Goal: Answer question/provide support: Share knowledge or assist other users

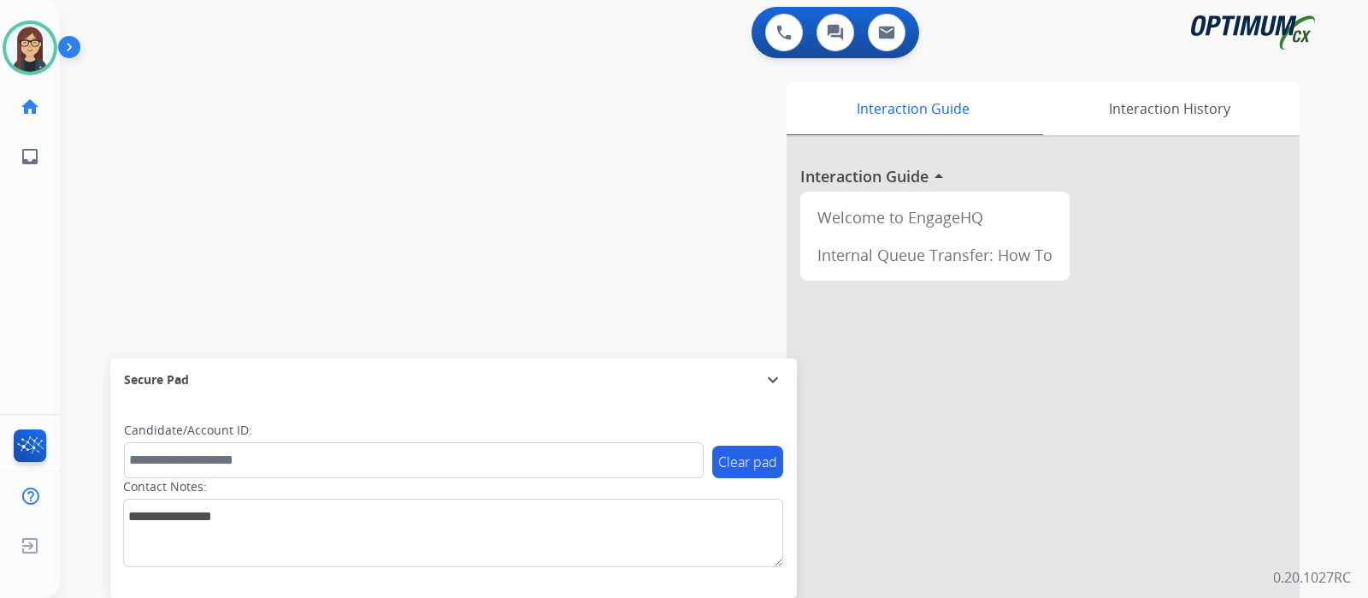
click at [484, 156] on div "swap_horiz Break voice bridge close_fullscreen Connect 3-Way Call merge_type Se…" at bounding box center [693, 418] width 1267 height 713
click at [788, 22] on button at bounding box center [784, 33] width 38 height 38
click at [782, 31] on img at bounding box center [783, 32] width 15 height 15
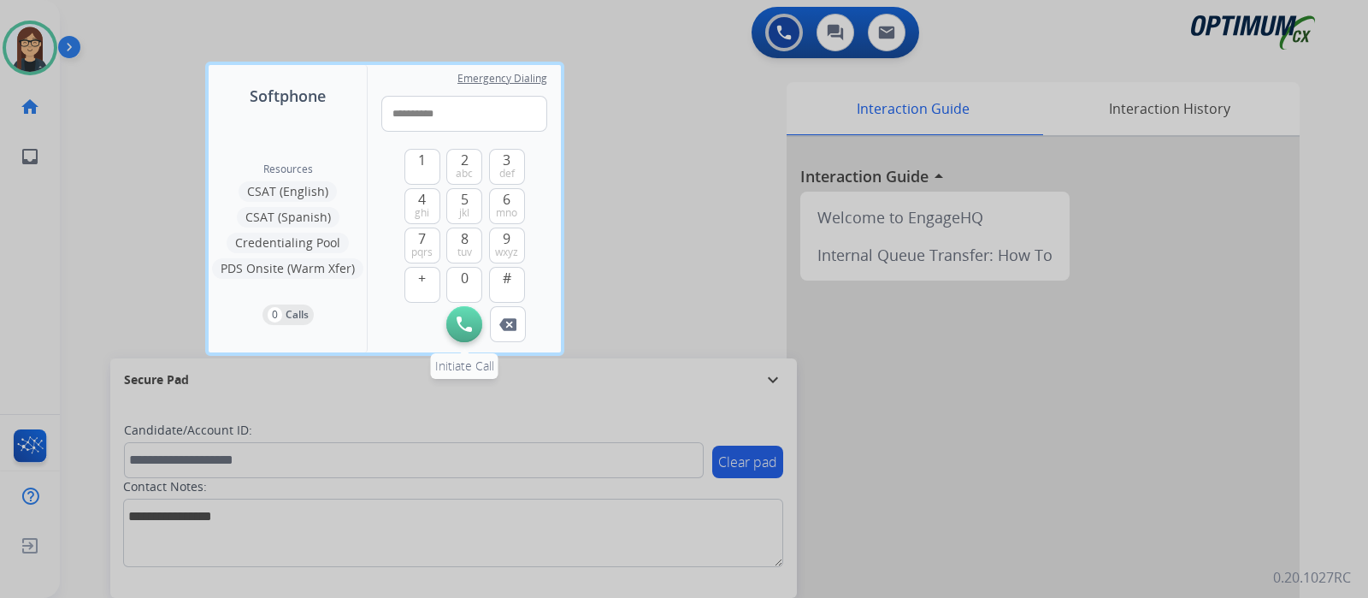
type input "**********"
click at [470, 329] on img at bounding box center [464, 323] width 15 height 15
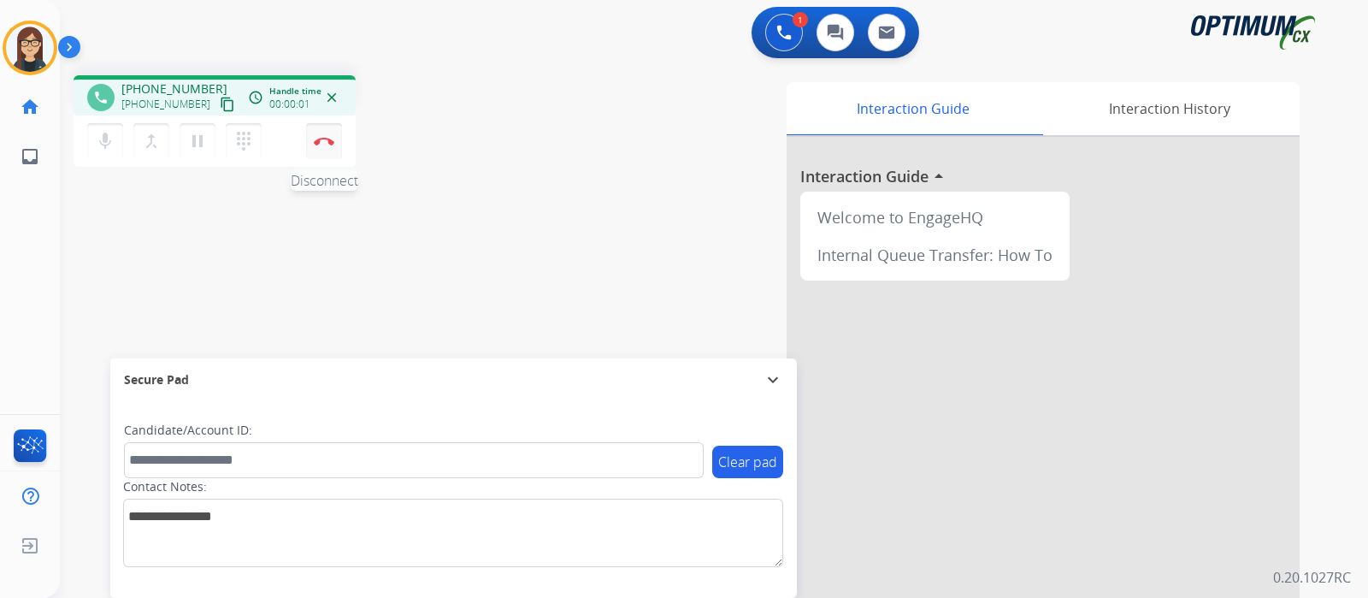
click at [324, 142] on img at bounding box center [324, 141] width 21 height 9
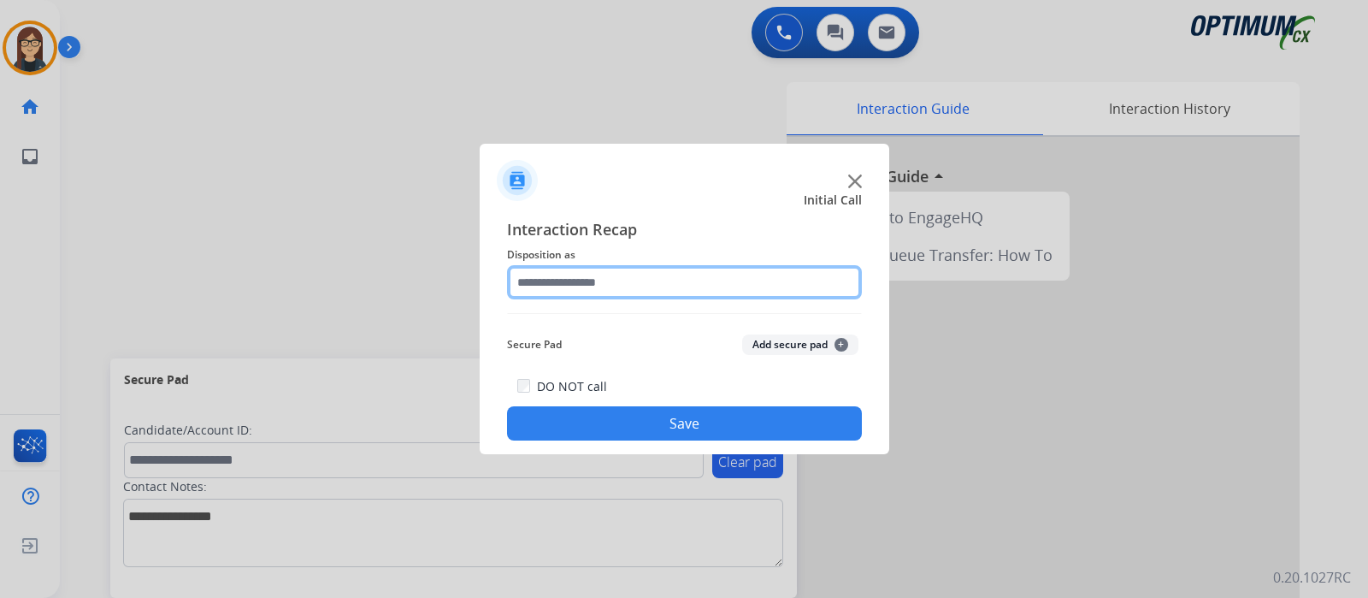
click at [602, 292] on input "text" at bounding box center [684, 282] width 355 height 34
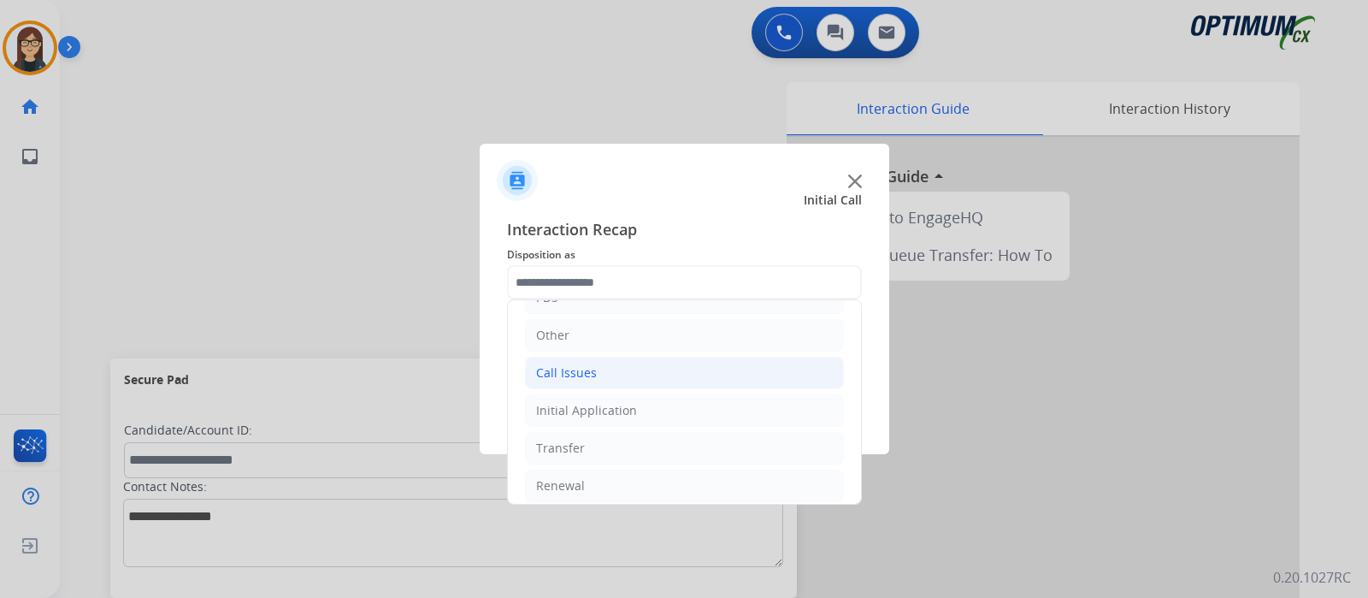
click at [580, 374] on div "Call Issues" at bounding box center [566, 372] width 61 height 17
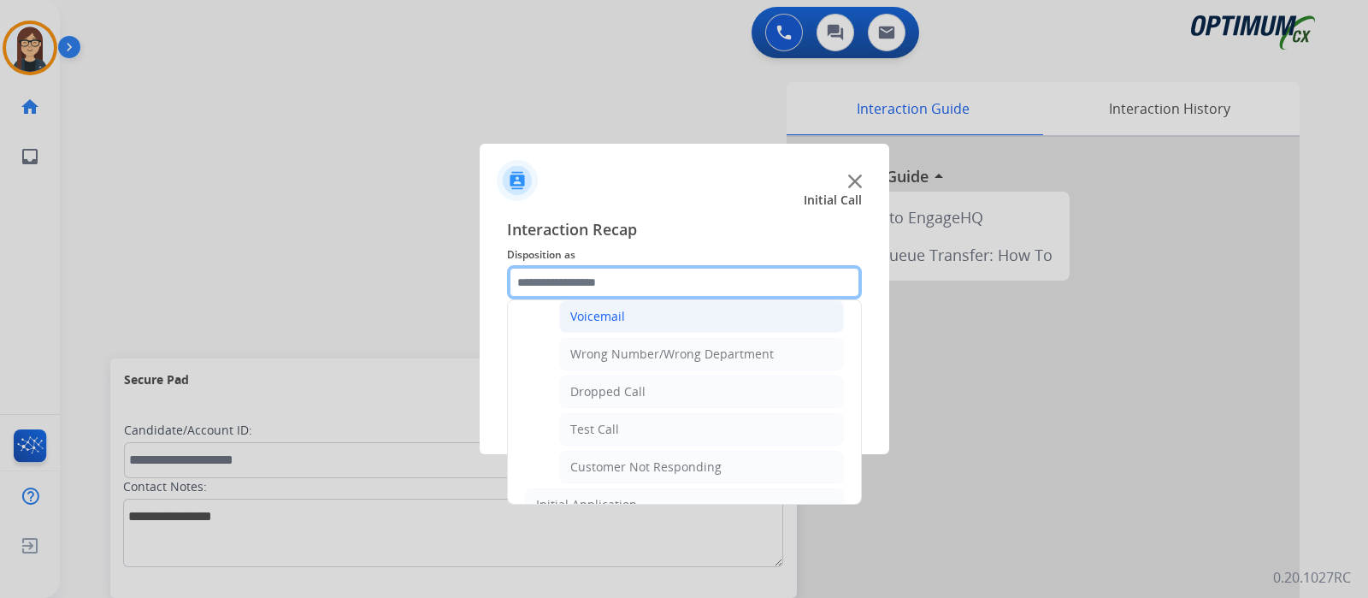
scroll to position [299, 0]
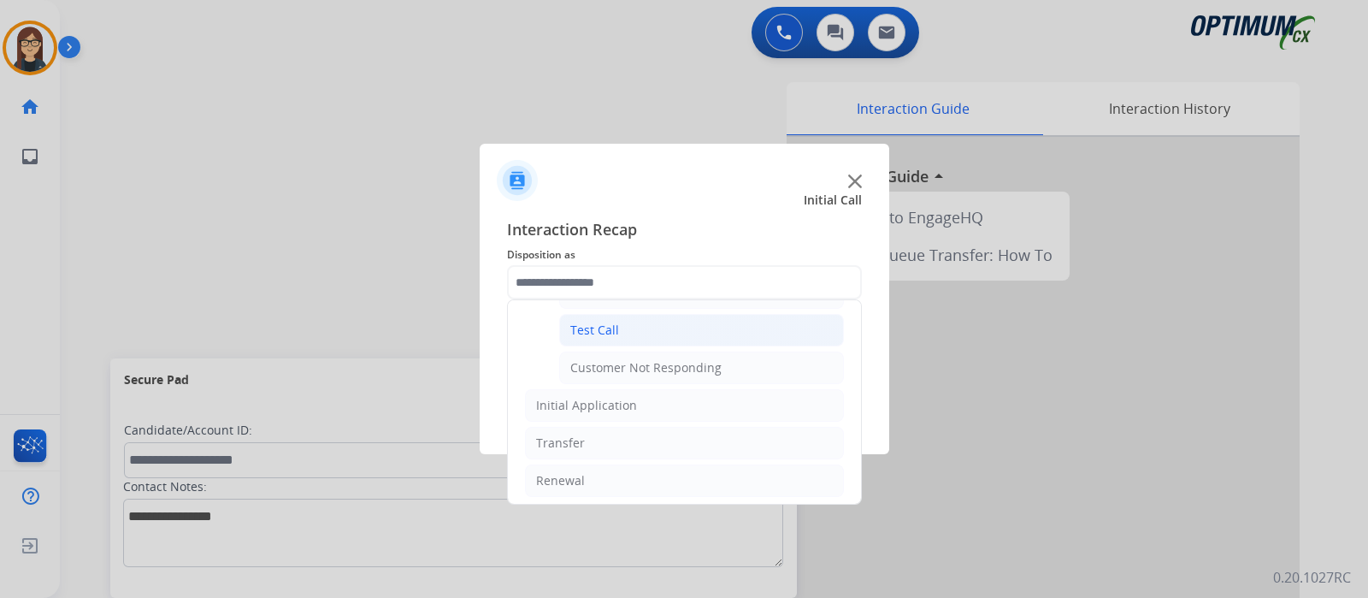
click at [628, 324] on li "Test Call" at bounding box center [701, 330] width 285 height 32
type input "*********"
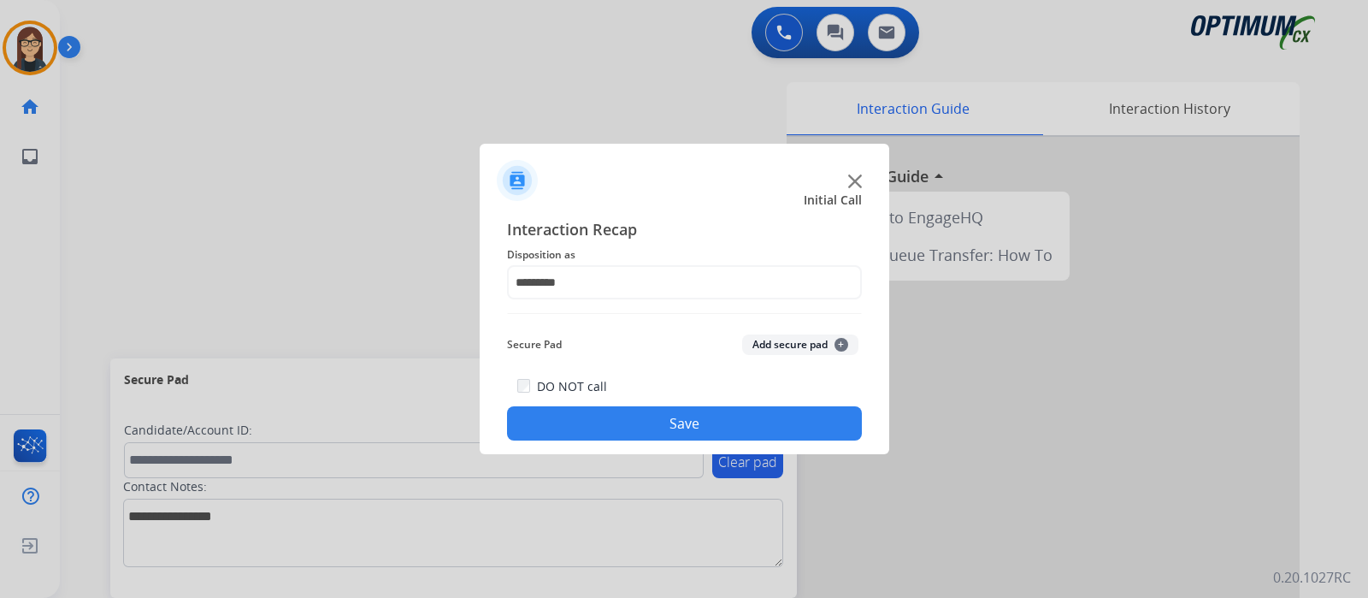
click at [612, 416] on button "Save" at bounding box center [684, 423] width 355 height 34
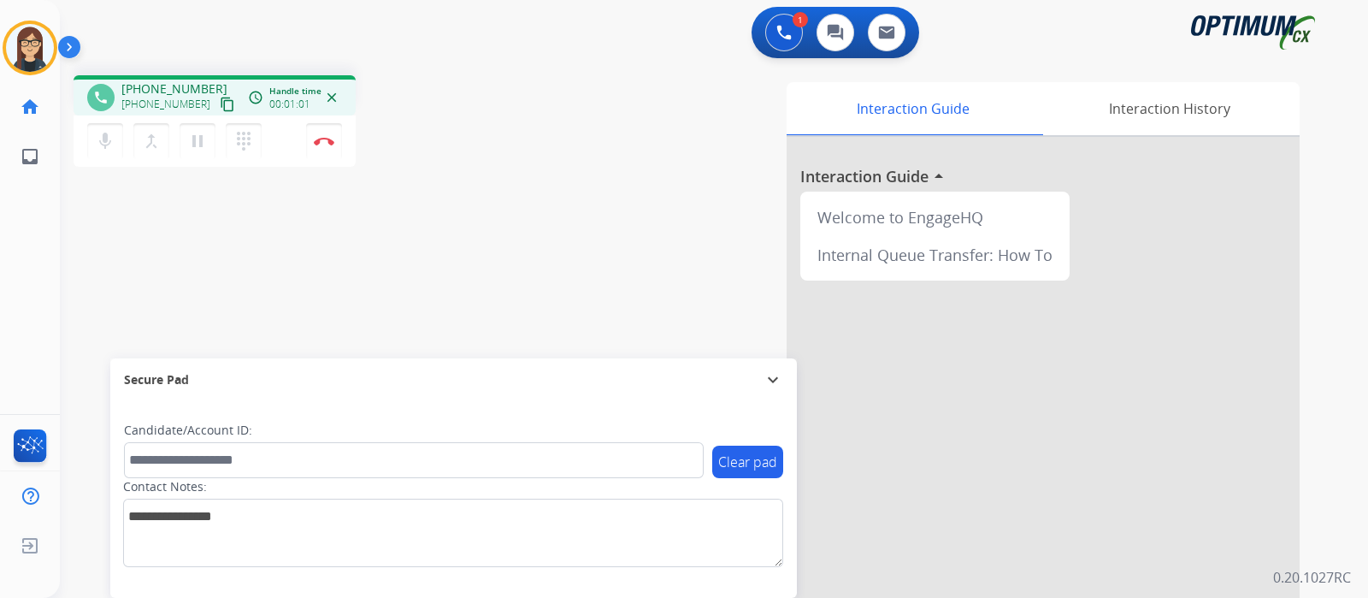
click at [220, 100] on mat-icon "content_copy" at bounding box center [227, 104] width 15 height 15
click at [103, 139] on mat-icon "mic" at bounding box center [105, 141] width 21 height 21
click at [108, 141] on mat-icon "mic_off" at bounding box center [105, 141] width 21 height 21
click at [518, 113] on div "phone +16468048379 +16468048379 content_copy access_time Call metrics Queue 00:…" at bounding box center [300, 123] width 452 height 97
click at [335, 139] on button "Disconnect" at bounding box center [324, 141] width 36 height 36
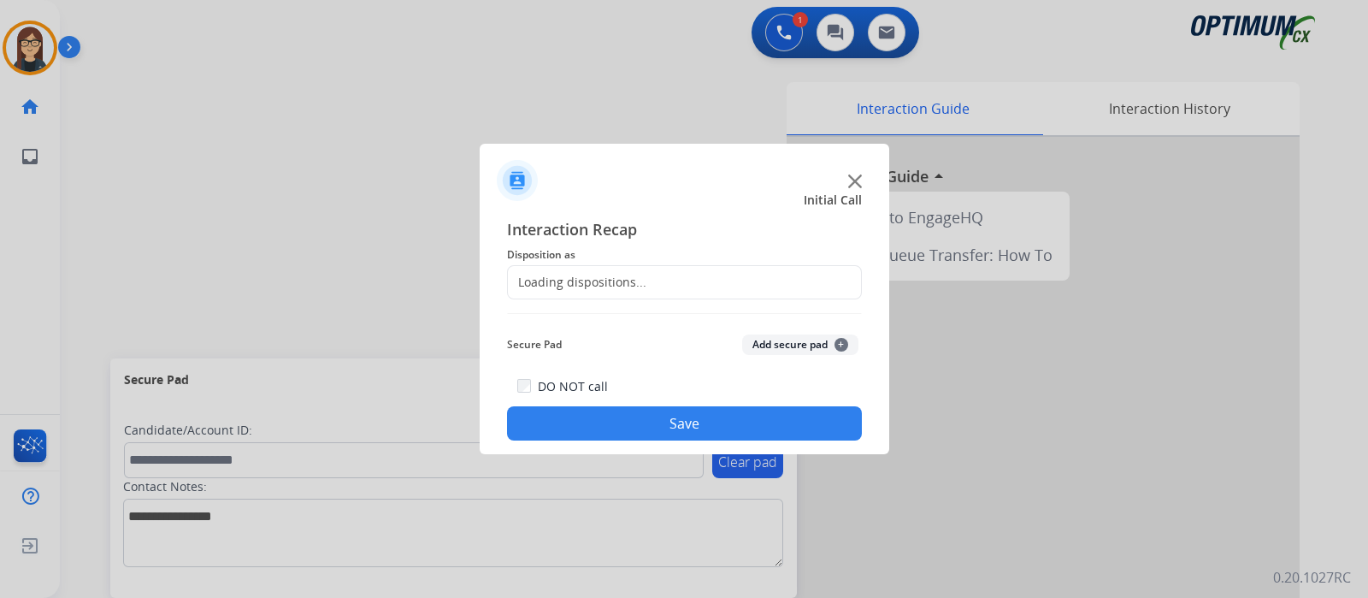
click at [601, 271] on div "Loading dispositions..." at bounding box center [684, 282] width 355 height 34
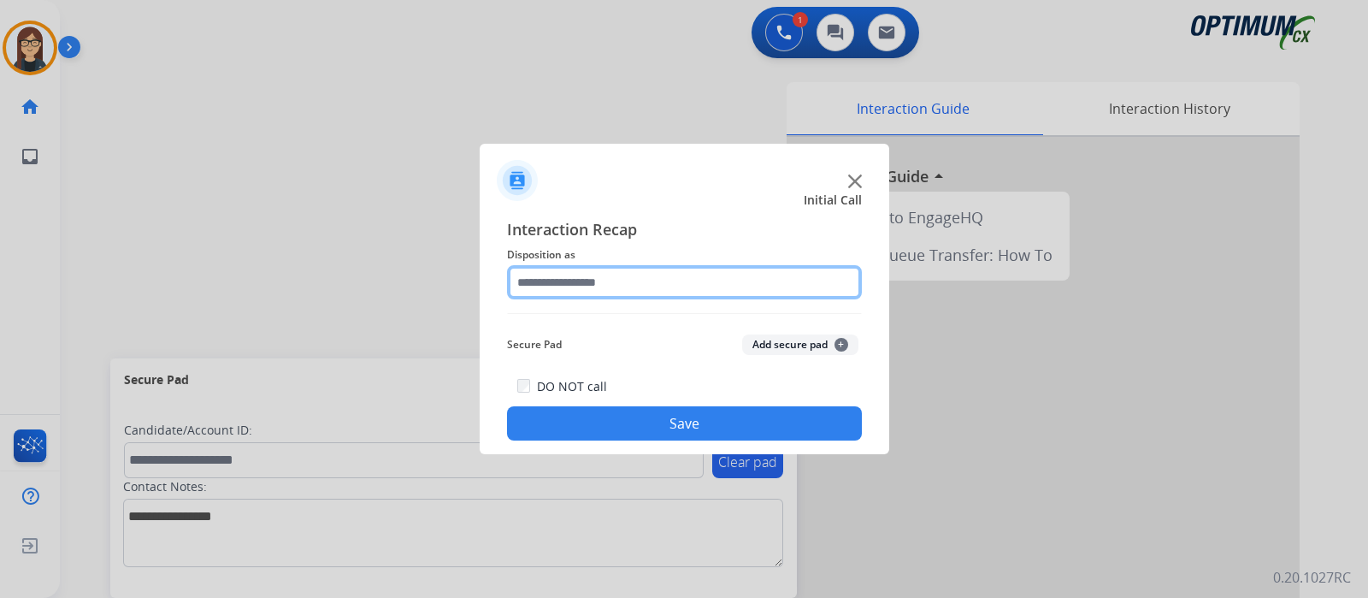
click at [601, 280] on input "text" at bounding box center [684, 282] width 355 height 34
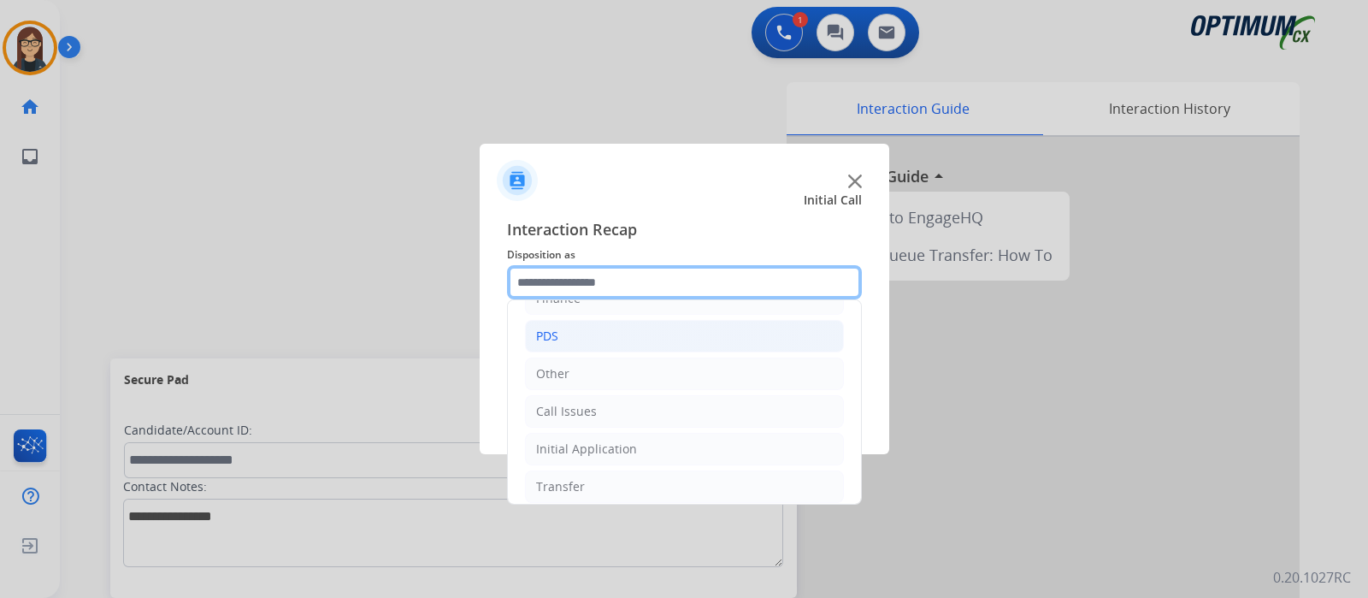
scroll to position [113, 0]
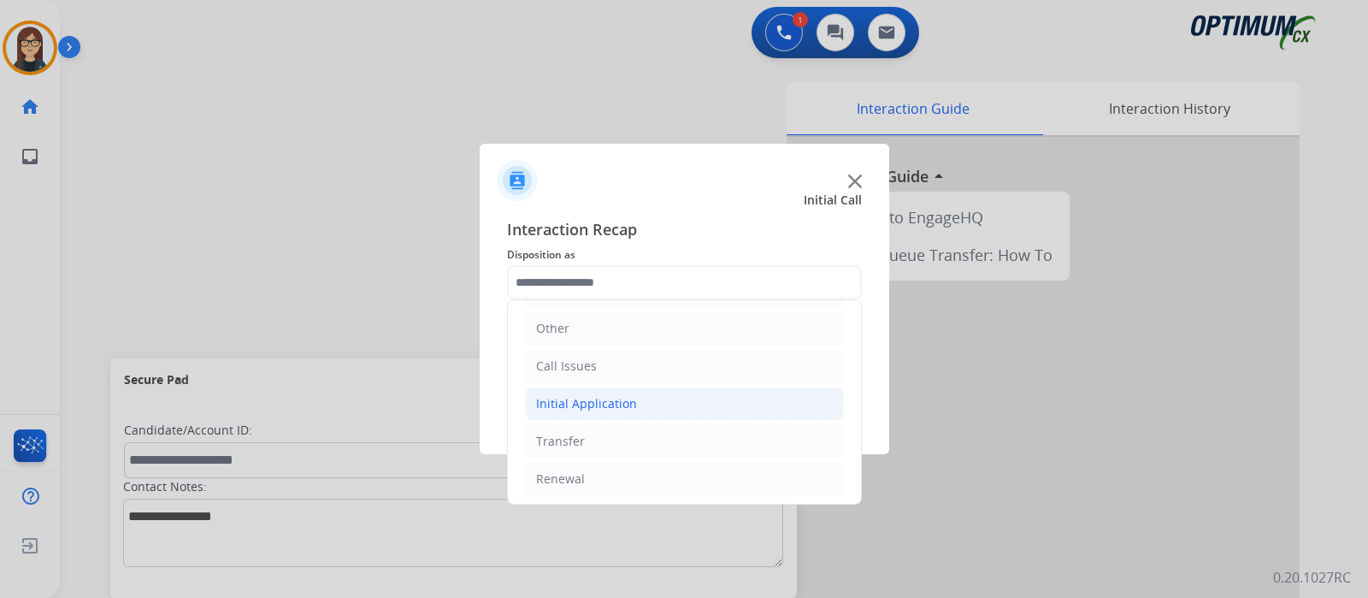
click at [607, 395] on div "Initial Application" at bounding box center [586, 403] width 101 height 17
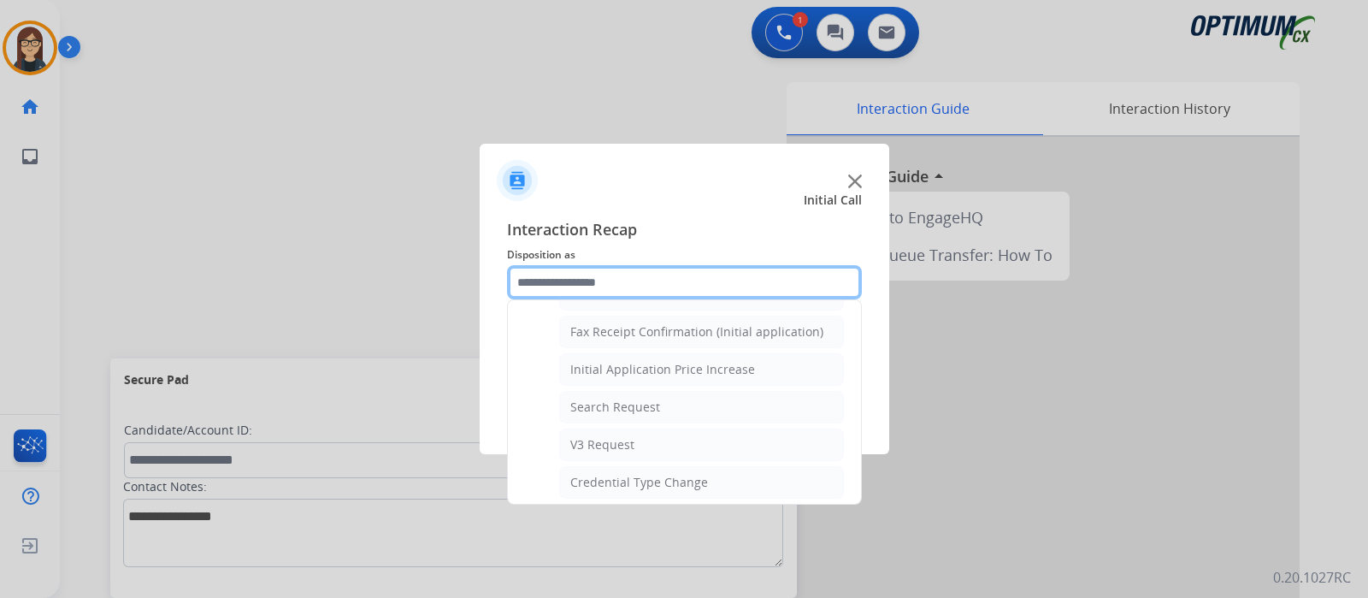
scroll to position [968, 0]
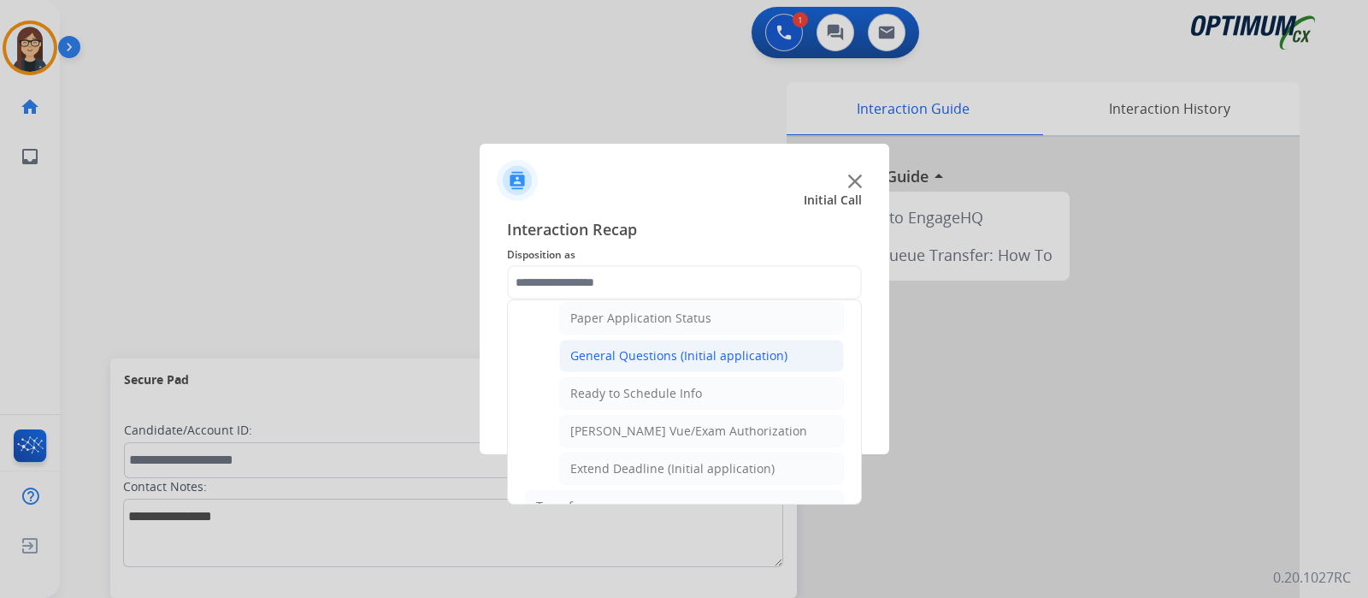
click at [645, 357] on li "General Questions (Initial application)" at bounding box center [701, 355] width 285 height 32
type input "**********"
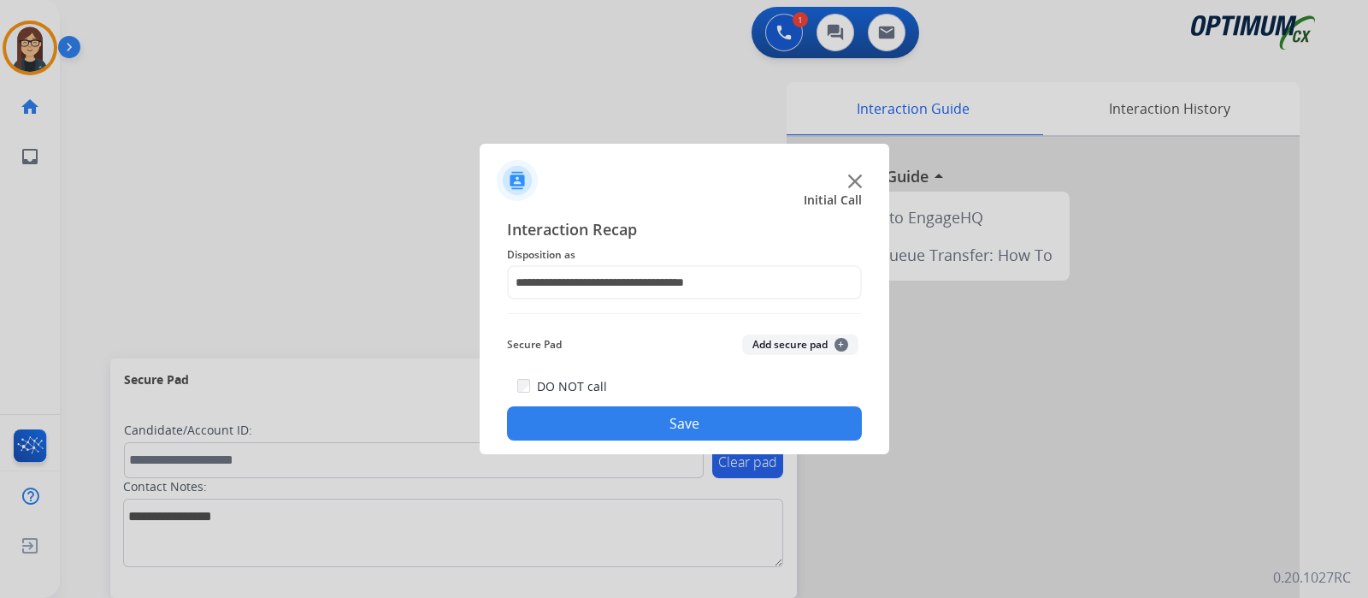
click at [613, 421] on button "Save" at bounding box center [684, 423] width 355 height 34
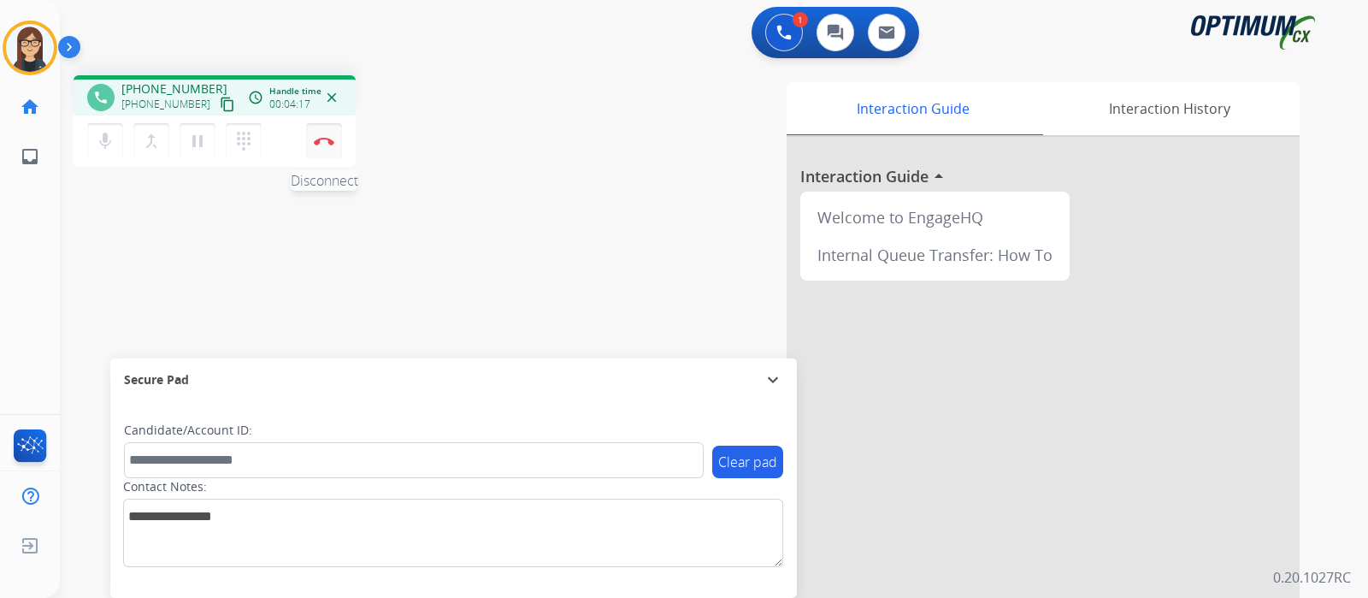
click at [319, 149] on button "Disconnect" at bounding box center [324, 141] width 36 height 36
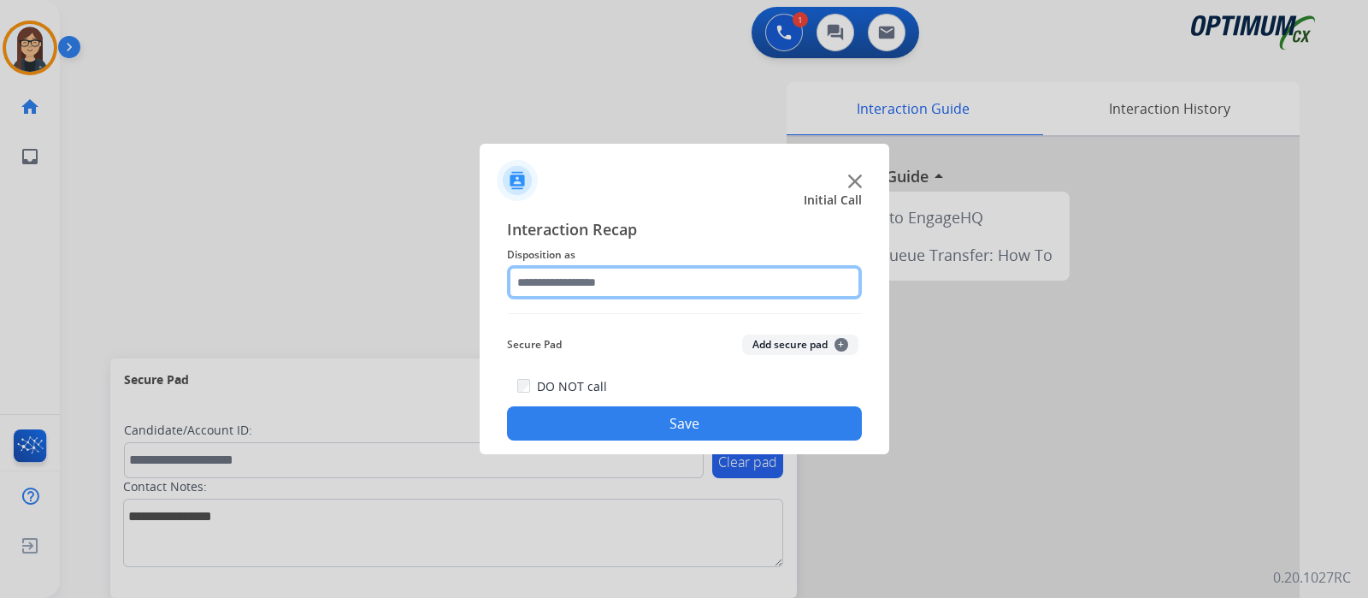
click at [570, 287] on input "text" at bounding box center [684, 282] width 355 height 34
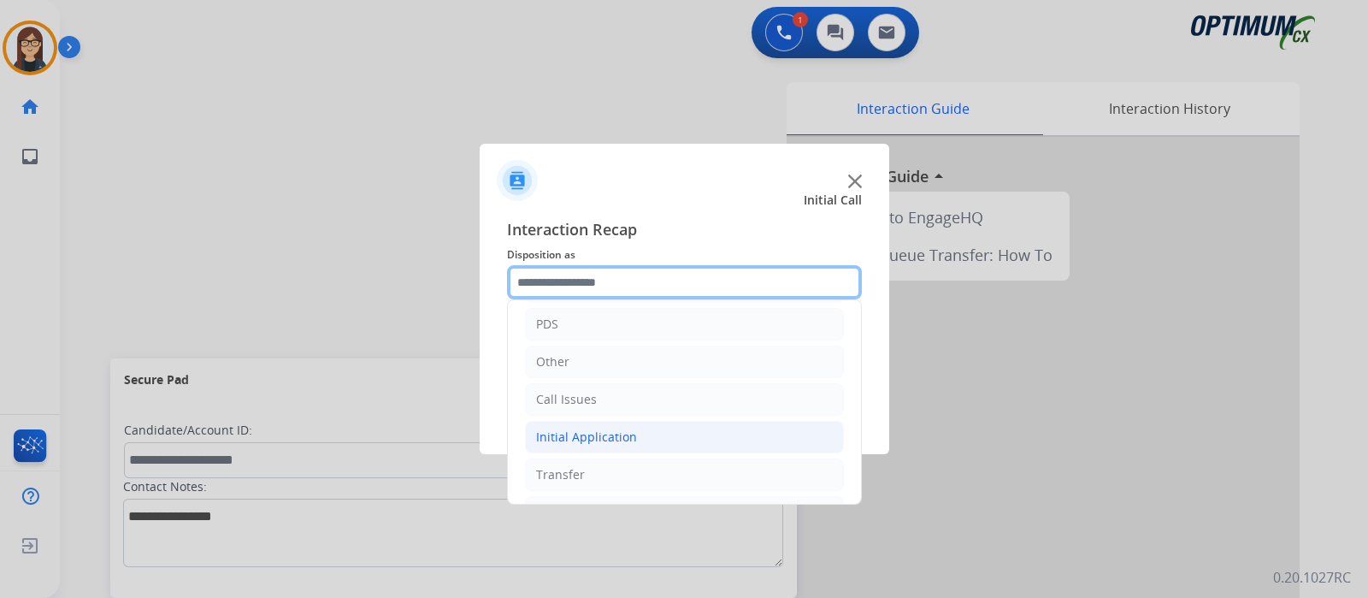
scroll to position [113, 0]
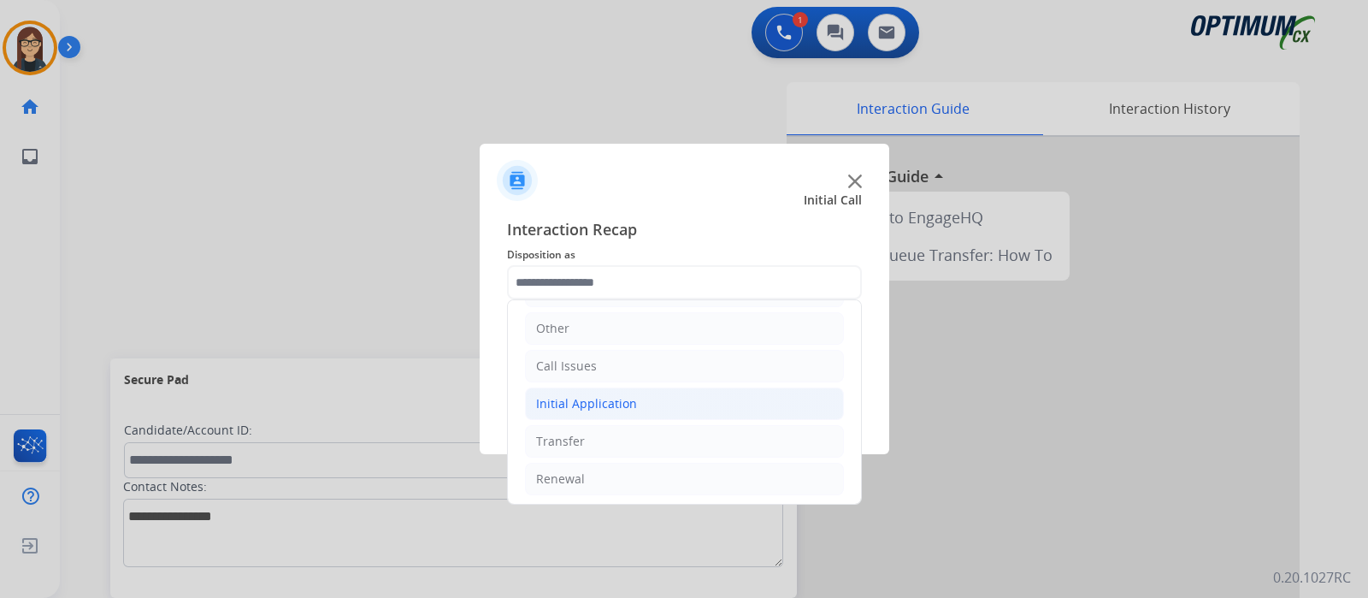
click at [607, 401] on div "Initial Application" at bounding box center [586, 403] width 101 height 17
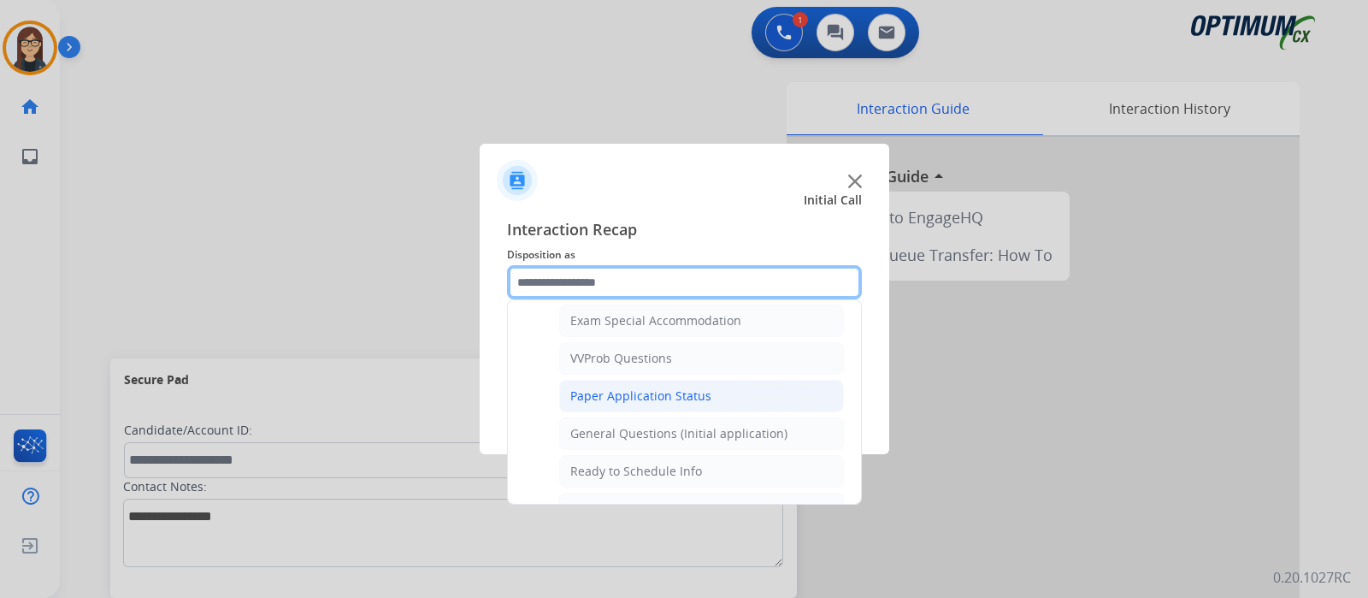
scroll to position [919, 0]
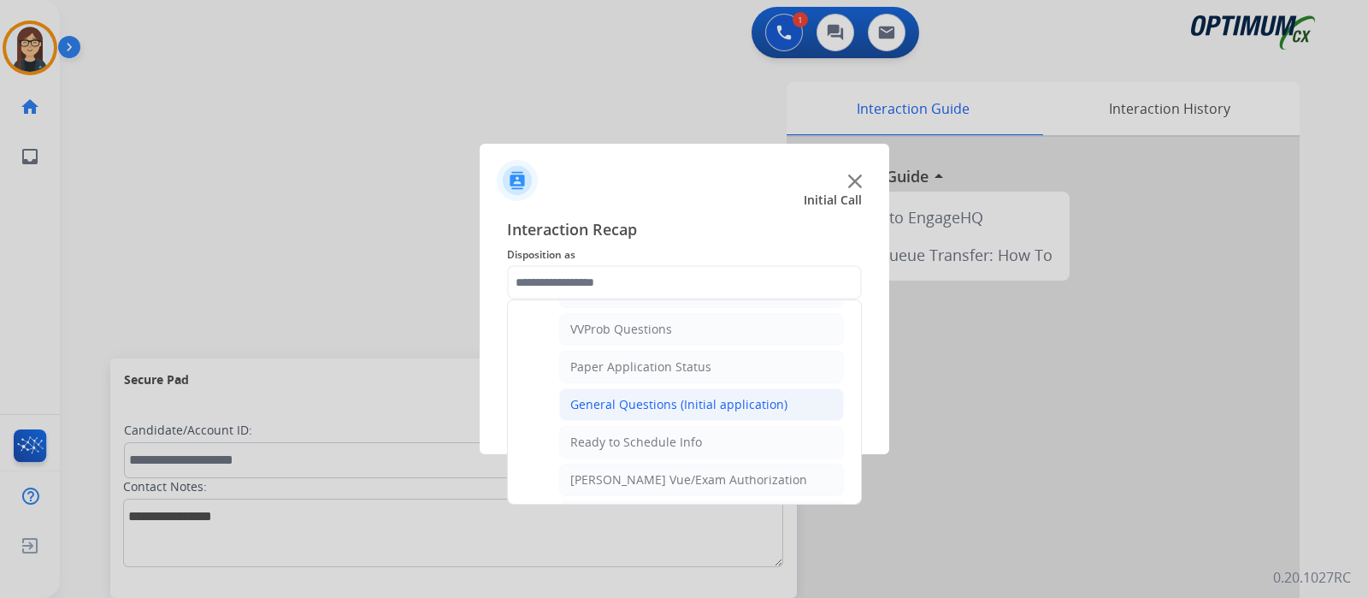
click at [657, 396] on div "General Questions (Initial application)" at bounding box center [678, 404] width 217 height 17
type input "**********"
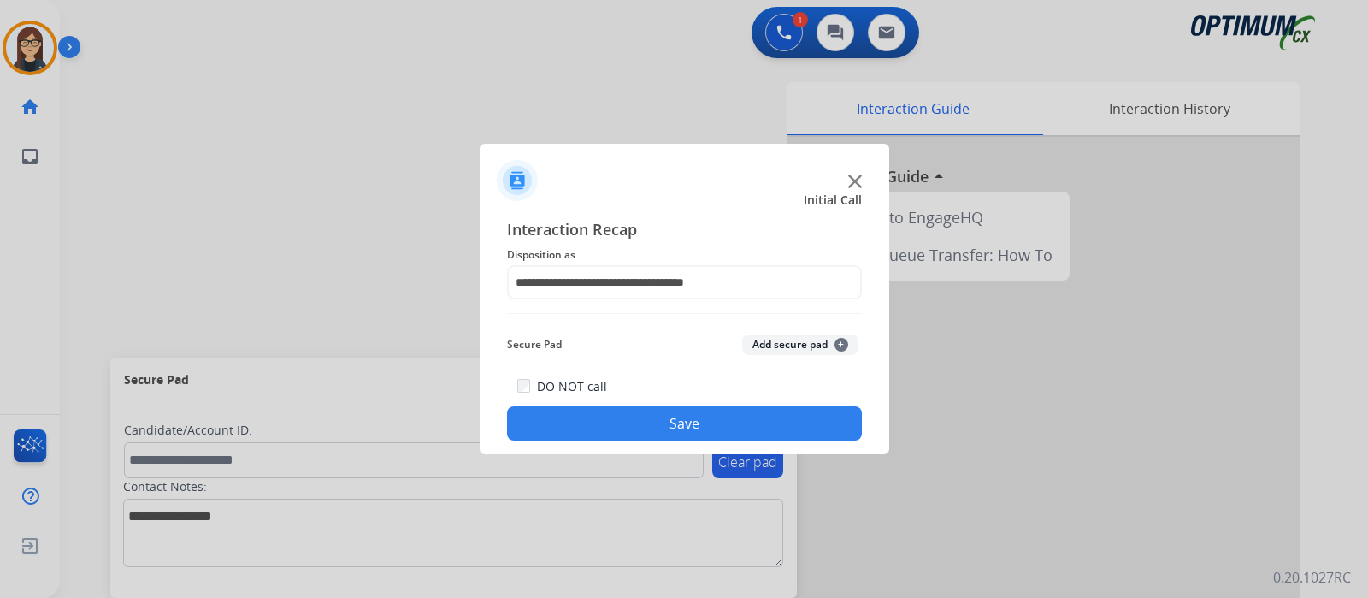
click at [658, 427] on button "Save" at bounding box center [684, 423] width 355 height 34
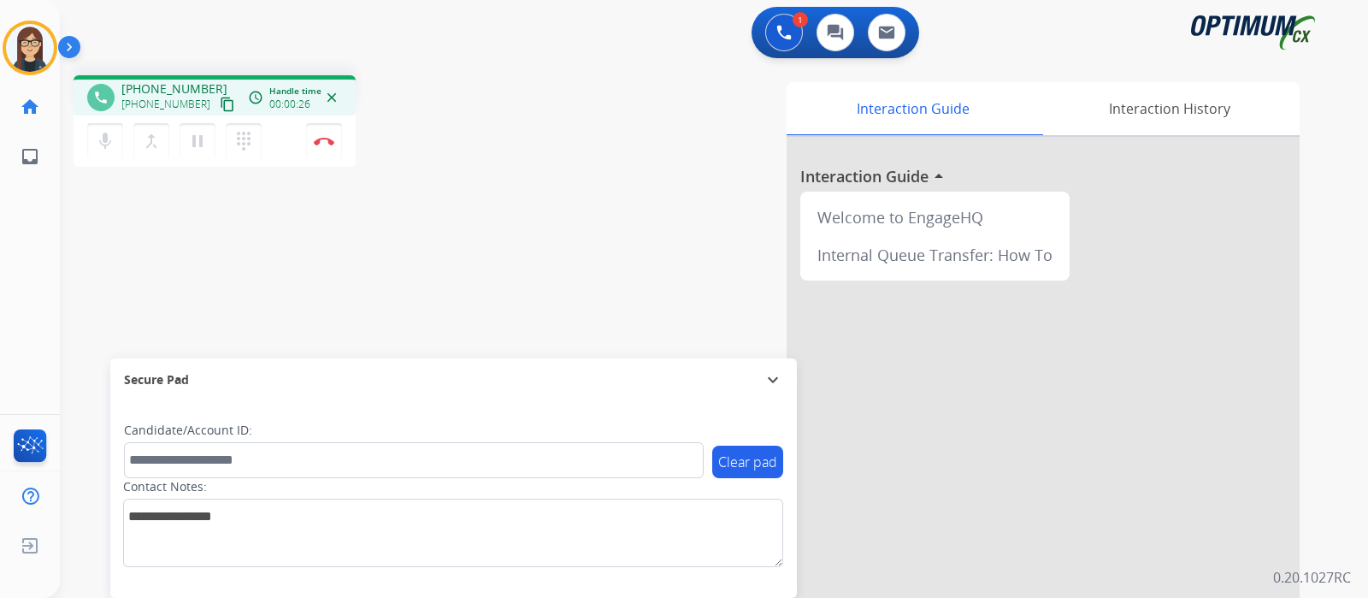
click at [220, 103] on mat-icon "content_copy" at bounding box center [227, 104] width 15 height 15
click at [321, 144] on img at bounding box center [324, 141] width 21 height 9
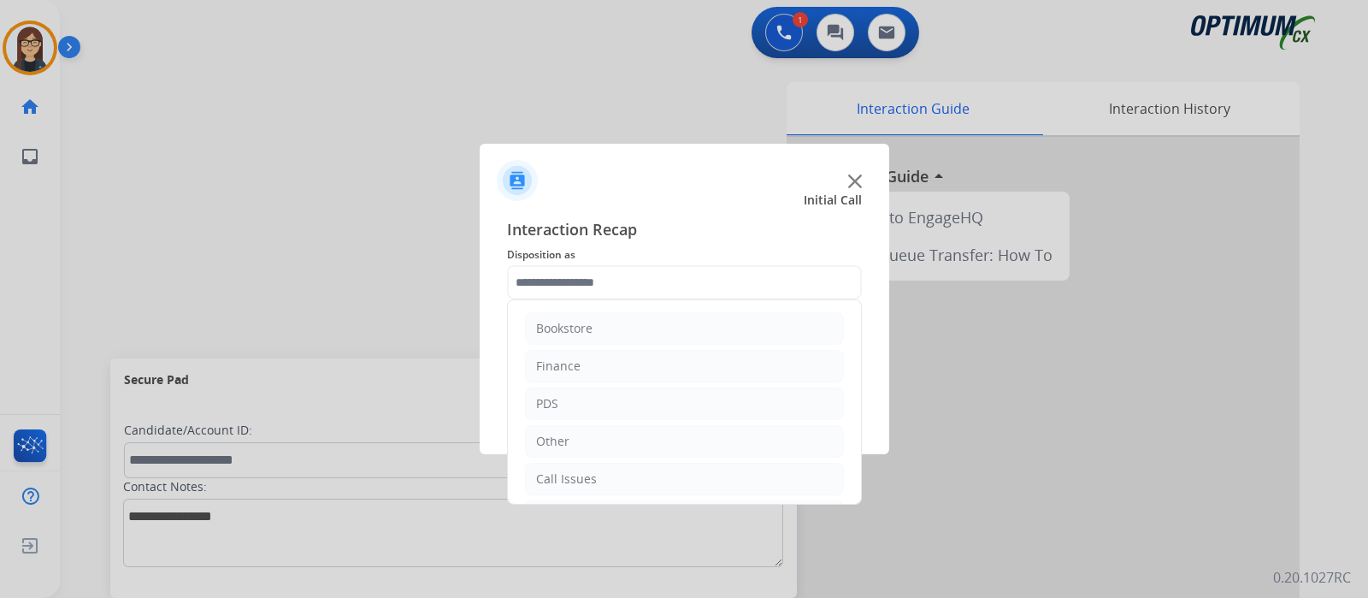
click at [551, 283] on input "text" at bounding box center [684, 282] width 355 height 34
click at [560, 401] on li "PDS" at bounding box center [684, 403] width 319 height 32
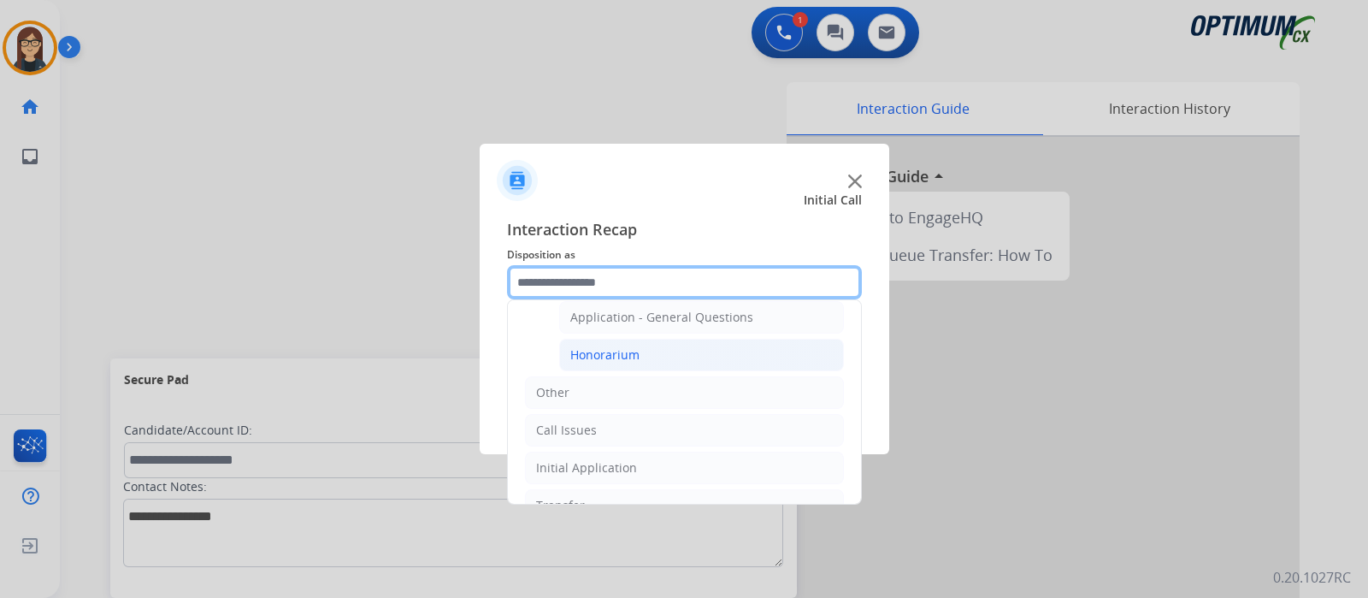
scroll to position [427, 0]
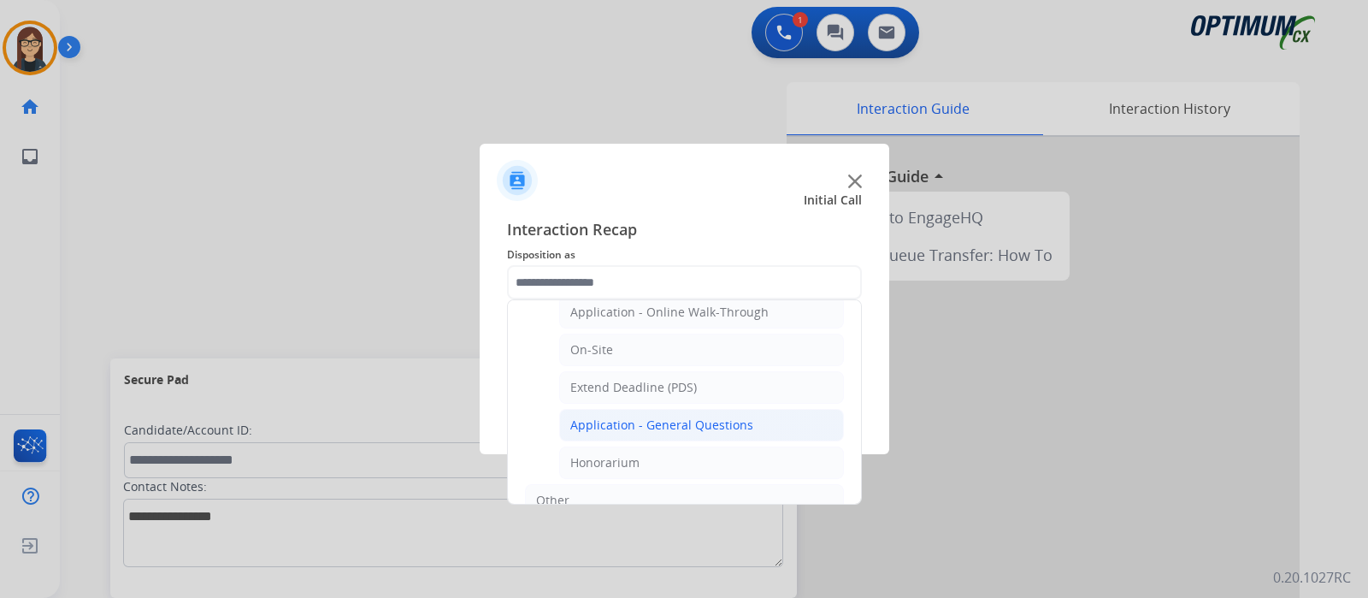
click at [622, 419] on div "Application - General Questions" at bounding box center [661, 424] width 183 height 17
type input "**********"
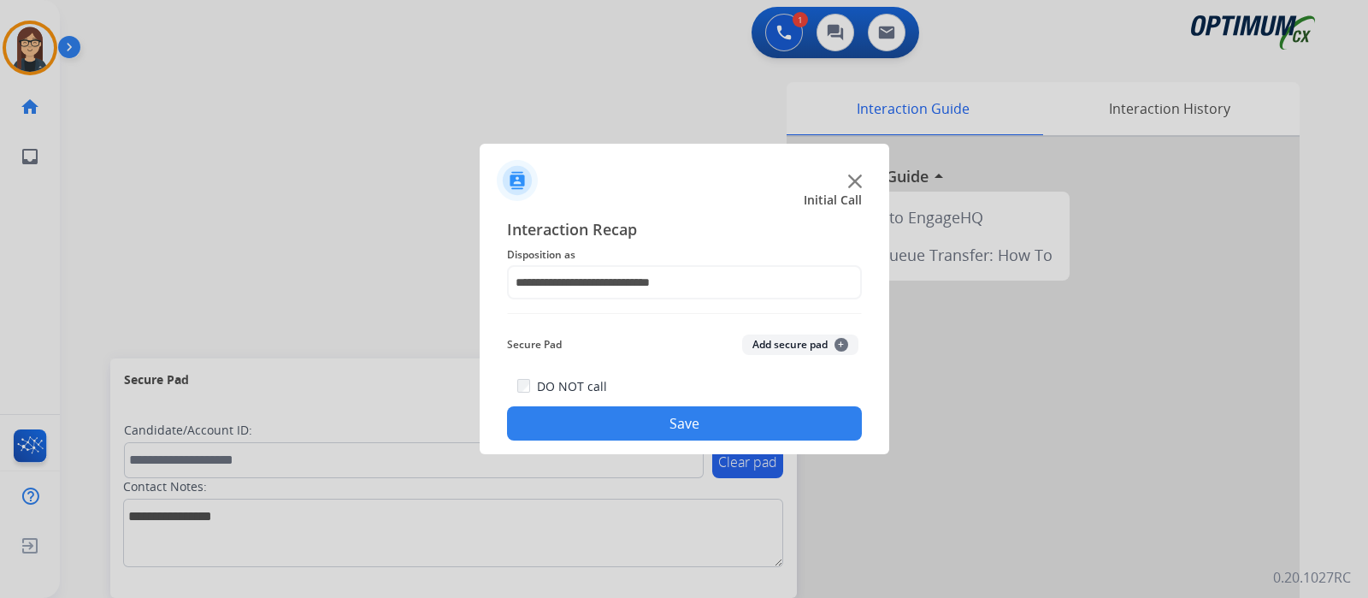
click at [622, 419] on button "Save" at bounding box center [684, 423] width 355 height 34
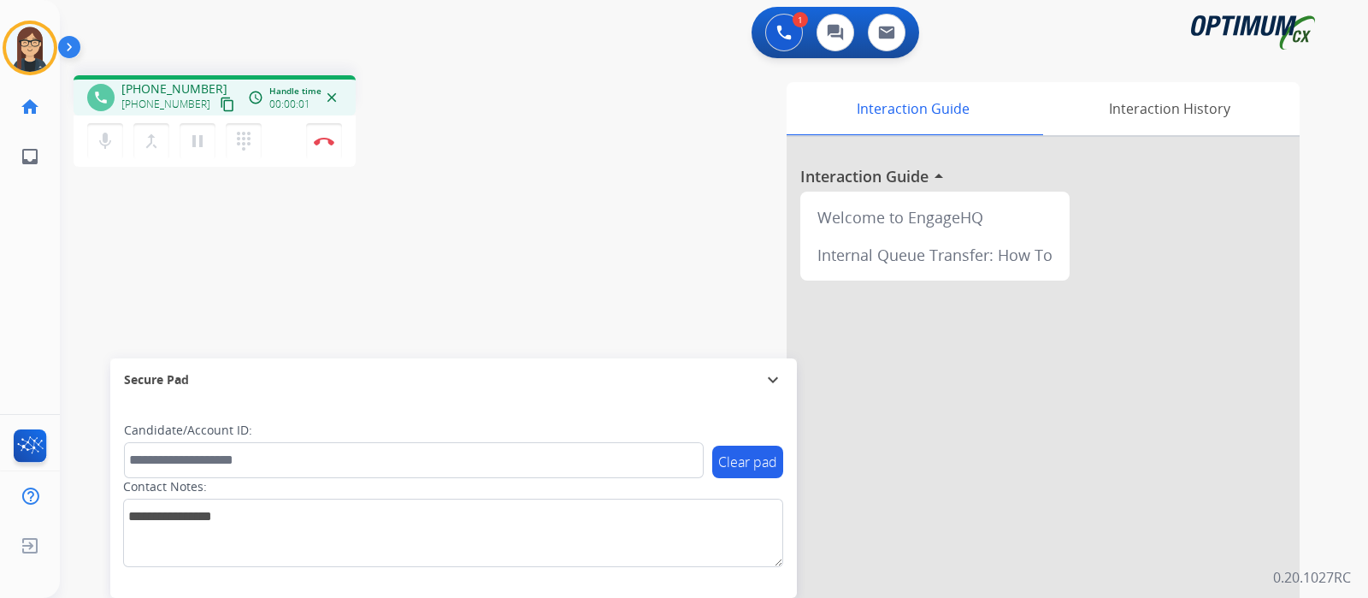
click at [220, 103] on mat-icon "content_copy" at bounding box center [227, 104] width 15 height 15
click at [318, 144] on img at bounding box center [324, 141] width 21 height 9
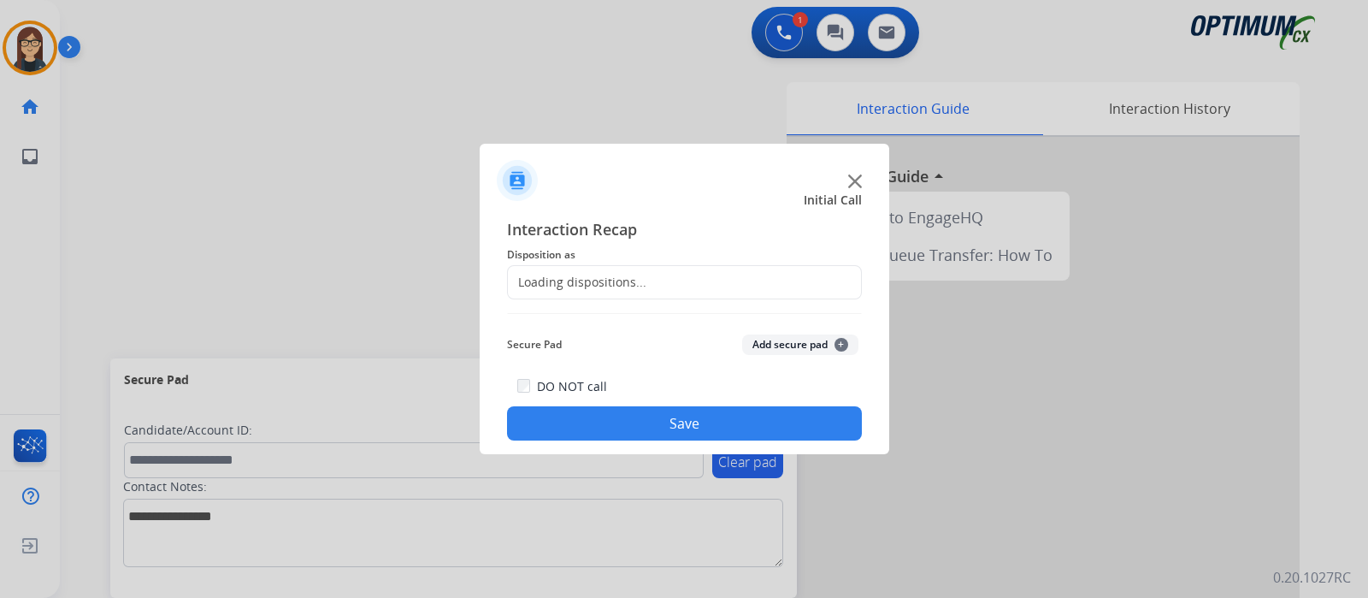
click at [558, 277] on div "Loading dispositions..." at bounding box center [577, 282] width 139 height 17
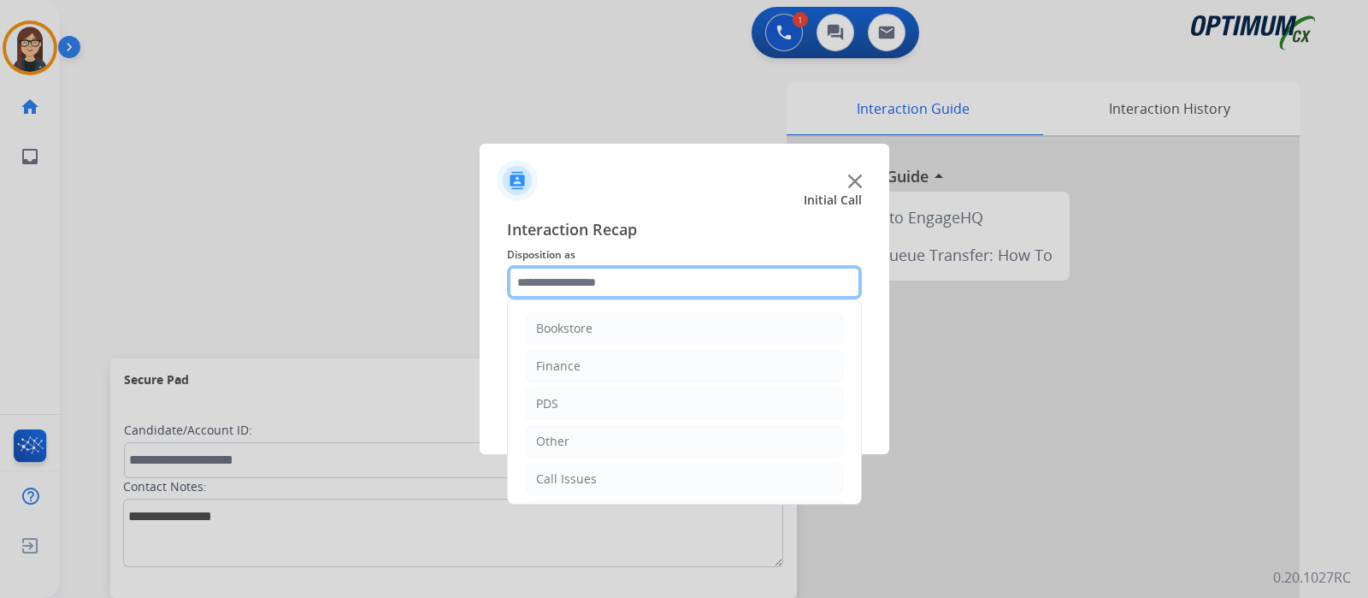
click at [558, 277] on input "text" at bounding box center [684, 282] width 355 height 34
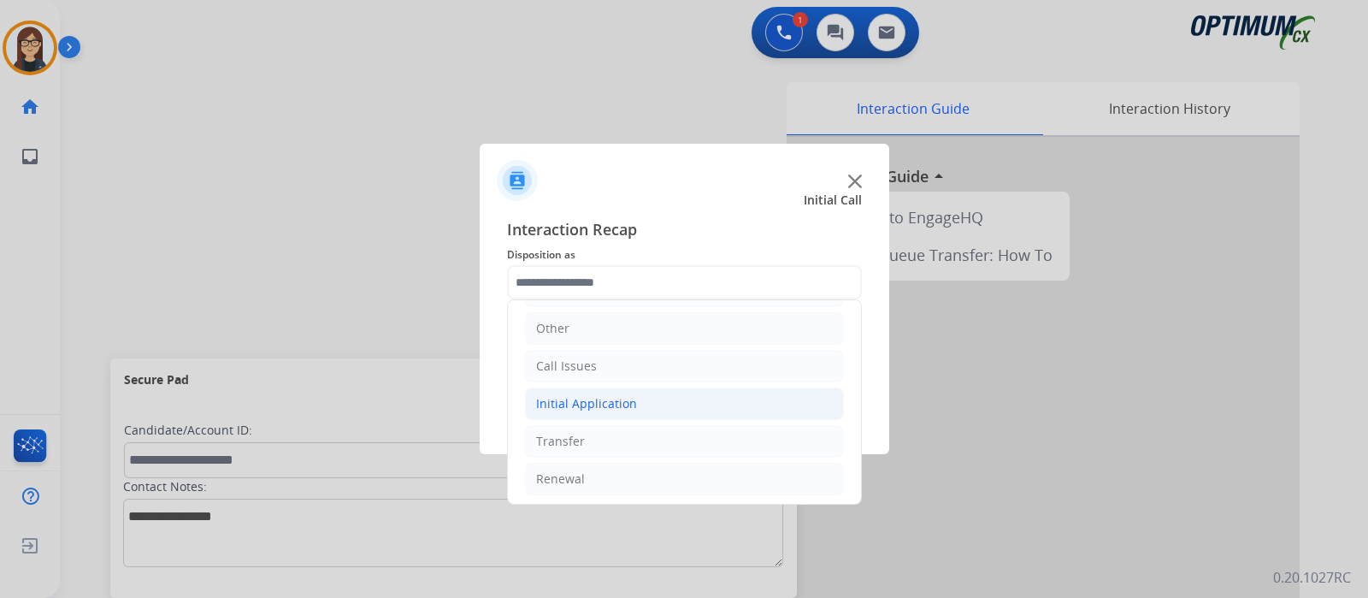
click at [611, 399] on div "Initial Application" at bounding box center [586, 403] width 101 height 17
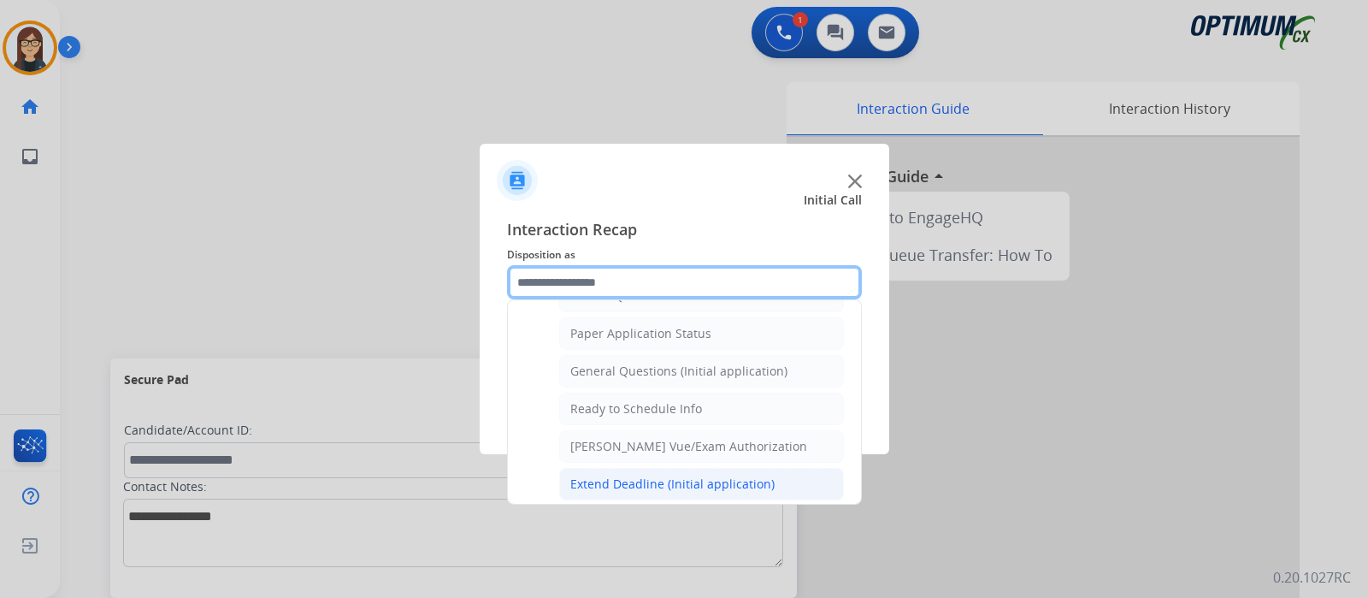
scroll to position [919, 0]
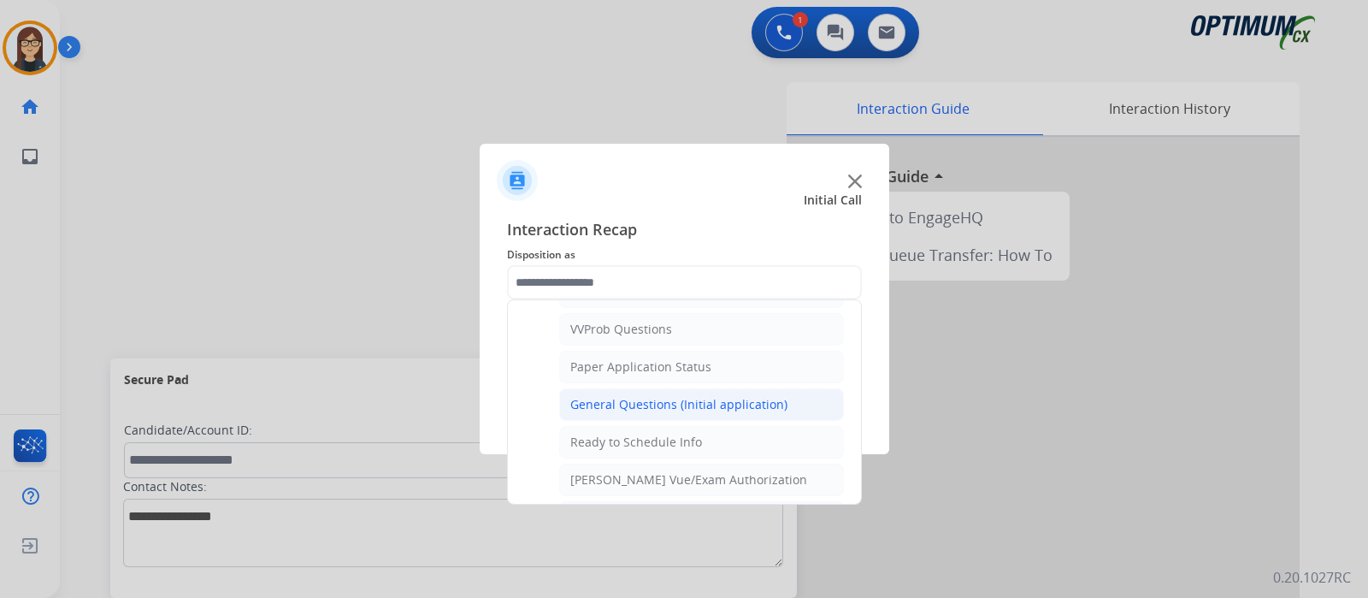
click at [654, 396] on div "General Questions (Initial application)" at bounding box center [678, 404] width 217 height 17
type input "**********"
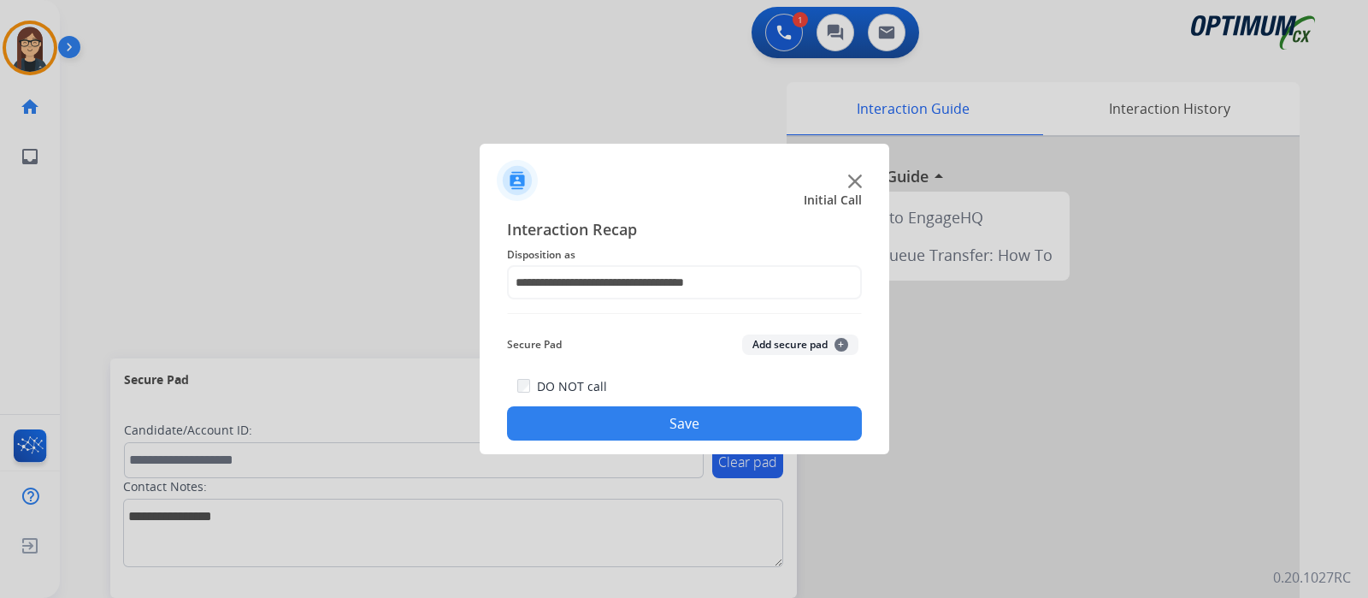
click at [630, 411] on button "Save" at bounding box center [684, 423] width 355 height 34
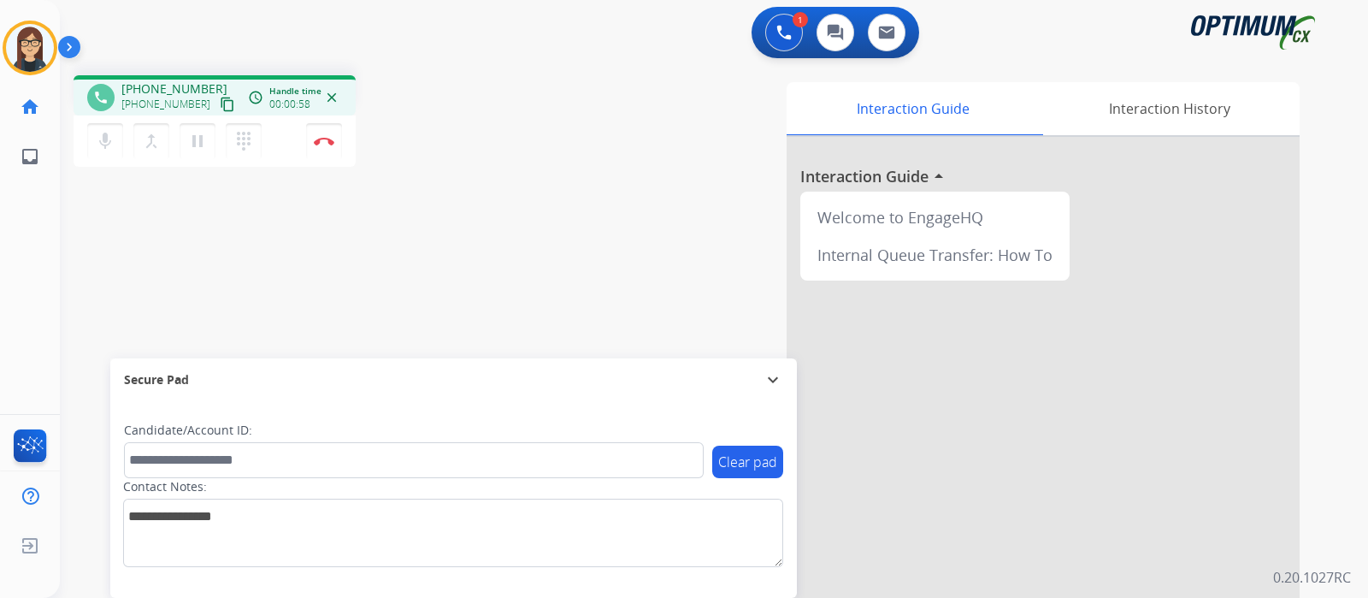
click at [220, 109] on mat-icon "content_copy" at bounding box center [227, 104] width 15 height 15
click at [584, 168] on div "Interaction Guide Interaction History Interaction Guide arrow_drop_up Welcome t…" at bounding box center [916, 428] width 767 height 693
click at [530, 181] on div "phone +18135641241 +18135641241 content_copy access_time Call metrics Queue 00:…" at bounding box center [693, 418] width 1267 height 713
click at [329, 143] on img at bounding box center [324, 141] width 21 height 9
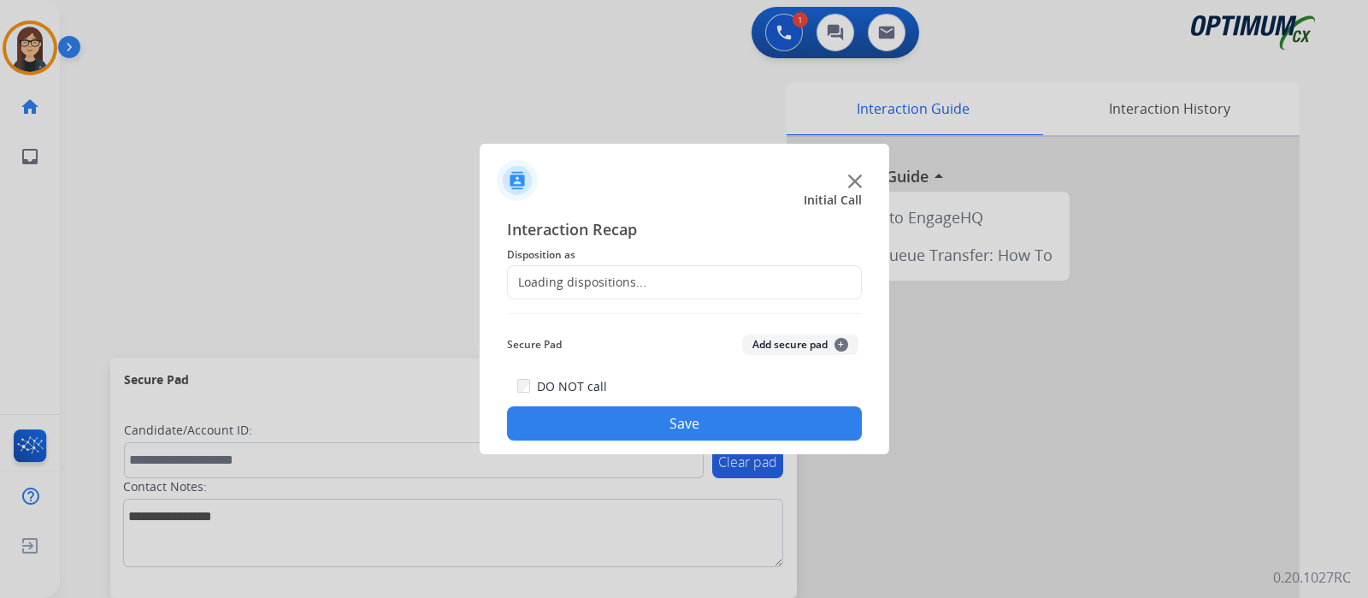
click at [567, 280] on div "Loading dispositions..." at bounding box center [577, 282] width 139 height 17
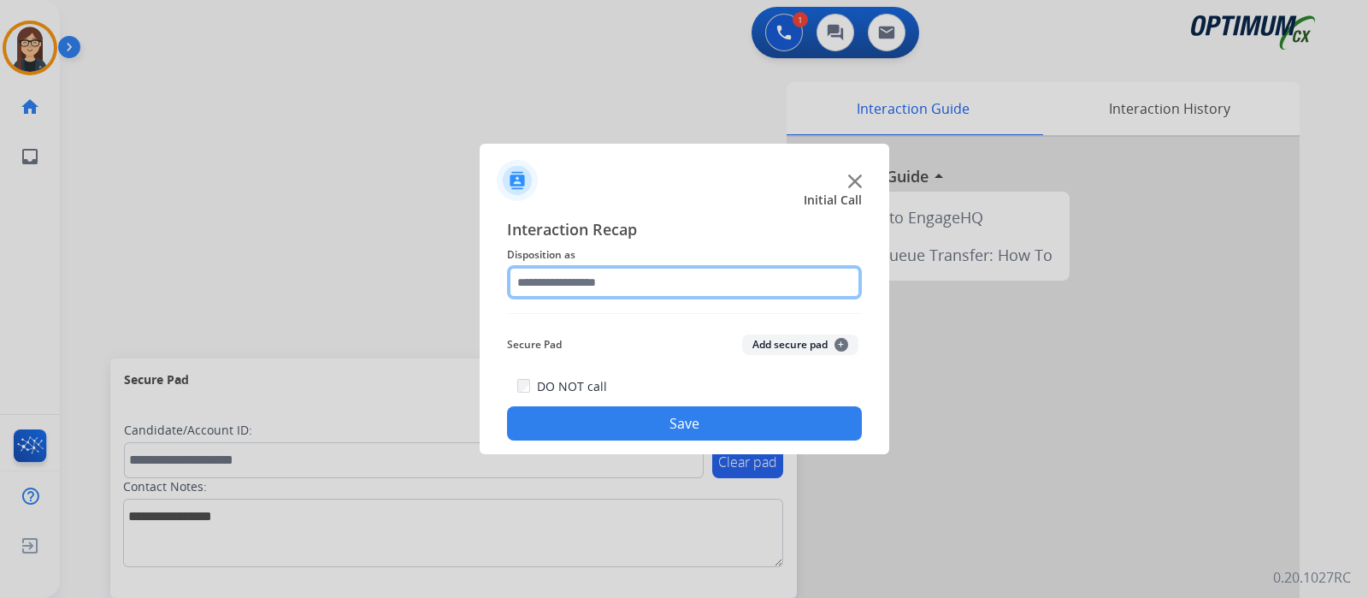
click at [567, 280] on input "text" at bounding box center [684, 282] width 355 height 34
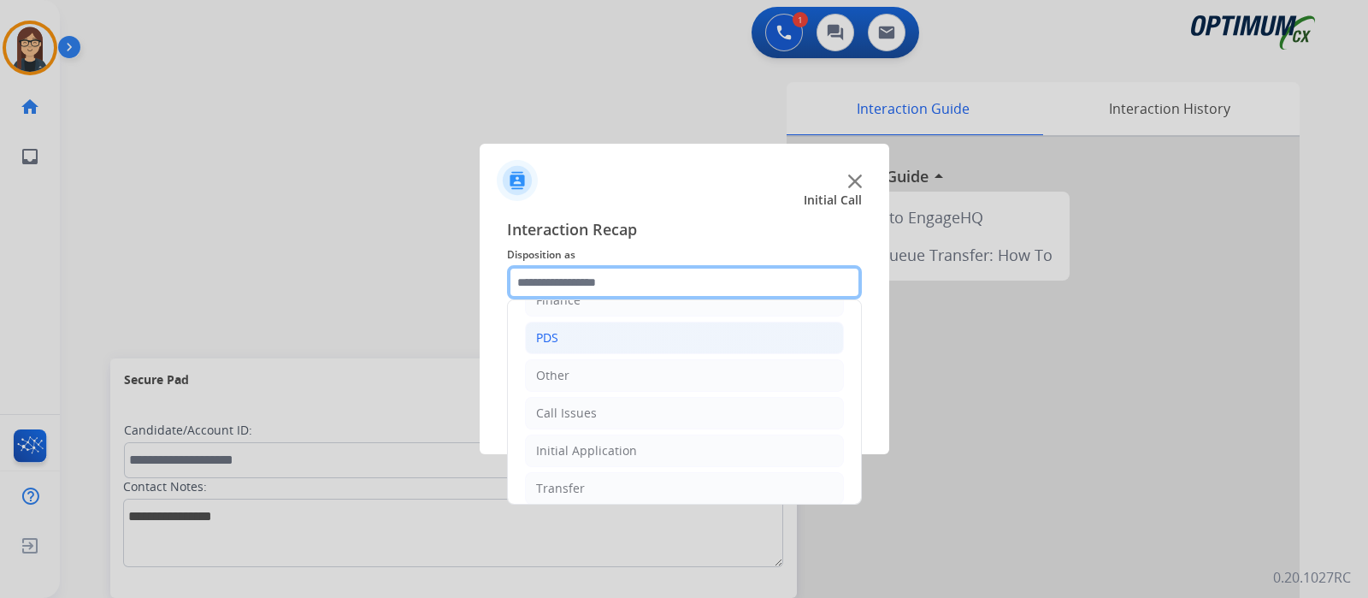
scroll to position [113, 0]
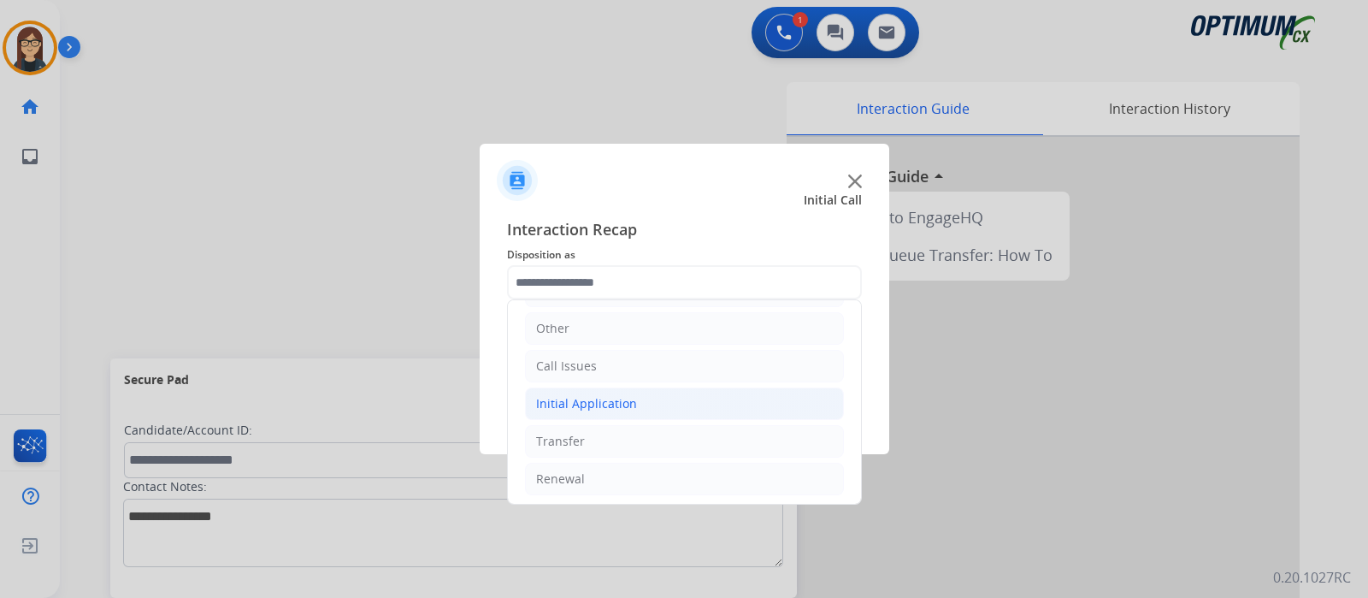
click at [590, 398] on div "Initial Application" at bounding box center [586, 403] width 101 height 17
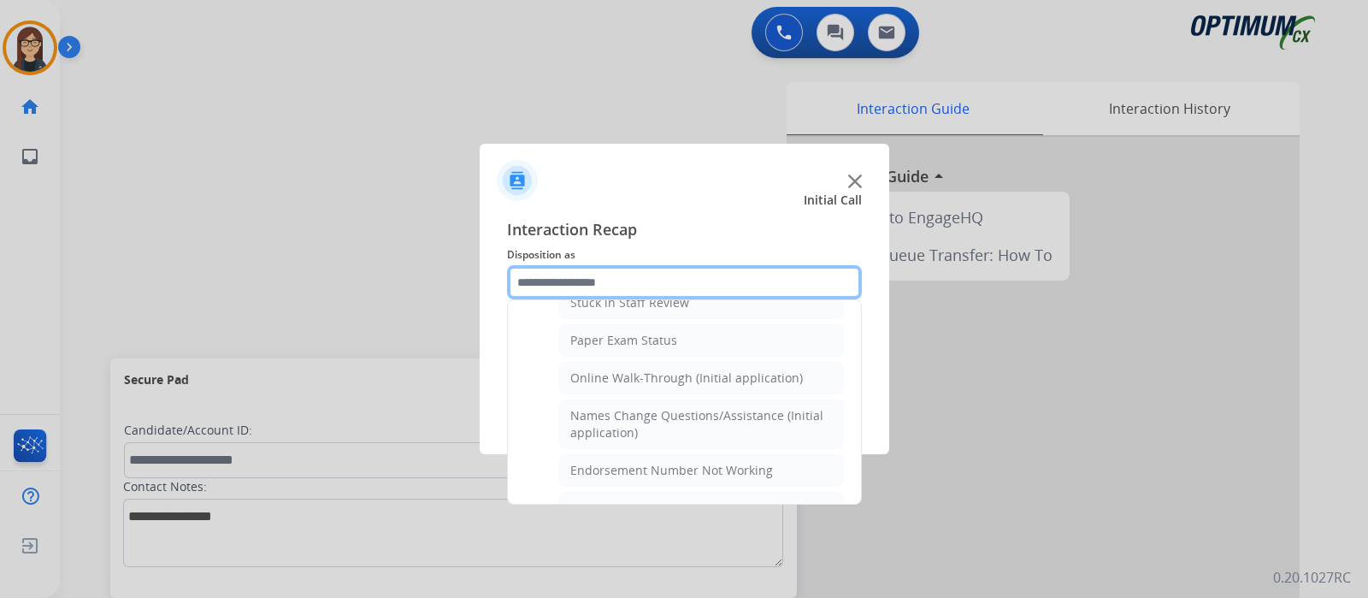
scroll to position [220, 0]
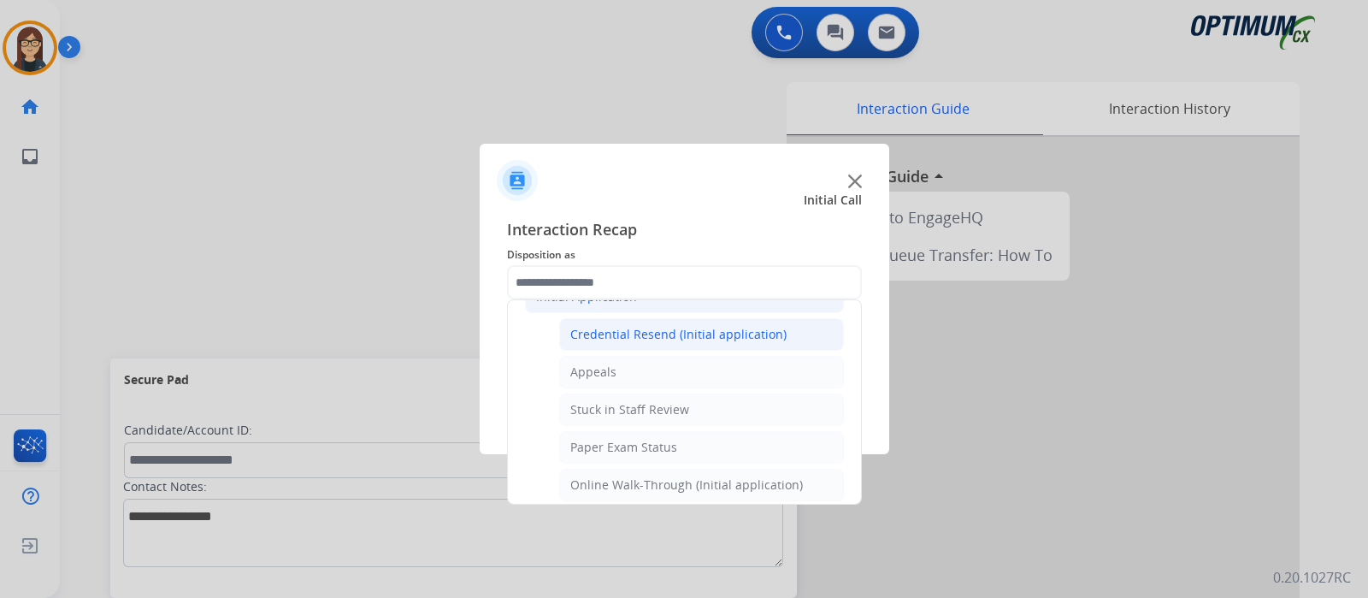
click at [651, 342] on li "Credential Resend (Initial application)" at bounding box center [701, 334] width 285 height 32
type input "**********"
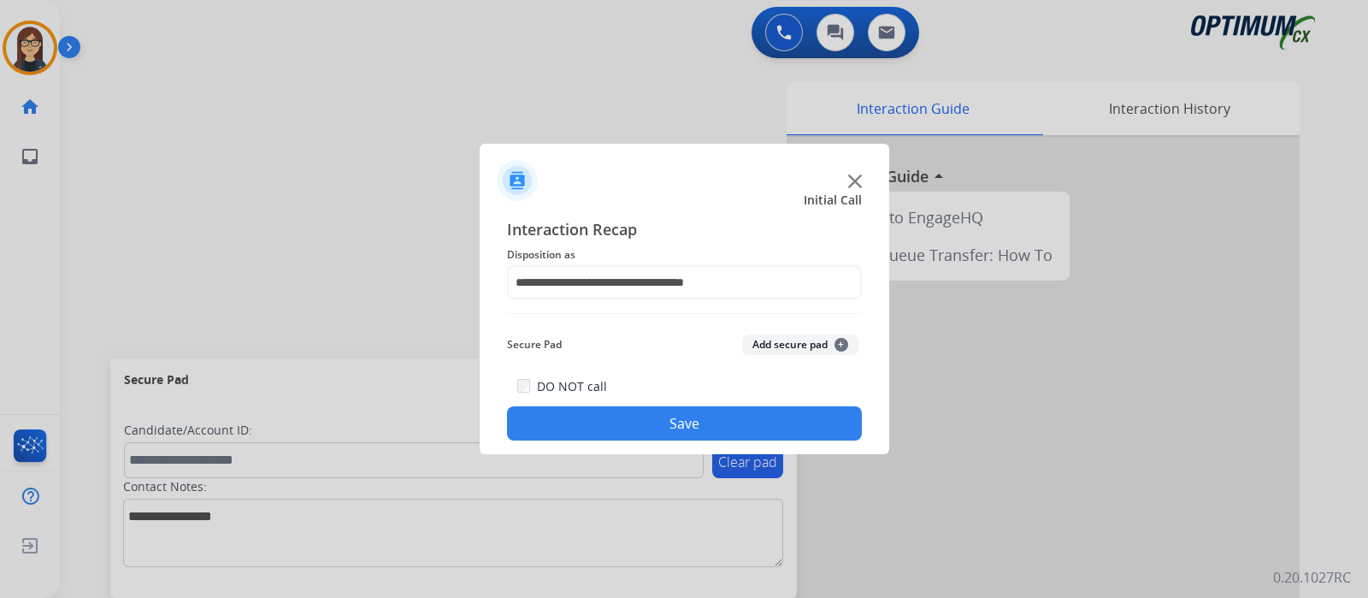
click at [650, 418] on button "Save" at bounding box center [684, 423] width 355 height 34
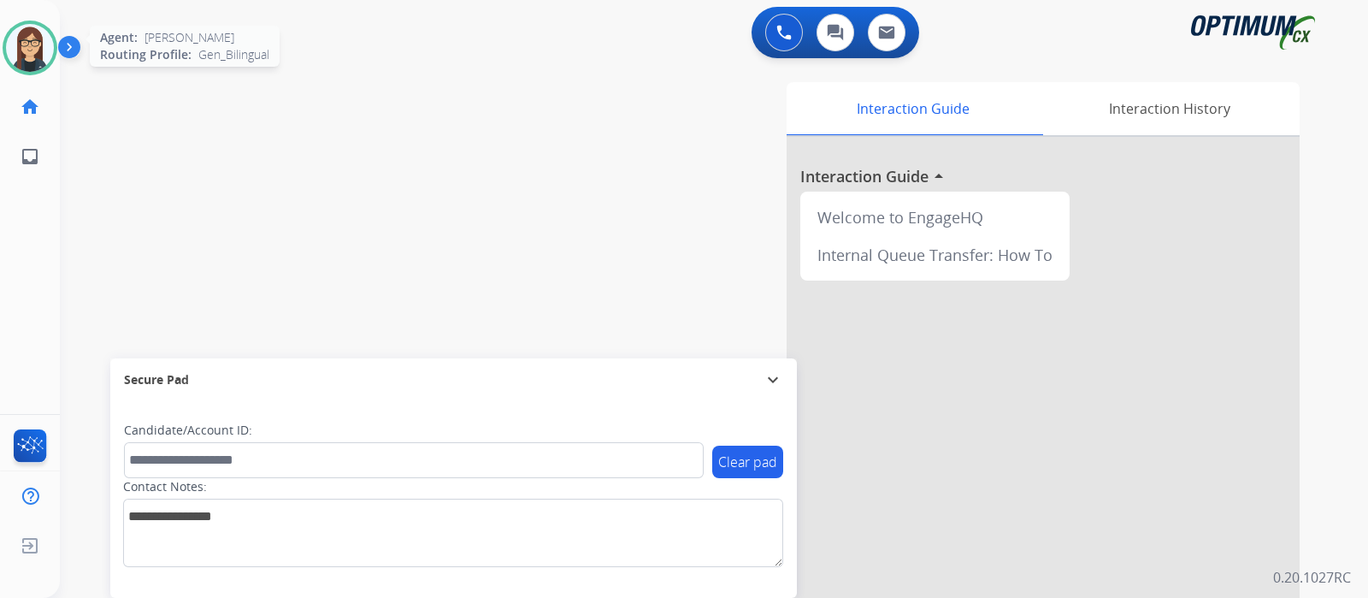
click at [38, 35] on img at bounding box center [30, 48] width 48 height 48
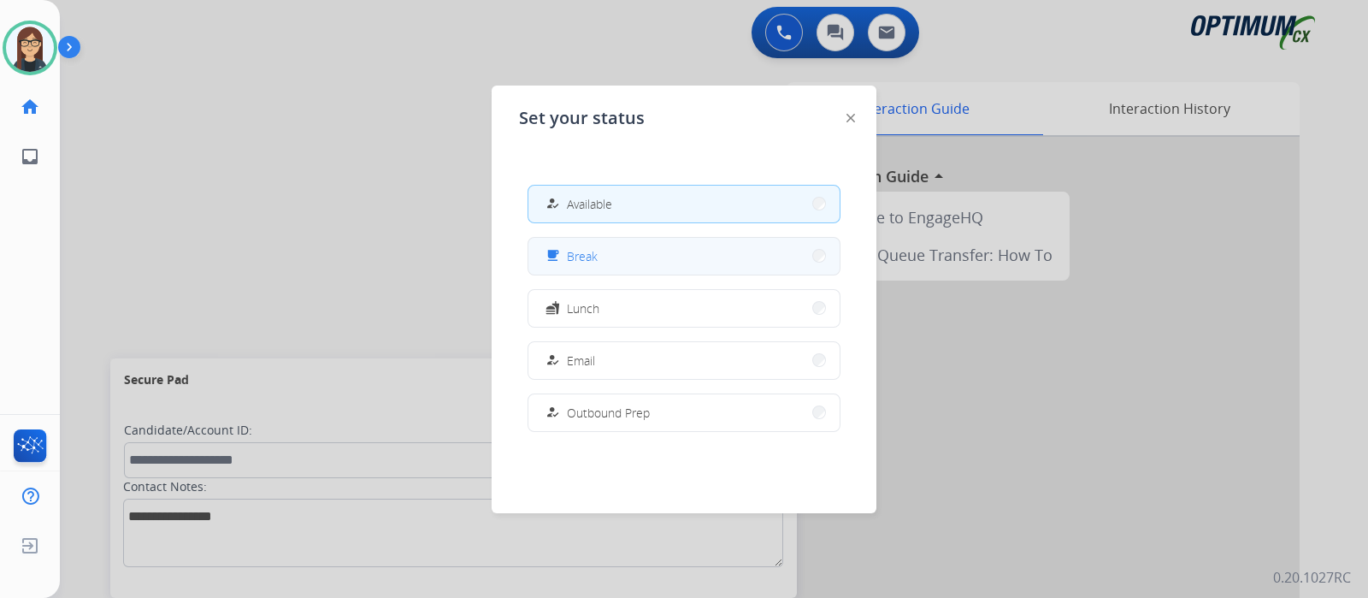
click at [608, 260] on button "free_breakfast Break" at bounding box center [683, 256] width 311 height 37
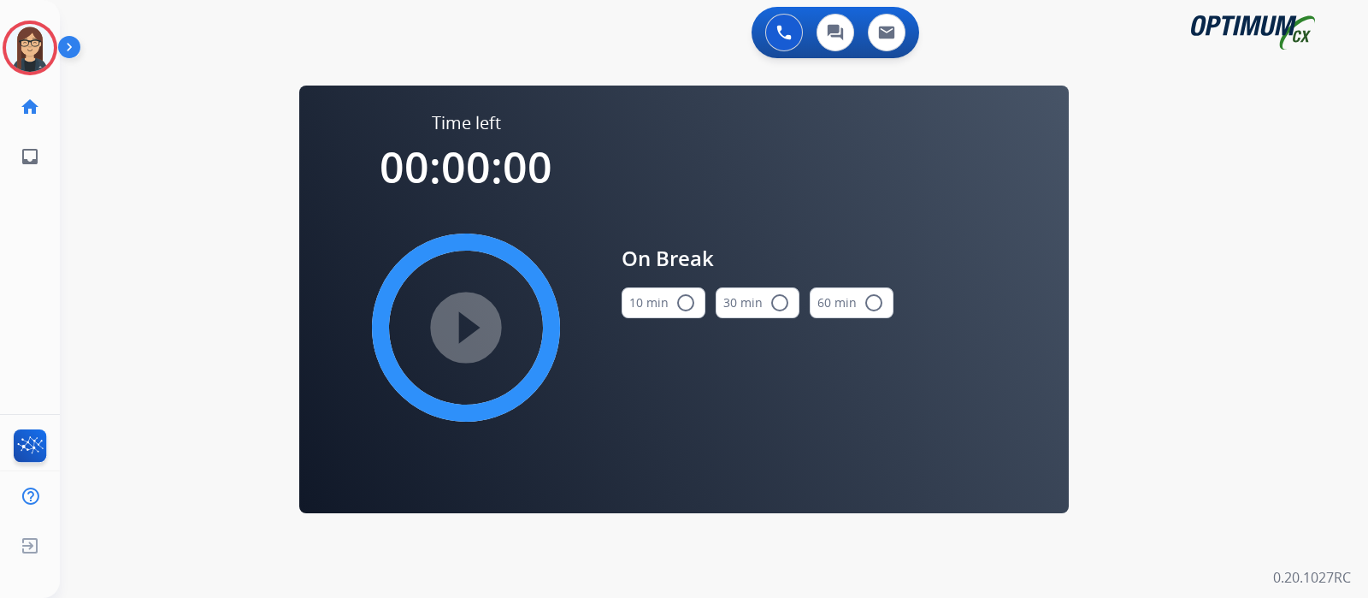
click at [681, 303] on mat-icon "radio_button_unchecked" at bounding box center [685, 302] width 21 height 21
click at [456, 322] on mat-icon "play_circle_filled" at bounding box center [466, 327] width 21 height 21
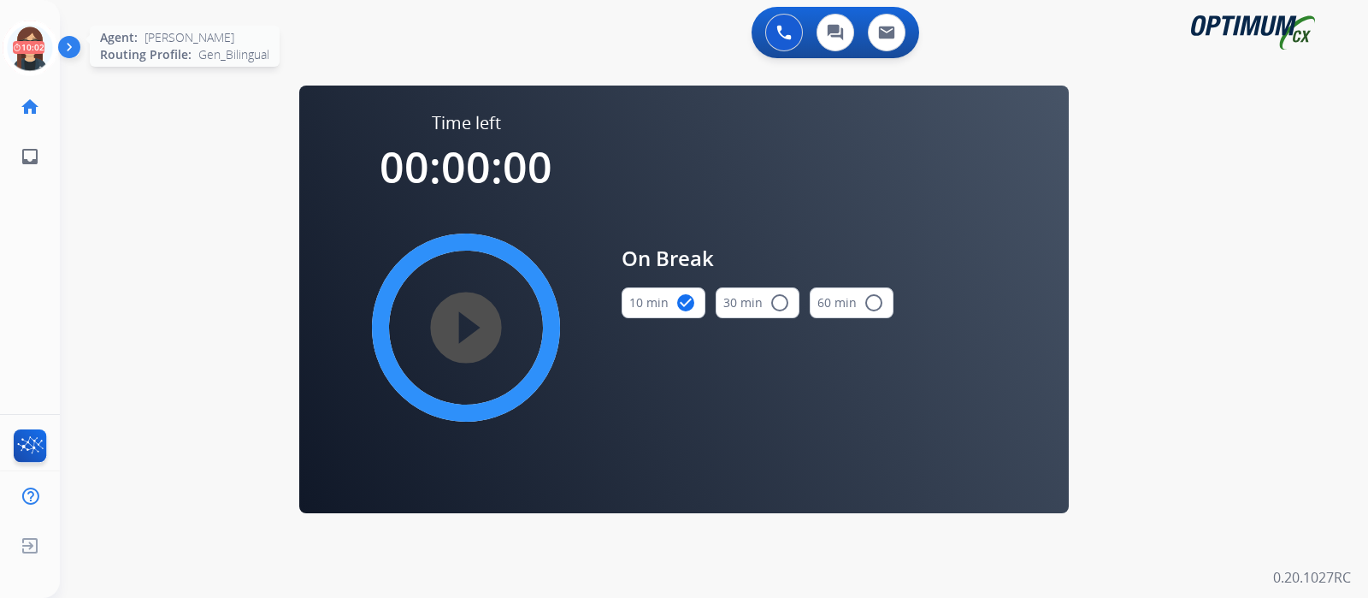
click at [41, 38] on icon at bounding box center [31, 49] width 56 height 56
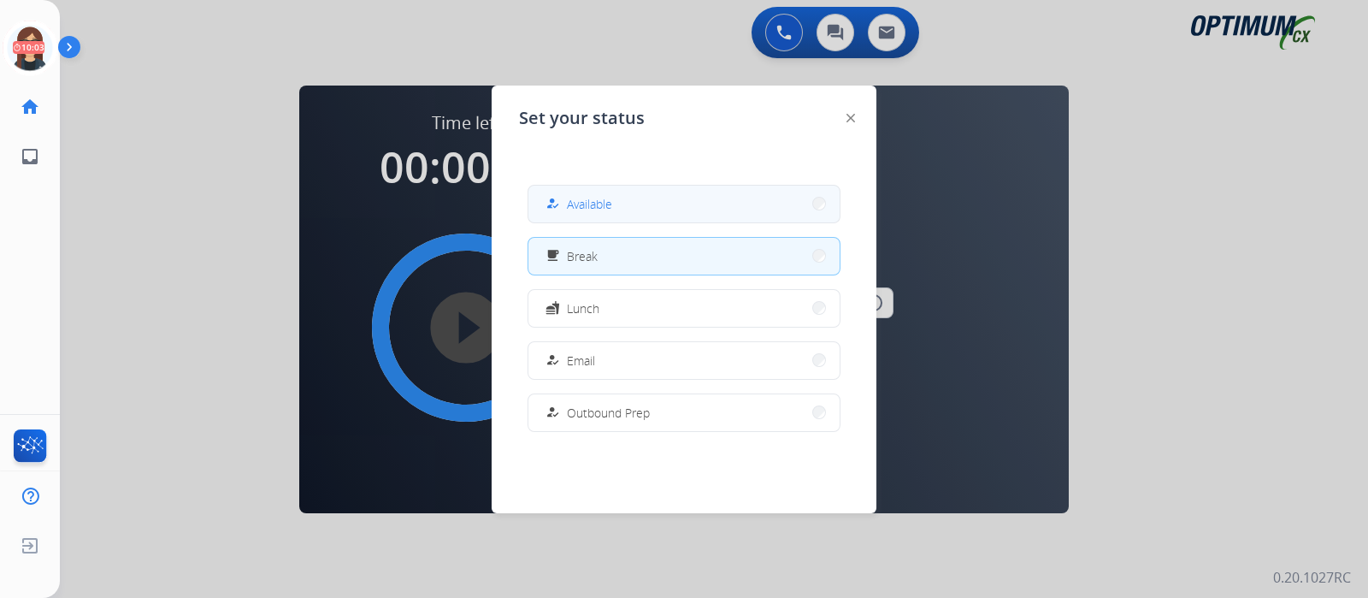
click at [547, 186] on button "how_to_reg Available" at bounding box center [683, 204] width 311 height 37
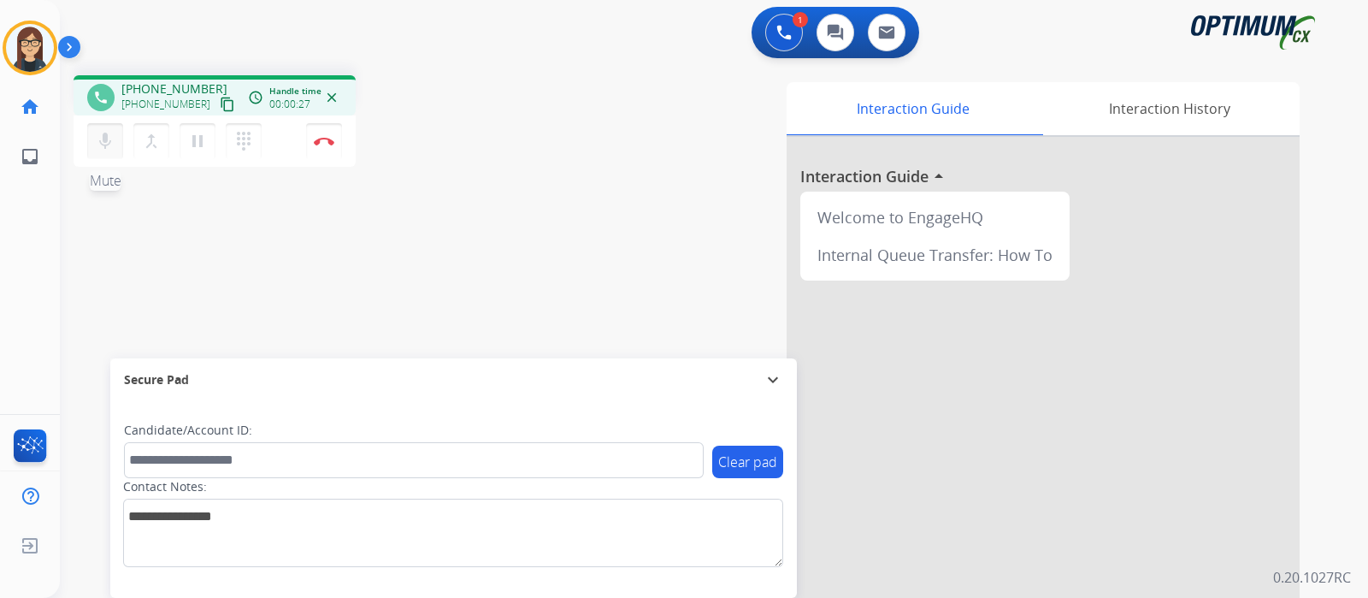
click at [104, 137] on mat-icon "mic" at bounding box center [105, 141] width 21 height 21
click at [109, 130] on button "mic_off Mute" at bounding box center [105, 141] width 36 height 36
click at [220, 99] on mat-icon "content_copy" at bounding box center [227, 104] width 15 height 15
click at [480, 213] on div "phone [PHONE_NUMBER] [PHONE_NUMBER] content_copy access_time Call metrics Queue…" at bounding box center [693, 418] width 1267 height 713
click at [324, 147] on button "Disconnect" at bounding box center [324, 141] width 36 height 36
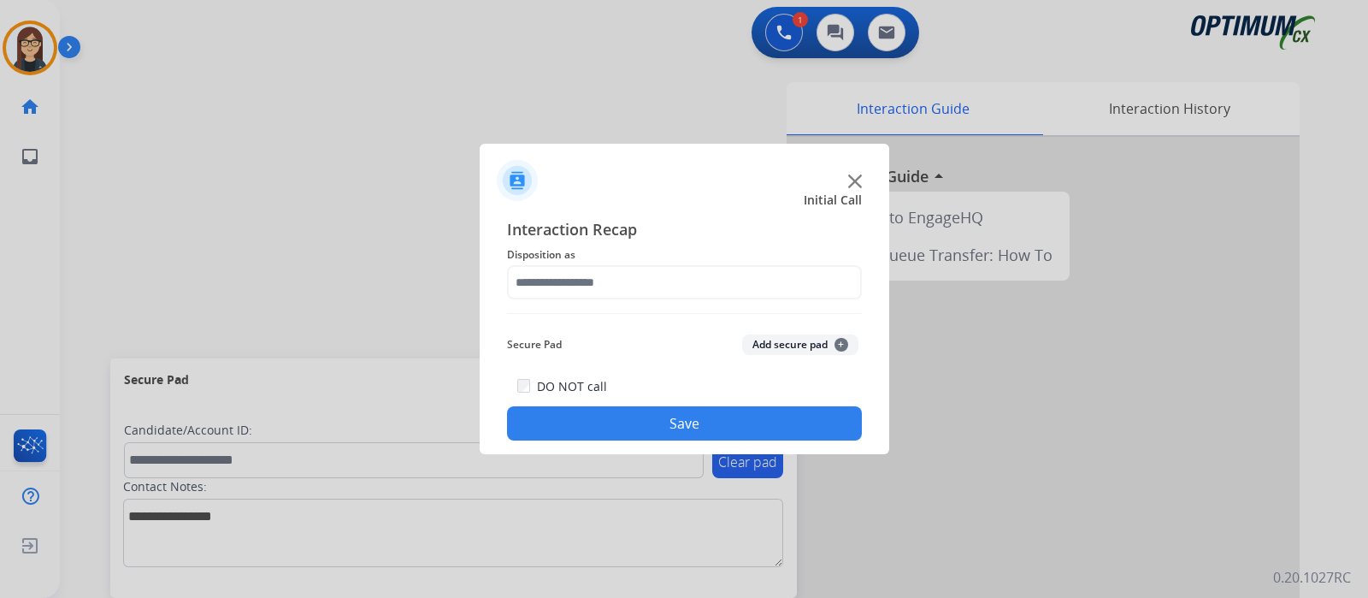
click at [573, 410] on button "Save" at bounding box center [684, 423] width 355 height 34
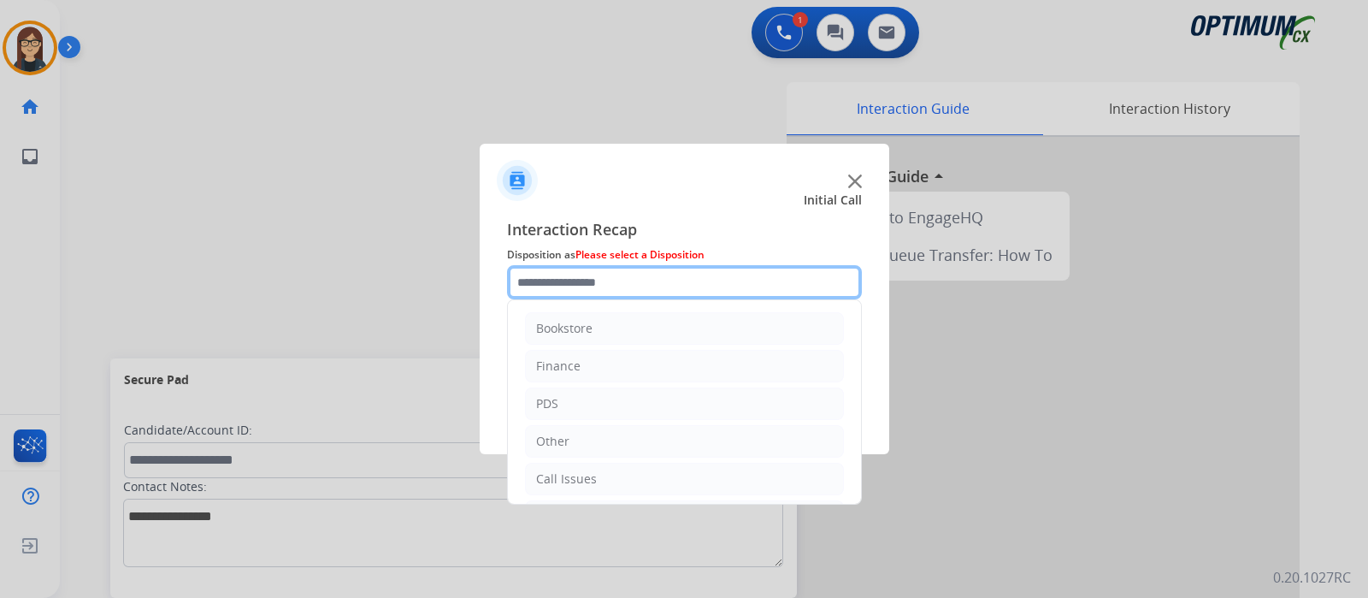
click at [560, 292] on input "text" at bounding box center [684, 282] width 355 height 34
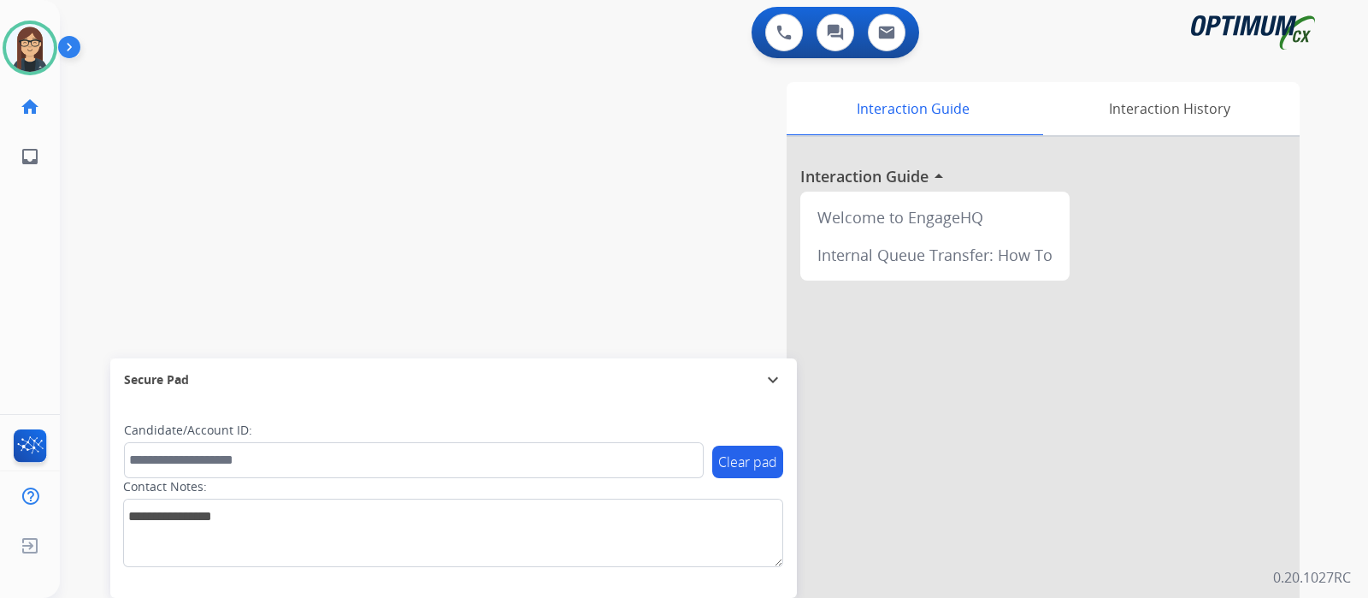
scroll to position [176, 0]
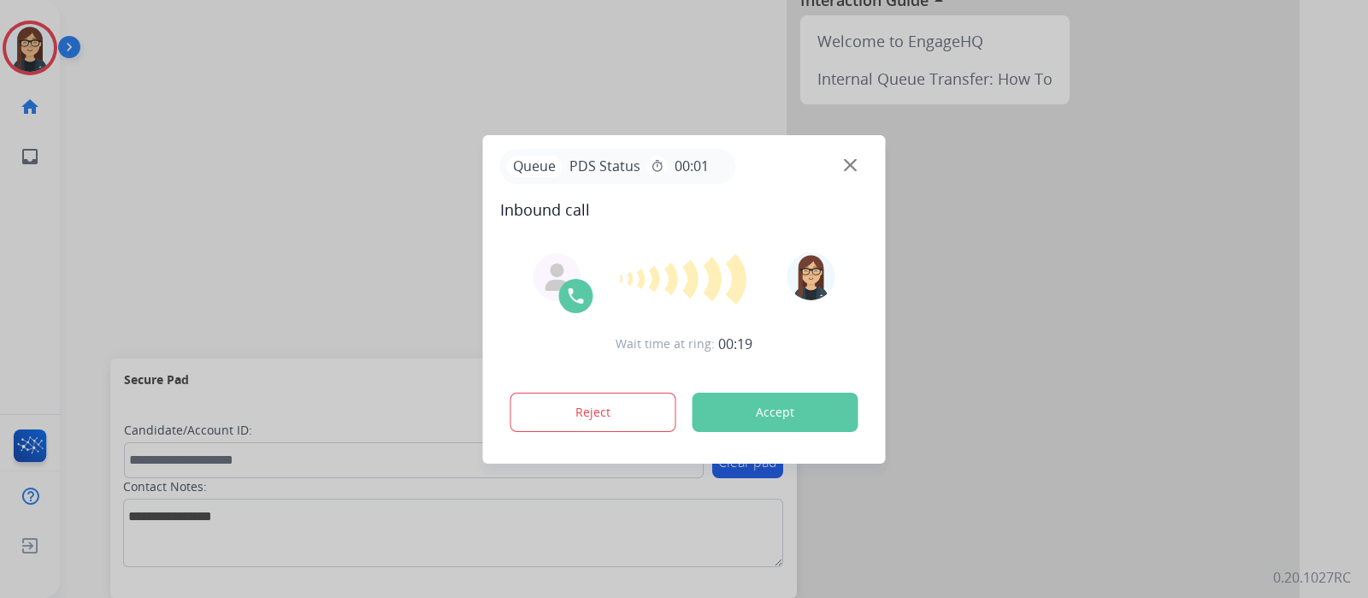
click at [818, 408] on button "Accept" at bounding box center [776, 411] width 166 height 39
click at [718, 411] on button "Accept" at bounding box center [776, 411] width 166 height 39
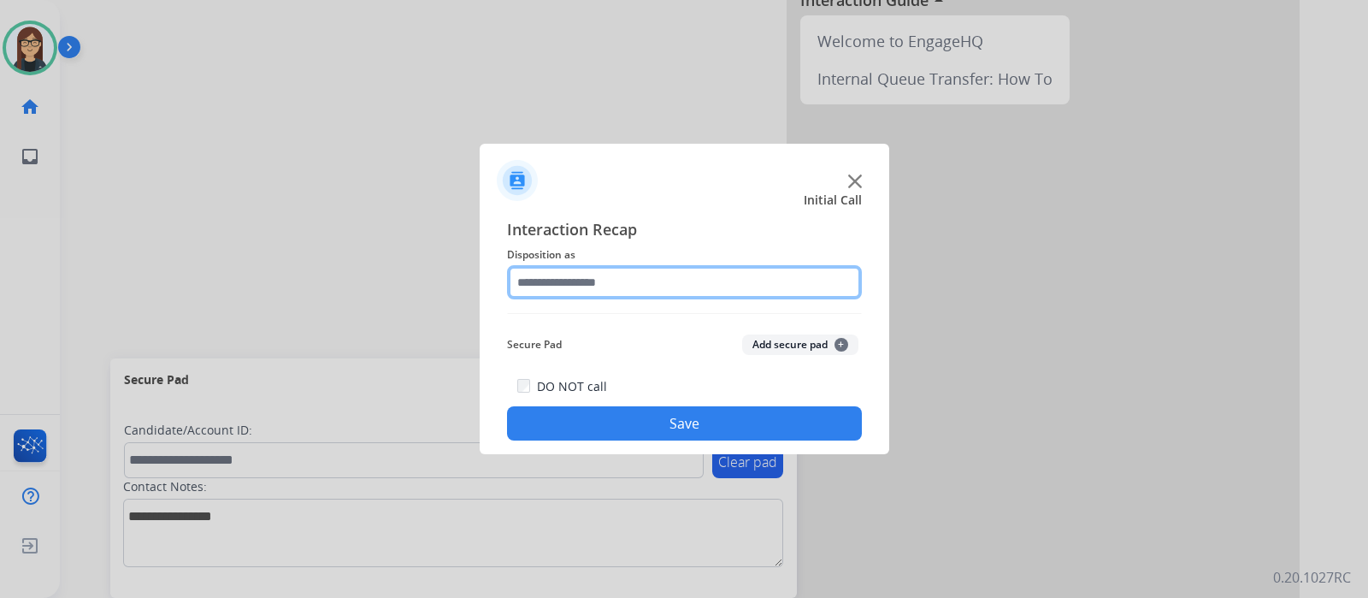
click at [569, 292] on input "text" at bounding box center [684, 282] width 355 height 34
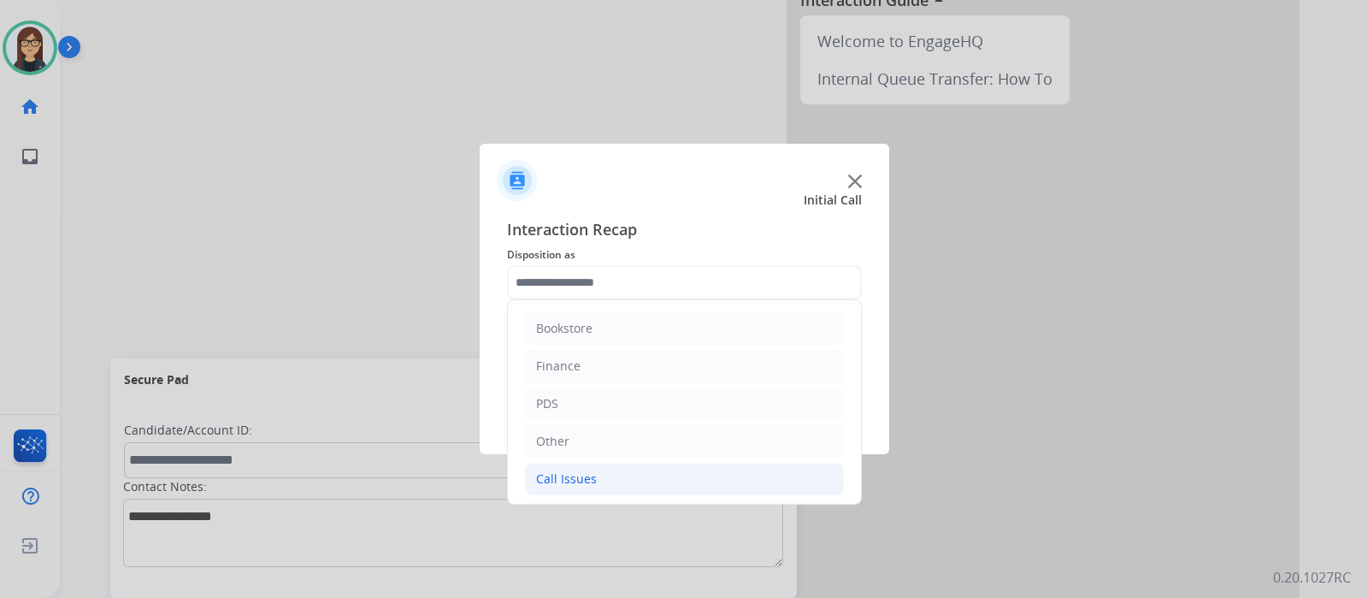
click at [587, 475] on div "Call Issues" at bounding box center [566, 478] width 61 height 17
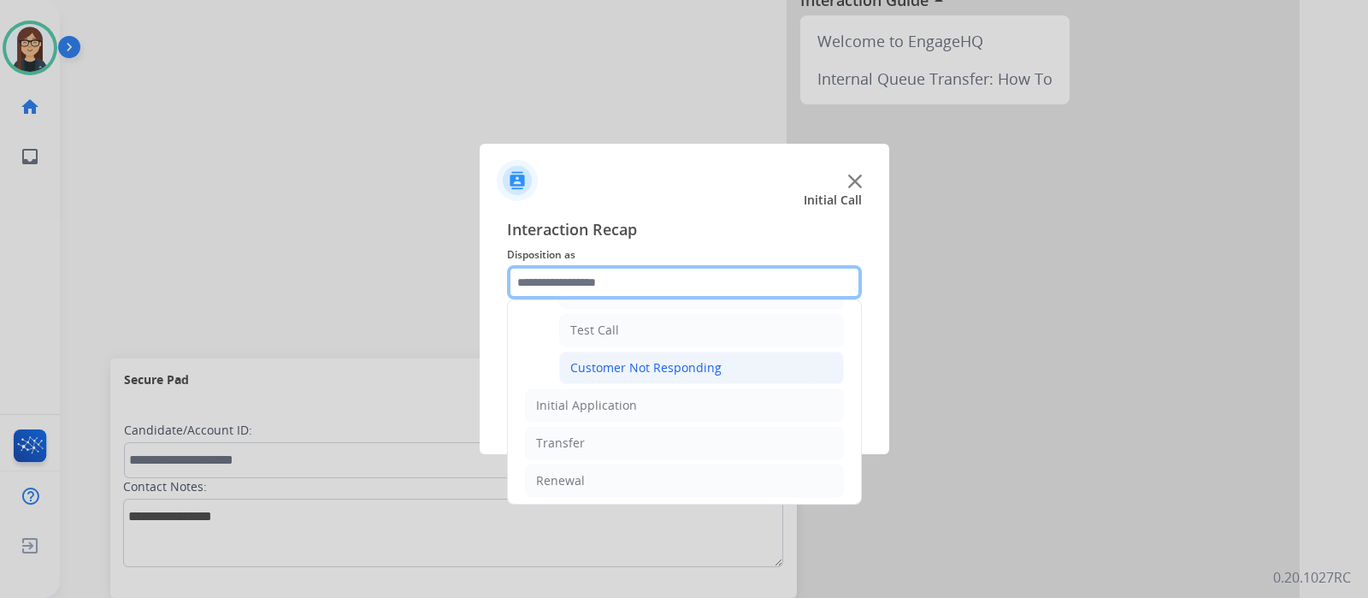
scroll to position [192, 0]
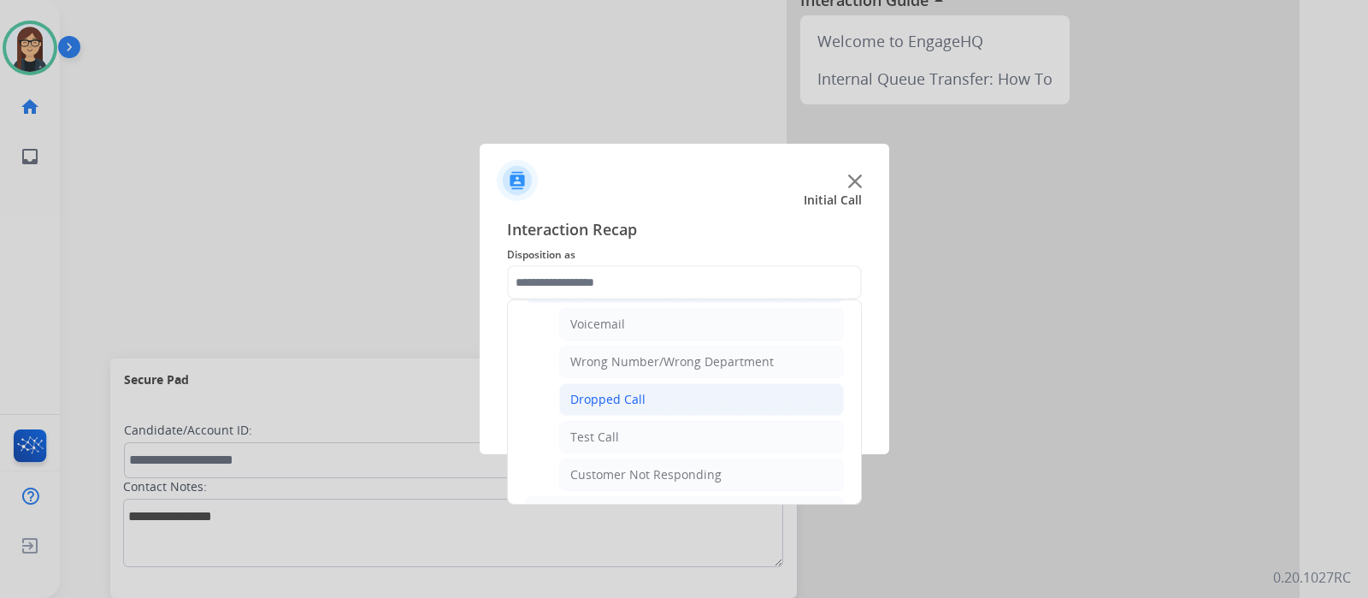
click at [612, 399] on div "Dropped Call" at bounding box center [607, 399] width 75 height 17
type input "**********"
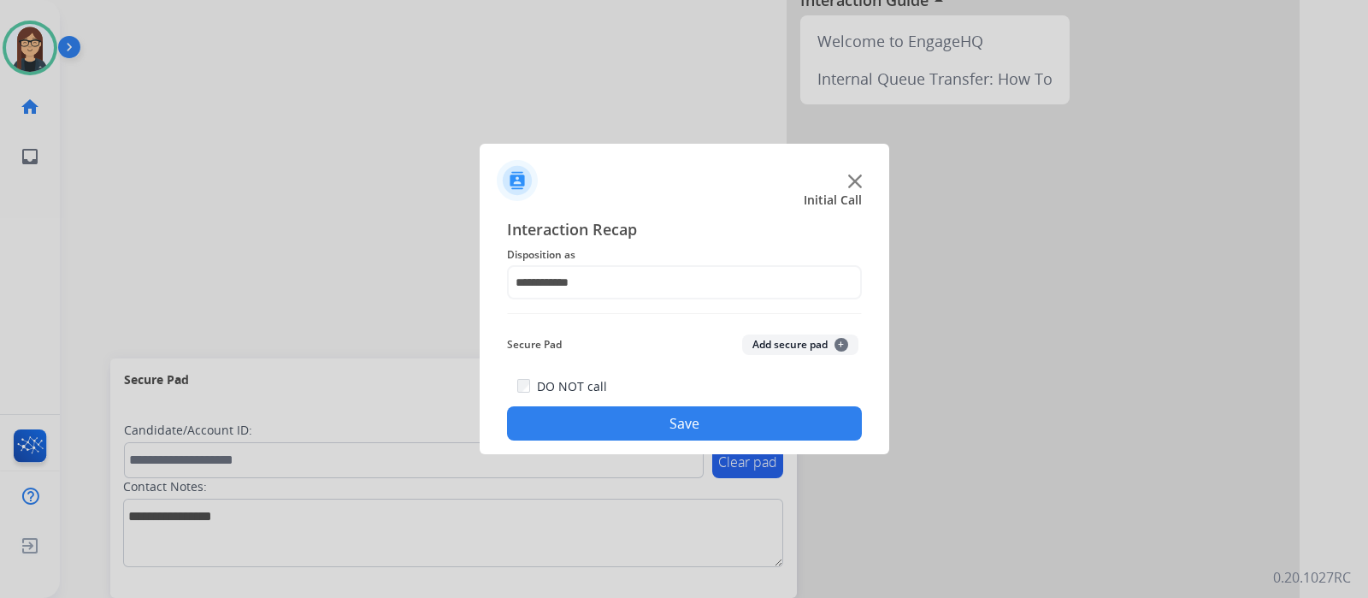
click at [645, 425] on button "Save" at bounding box center [684, 423] width 355 height 34
click at [636, 412] on button "Save" at bounding box center [684, 423] width 355 height 34
click at [239, 154] on div at bounding box center [684, 299] width 1368 height 598
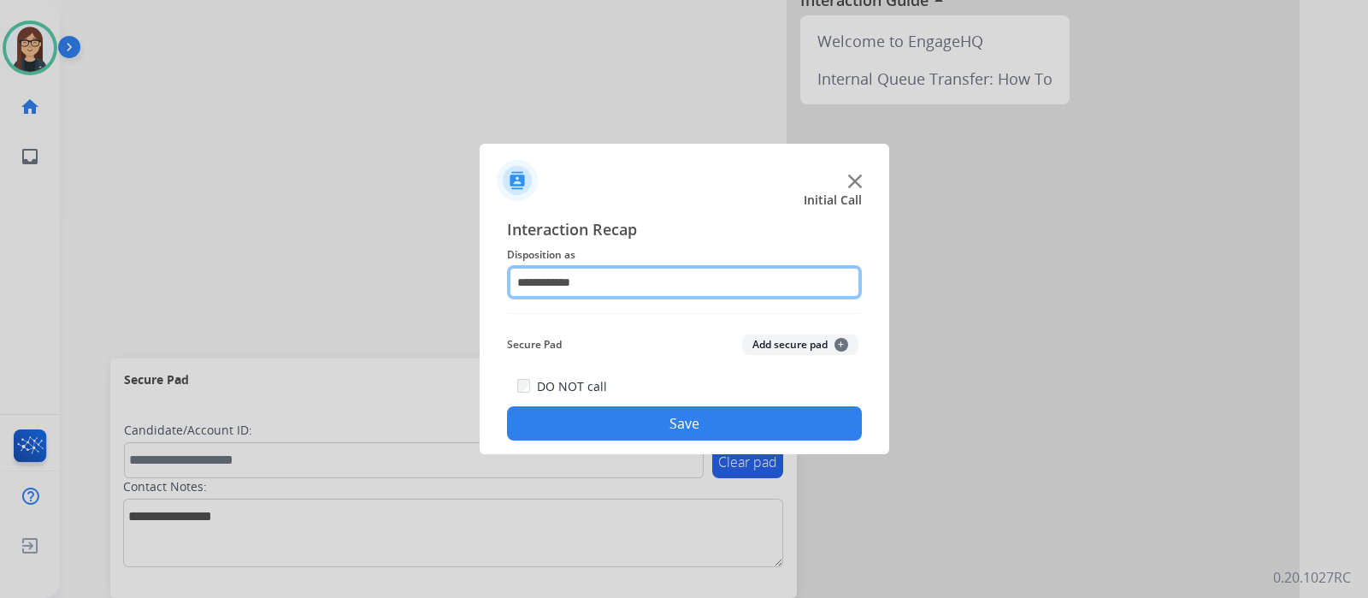
click at [674, 284] on input "**********" at bounding box center [684, 282] width 355 height 34
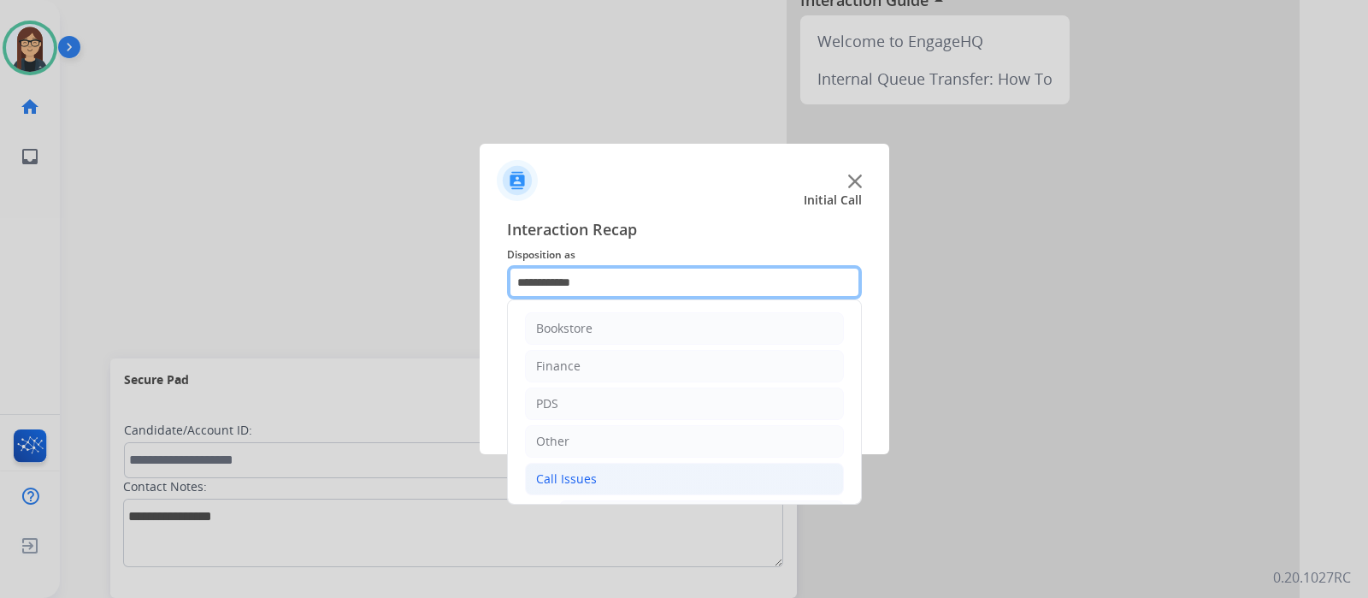
click at [674, 284] on input "**********" at bounding box center [684, 282] width 355 height 34
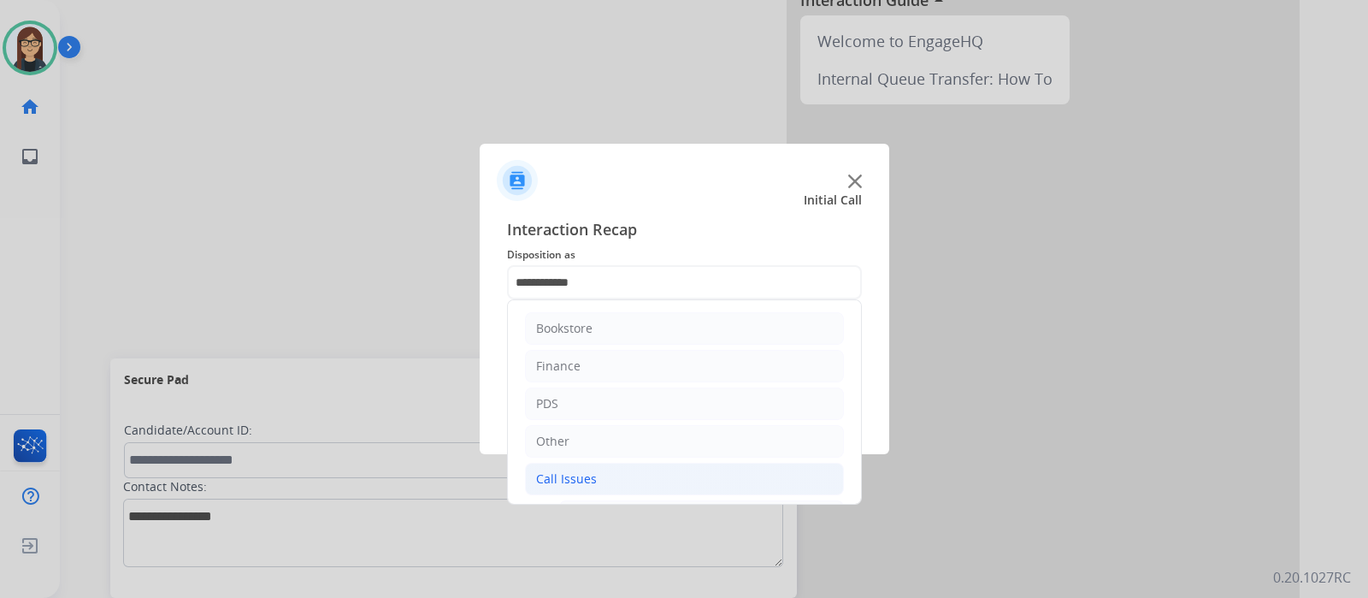
click at [686, 207] on div "Initial Call" at bounding box center [671, 200] width 410 height 17
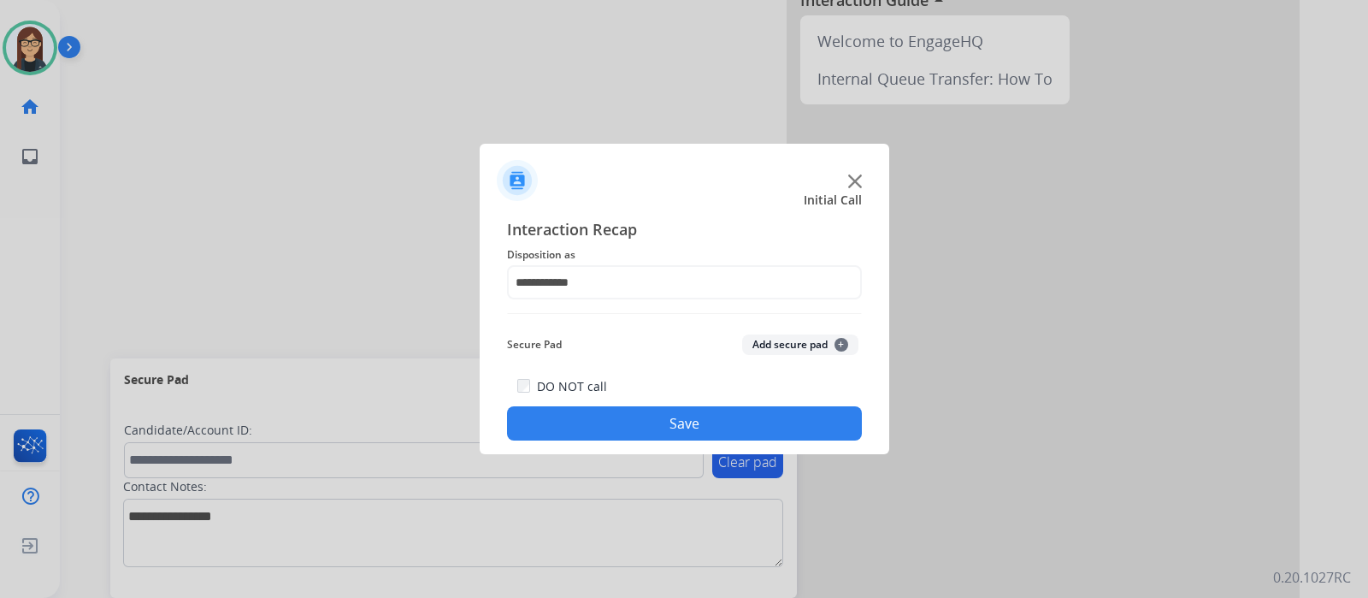
click at [592, 411] on button "Save" at bounding box center [684, 423] width 355 height 34
click at [858, 181] on img at bounding box center [855, 181] width 14 height 14
click at [198, 103] on div at bounding box center [684, 299] width 1368 height 598
click at [586, 414] on button "Save" at bounding box center [684, 423] width 355 height 34
click at [180, 167] on div at bounding box center [684, 299] width 1368 height 598
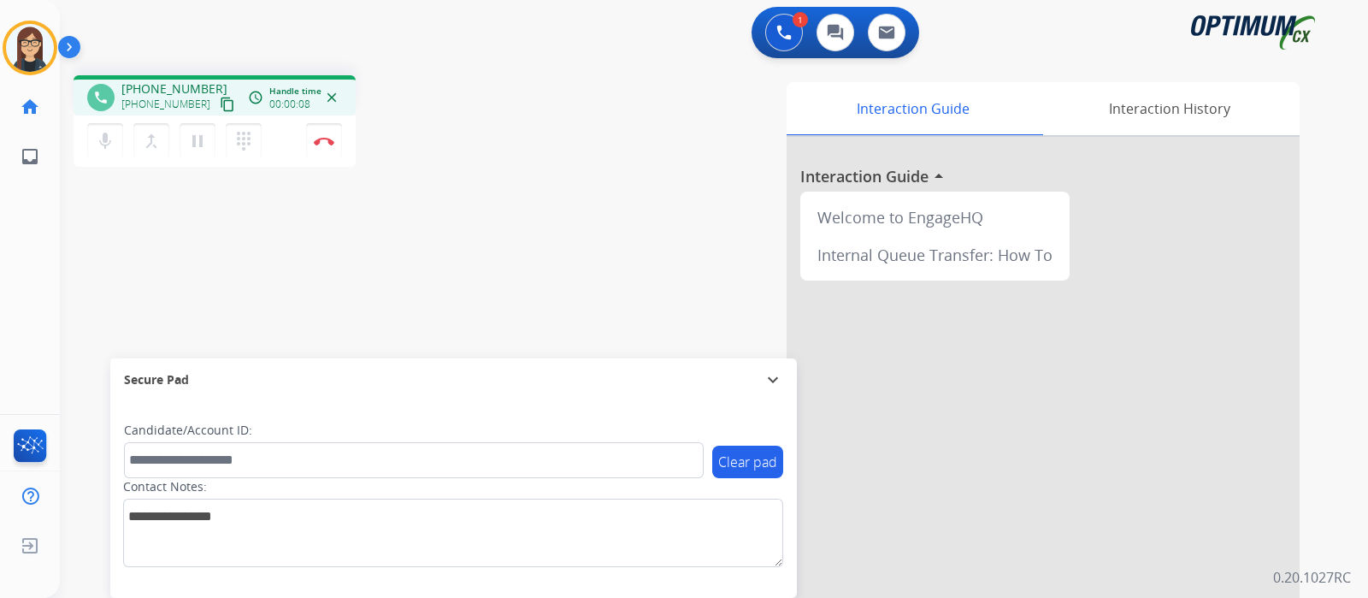
click at [220, 106] on mat-icon "content_copy" at bounding box center [227, 104] width 15 height 15
click at [325, 147] on button "Disconnect" at bounding box center [324, 141] width 36 height 36
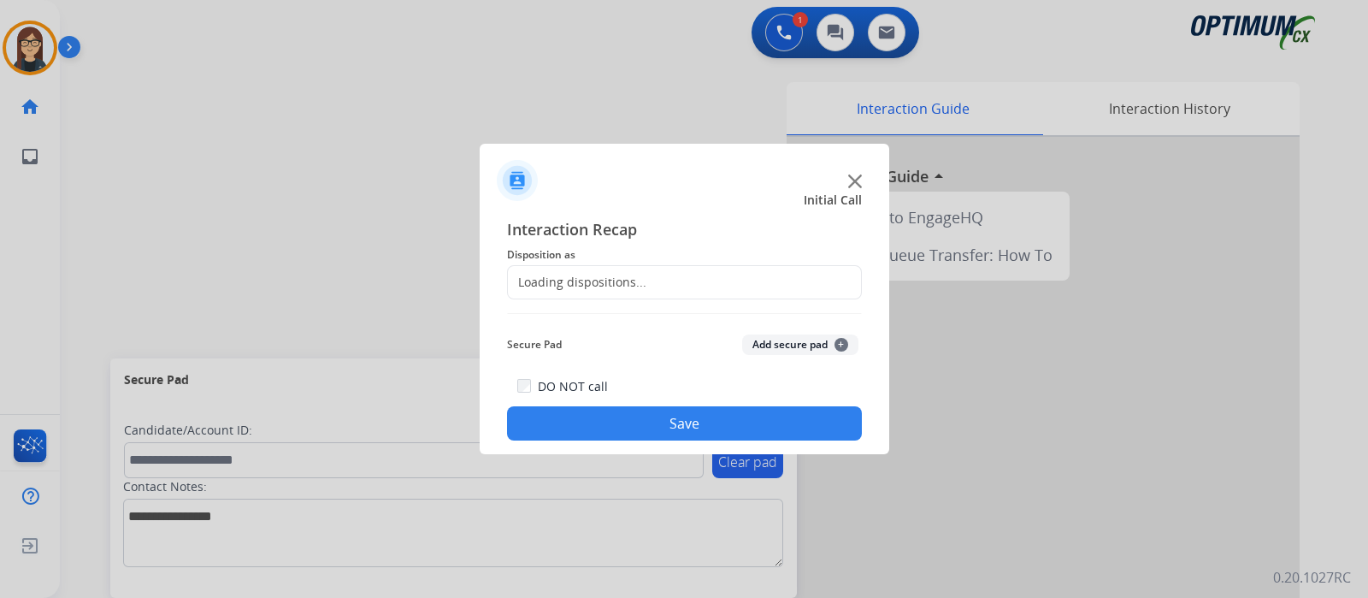
click at [598, 279] on div "Loading dispositions..." at bounding box center [577, 282] width 139 height 17
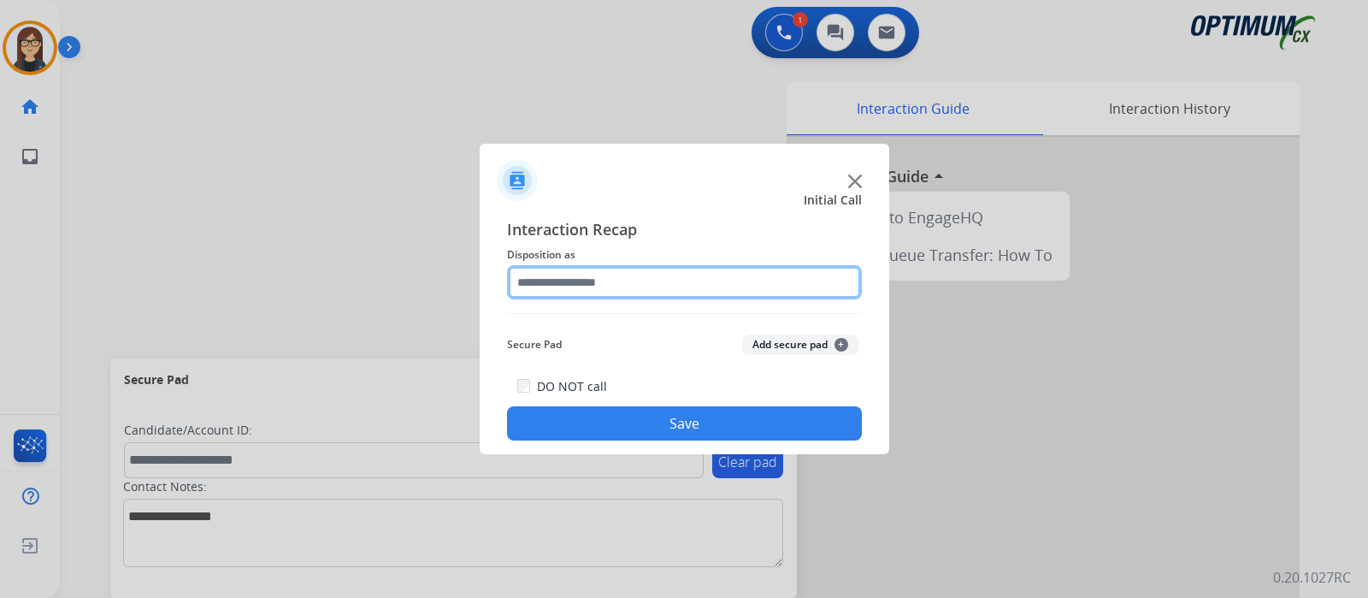
click at [598, 279] on input "text" at bounding box center [684, 282] width 355 height 34
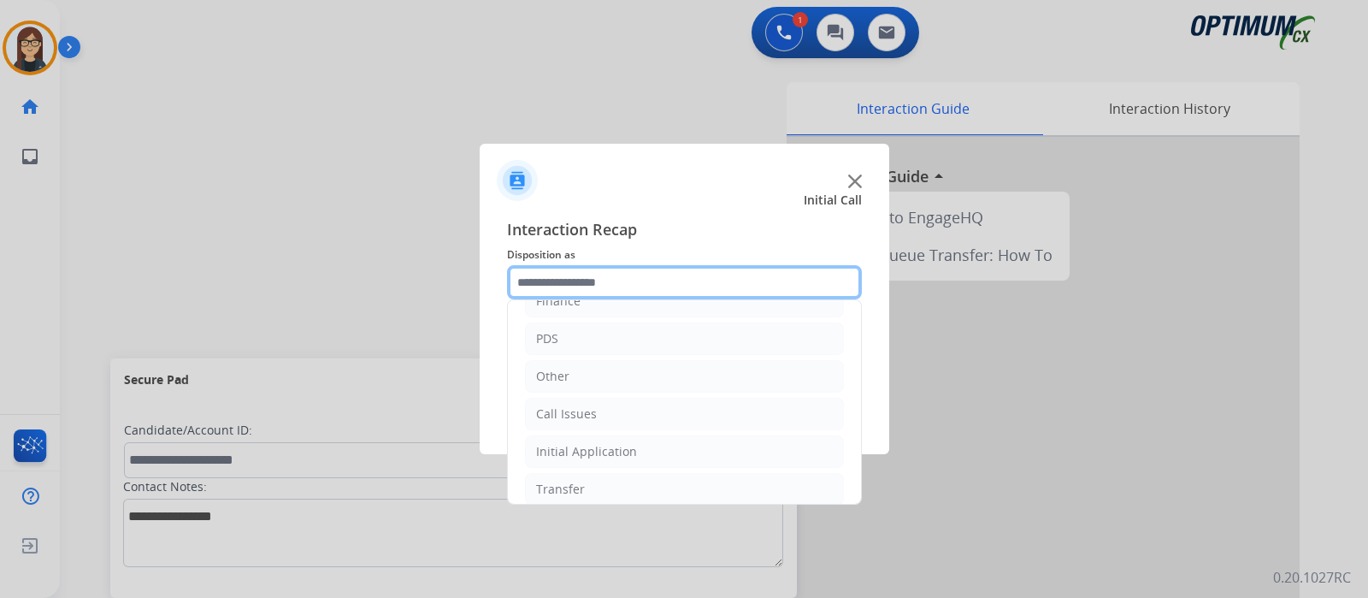
scroll to position [113, 0]
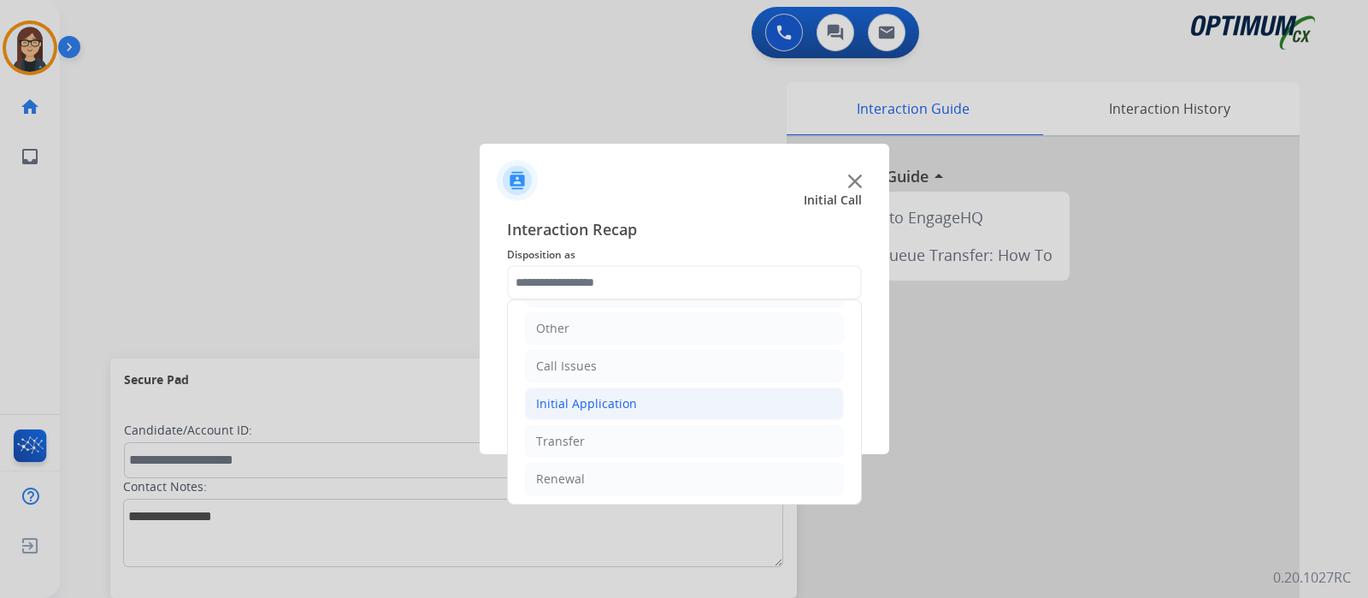
click at [563, 404] on div "Initial Application" at bounding box center [586, 403] width 101 height 17
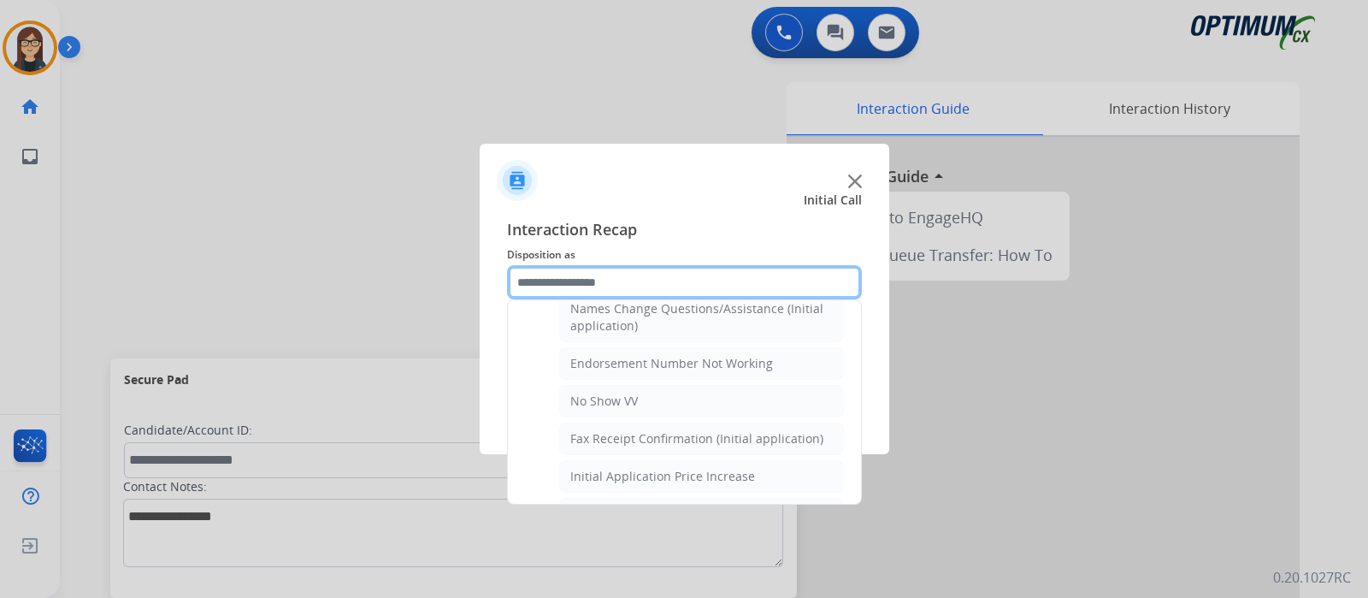
scroll to position [540, 0]
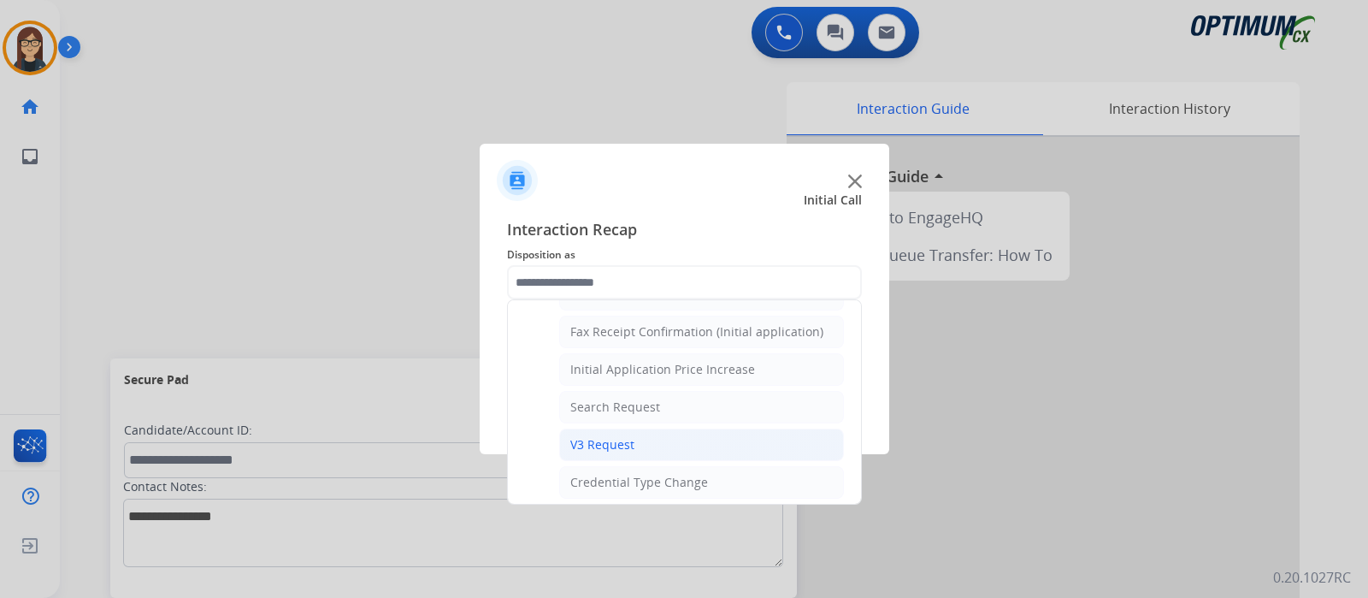
click at [613, 436] on div "V3 Request" at bounding box center [602, 444] width 64 height 17
type input "**********"
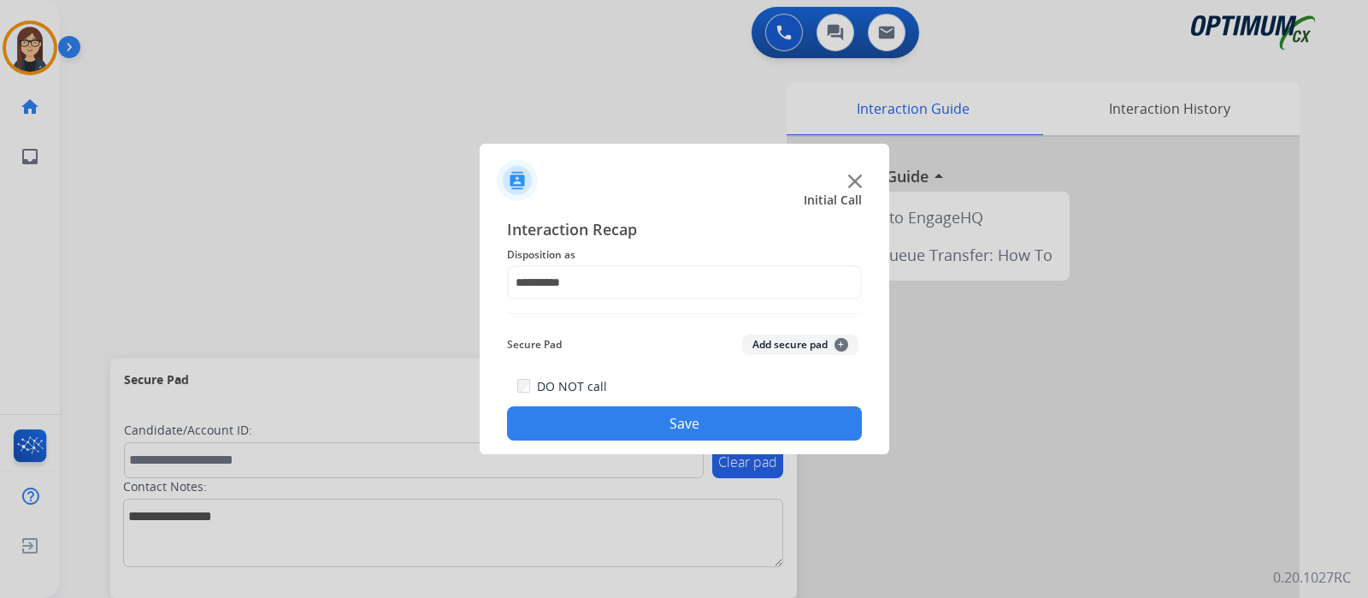
click at [592, 415] on button "Save" at bounding box center [684, 423] width 355 height 34
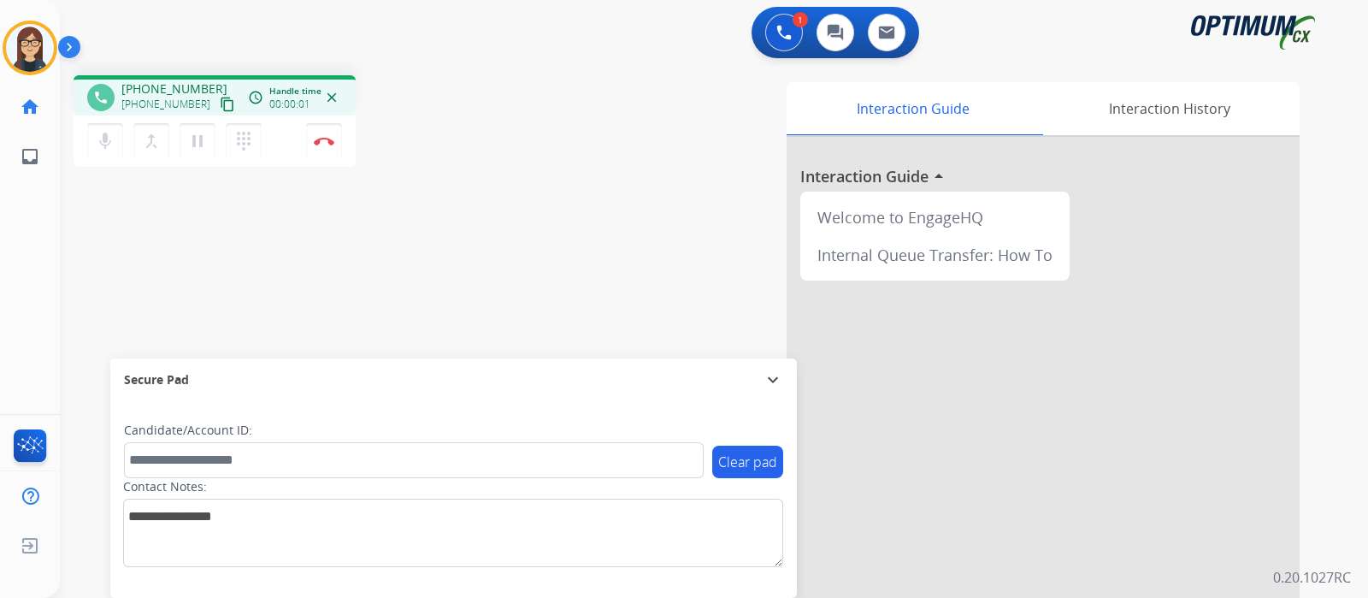
click at [220, 101] on mat-icon "content_copy" at bounding box center [227, 104] width 15 height 15
click at [479, 207] on div "phone +14152862557 +14152862557 content_copy access_time Call metrics Queue 00:…" at bounding box center [693, 418] width 1267 height 713
click at [414, 302] on div "phone +14152862557 +14152862557 content_copy access_time Call metrics Queue 00:…" at bounding box center [693, 418] width 1267 height 713
click at [541, 190] on div "Interaction Guide Interaction History Interaction Guide arrow_drop_up Welcome t…" at bounding box center [916, 428] width 767 height 693
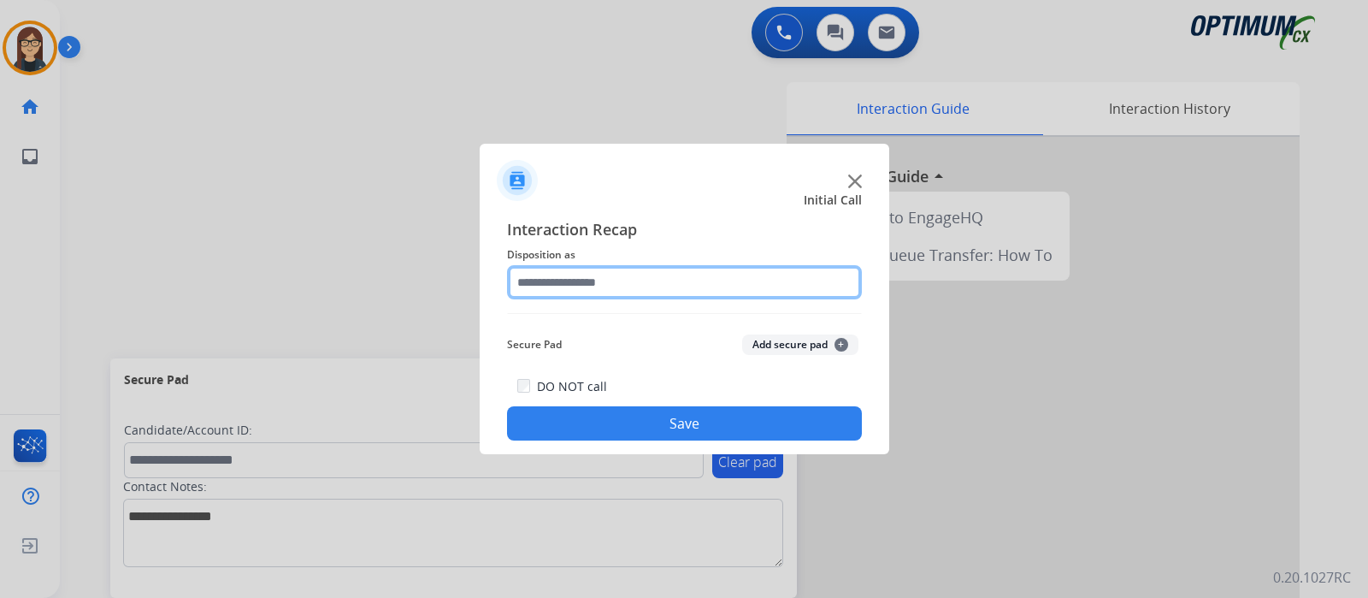
click at [569, 292] on input "text" at bounding box center [684, 282] width 355 height 34
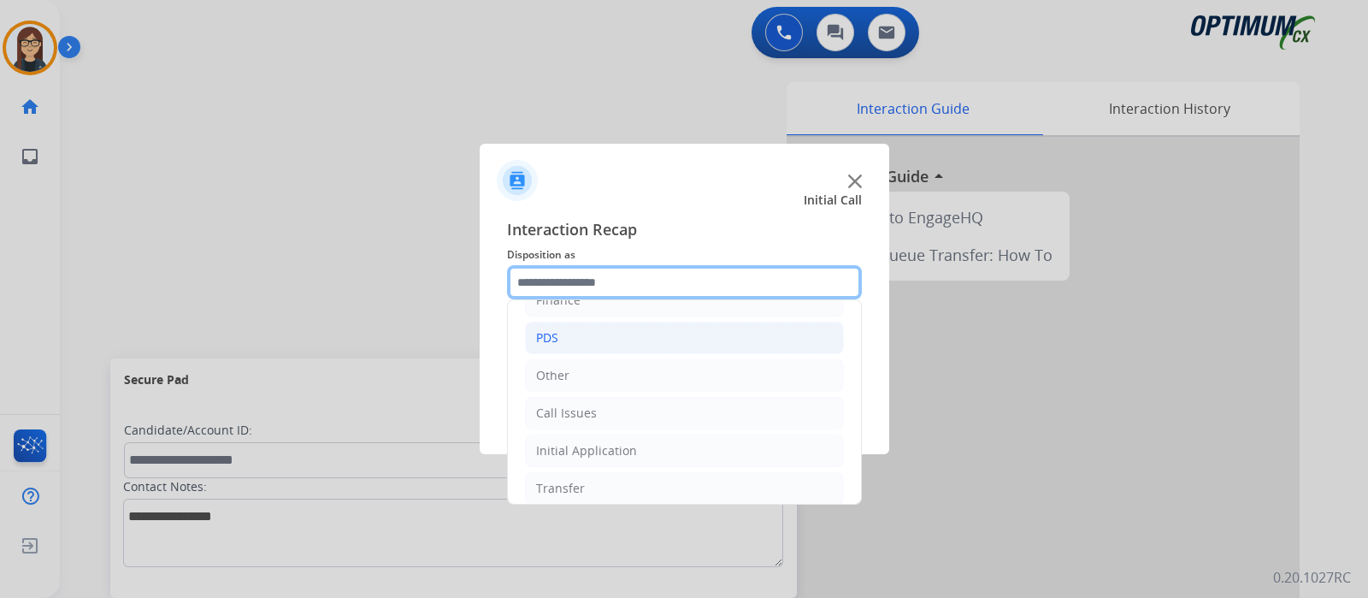
scroll to position [113, 0]
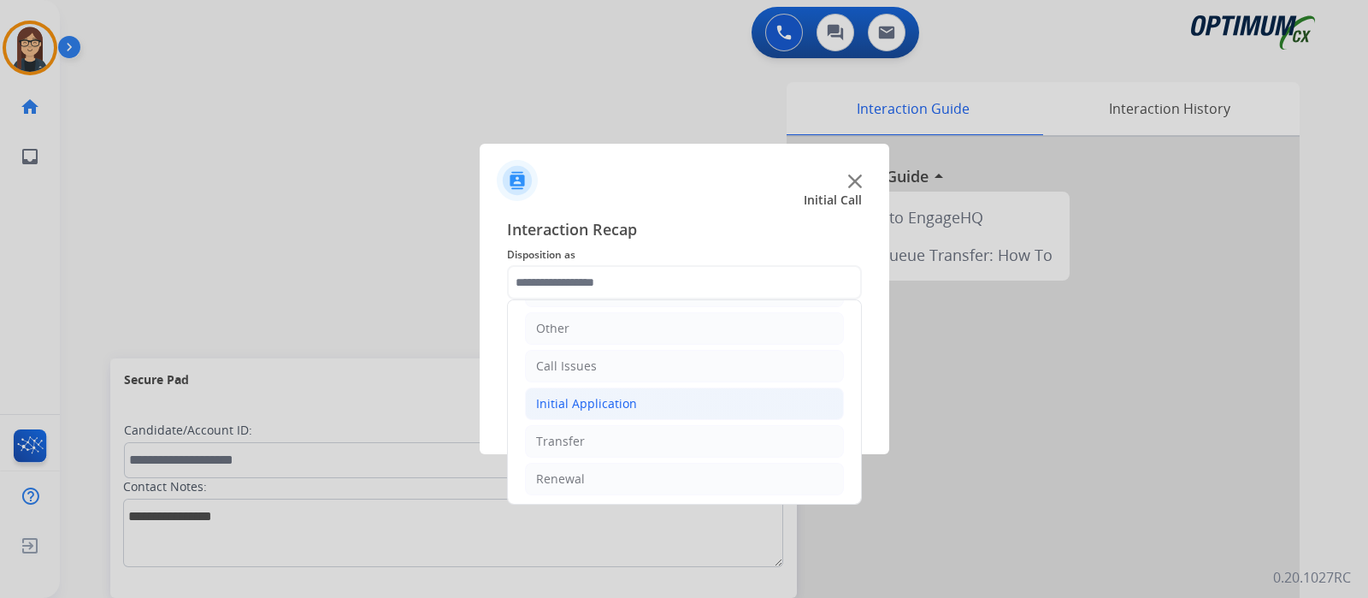
click at [604, 395] on div "Initial Application" at bounding box center [586, 403] width 101 height 17
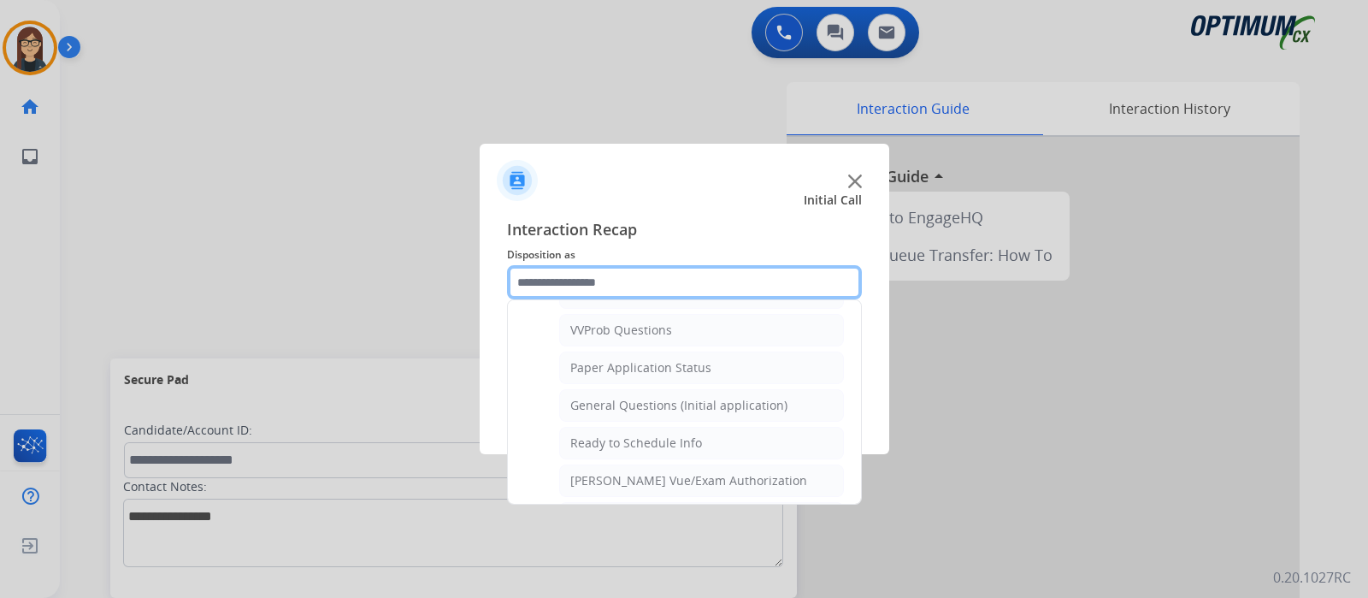
scroll to position [968, 0]
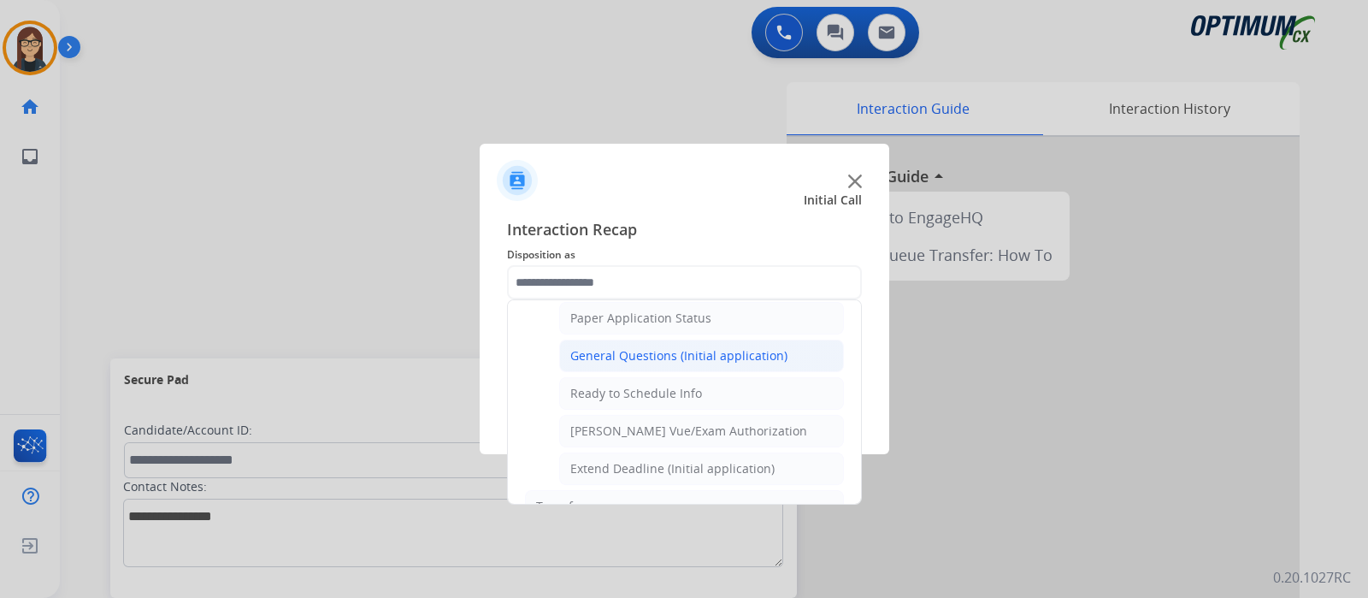
click at [646, 347] on div "General Questions (Initial application)" at bounding box center [678, 355] width 217 height 17
type input "**********"
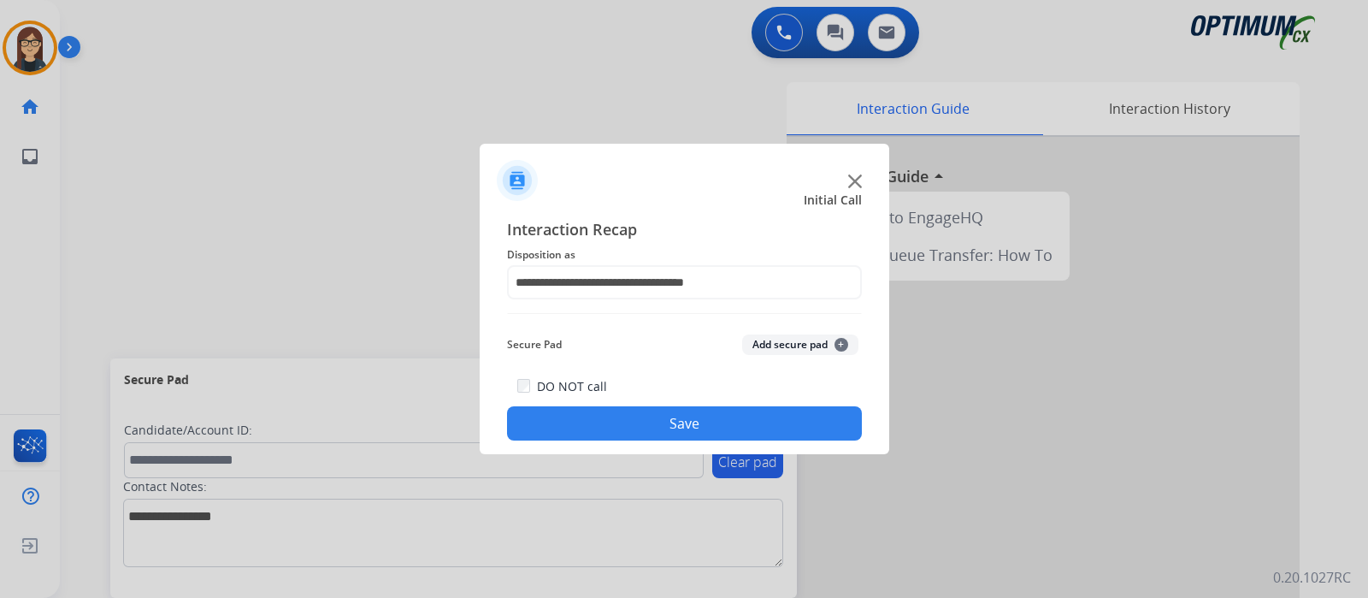
click at [622, 412] on button "Save" at bounding box center [684, 423] width 355 height 34
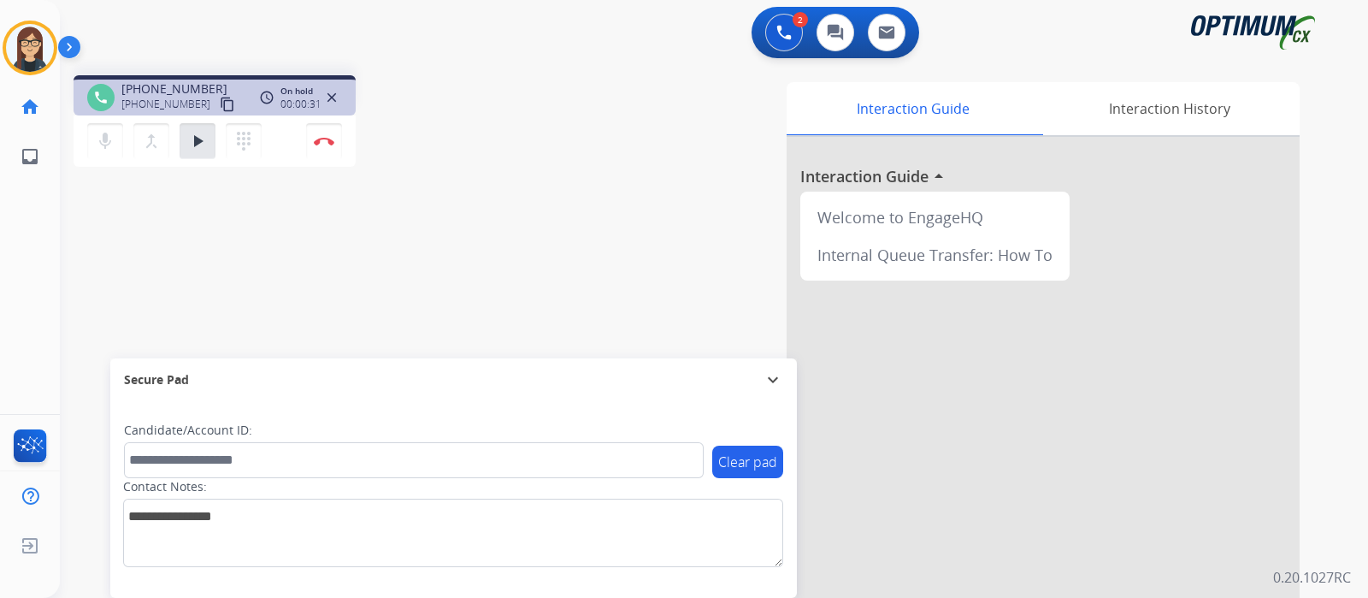
click at [473, 242] on div "phone +13473560384 +13473560384 content_copy access_time Call metrics Queue 00:…" at bounding box center [693, 418] width 1267 height 713
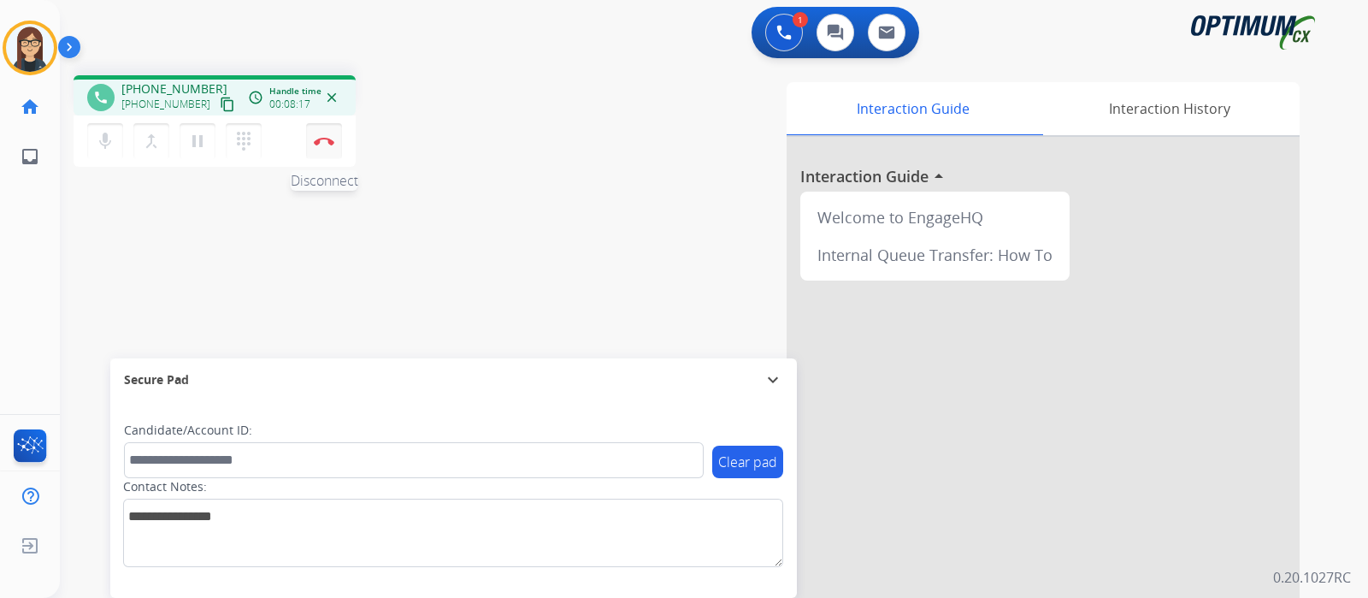
click at [319, 147] on button "Disconnect" at bounding box center [324, 141] width 36 height 36
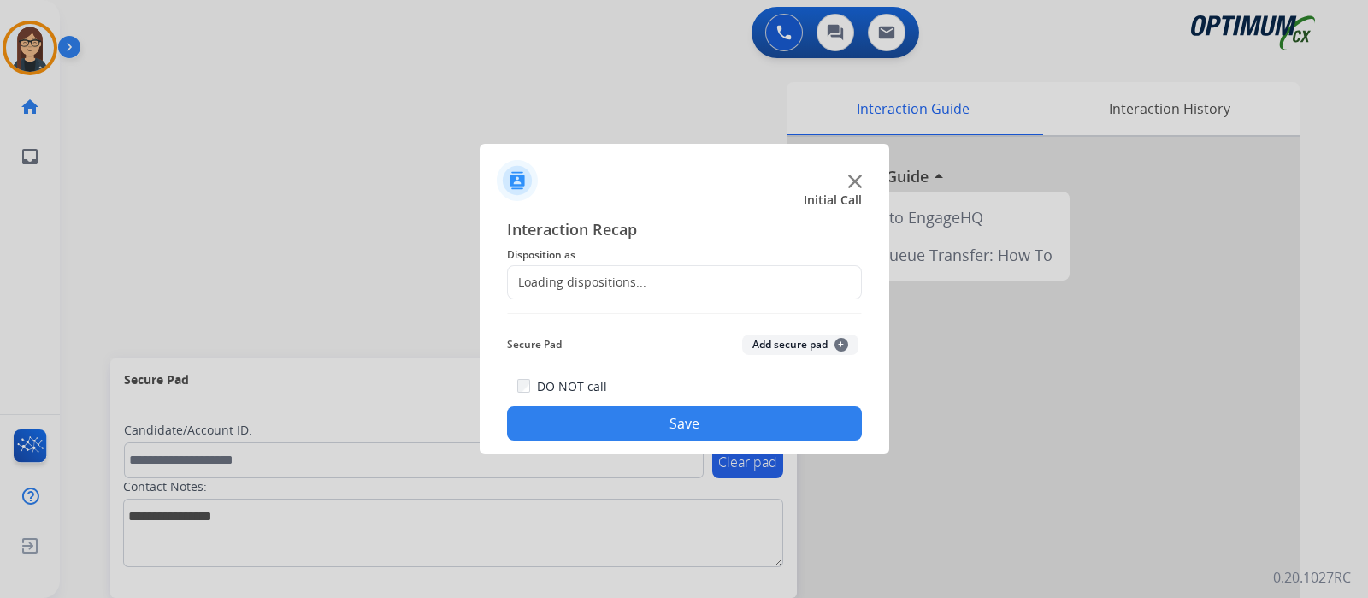
click at [566, 278] on div "Loading dispositions..." at bounding box center [577, 282] width 139 height 17
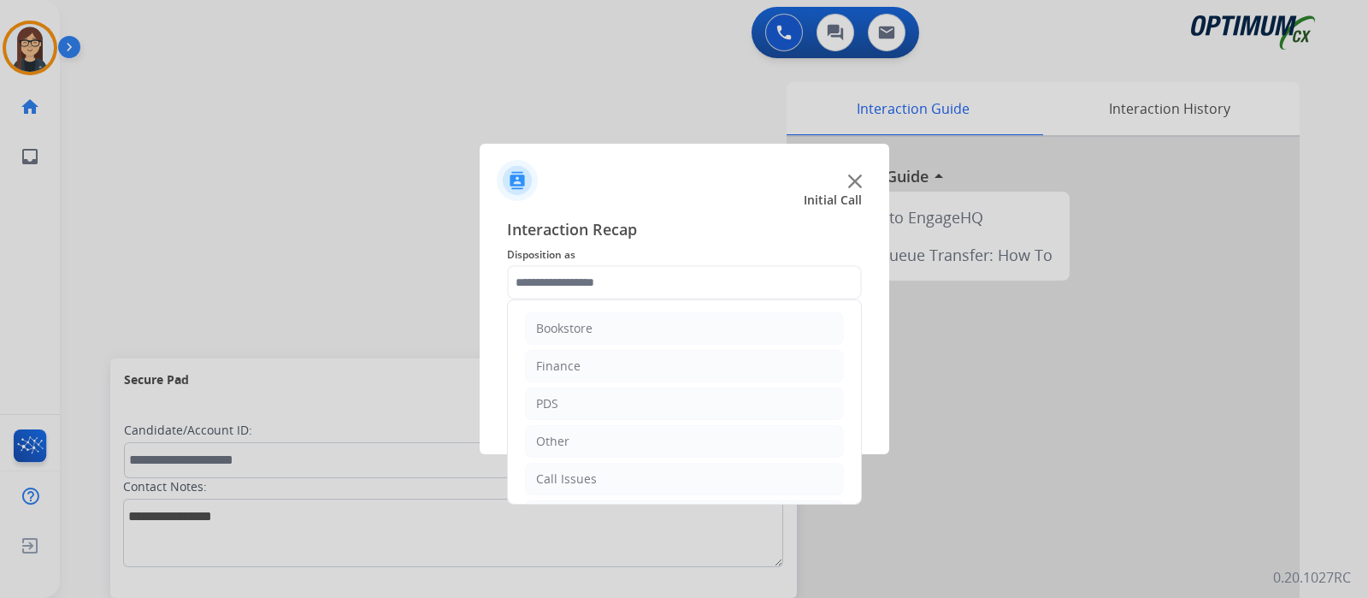
click at [567, 278] on input "text" at bounding box center [684, 282] width 355 height 34
click at [589, 387] on li "Initial Application" at bounding box center [684, 403] width 319 height 32
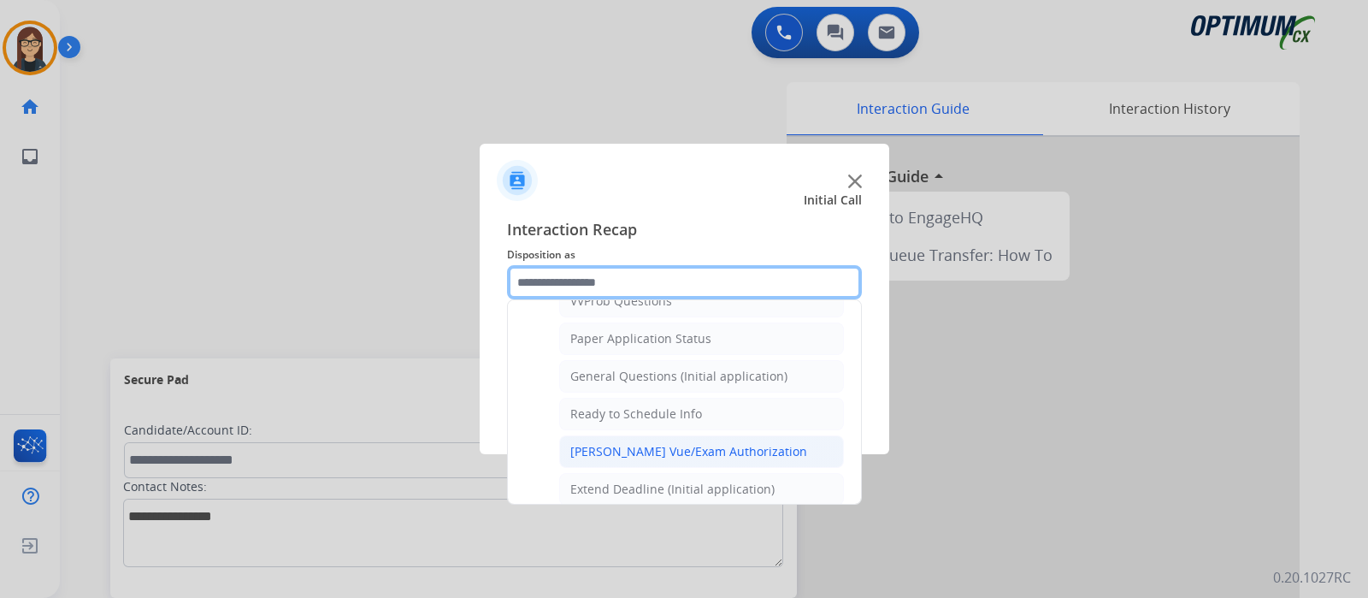
scroll to position [919, 0]
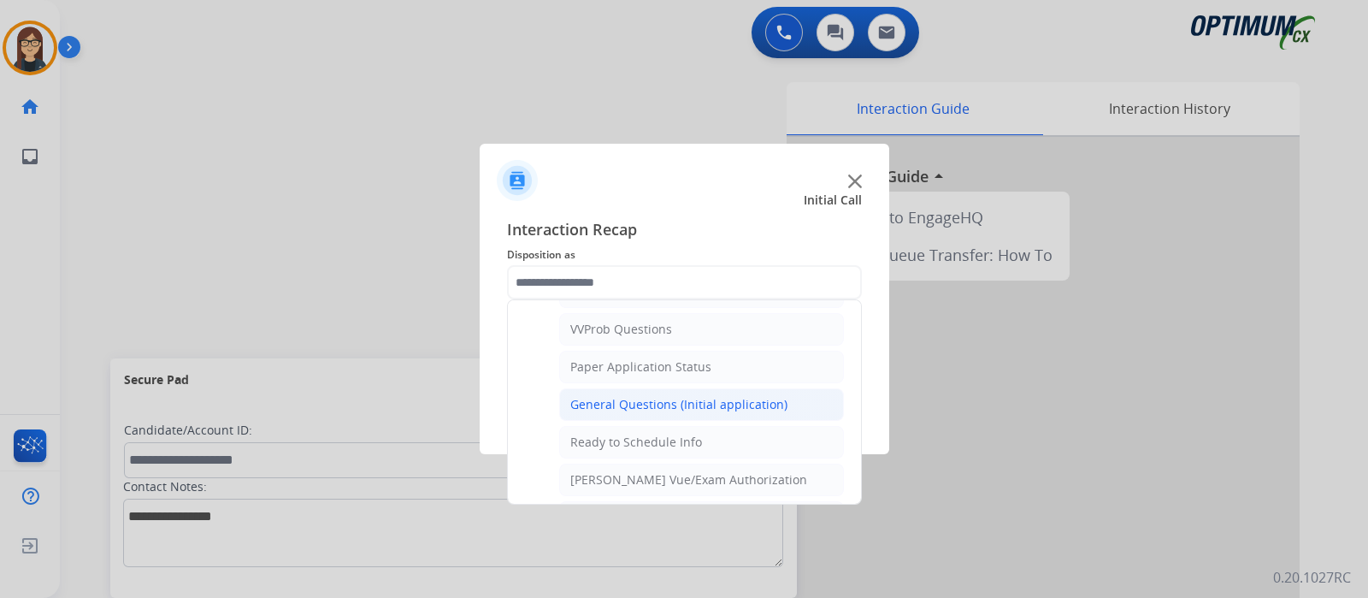
click at [586, 396] on div "General Questions (Initial application)" at bounding box center [678, 404] width 217 height 17
type input "**********"
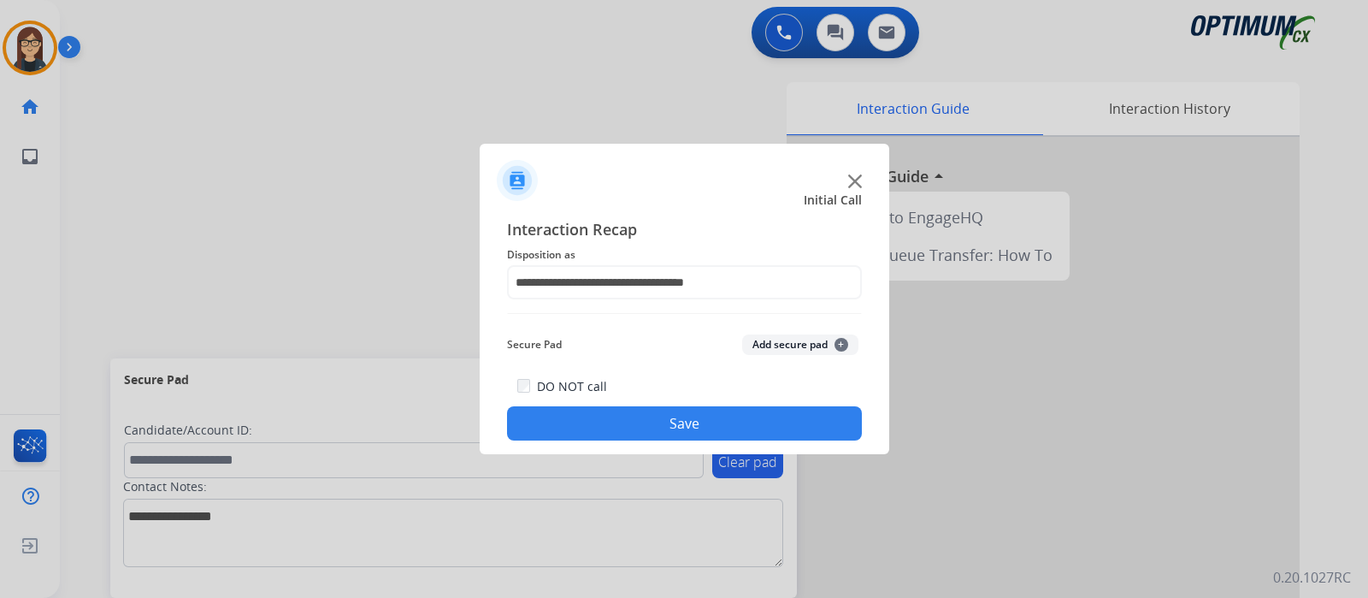
click at [563, 420] on button "Save" at bounding box center [684, 423] width 355 height 34
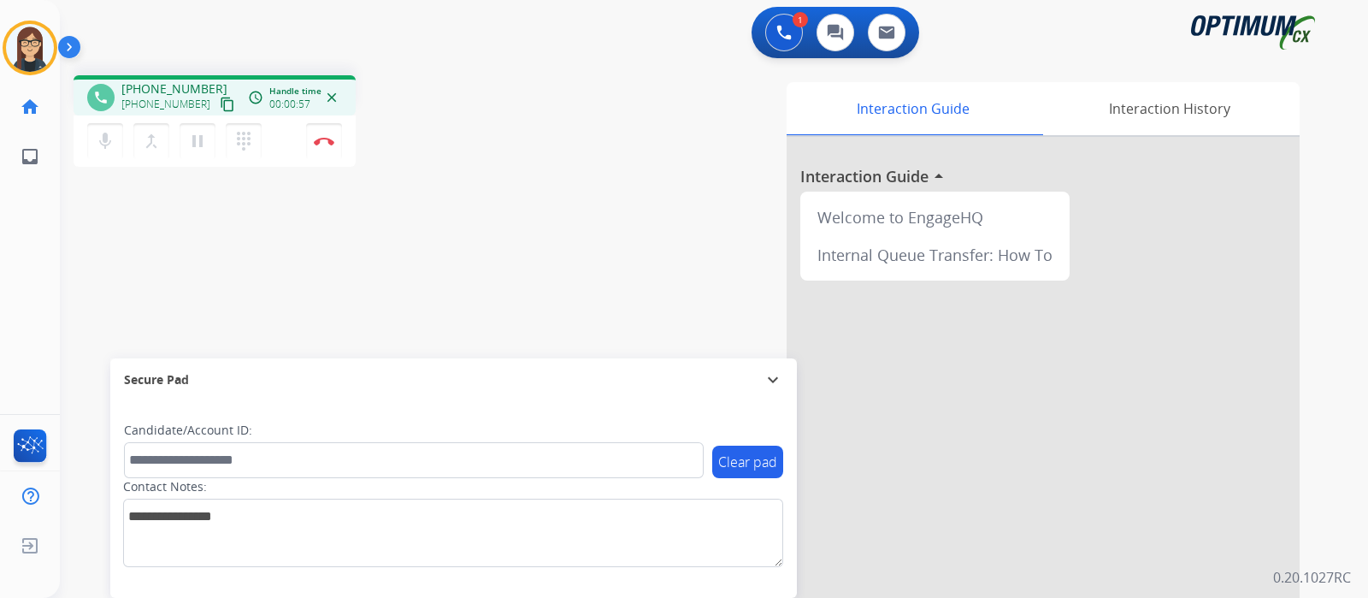
click at [220, 103] on mat-icon "content_copy" at bounding box center [227, 104] width 15 height 15
click at [437, 215] on div "phone +14436297484 +14436297484 content_copy access_time Call metrics Queue 00:…" at bounding box center [693, 418] width 1267 height 713
click at [325, 141] on img at bounding box center [324, 141] width 21 height 9
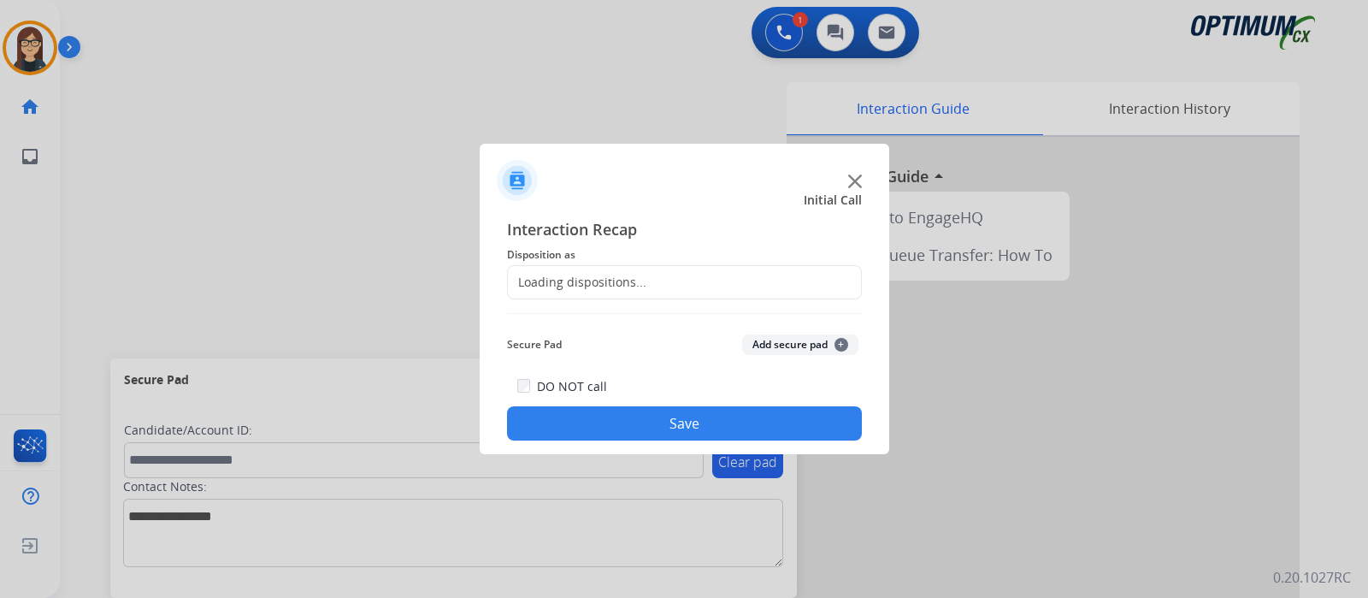
click at [598, 277] on div "Loading dispositions..." at bounding box center [577, 282] width 139 height 17
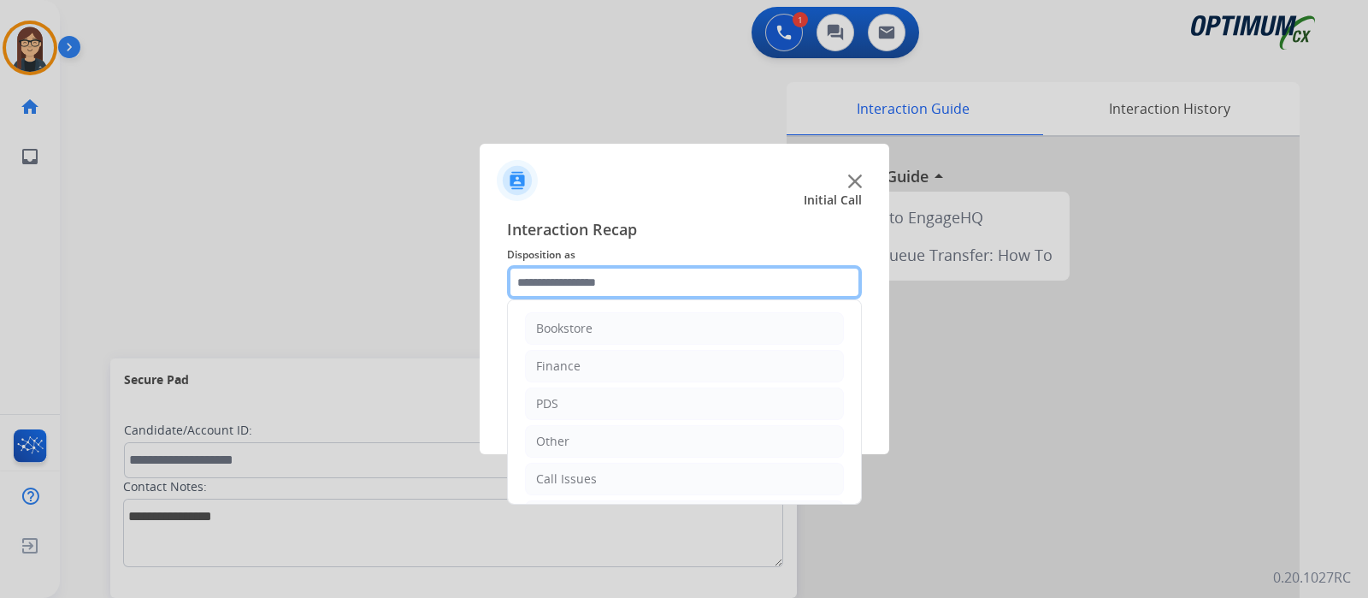
click at [598, 277] on input "text" at bounding box center [684, 282] width 355 height 34
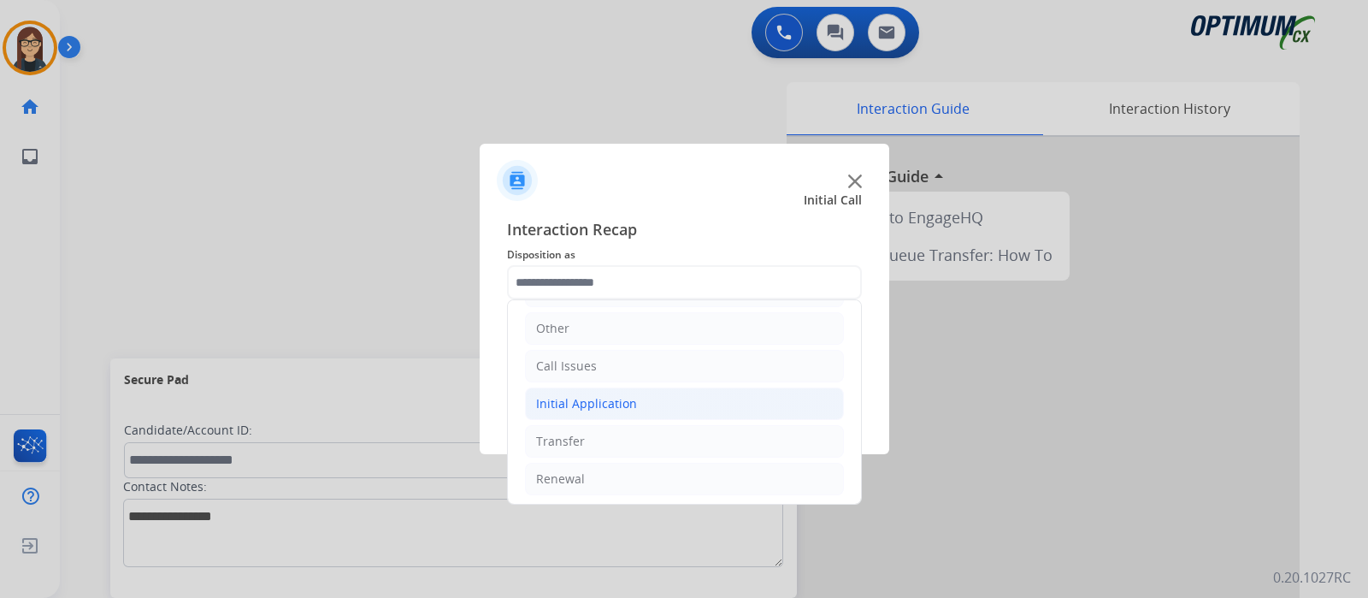
click at [607, 390] on li "Initial Application" at bounding box center [684, 403] width 319 height 32
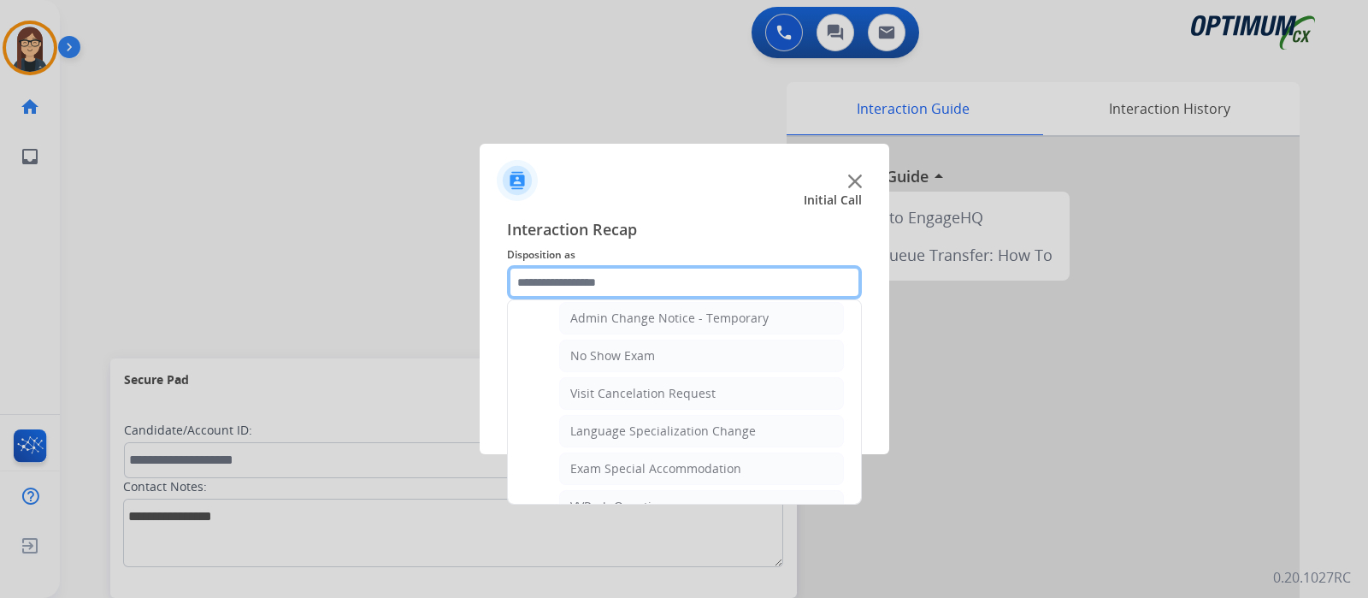
scroll to position [968, 0]
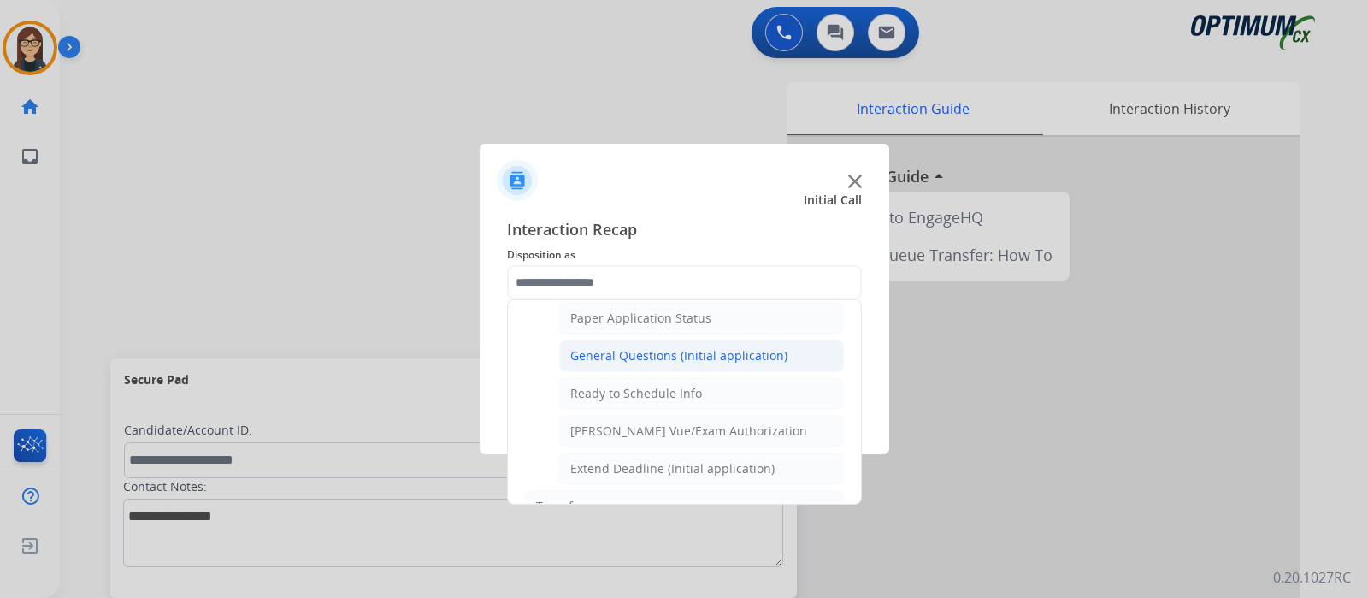
click at [654, 347] on div "General Questions (Initial application)" at bounding box center [678, 355] width 217 height 17
type input "**********"
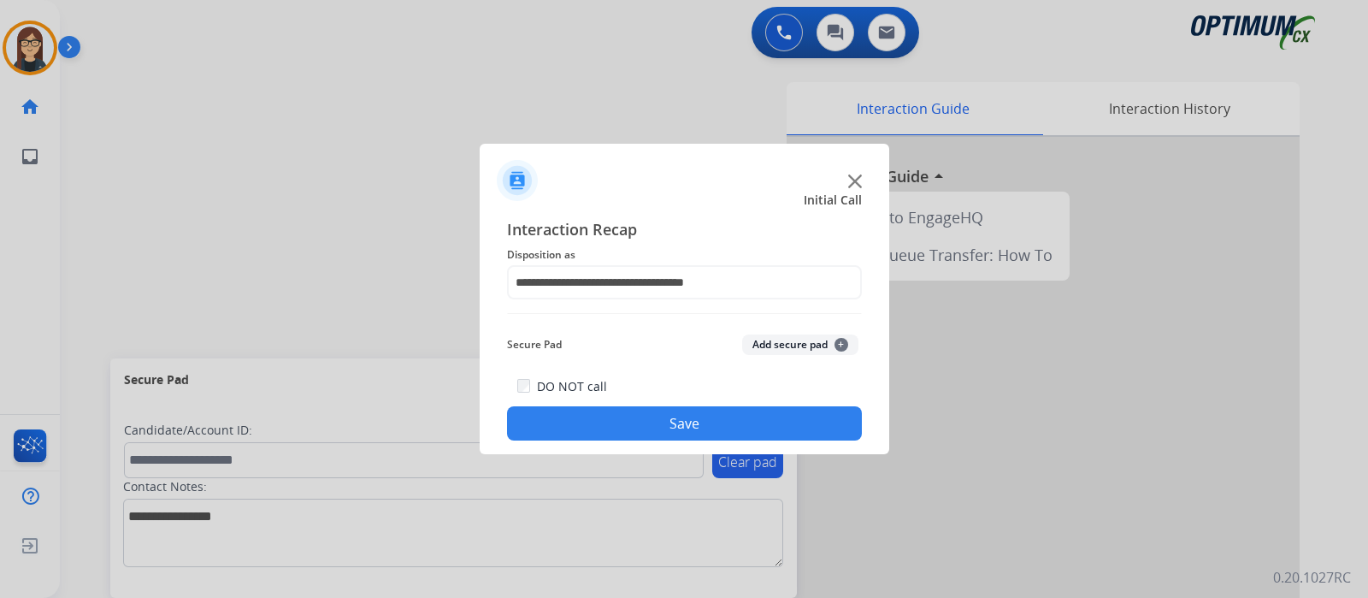
click at [643, 421] on button "Save" at bounding box center [684, 423] width 355 height 34
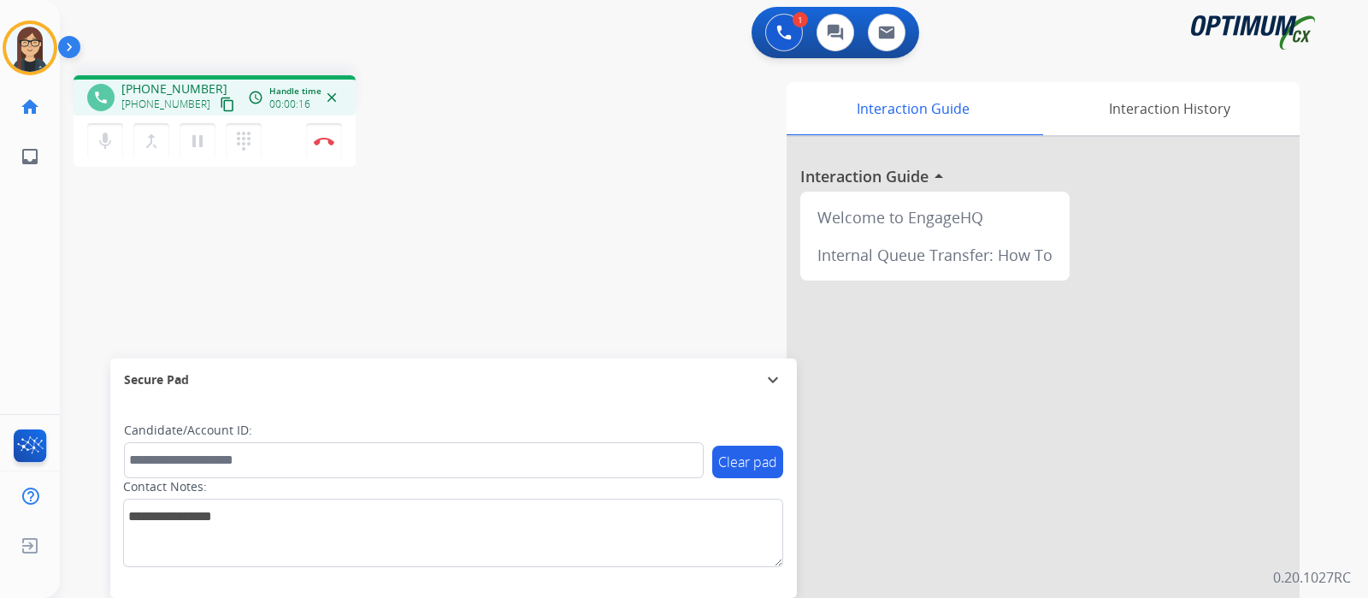
click at [220, 97] on mat-icon "content_copy" at bounding box center [227, 104] width 15 height 15
click at [560, 197] on div "Interaction Guide Interaction History Interaction Guide arrow_drop_up Welcome t…" at bounding box center [916, 428] width 767 height 693
click at [323, 134] on button "Disconnect" at bounding box center [324, 141] width 36 height 36
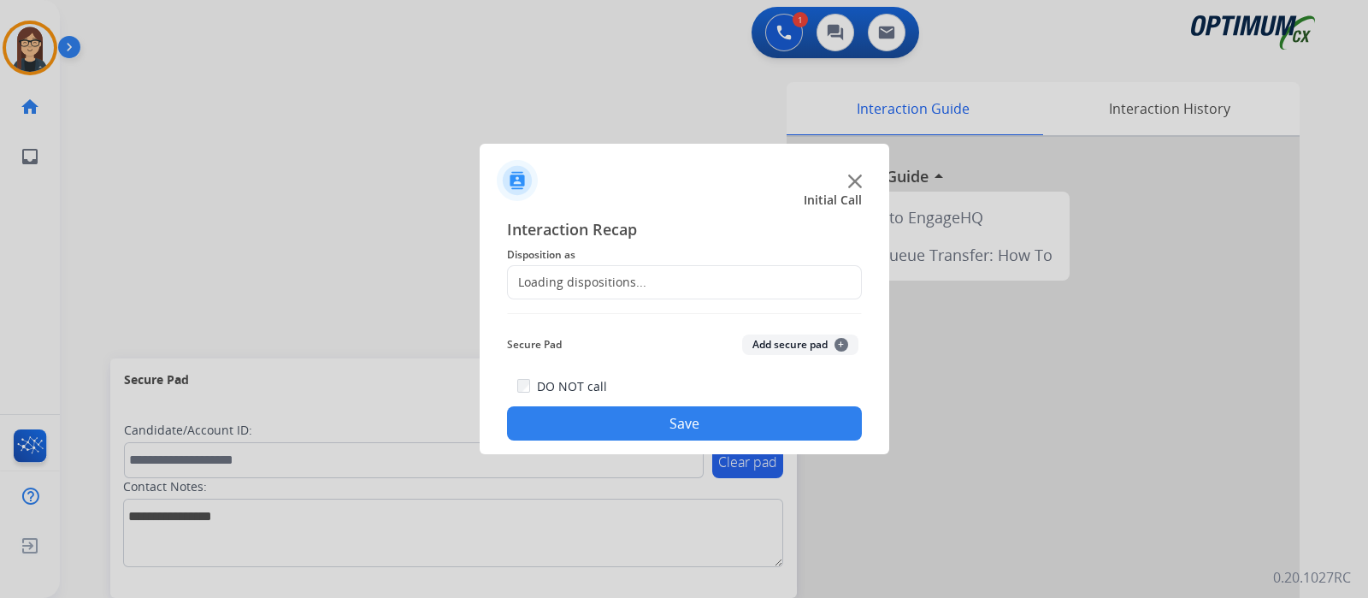
click at [631, 284] on div "Loading dispositions..." at bounding box center [577, 282] width 139 height 17
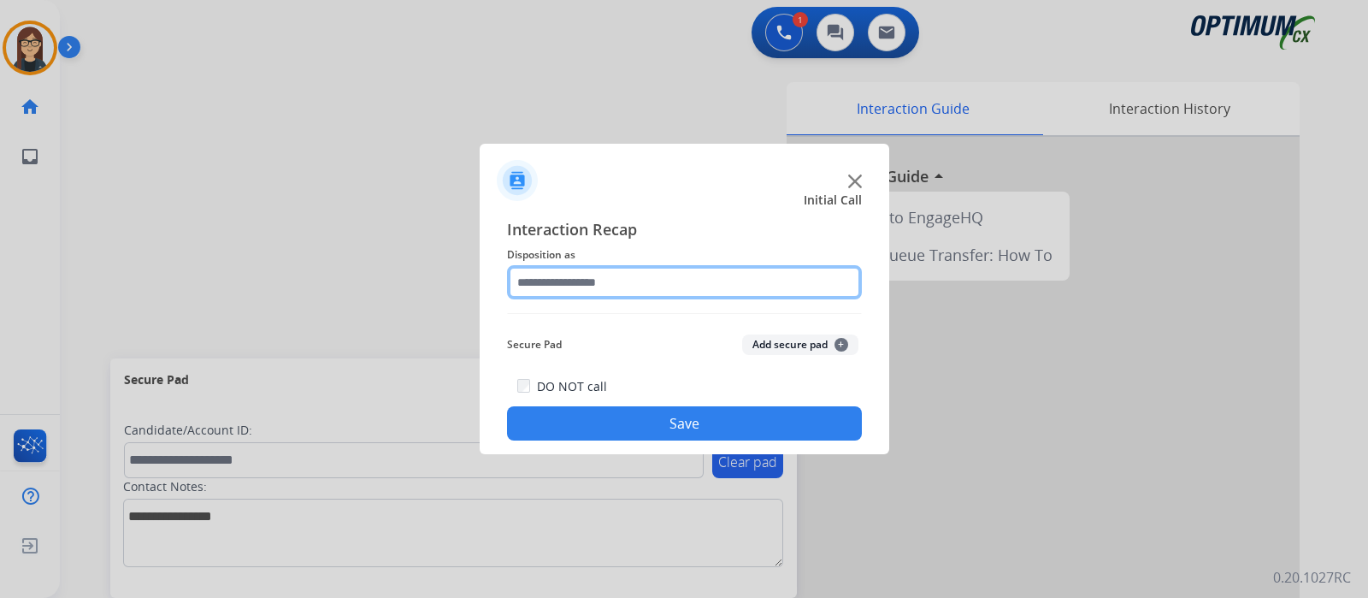
click at [631, 284] on input "text" at bounding box center [684, 282] width 355 height 34
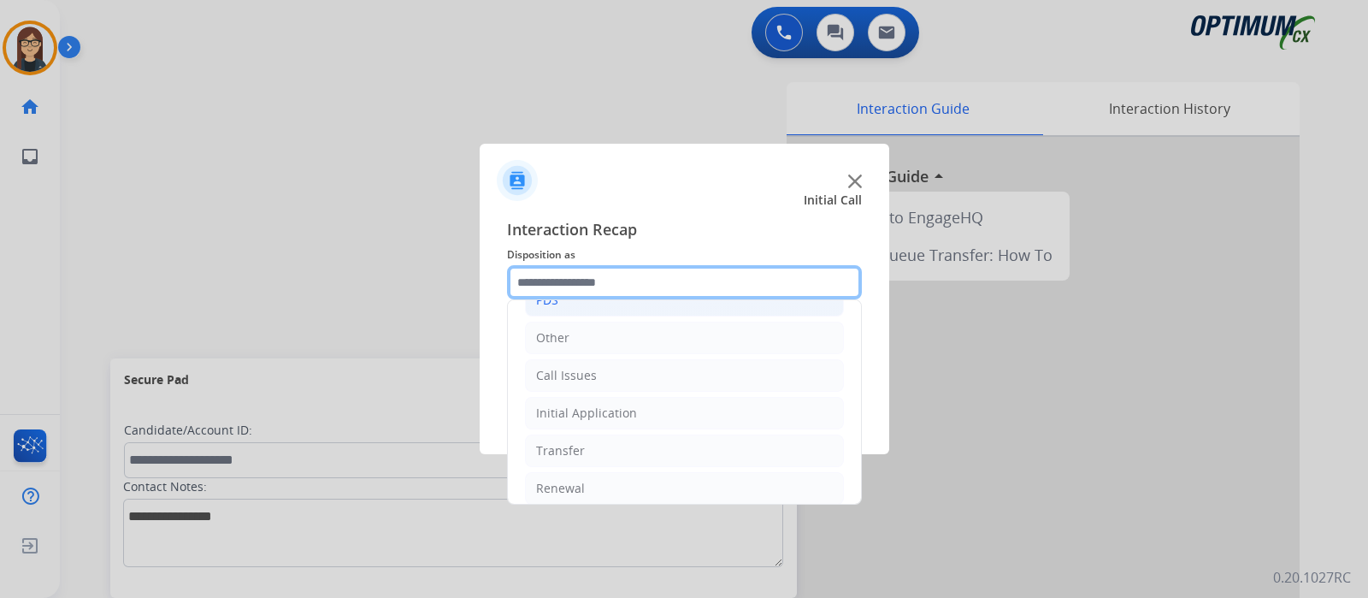
scroll to position [113, 0]
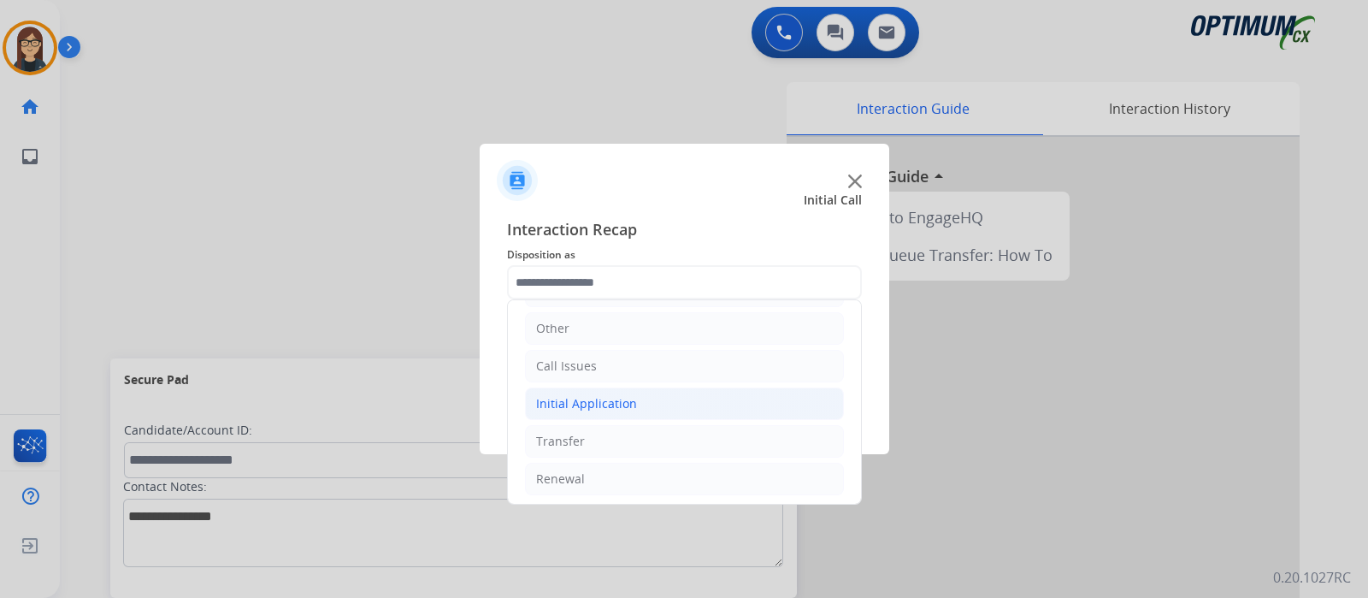
click at [578, 402] on div "Initial Application" at bounding box center [586, 403] width 101 height 17
click at [601, 470] on div "Appeals" at bounding box center [593, 478] width 46 height 17
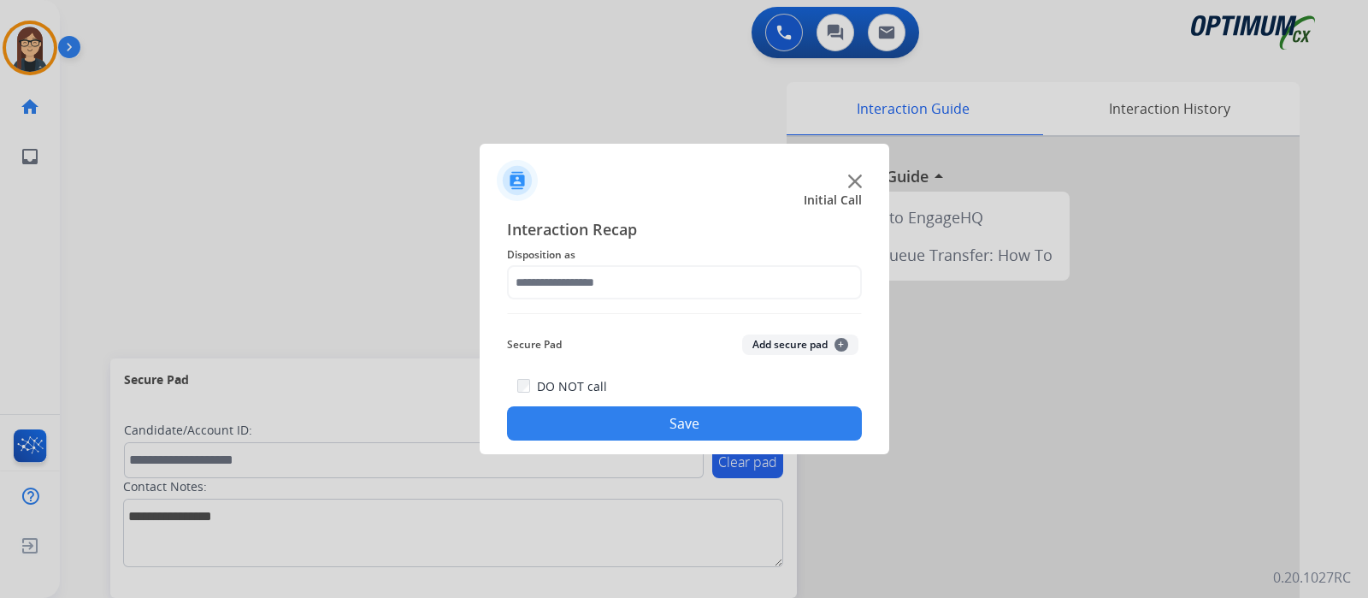
type input "*******"
click at [582, 418] on button "Save" at bounding box center [684, 423] width 355 height 34
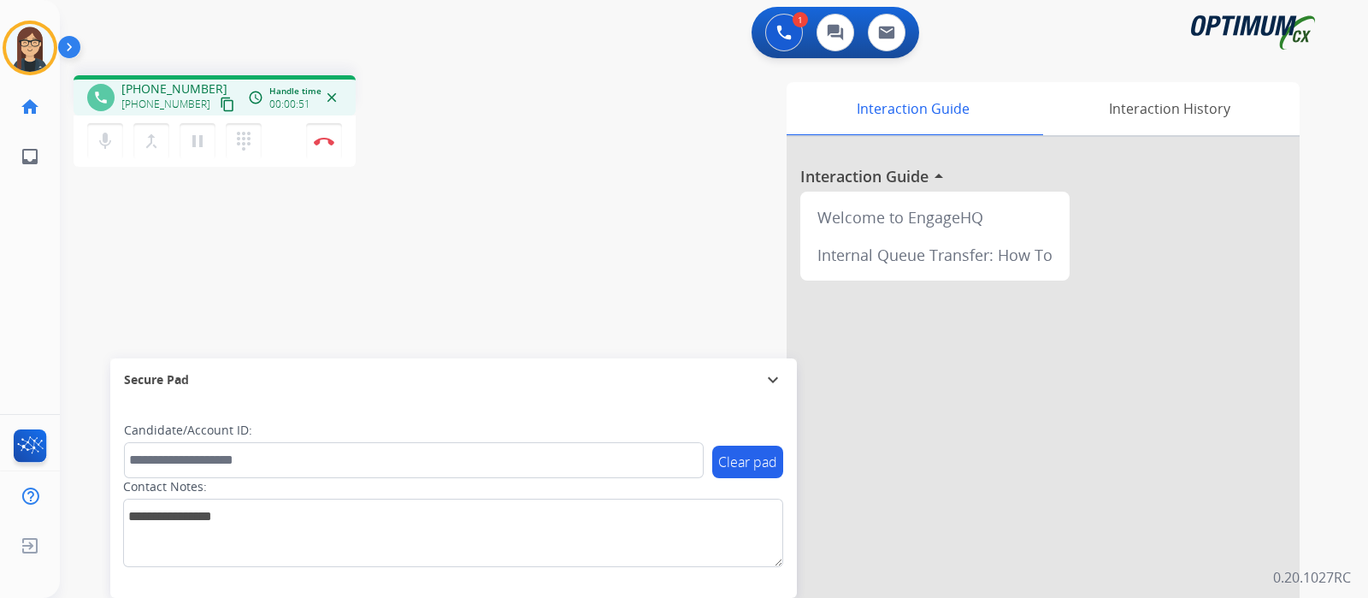
click at [220, 104] on mat-icon "content_copy" at bounding box center [227, 104] width 15 height 15
click at [324, 297] on div "phone +14104937402 +14104937402 content_copy access_time Call metrics Queue 00:…" at bounding box center [693, 418] width 1267 height 713
click at [316, 143] on img at bounding box center [324, 141] width 21 height 9
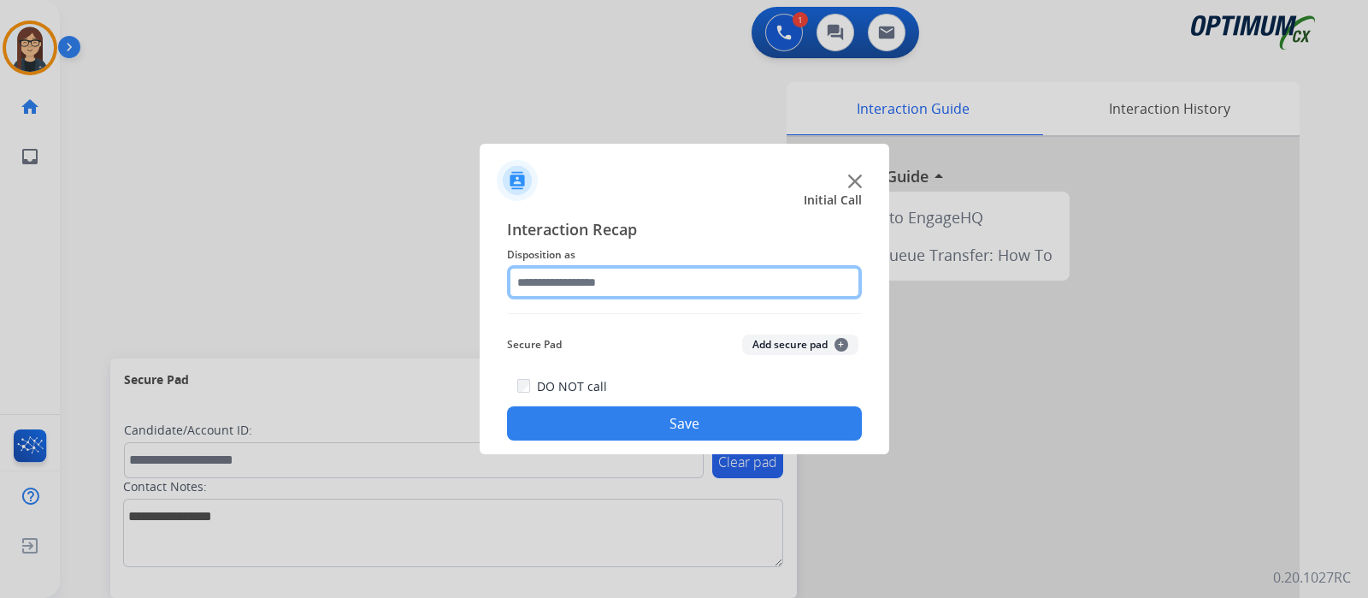
click at [603, 287] on input "text" at bounding box center [684, 282] width 355 height 34
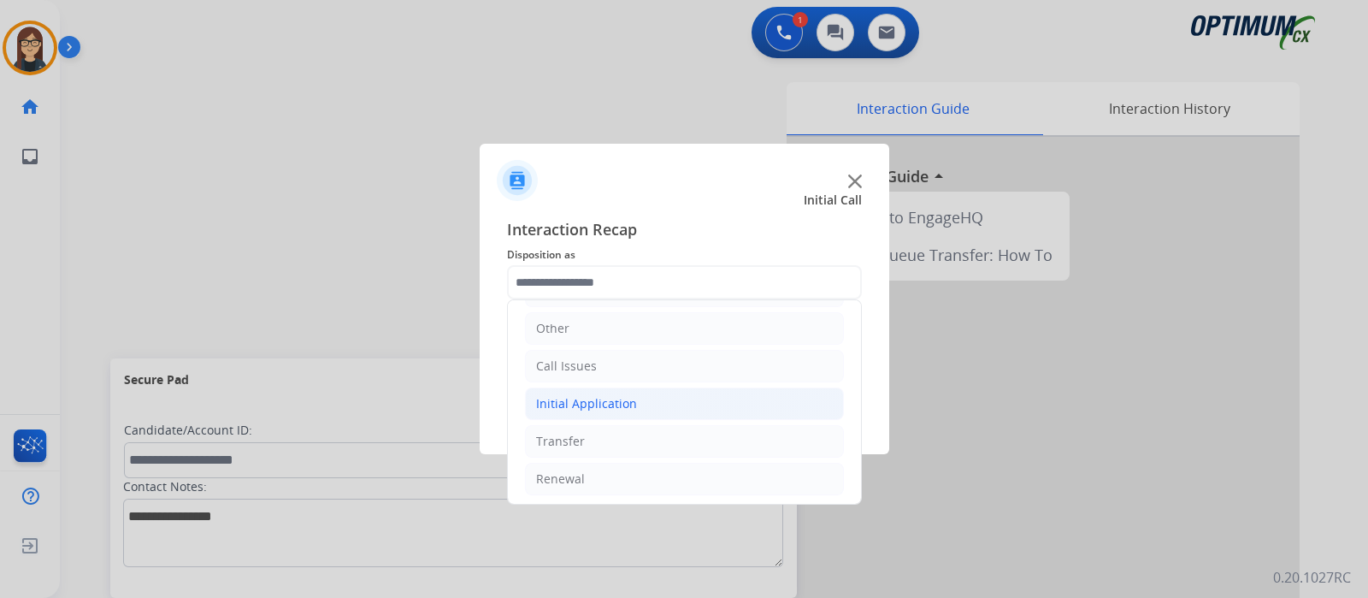
click at [603, 404] on div "Initial Application" at bounding box center [586, 403] width 101 height 17
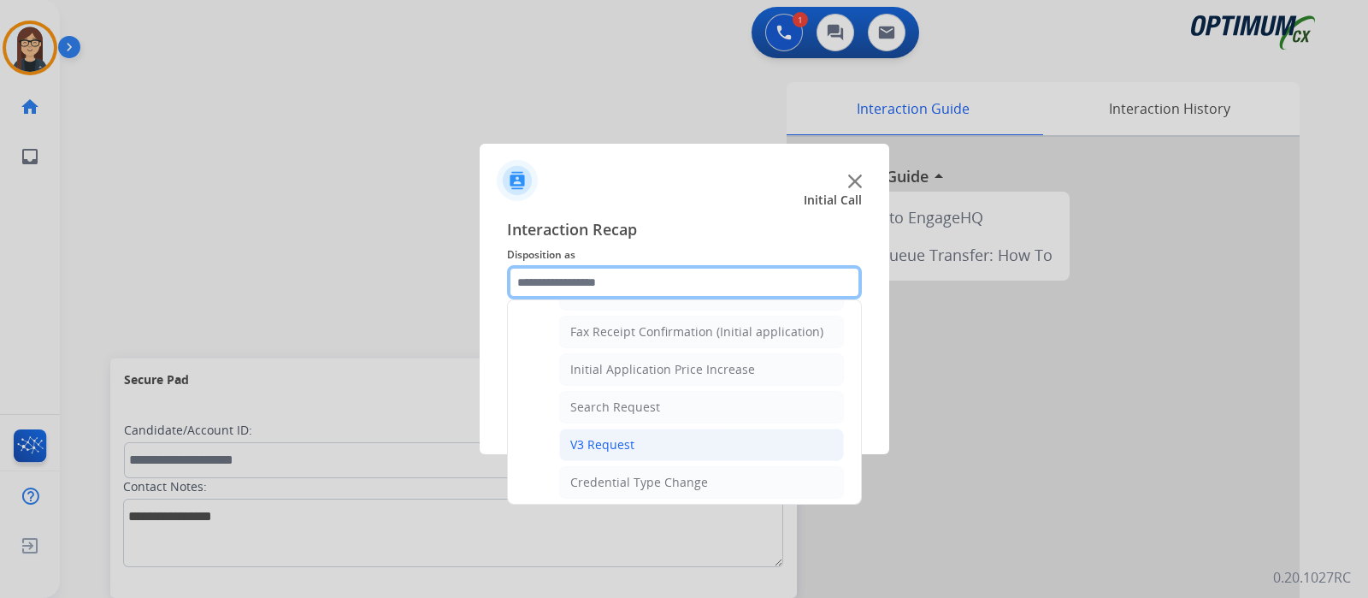
scroll to position [968, 0]
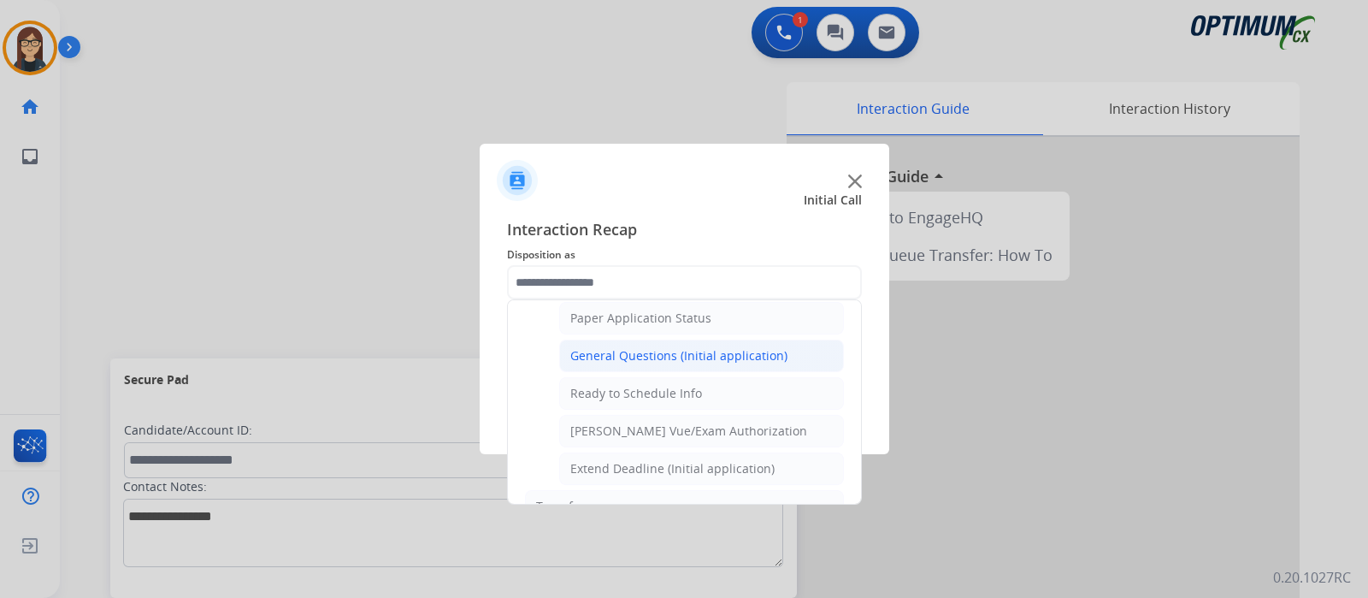
click at [683, 347] on div "General Questions (Initial application)" at bounding box center [678, 355] width 217 height 17
type input "**********"
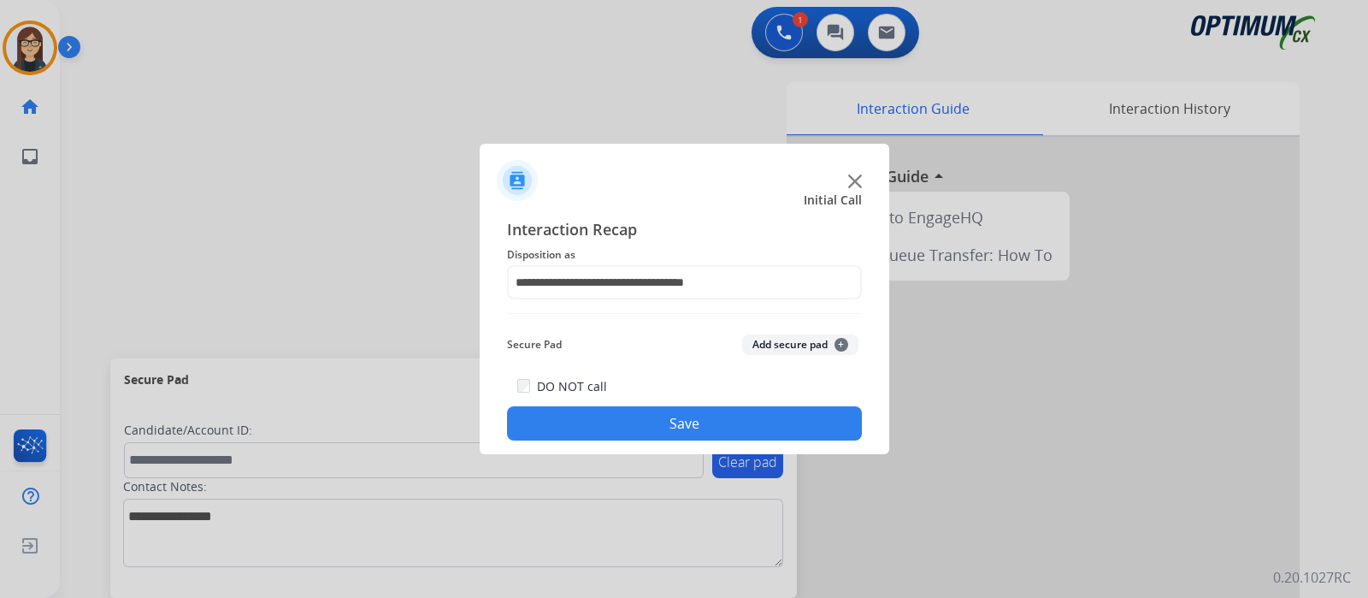
click at [658, 421] on button "Save" at bounding box center [684, 423] width 355 height 34
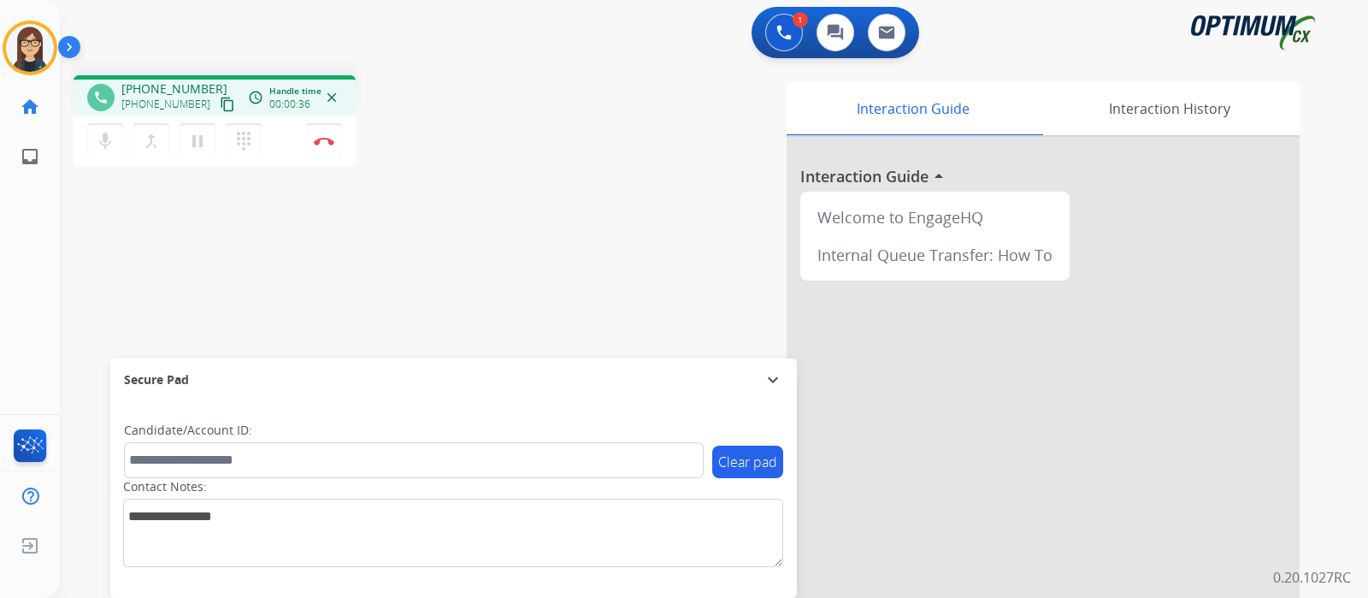
click at [217, 94] on button "content_copy" at bounding box center [227, 104] width 21 height 21
click at [385, 224] on div "phone +15612944045 +15612944045 content_copy access_time Call metrics Queue 01:…" at bounding box center [693, 418] width 1267 height 713
click at [329, 146] on button "Disconnect" at bounding box center [324, 141] width 36 height 36
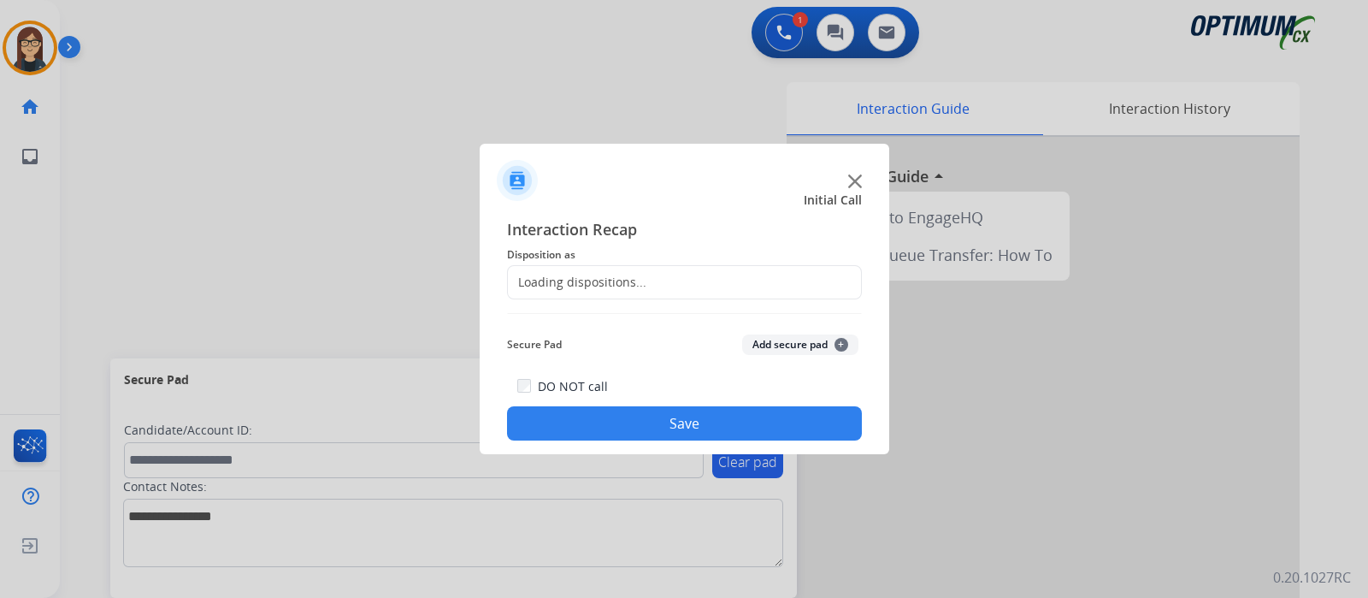
click at [575, 284] on div "Loading dispositions..." at bounding box center [577, 282] width 139 height 17
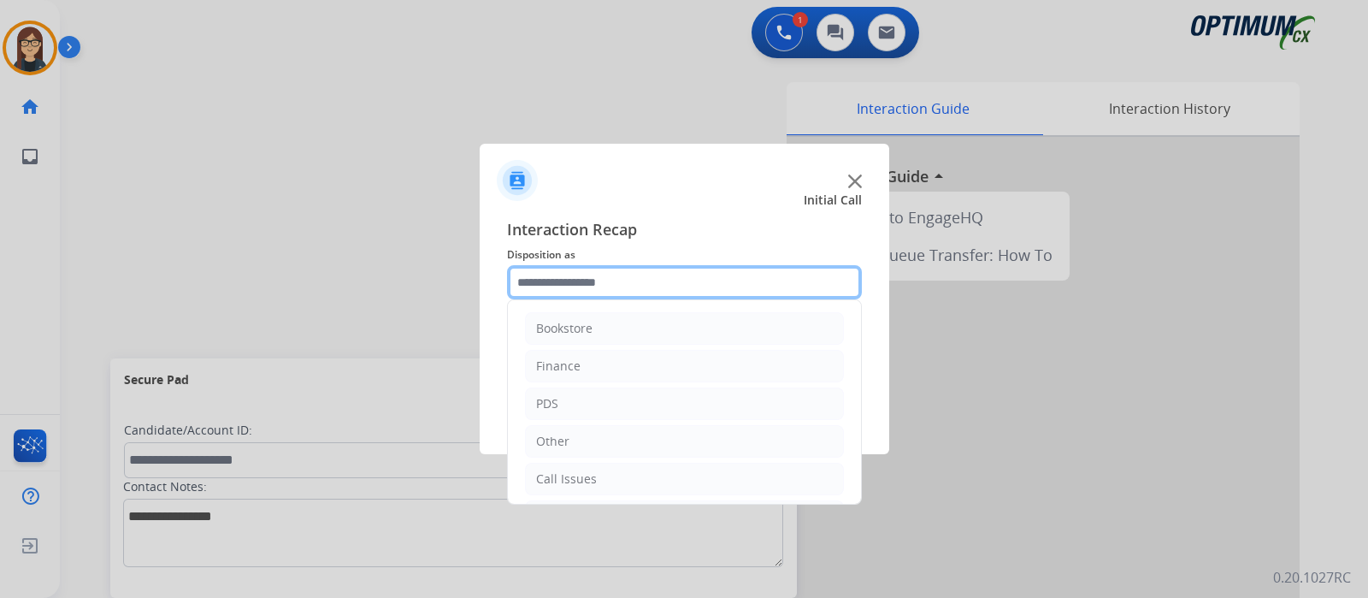
click at [575, 284] on input "text" at bounding box center [684, 282] width 355 height 34
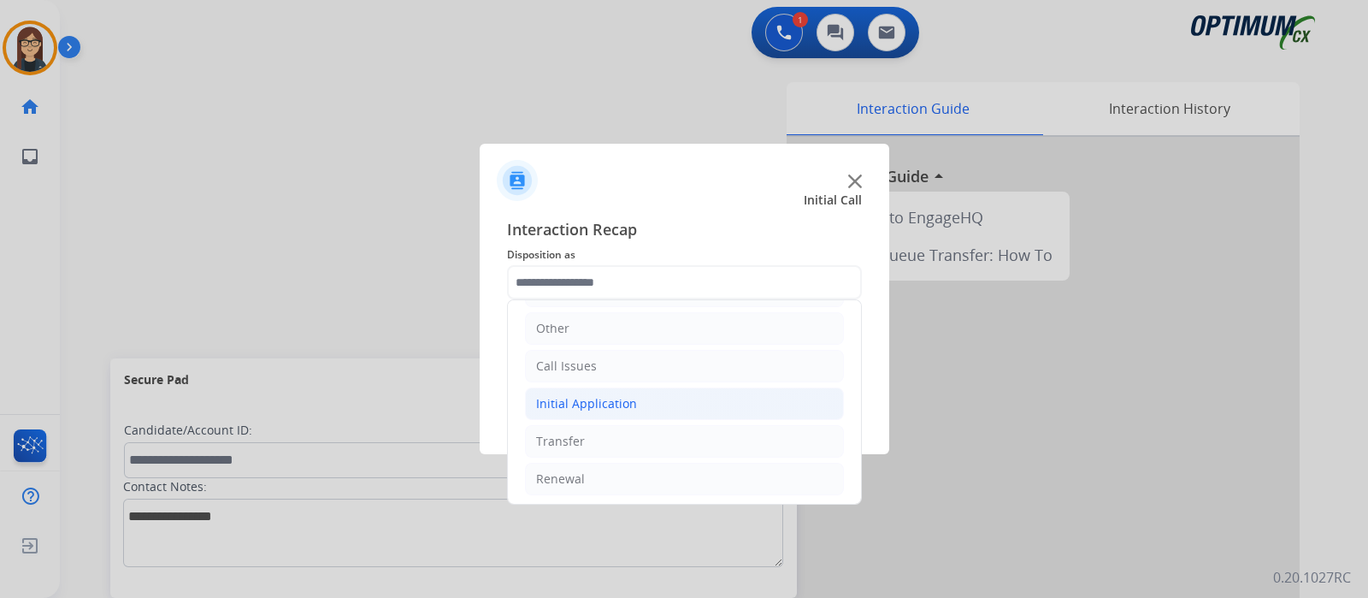
click at [571, 398] on div "Initial Application" at bounding box center [586, 403] width 101 height 17
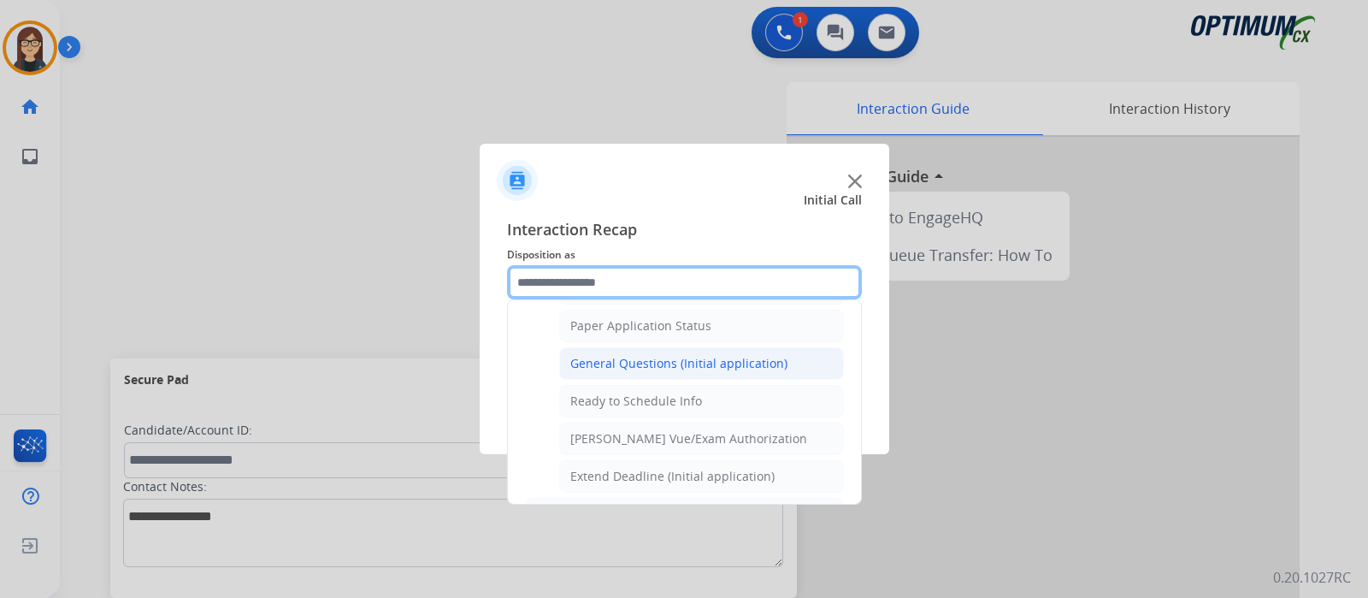
scroll to position [968, 0]
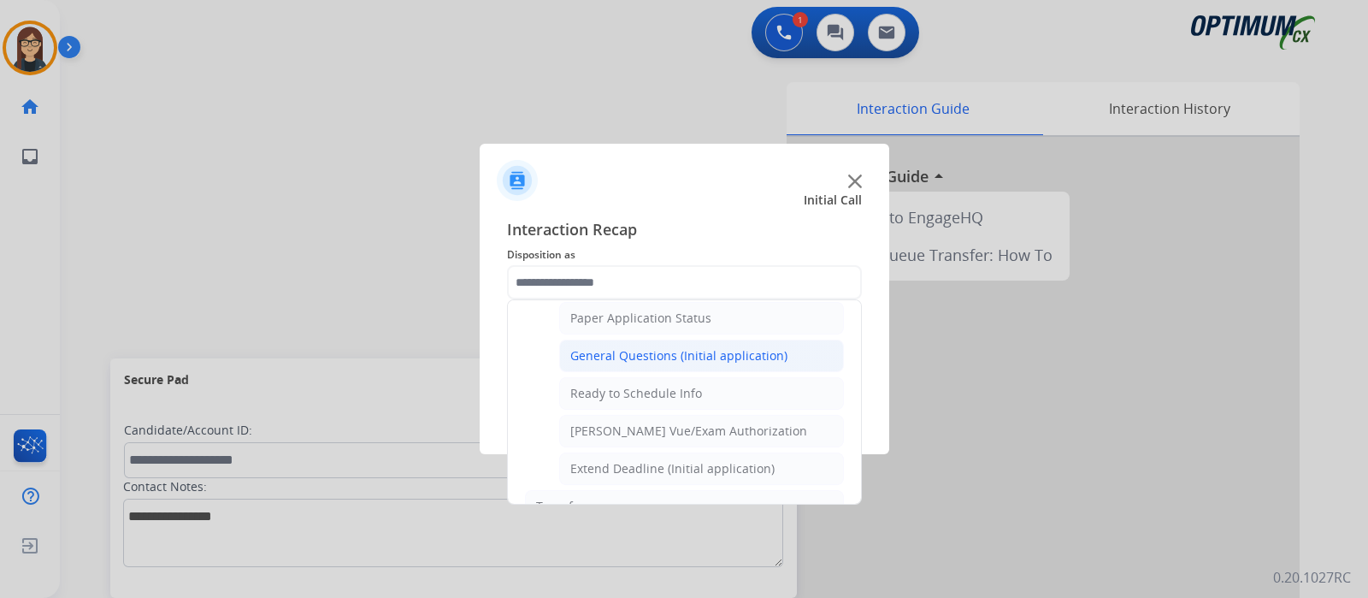
click at [618, 347] on div "General Questions (Initial application)" at bounding box center [678, 355] width 217 height 17
type input "**********"
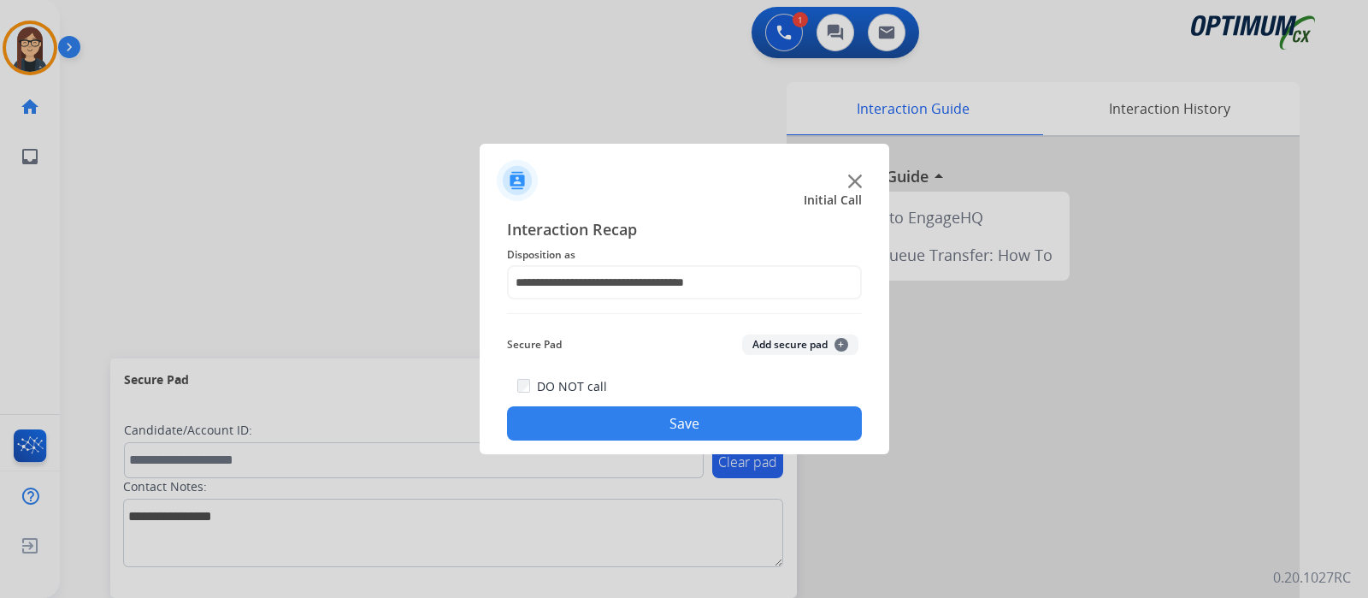
click at [554, 411] on button "Save" at bounding box center [684, 423] width 355 height 34
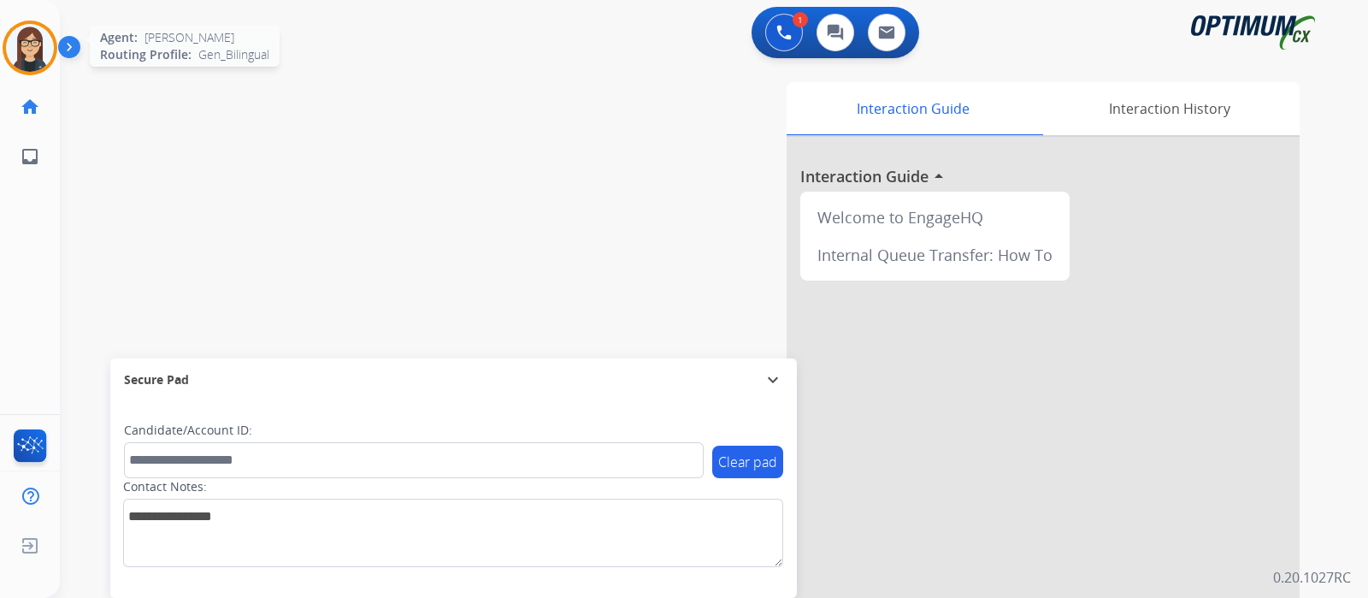
click at [38, 57] on img at bounding box center [30, 48] width 48 height 48
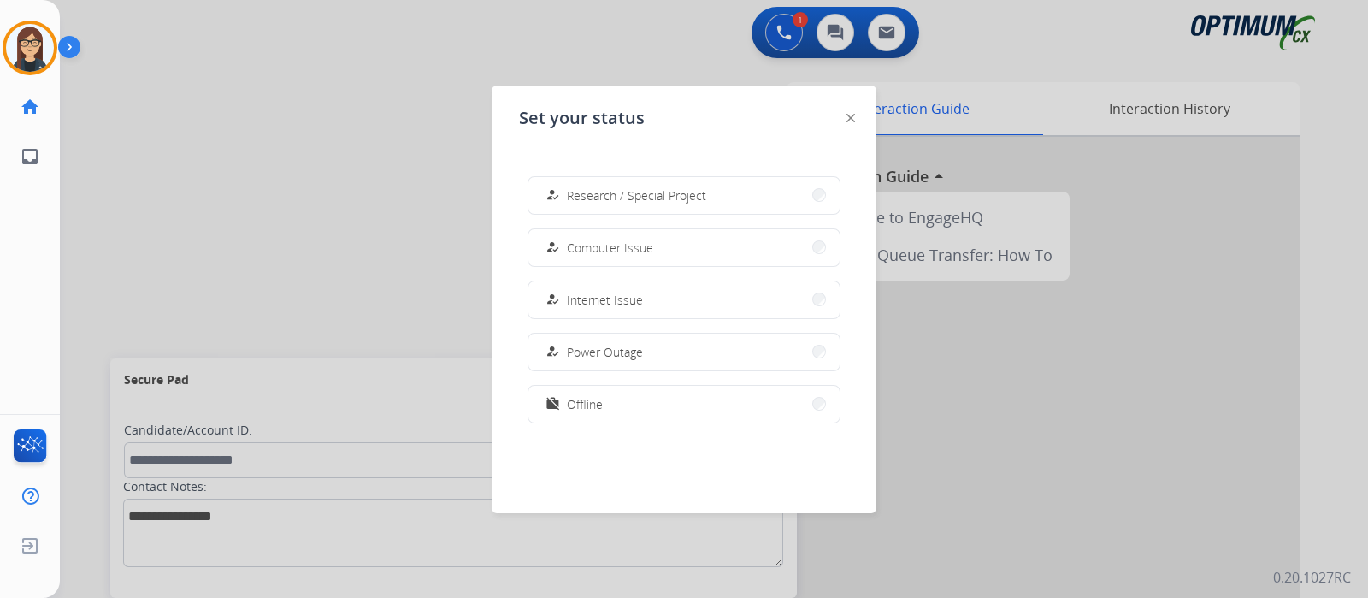
scroll to position [105, 0]
click at [596, 210] on span "Lunch" at bounding box center [583, 203] width 32 height 18
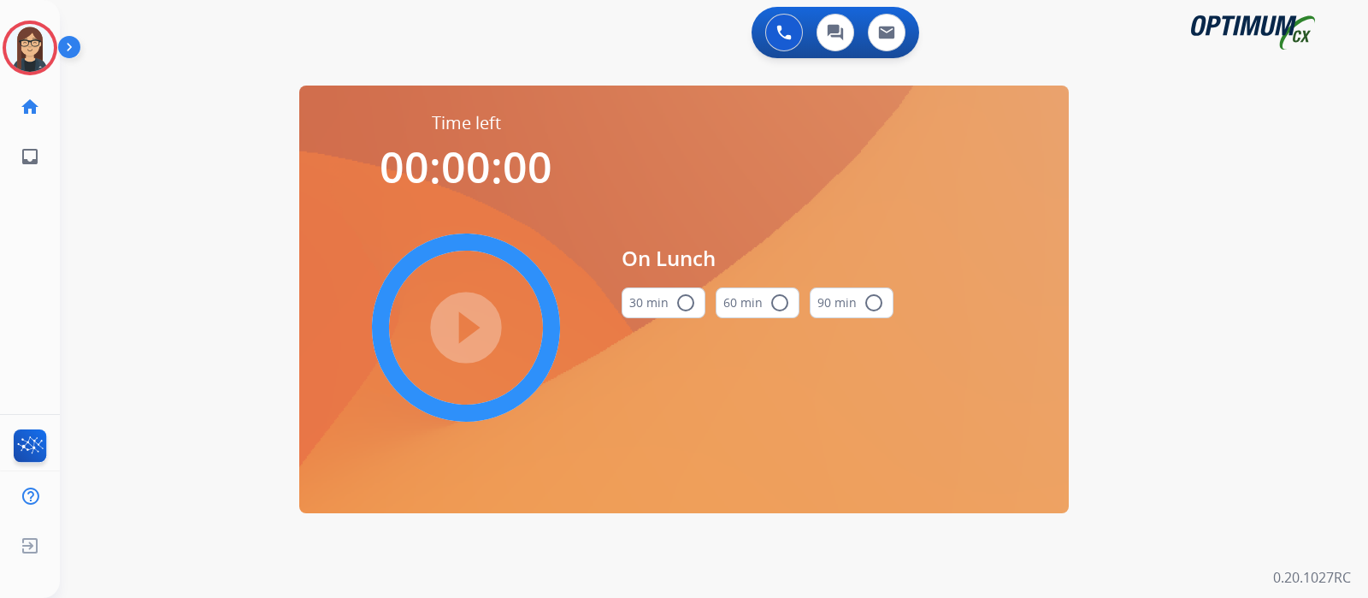
click at [684, 304] on mat-icon "radio_button_unchecked" at bounding box center [685, 302] width 21 height 21
click at [467, 327] on mat-icon "play_circle_filled" at bounding box center [466, 327] width 21 height 21
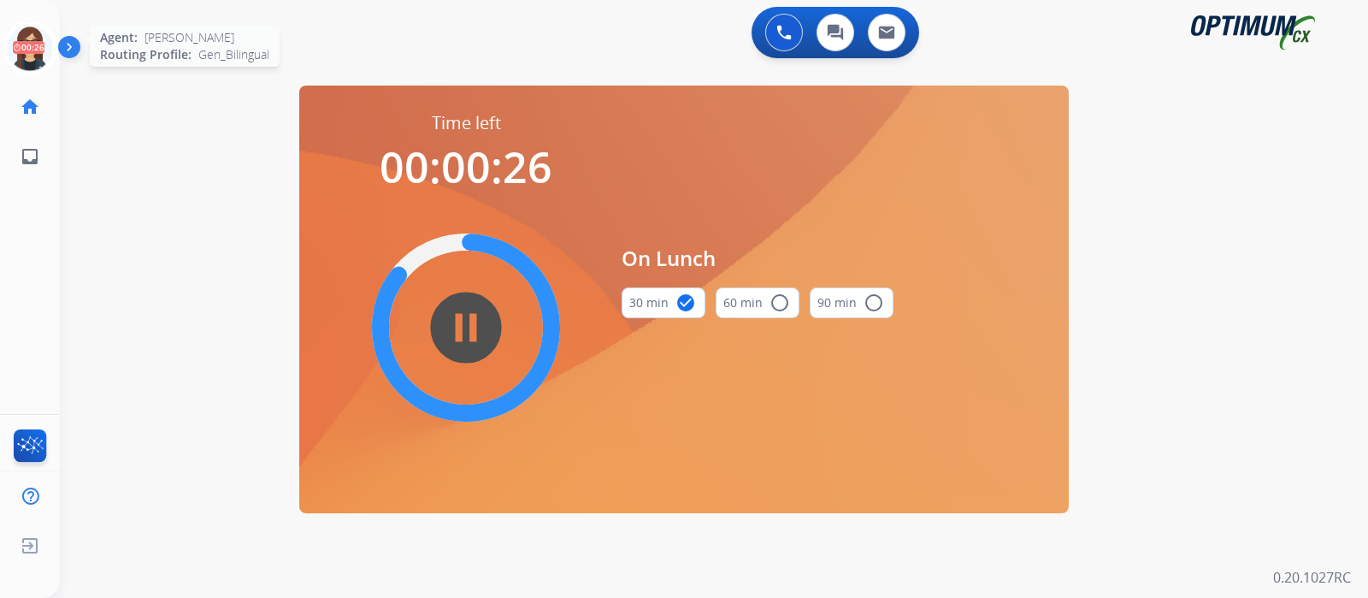
click at [38, 46] on icon at bounding box center [31, 49] width 56 height 56
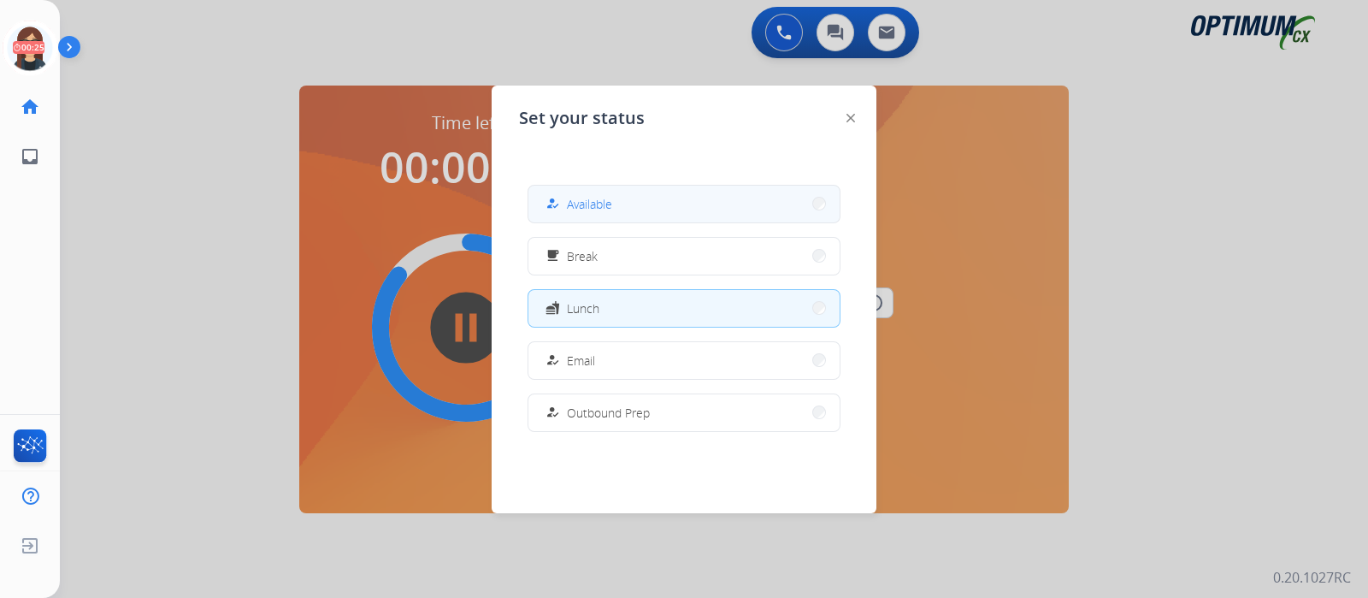
click at [599, 203] on span "Available" at bounding box center [589, 204] width 45 height 18
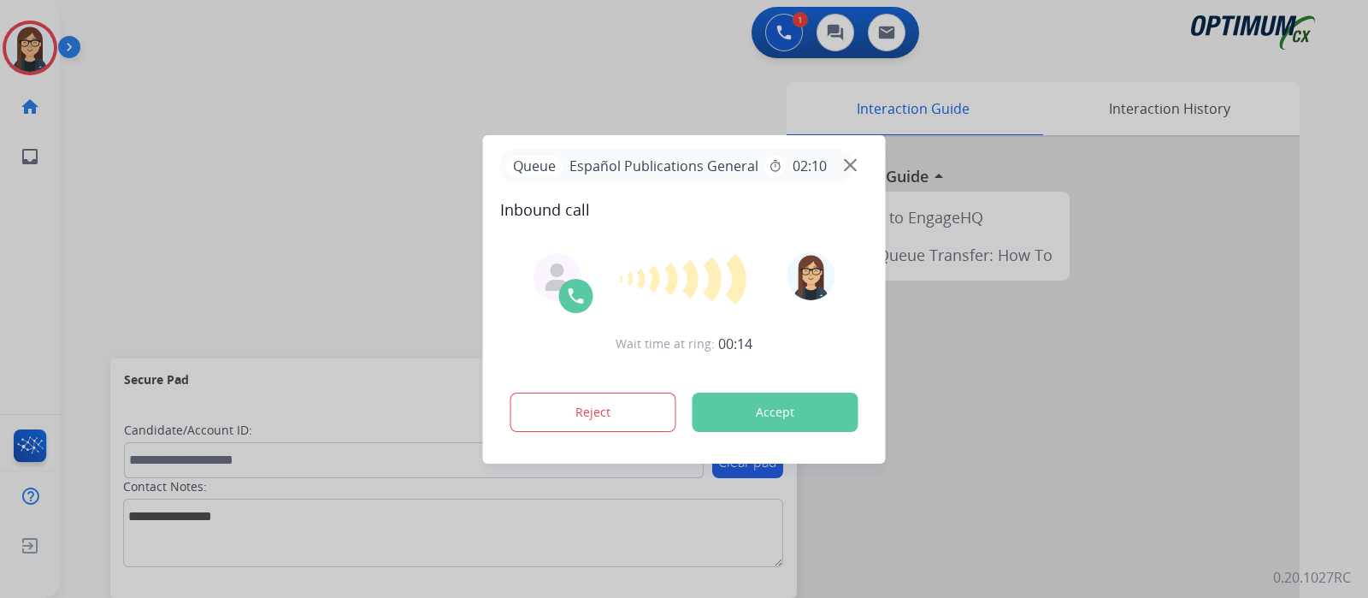
click at [799, 428] on button "Accept" at bounding box center [776, 411] width 166 height 39
click at [788, 420] on button "Accept" at bounding box center [776, 411] width 166 height 39
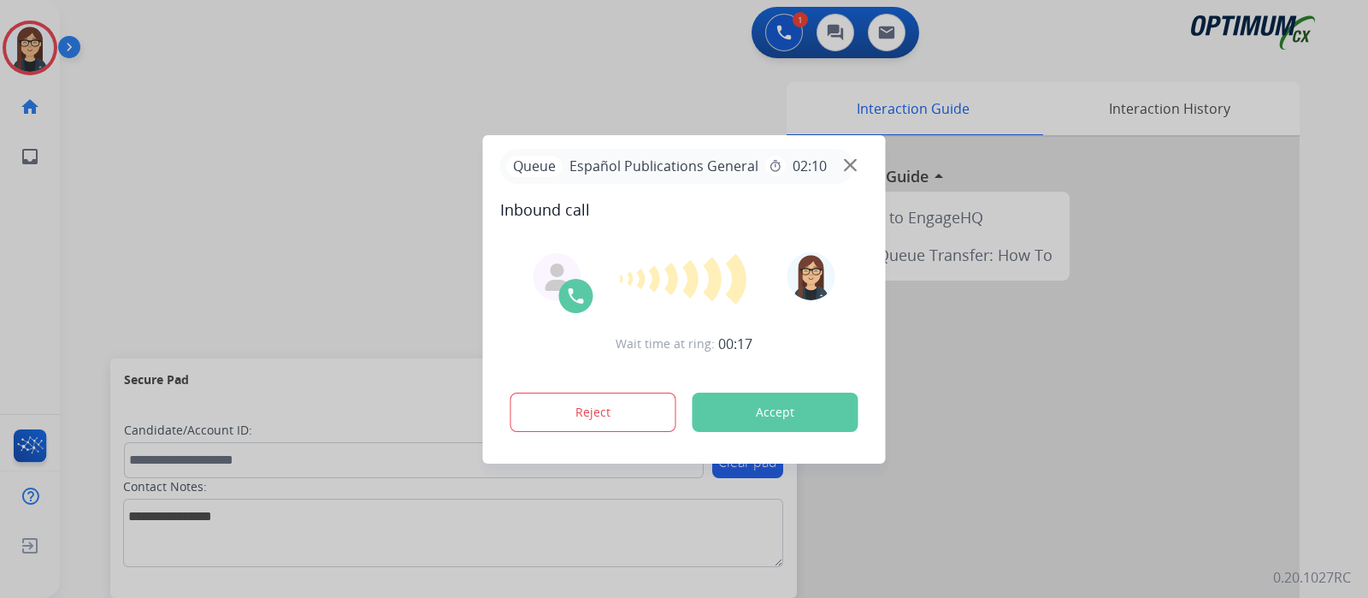
click at [788, 420] on button "Accept" at bounding box center [776, 411] width 166 height 39
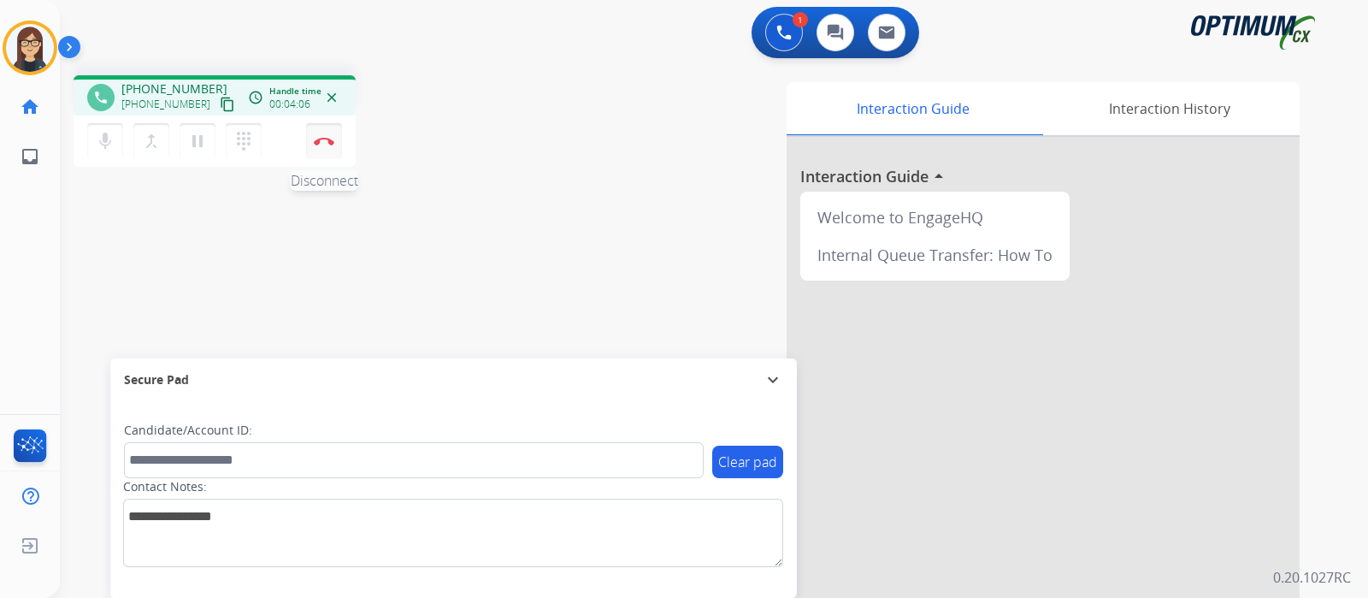
click at [327, 141] on img at bounding box center [324, 141] width 21 height 9
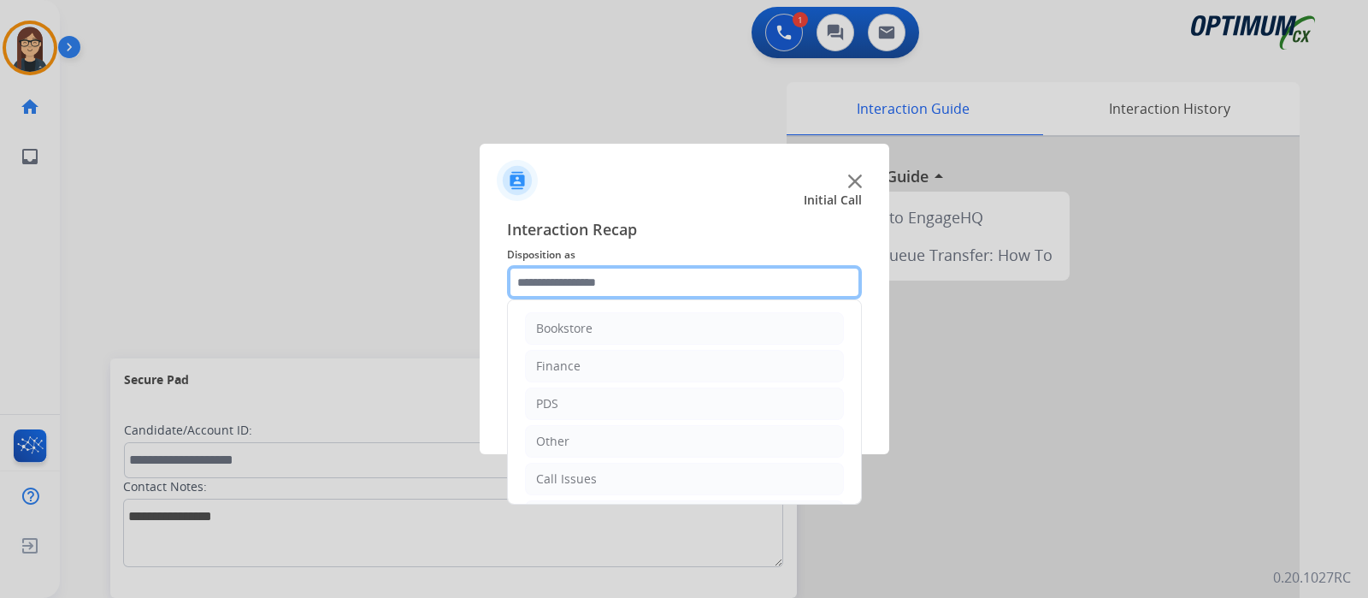
click at [611, 285] on input "text" at bounding box center [684, 282] width 355 height 34
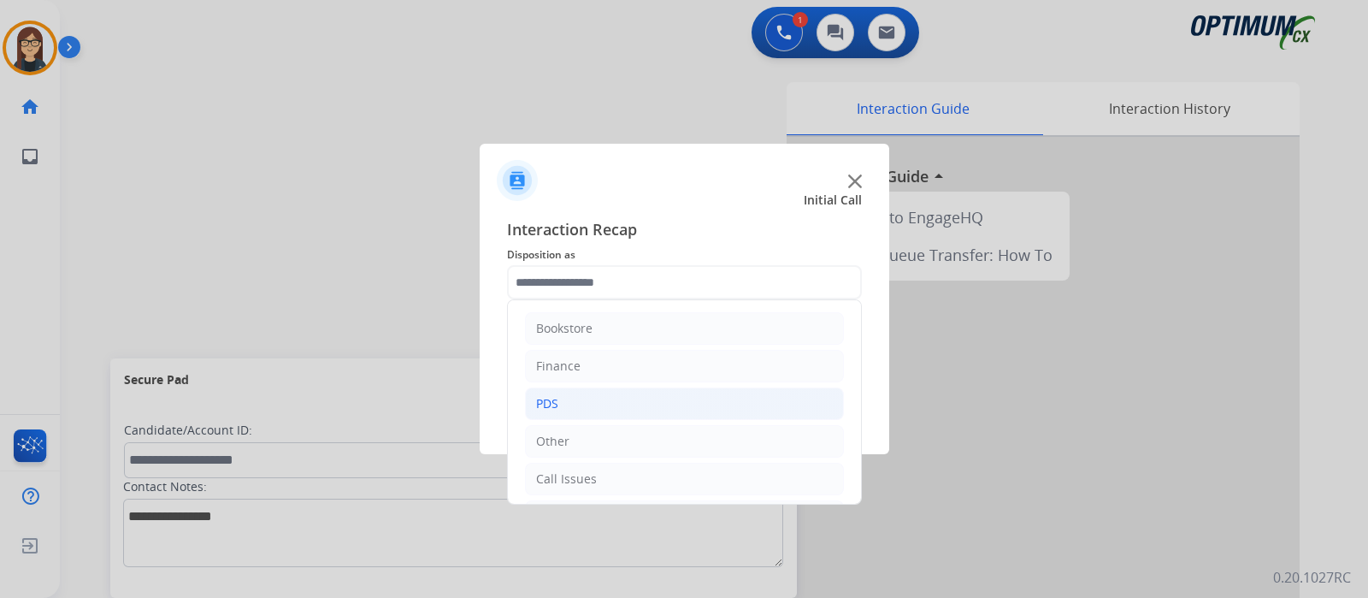
click at [564, 394] on li "PDS" at bounding box center [684, 403] width 319 height 32
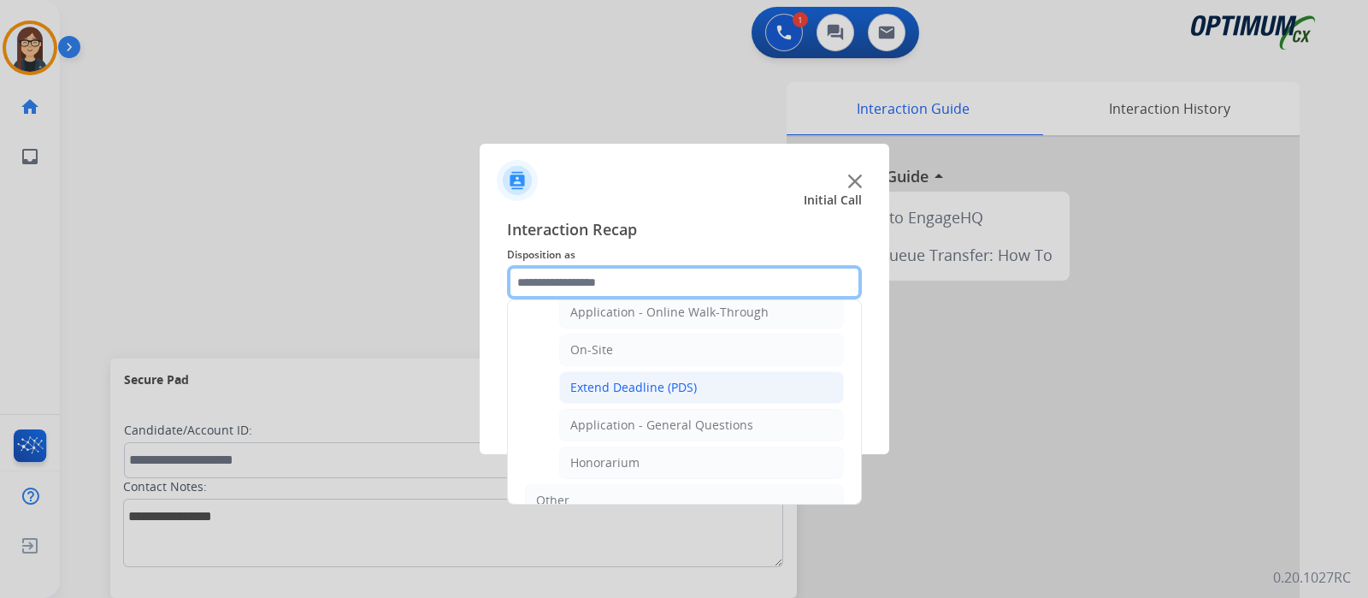
scroll to position [534, 0]
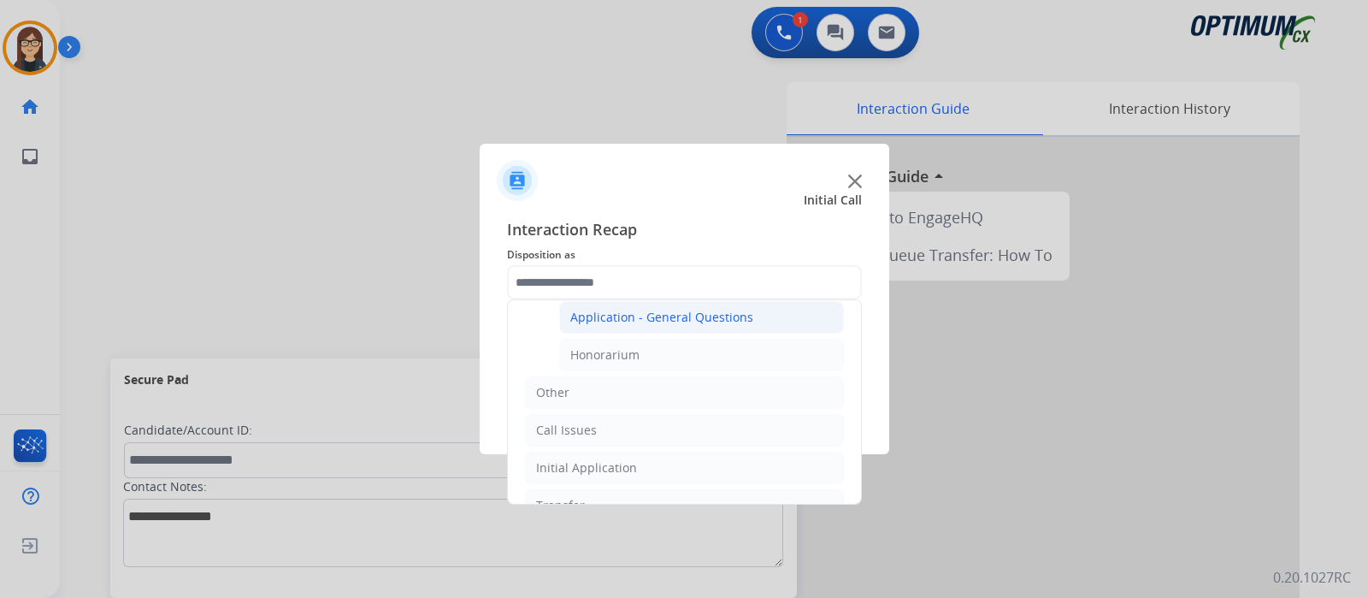
click at [706, 316] on div "Application - General Questions" at bounding box center [661, 317] width 183 height 17
type input "**********"
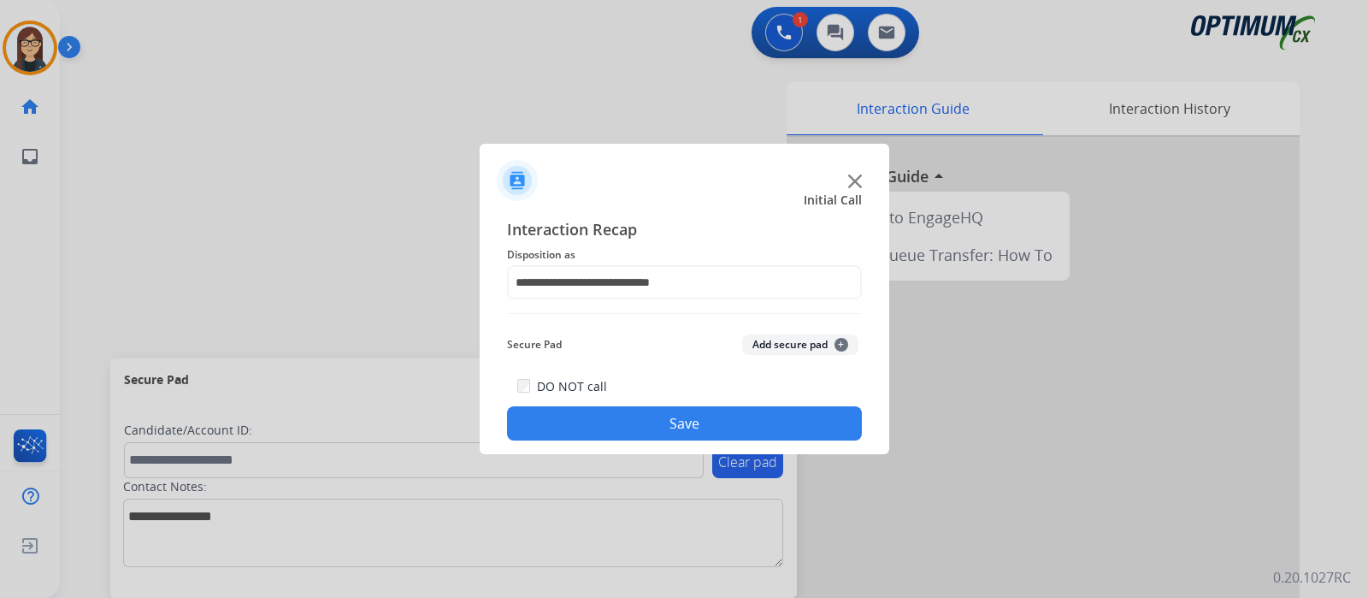
click at [681, 421] on button "Save" at bounding box center [684, 423] width 355 height 34
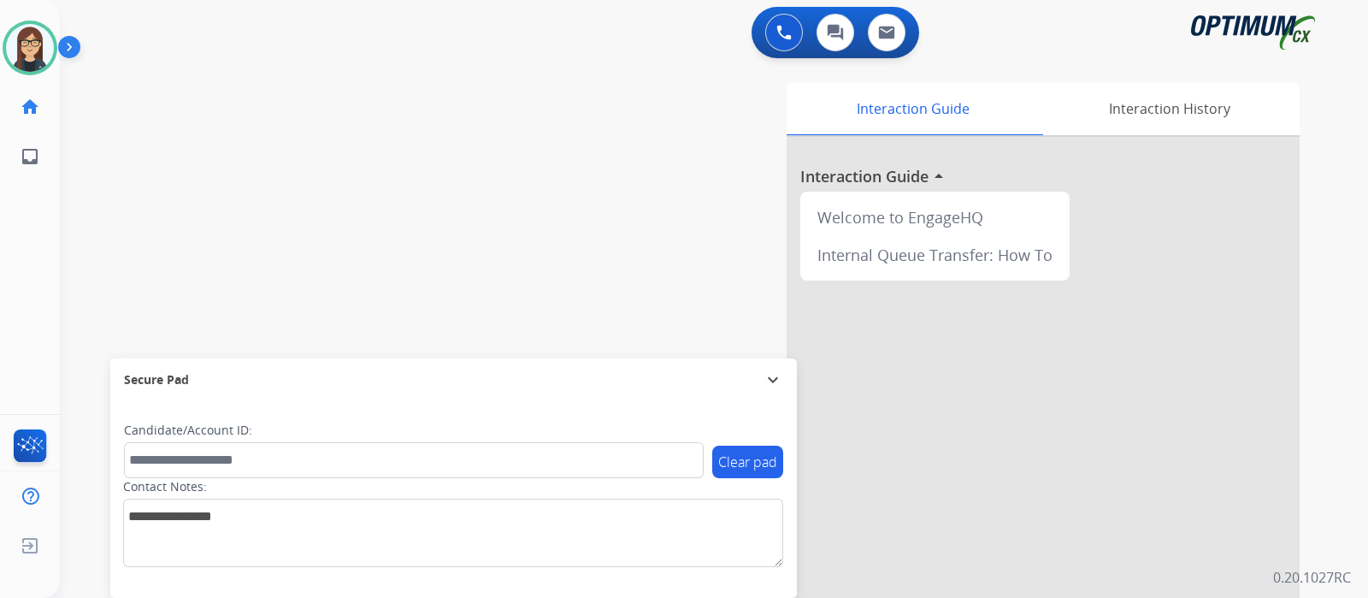
click at [385, 241] on div "swap_horiz Break voice bridge close_fullscreen Connect 3-Way Call merge_type Se…" at bounding box center [693, 418] width 1267 height 713
click at [469, 230] on div "swap_horiz Break voice bridge close_fullscreen Connect 3-Way Call merge_type Se…" at bounding box center [693, 418] width 1267 height 713
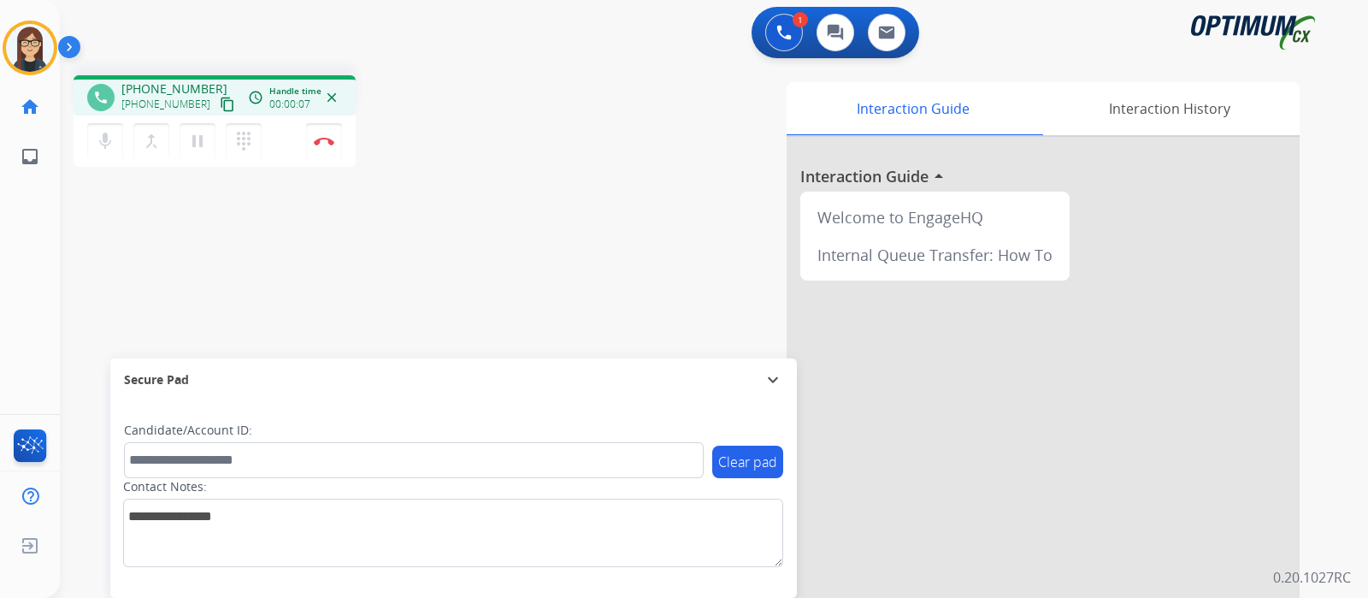
click at [330, 194] on div "phone +18594686515 +18594686515 content_copy access_time Call metrics Queue 00:…" at bounding box center [693, 418] width 1267 height 713
click at [220, 97] on mat-icon "content_copy" at bounding box center [227, 104] width 15 height 15
click at [523, 280] on div "phone +18594686515 +18594686515 content_copy access_time Call metrics Queue 00:…" at bounding box center [693, 418] width 1267 height 713
click at [315, 144] on img at bounding box center [324, 141] width 21 height 9
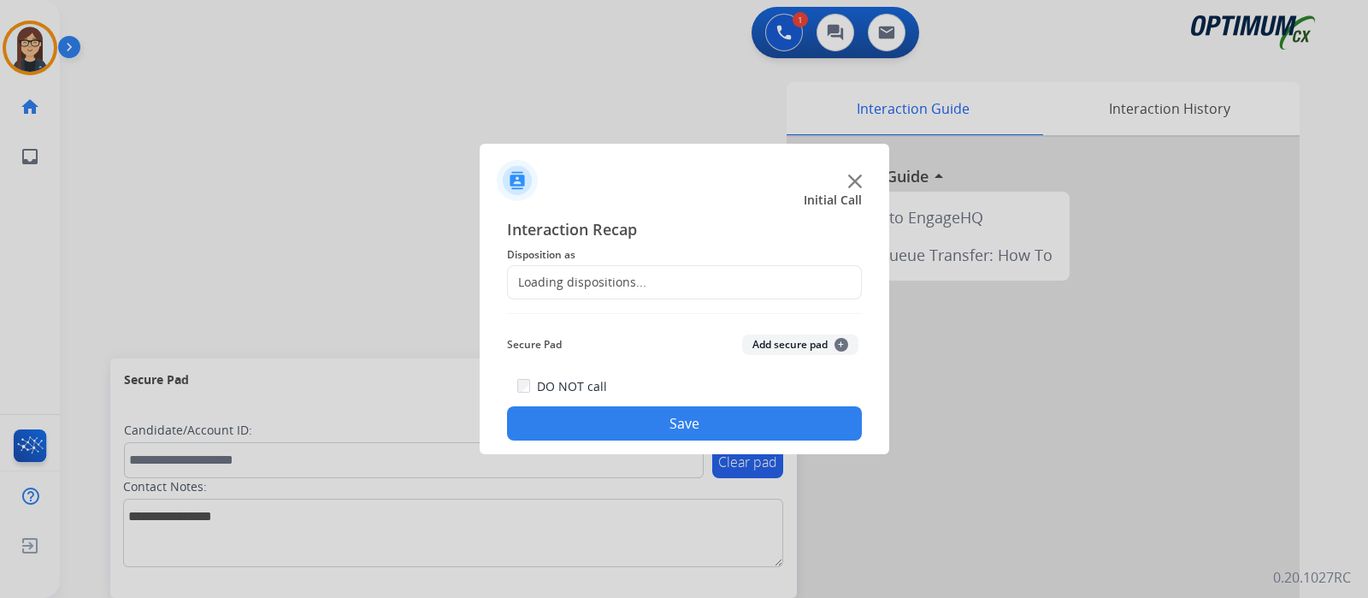
click at [590, 288] on div "Loading dispositions..." at bounding box center [577, 282] width 139 height 17
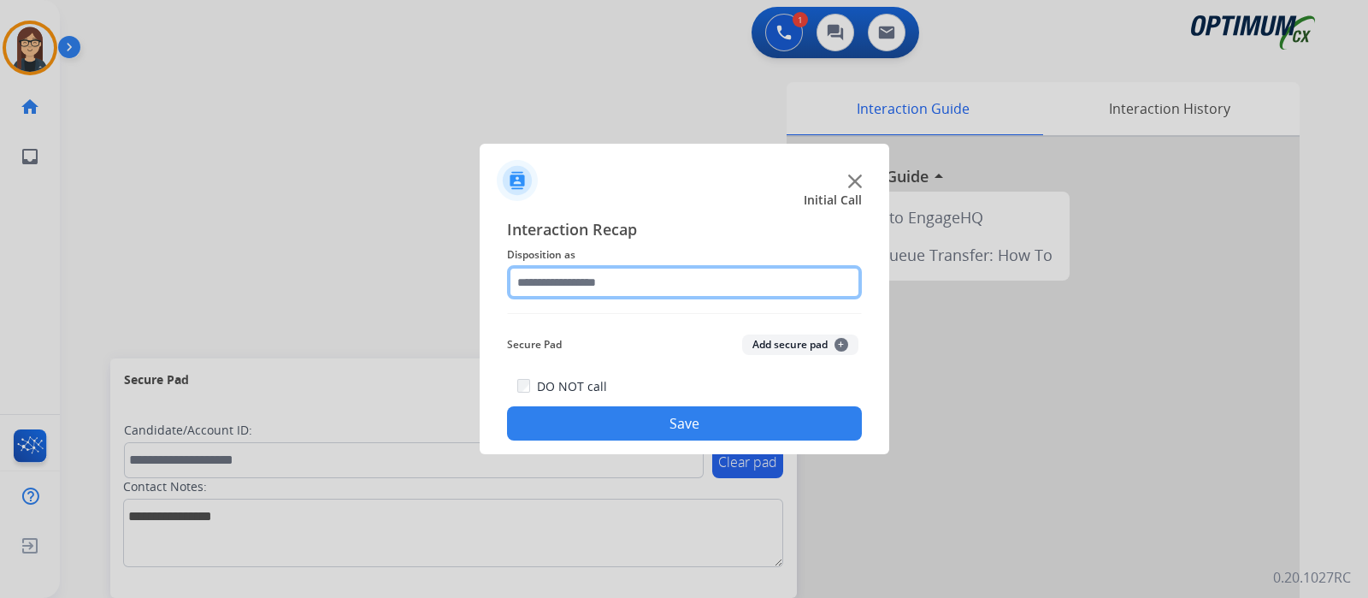
click at [590, 288] on input "text" at bounding box center [684, 282] width 355 height 34
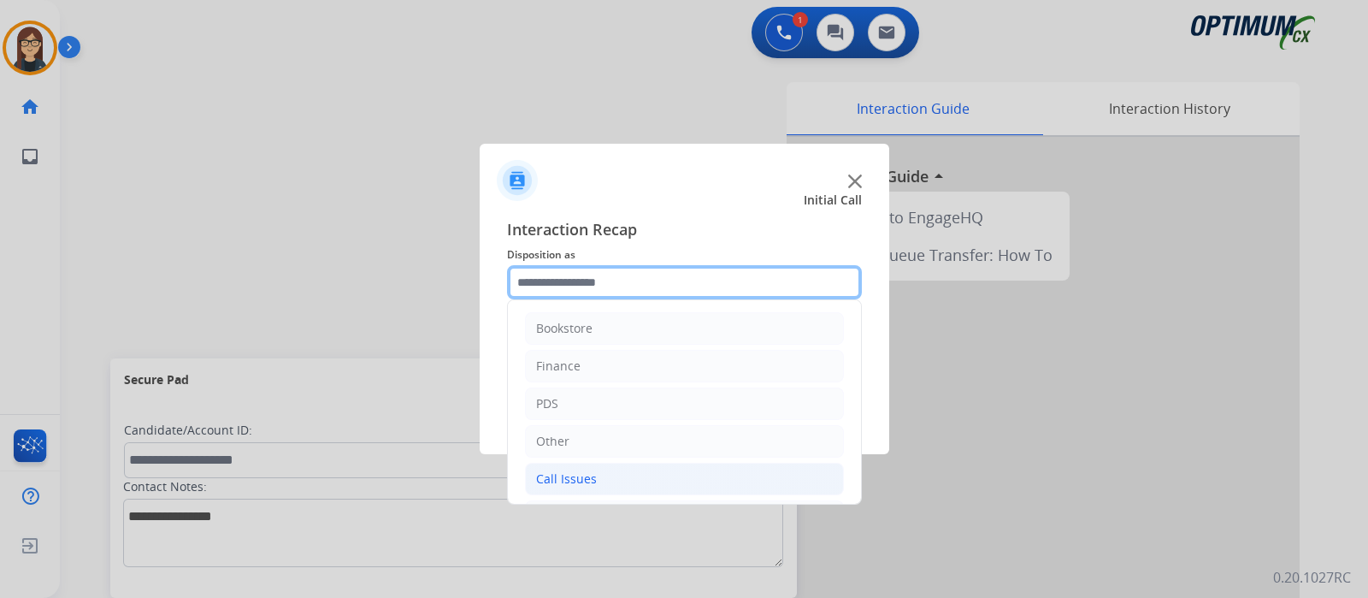
scroll to position [113, 0]
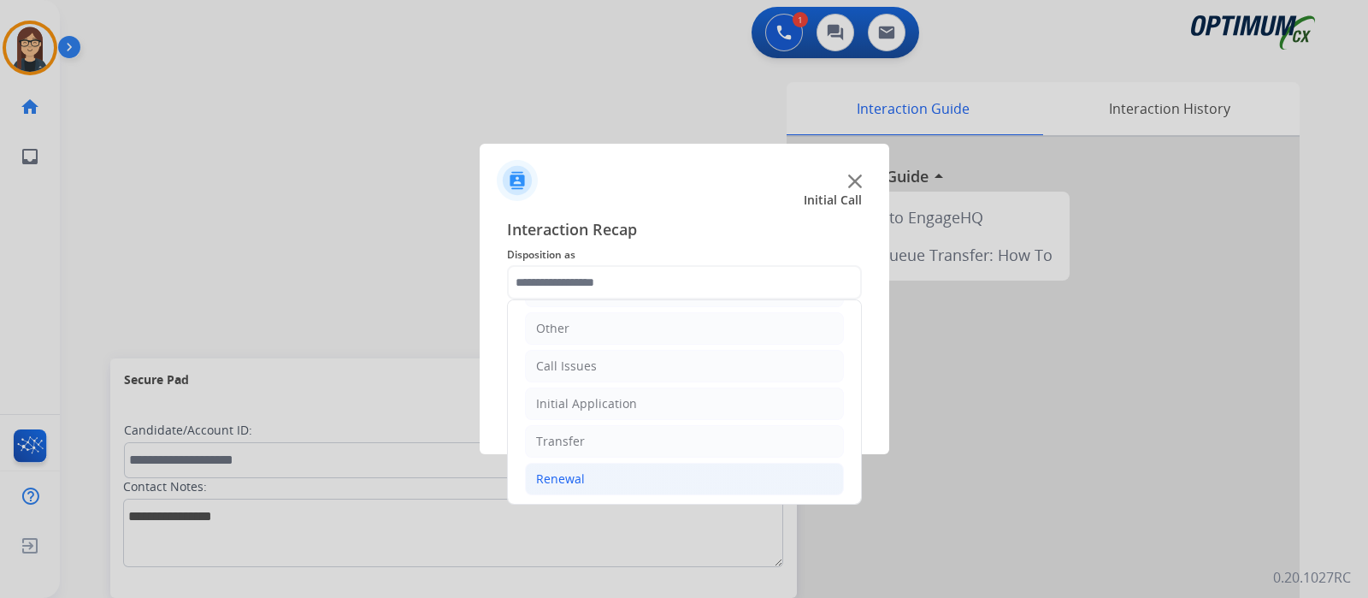
click at [610, 474] on li "Renewal" at bounding box center [684, 479] width 319 height 32
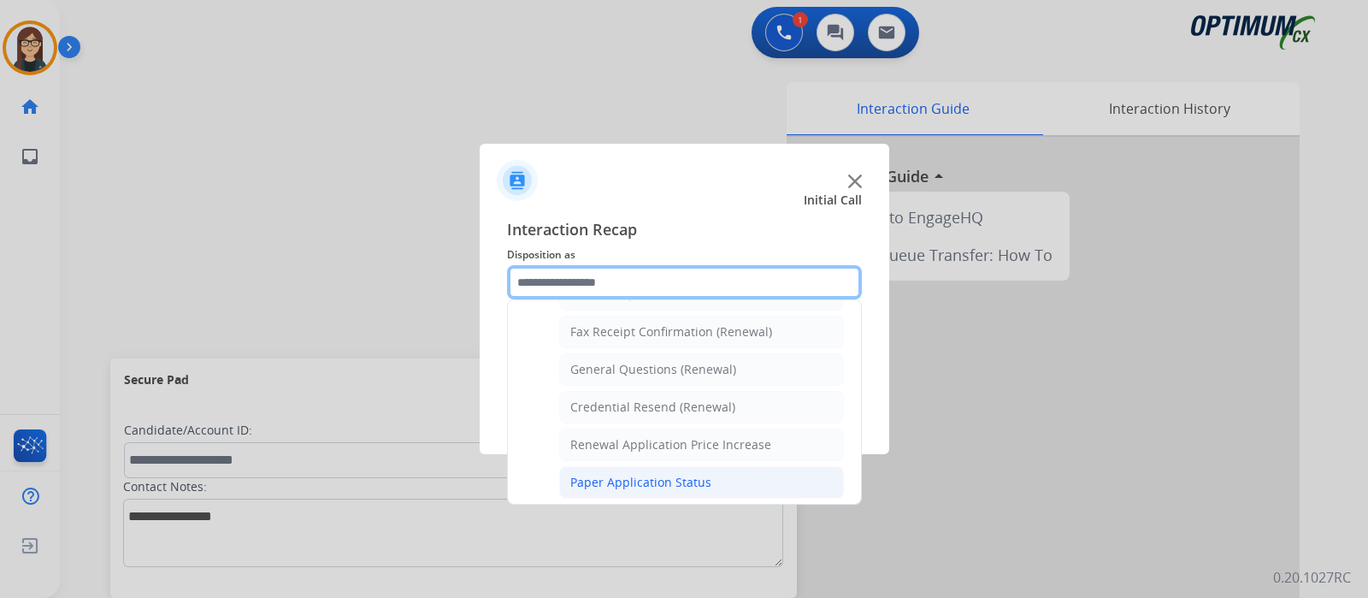
scroll to position [439, 0]
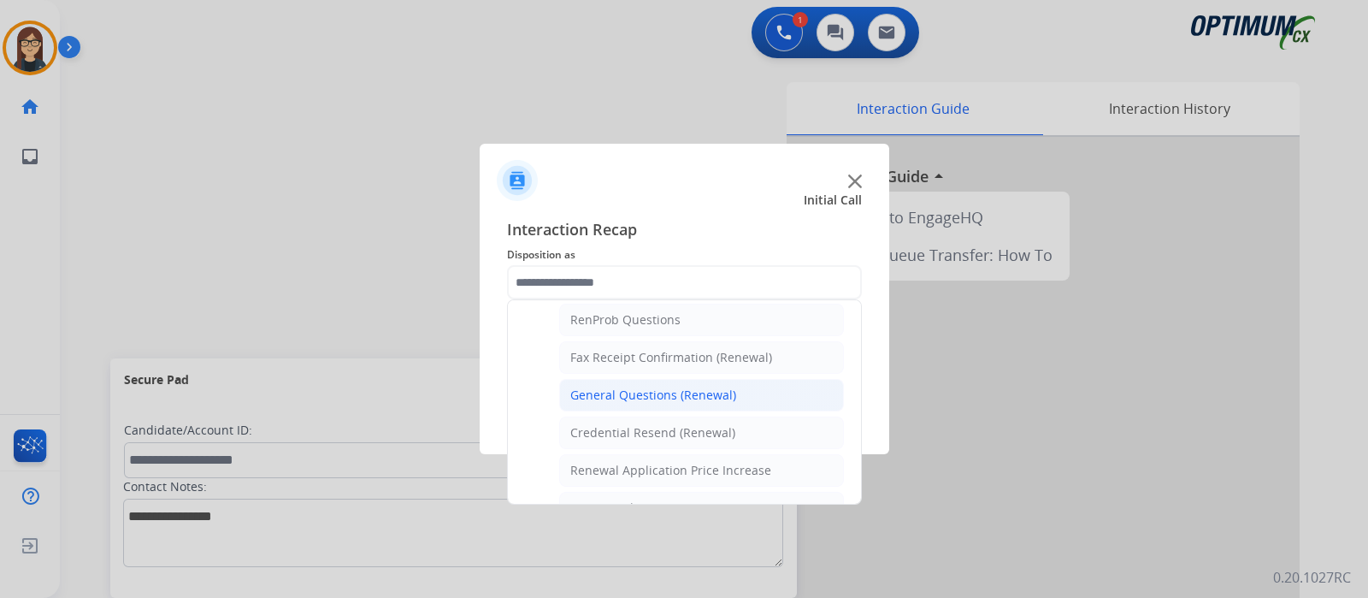
click at [616, 386] on div "General Questions (Renewal)" at bounding box center [653, 394] width 166 height 17
type input "**********"
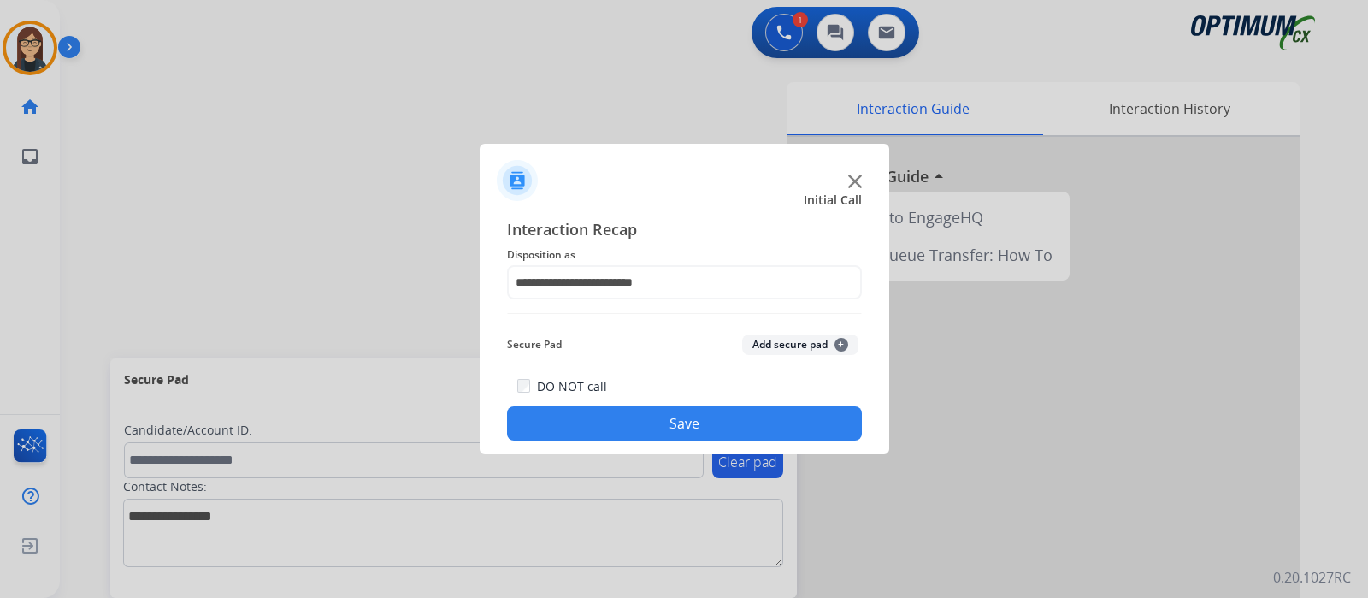
click at [610, 433] on button "Save" at bounding box center [684, 423] width 355 height 34
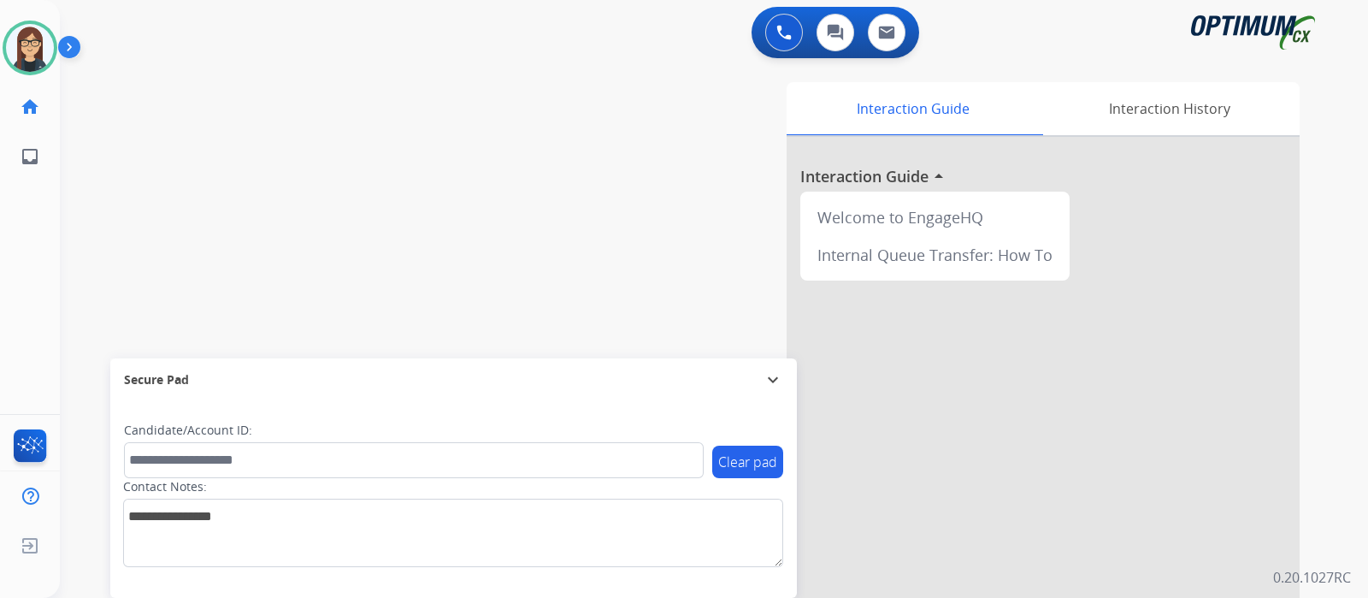
click at [338, 224] on div "swap_horiz Break voice bridge close_fullscreen Connect 3-Way Call merge_type Se…" at bounding box center [693, 418] width 1267 height 713
click at [341, 215] on div "swap_horiz Break voice bridge close_fullscreen Connect 3-Way Call merge_type Se…" at bounding box center [693, 418] width 1267 height 713
click at [373, 217] on div "swap_horiz Break voice bridge close_fullscreen Connect 3-Way Call merge_type Se…" at bounding box center [693, 418] width 1267 height 713
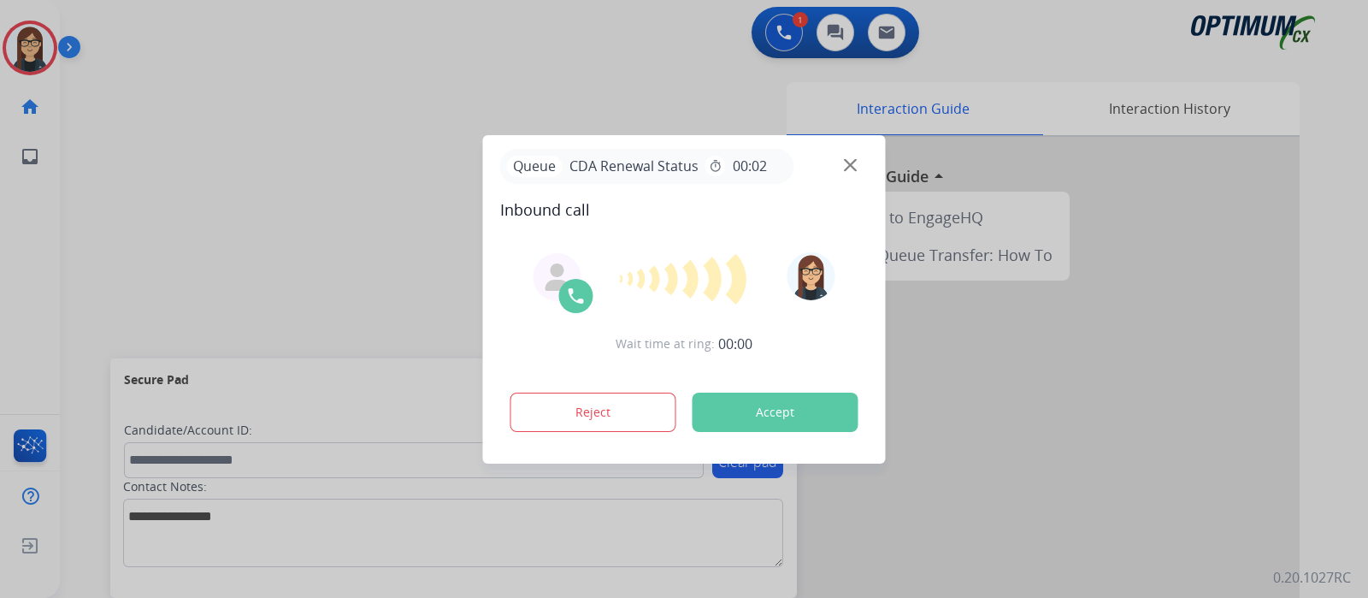
click at [329, 228] on div at bounding box center [684, 299] width 1368 height 598
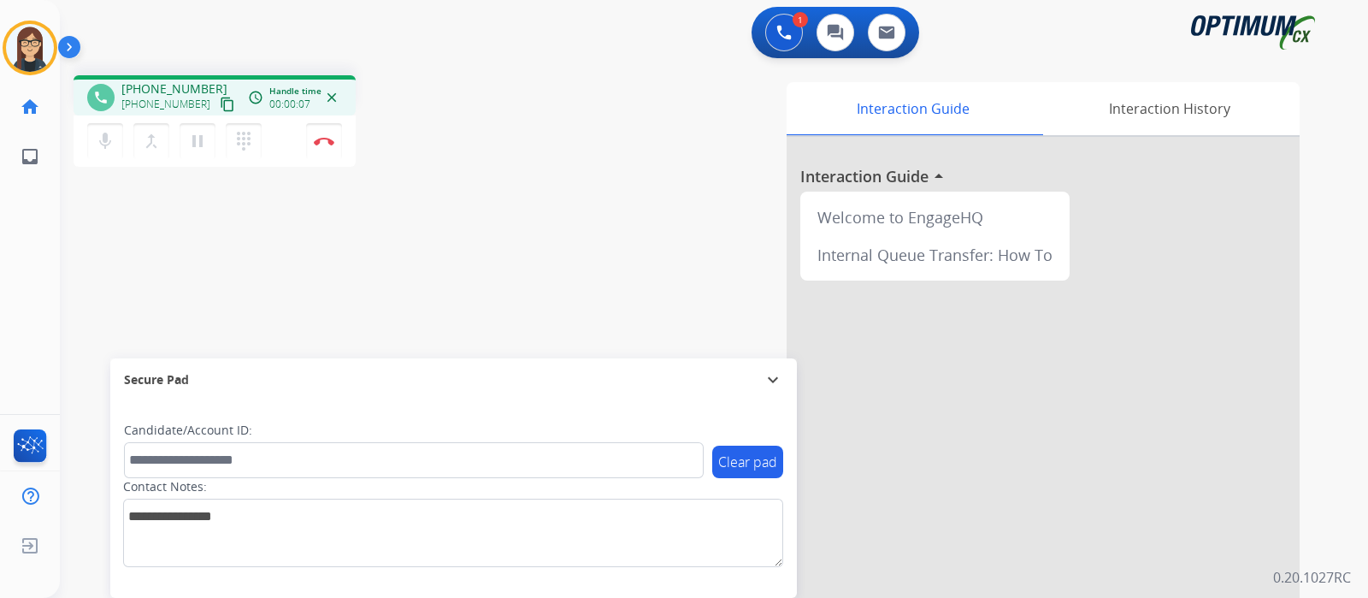
click at [220, 105] on mat-icon "content_copy" at bounding box center [227, 104] width 15 height 15
click at [107, 131] on mat-icon "mic" at bounding box center [105, 141] width 21 height 21
click at [106, 134] on mat-icon "mic_off" at bounding box center [105, 141] width 21 height 21
click at [96, 141] on mat-icon "mic" at bounding box center [105, 141] width 21 height 21
click at [609, 201] on div "Interaction Guide Interaction History Interaction Guide arrow_drop_up Welcome t…" at bounding box center [916, 428] width 767 height 693
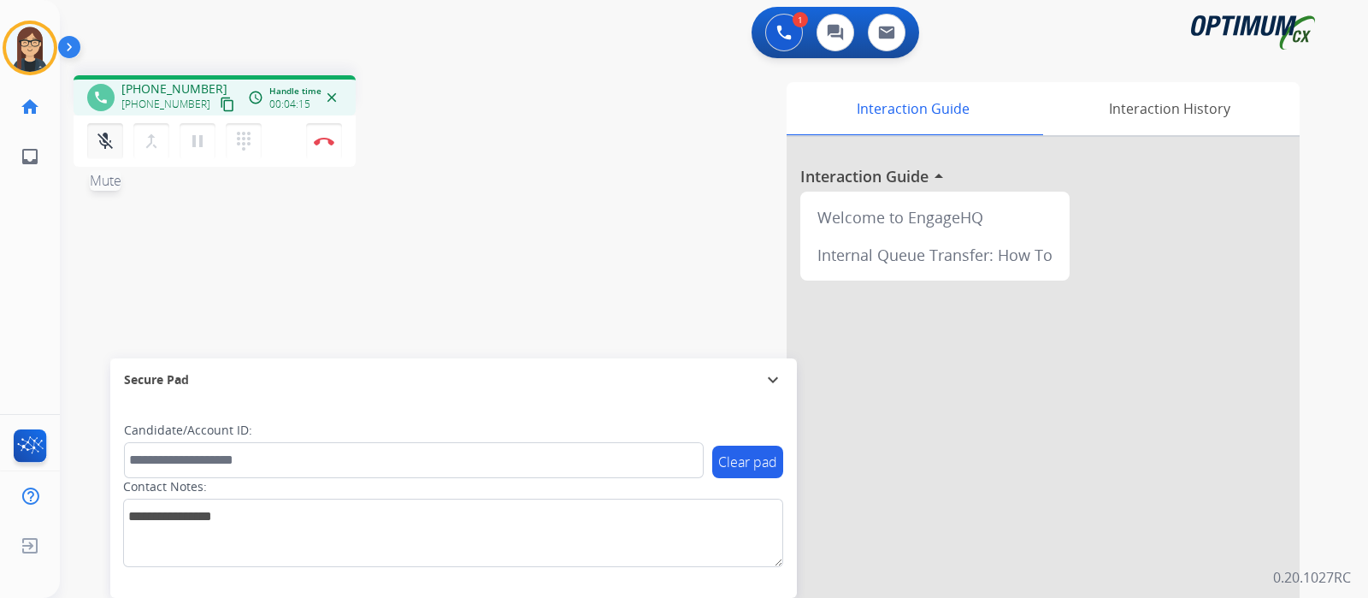
click at [116, 139] on button "mic_off Mute" at bounding box center [105, 141] width 36 height 36
click at [103, 131] on mat-icon "mic" at bounding box center [105, 141] width 21 height 21
click at [105, 148] on mat-icon "mic_off" at bounding box center [105, 141] width 21 height 21
click at [105, 148] on mat-icon "mic" at bounding box center [105, 141] width 21 height 21
click at [89, 151] on button "mic_off Mute" at bounding box center [105, 141] width 36 height 36
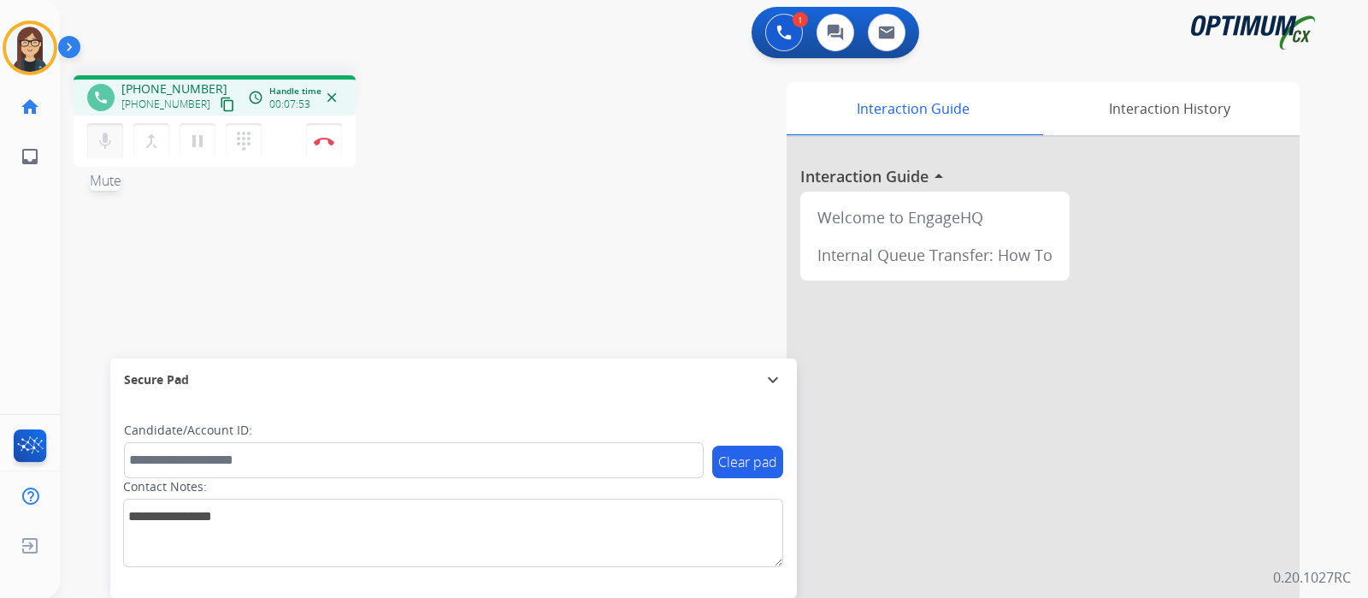
click at [109, 145] on mat-icon "mic" at bounding box center [105, 141] width 21 height 21
click at [530, 267] on div "phone +13183470950 +13183470950 content_copy access_time Call metrics Queue 00:…" at bounding box center [693, 418] width 1267 height 713
click at [100, 143] on mat-icon "mic_off" at bounding box center [105, 141] width 21 height 21
click at [103, 145] on mat-icon "mic" at bounding box center [105, 141] width 21 height 21
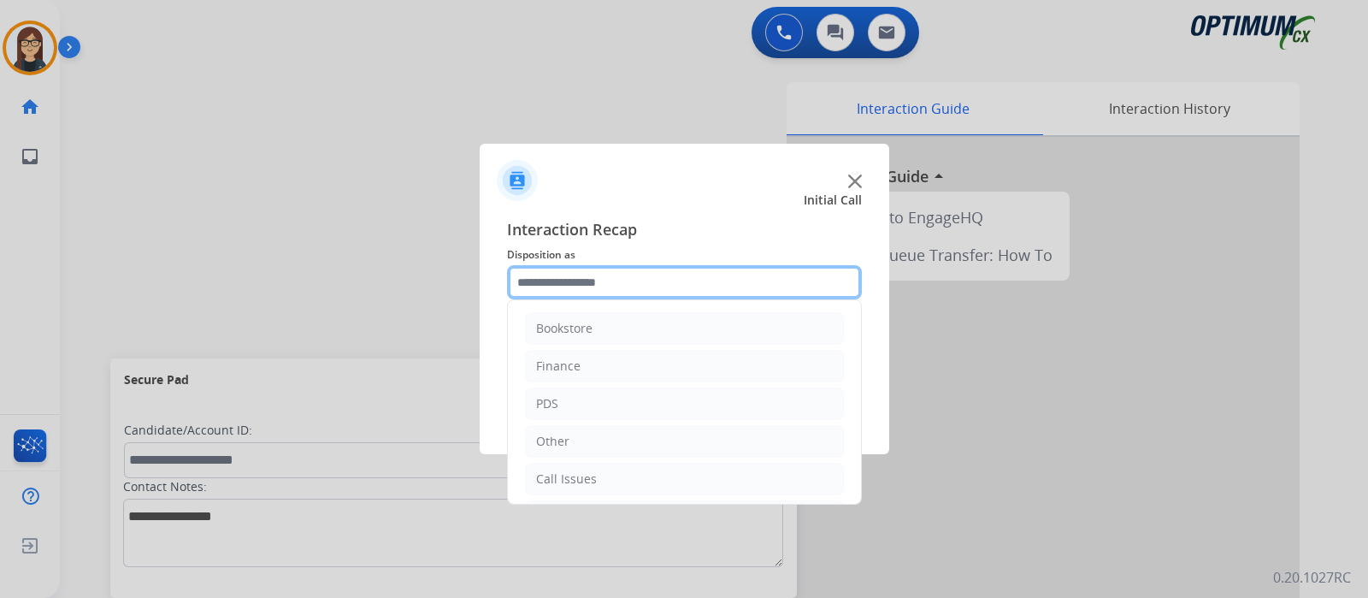
click at [598, 282] on input "text" at bounding box center [684, 282] width 355 height 34
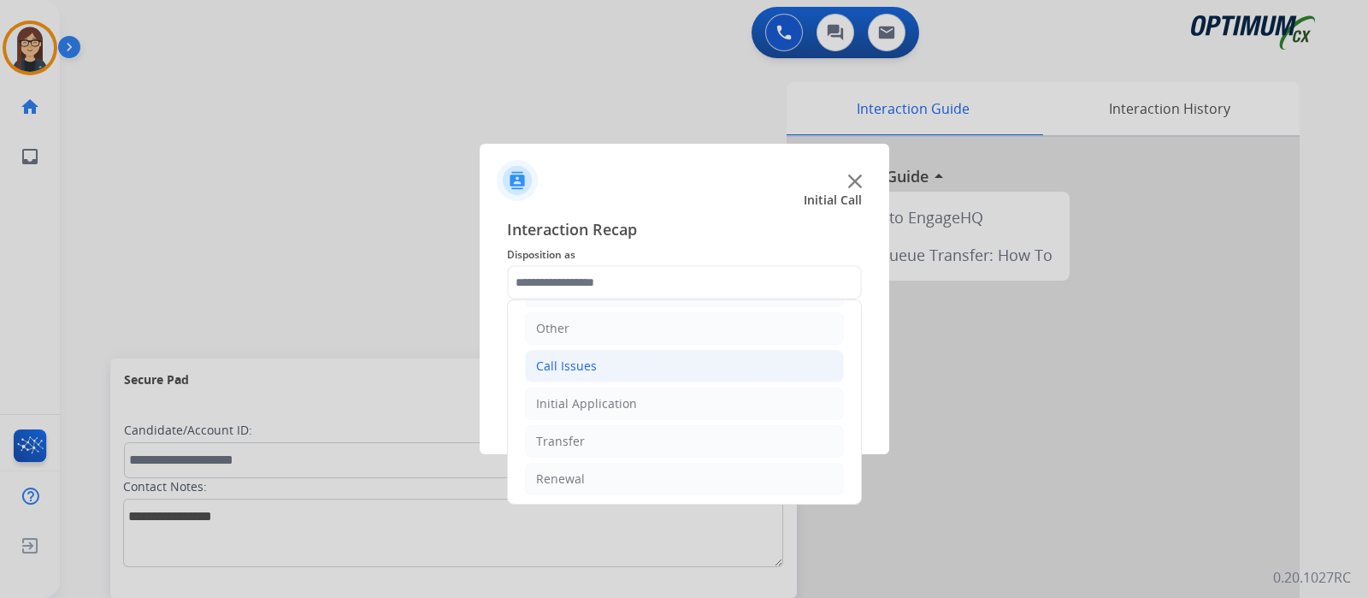
click at [559, 361] on div "Call Issues" at bounding box center [566, 365] width 61 height 17
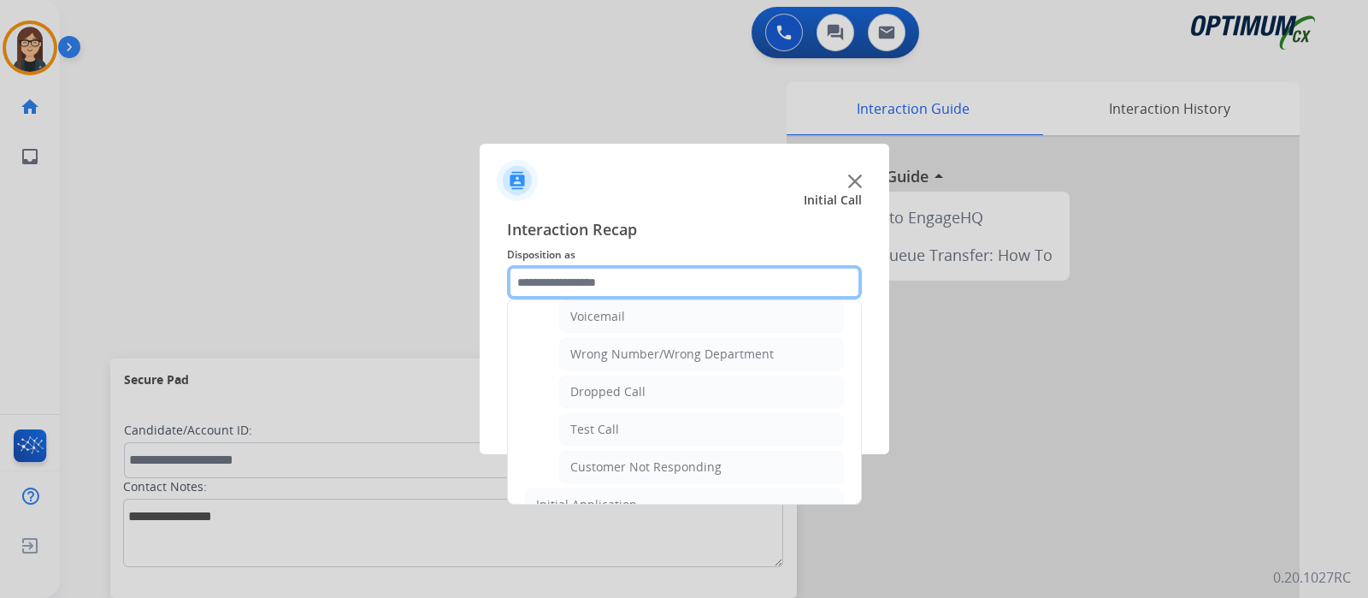
scroll to position [299, 0]
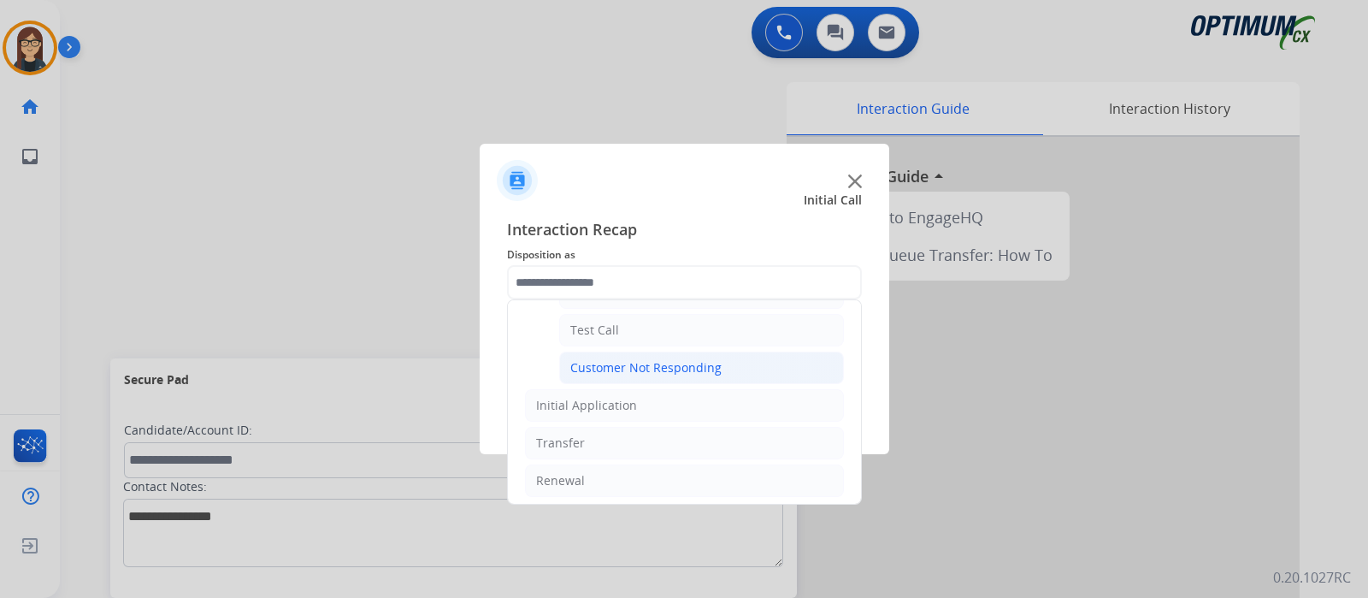
click at [657, 365] on div "Customer Not Responding" at bounding box center [645, 367] width 151 height 17
type input "**********"
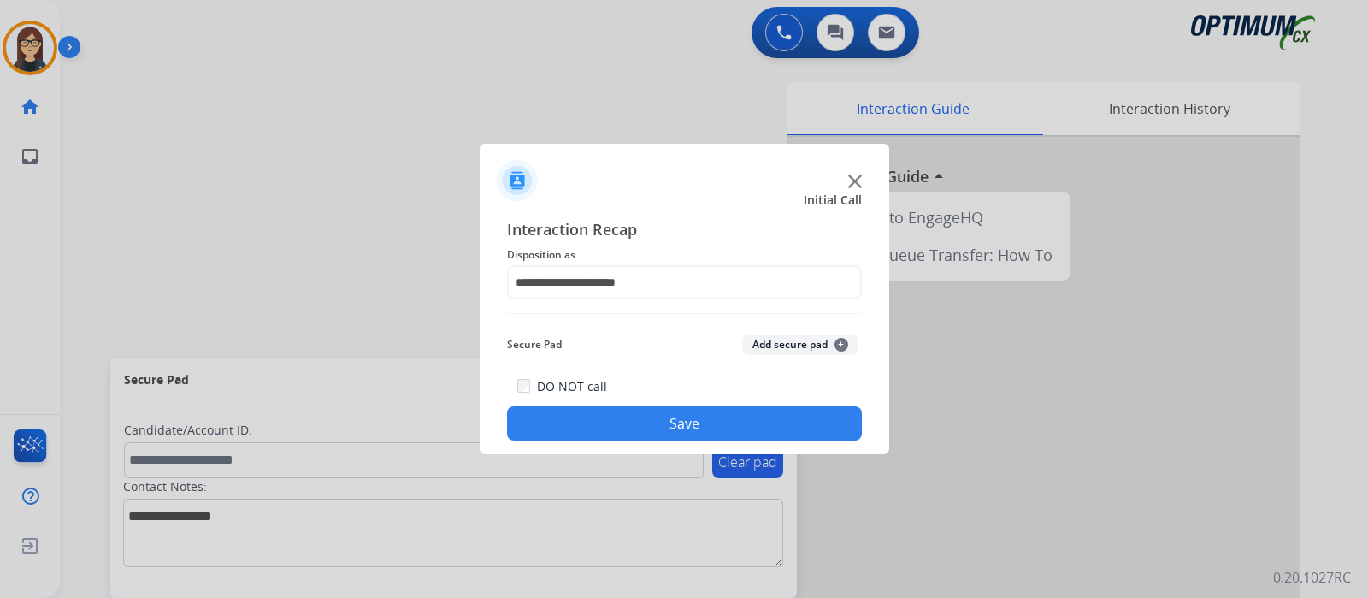
click at [647, 419] on button "Save" at bounding box center [684, 423] width 355 height 34
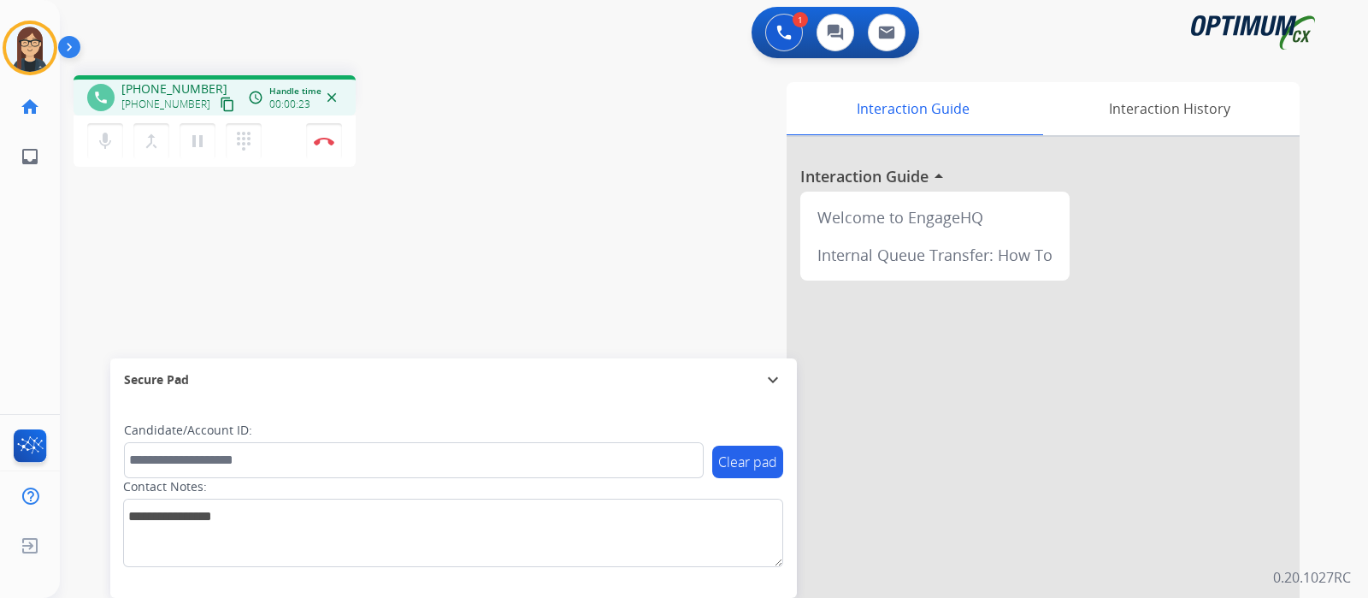
click at [220, 97] on mat-icon "content_copy" at bounding box center [227, 104] width 15 height 15
click at [319, 139] on img at bounding box center [324, 141] width 21 height 9
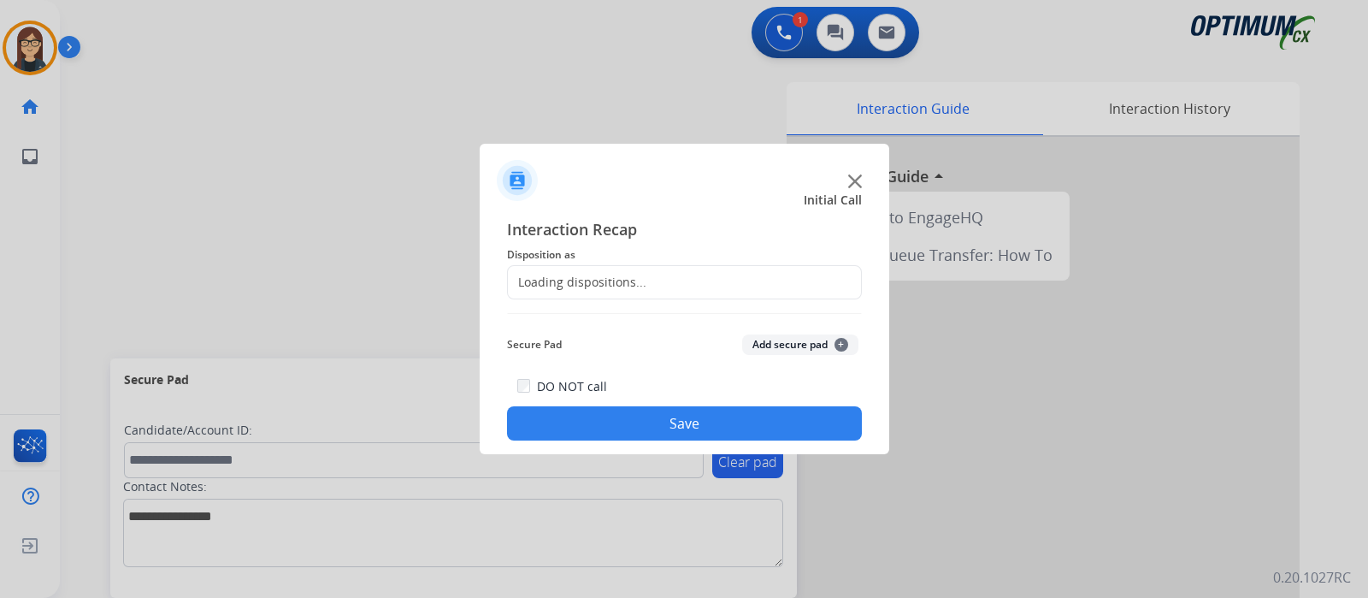
click at [576, 285] on div "Loading dispositions..." at bounding box center [577, 282] width 139 height 17
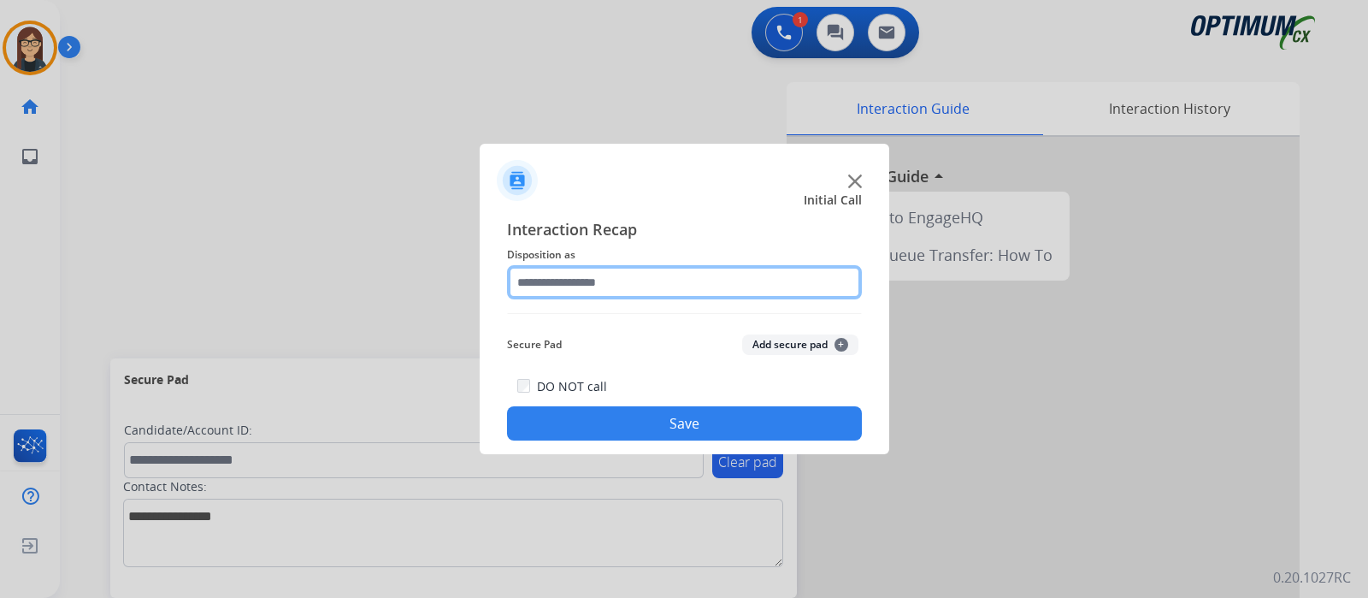
click at [575, 277] on input "text" at bounding box center [684, 282] width 355 height 34
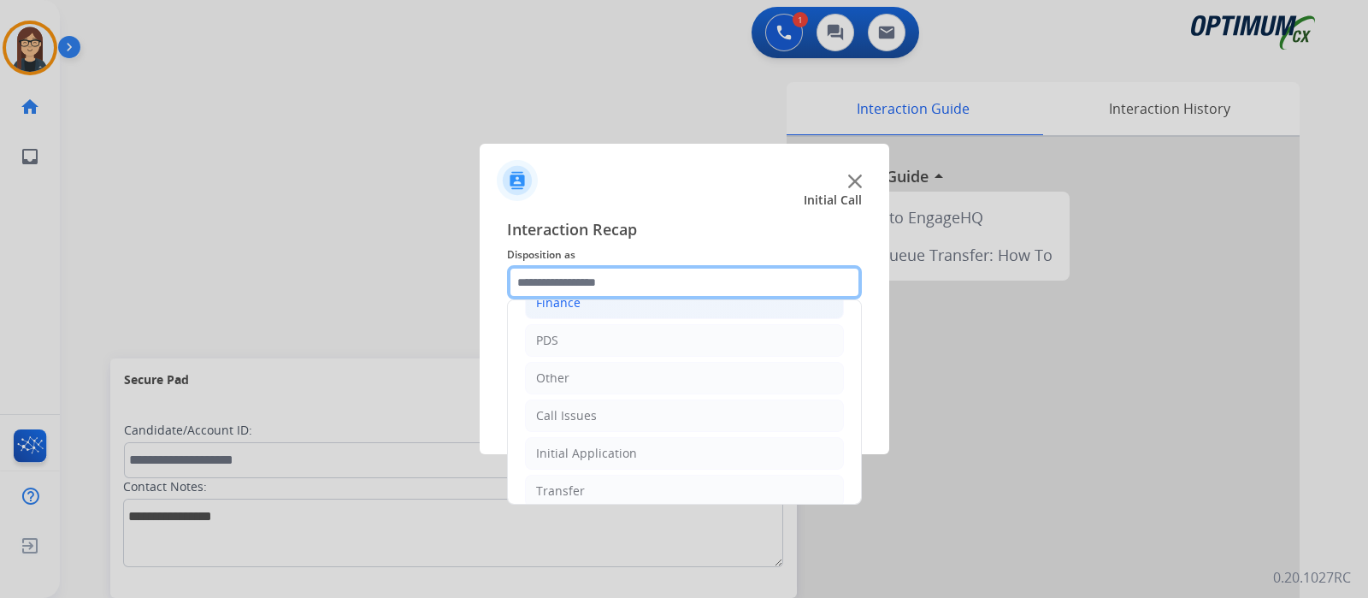
scroll to position [113, 0]
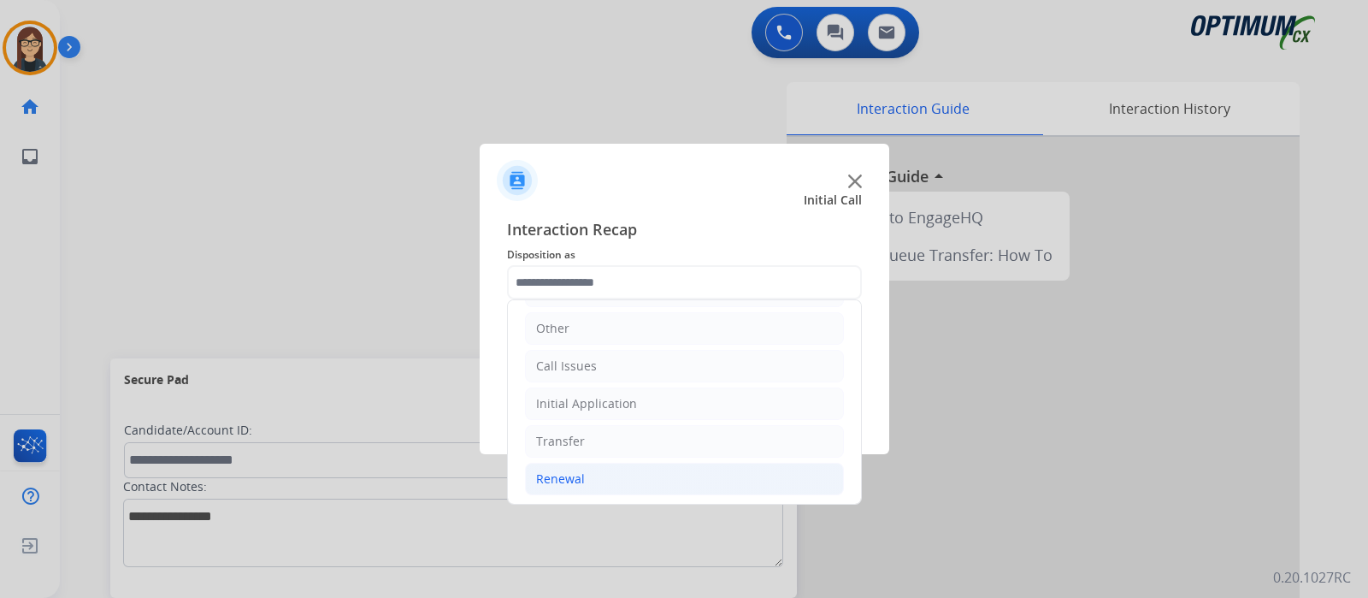
click at [573, 472] on div "Renewal" at bounding box center [560, 478] width 49 height 17
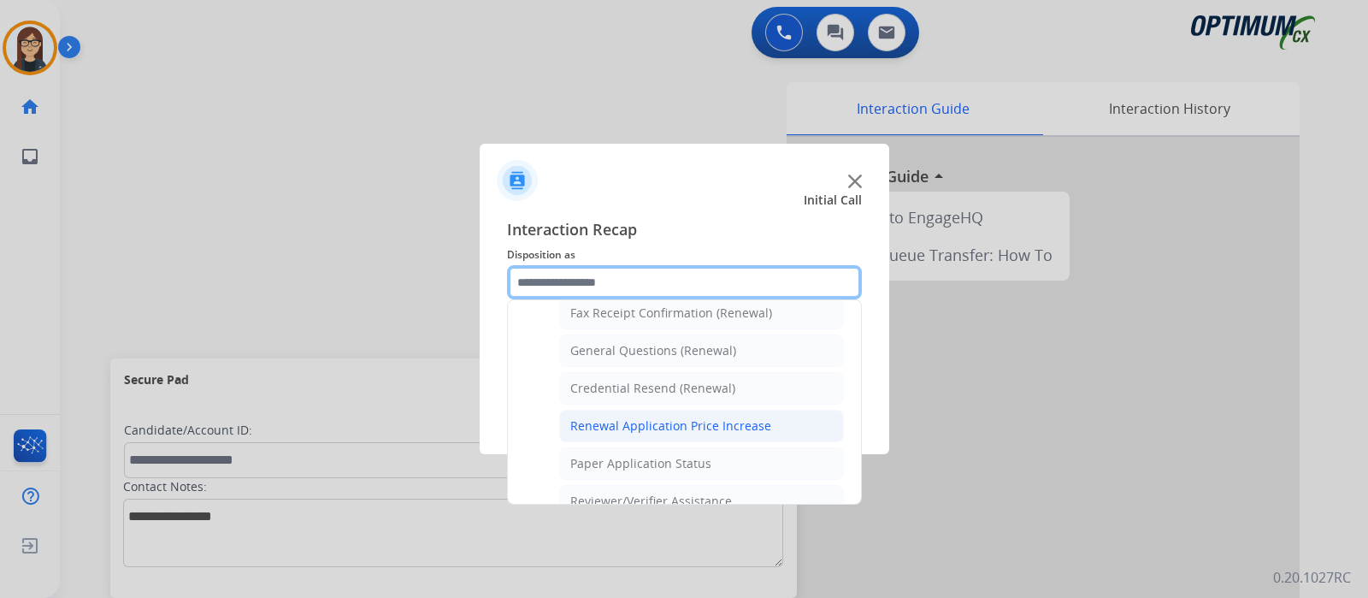
scroll to position [439, 0]
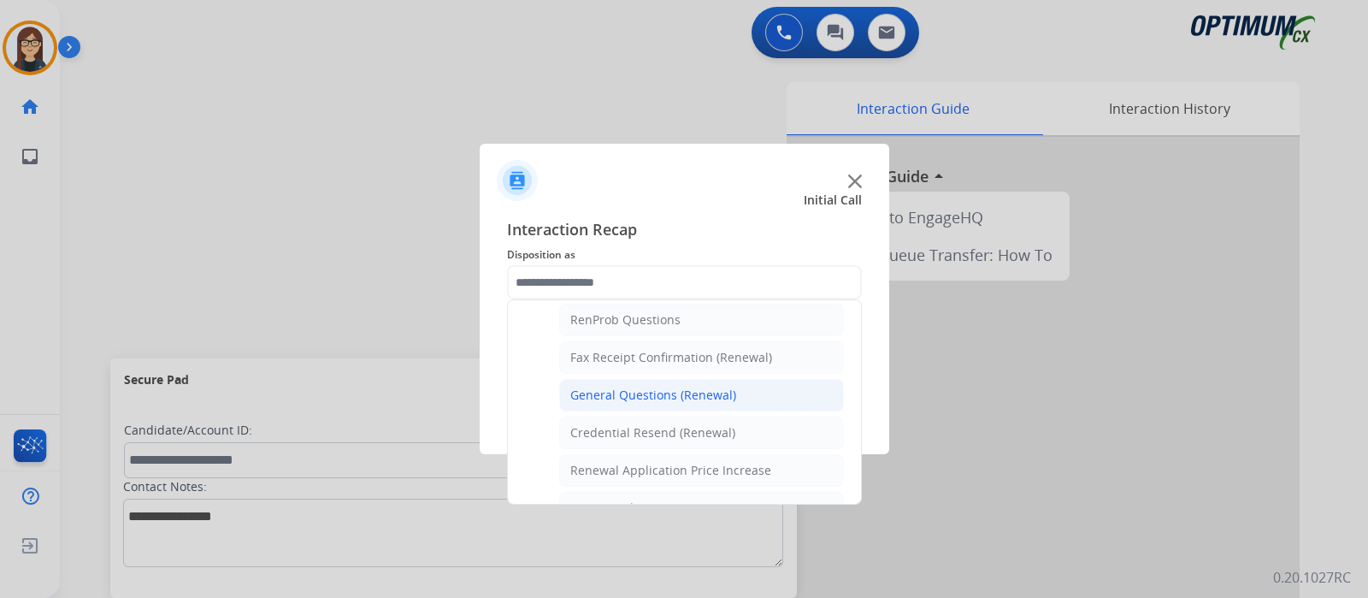
click at [622, 386] on div "General Questions (Renewal)" at bounding box center [653, 394] width 166 height 17
type input "**********"
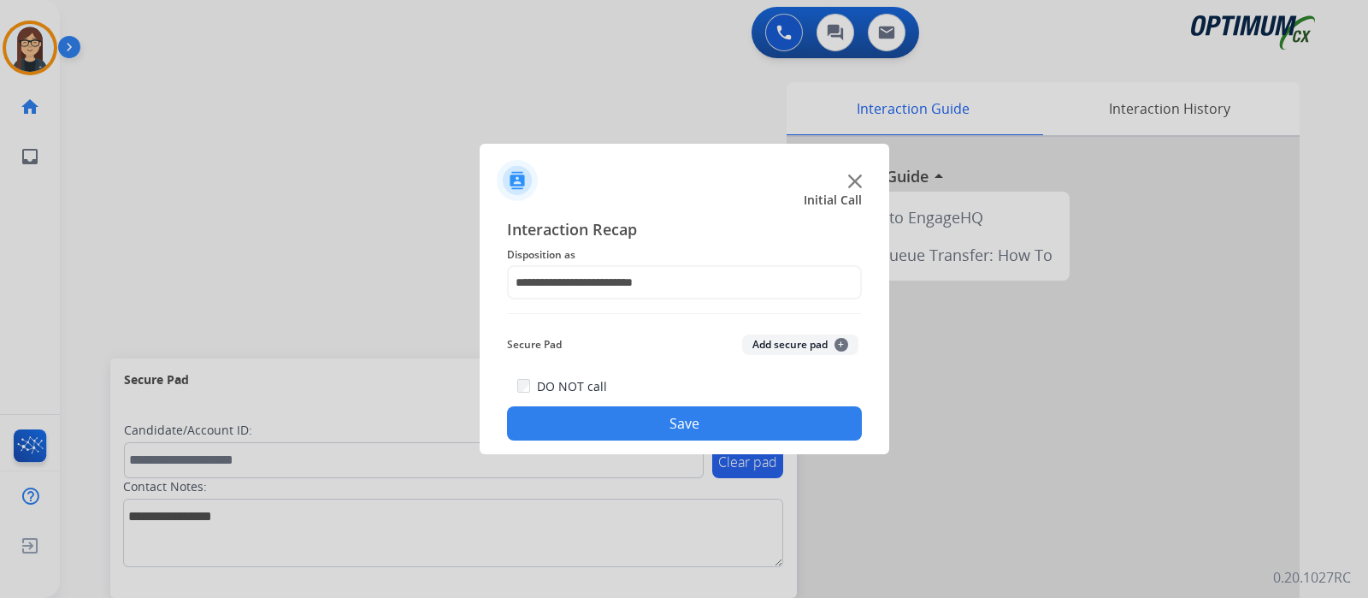
click at [598, 418] on button "Save" at bounding box center [684, 423] width 355 height 34
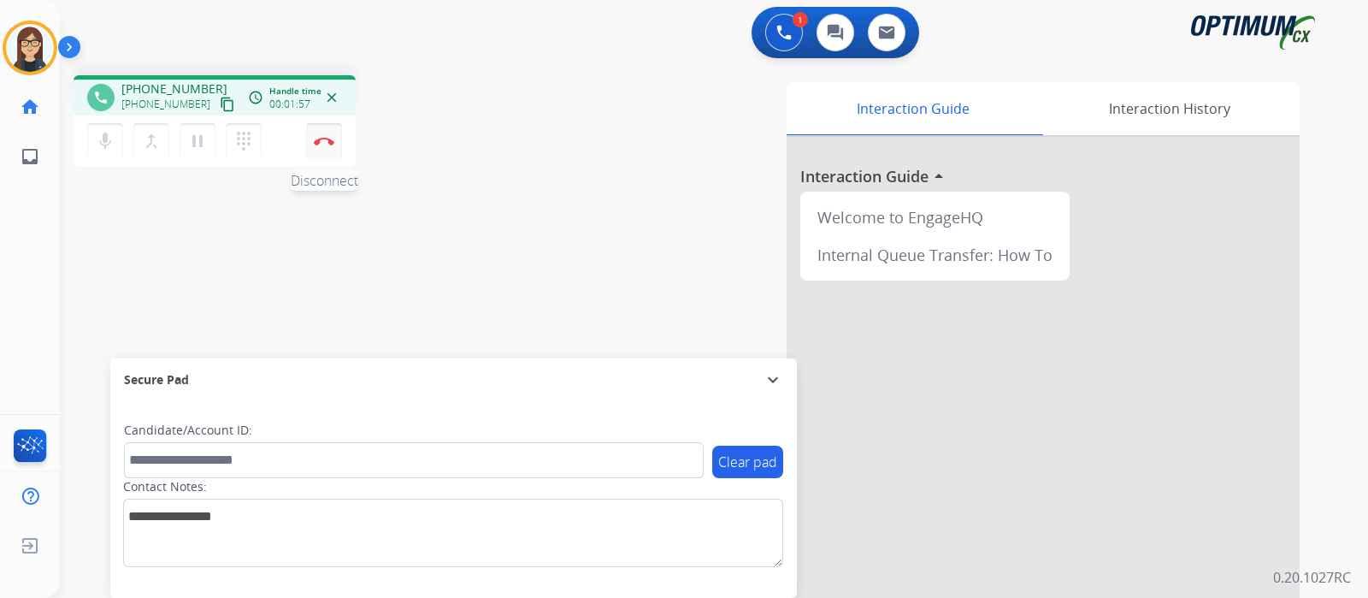
click at [323, 134] on button "Disconnect" at bounding box center [324, 141] width 36 height 36
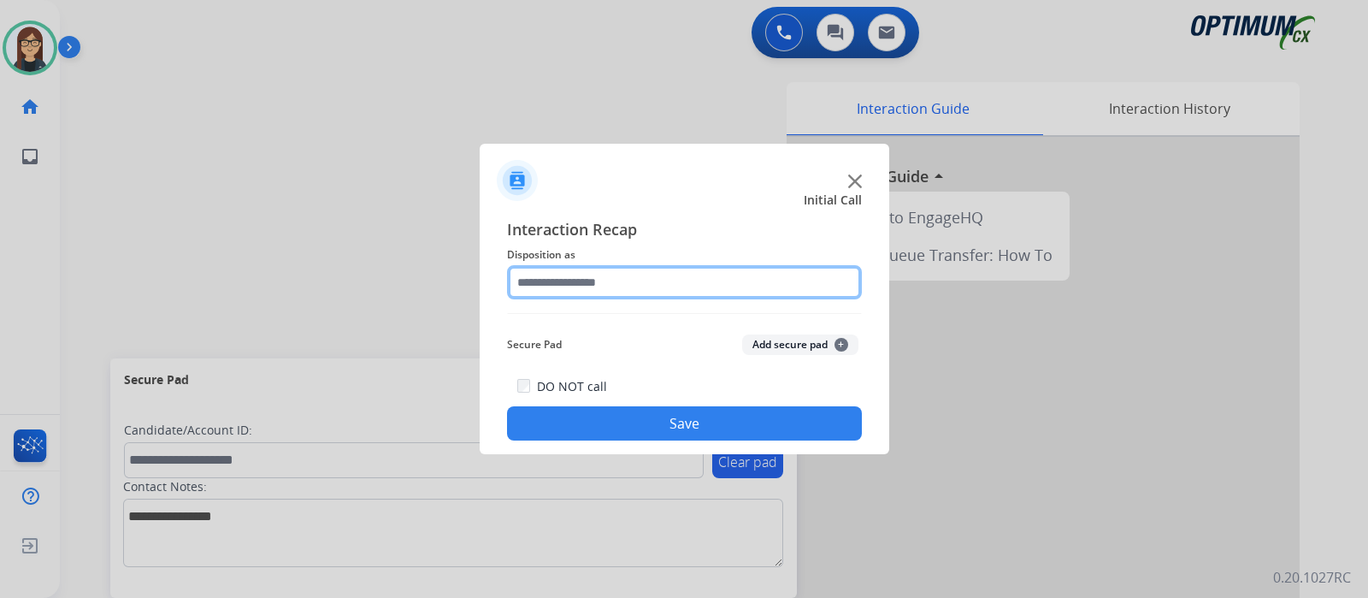
click at [636, 269] on input "text" at bounding box center [684, 282] width 355 height 34
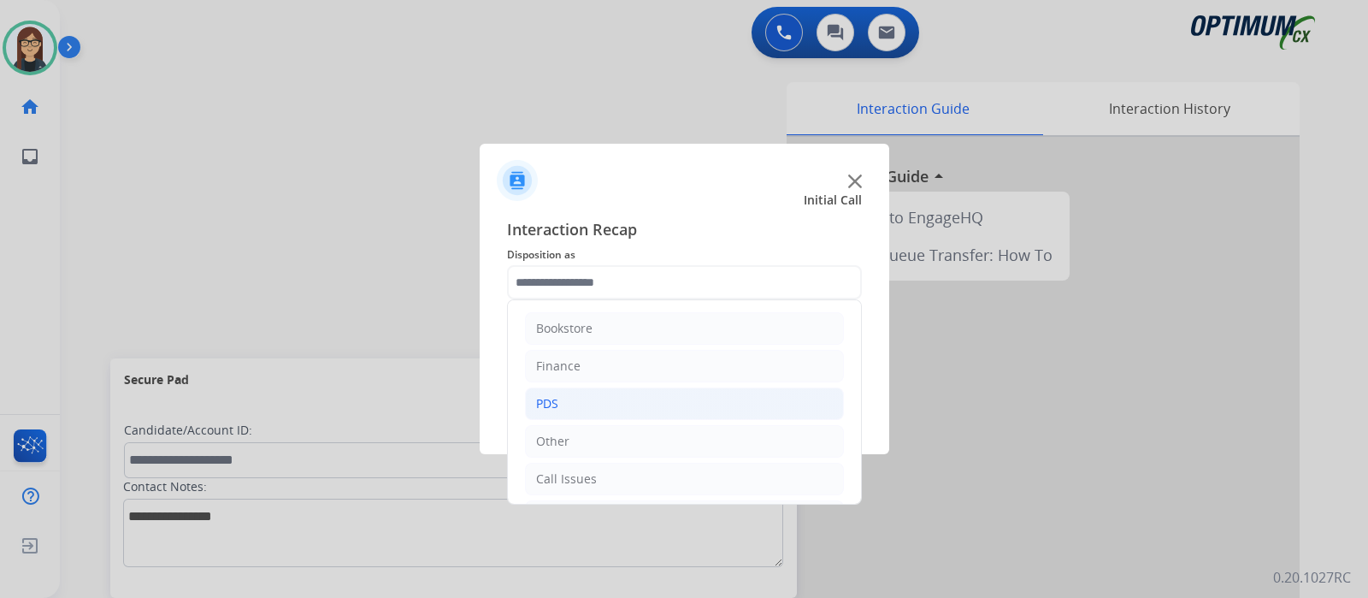
click at [579, 408] on li "PDS" at bounding box center [684, 403] width 319 height 32
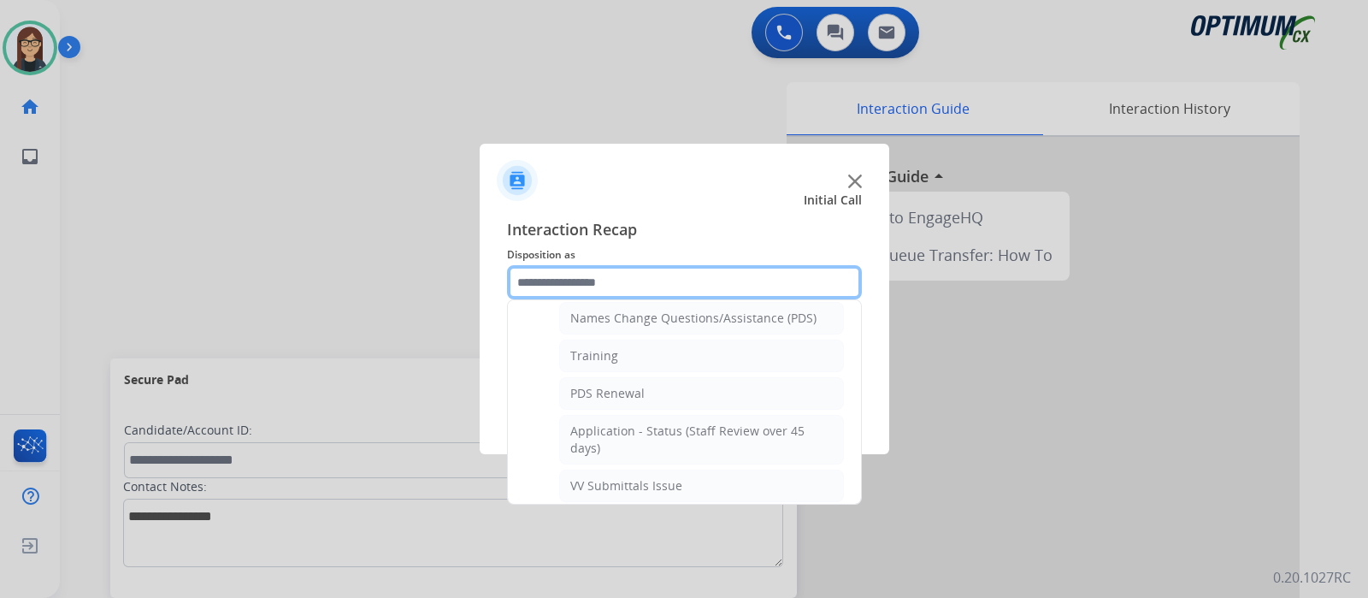
scroll to position [357, 0]
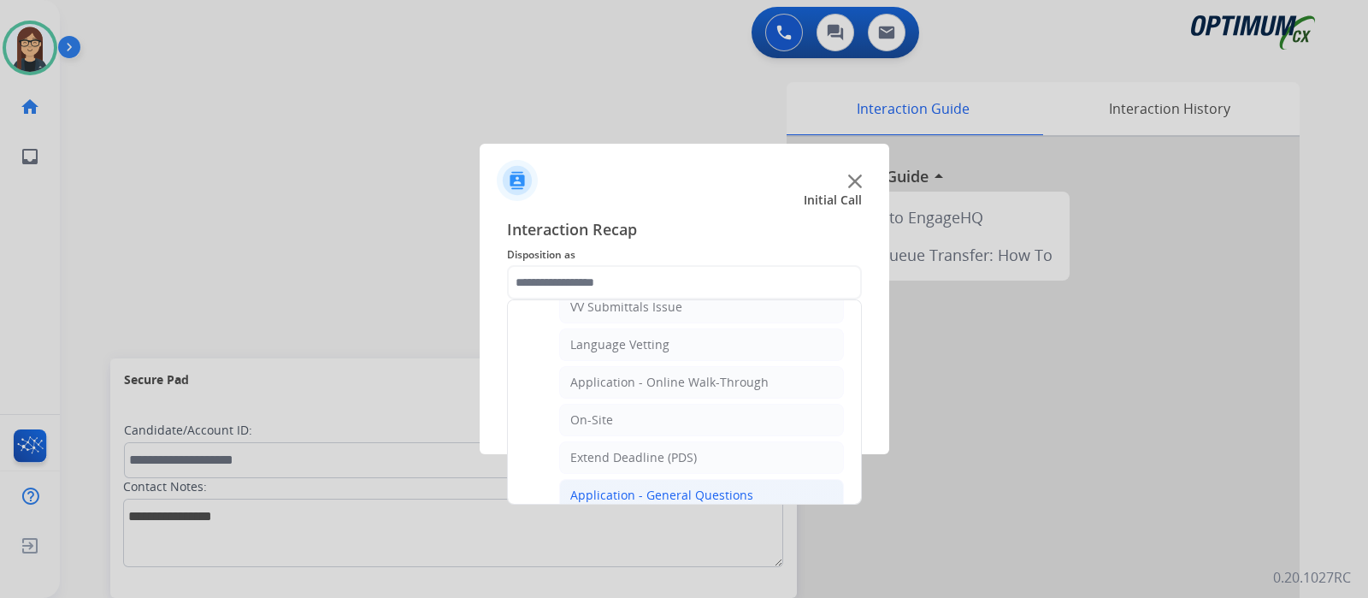
click at [783, 479] on li "Application - General Questions" at bounding box center [701, 495] width 285 height 32
type input "**********"
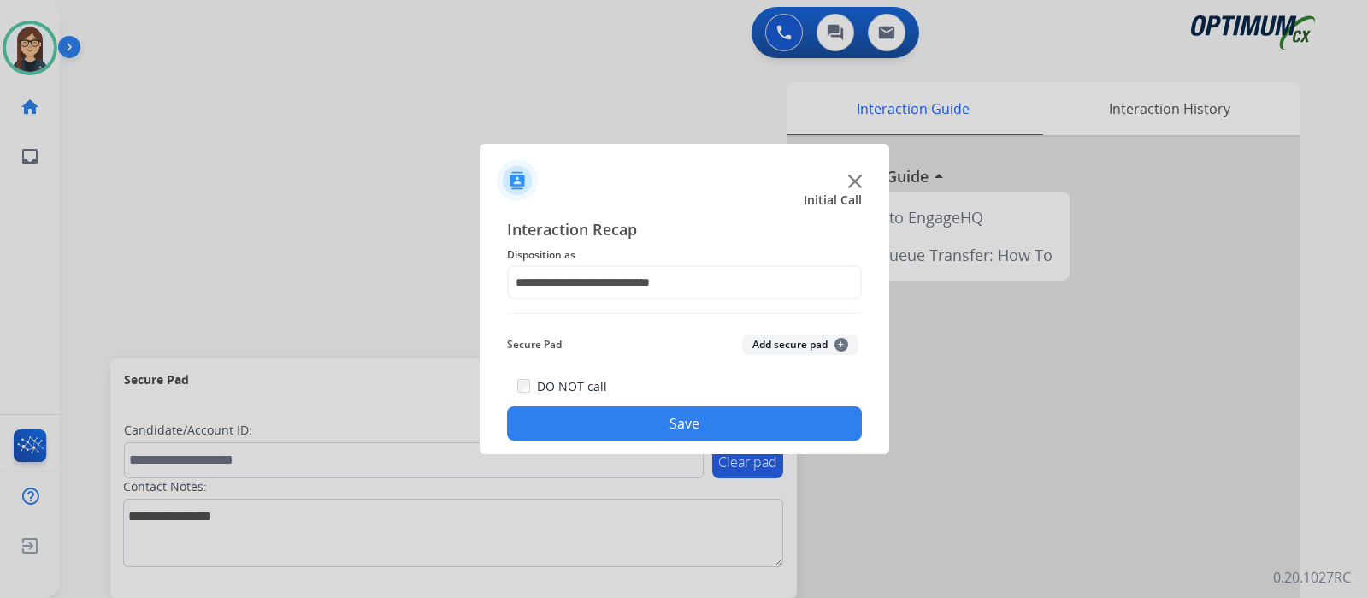
click at [752, 427] on button "Save" at bounding box center [684, 423] width 355 height 34
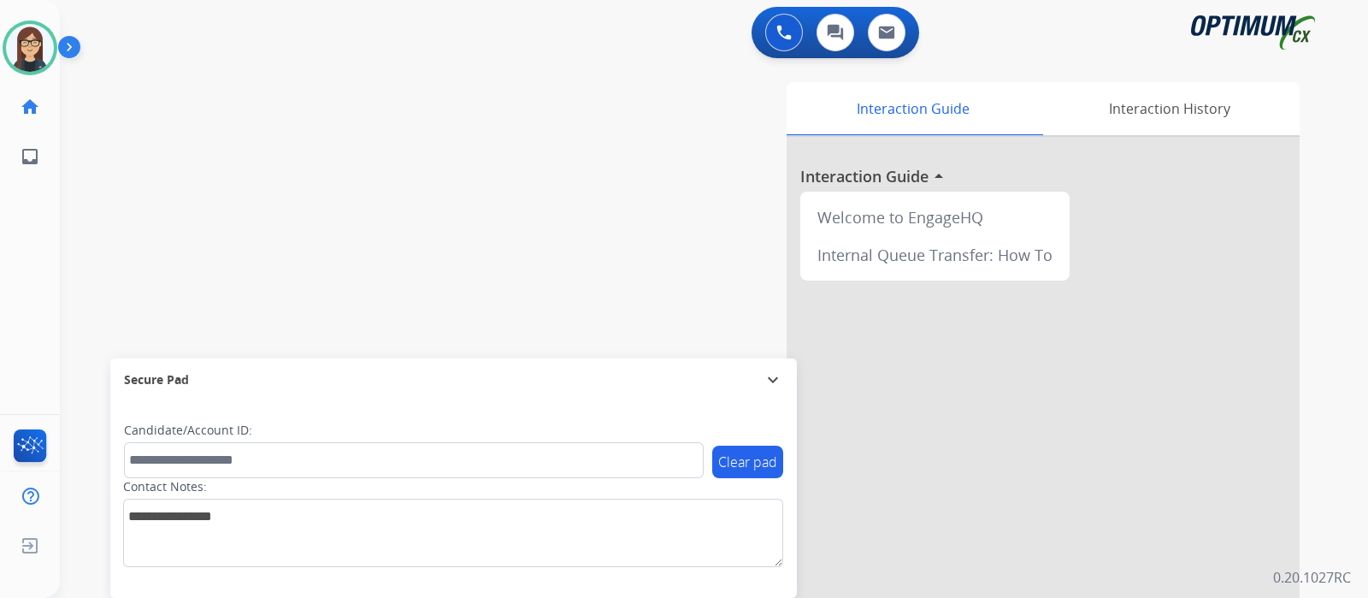
click at [441, 278] on div "swap_horiz Break voice bridge close_fullscreen Connect 3-Way Call merge_type Se…" at bounding box center [693, 418] width 1267 height 713
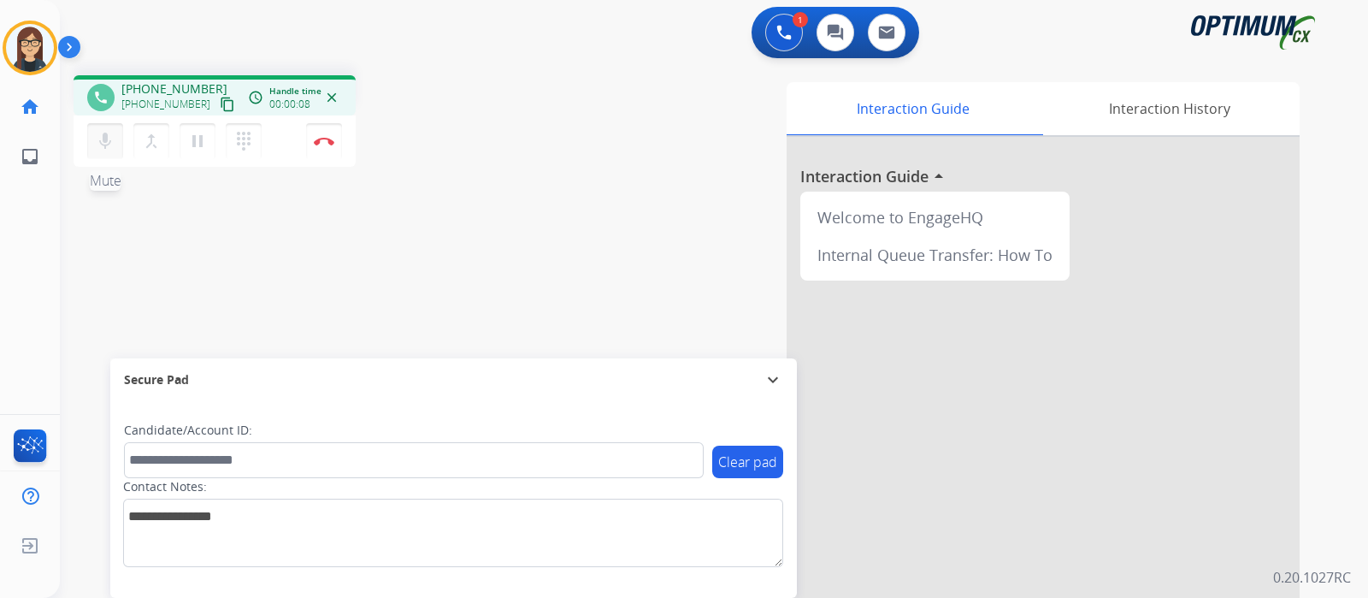
click at [108, 147] on mat-icon "mic" at bounding box center [105, 141] width 21 height 21
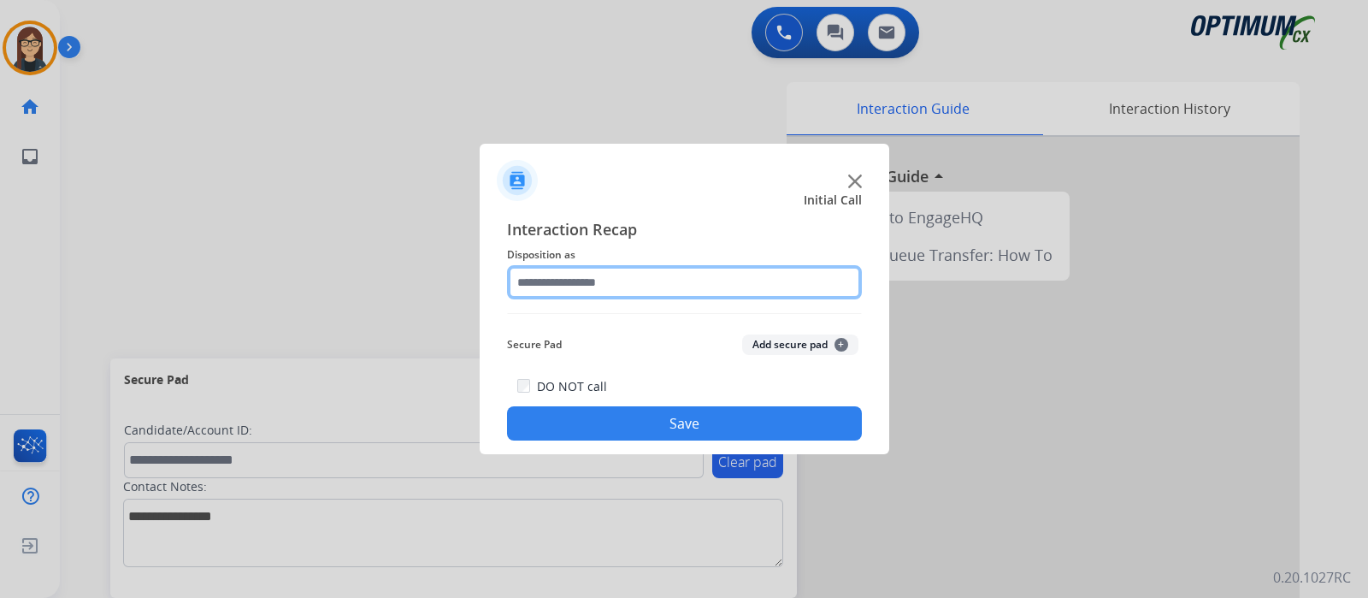
click at [575, 292] on input "text" at bounding box center [684, 282] width 355 height 34
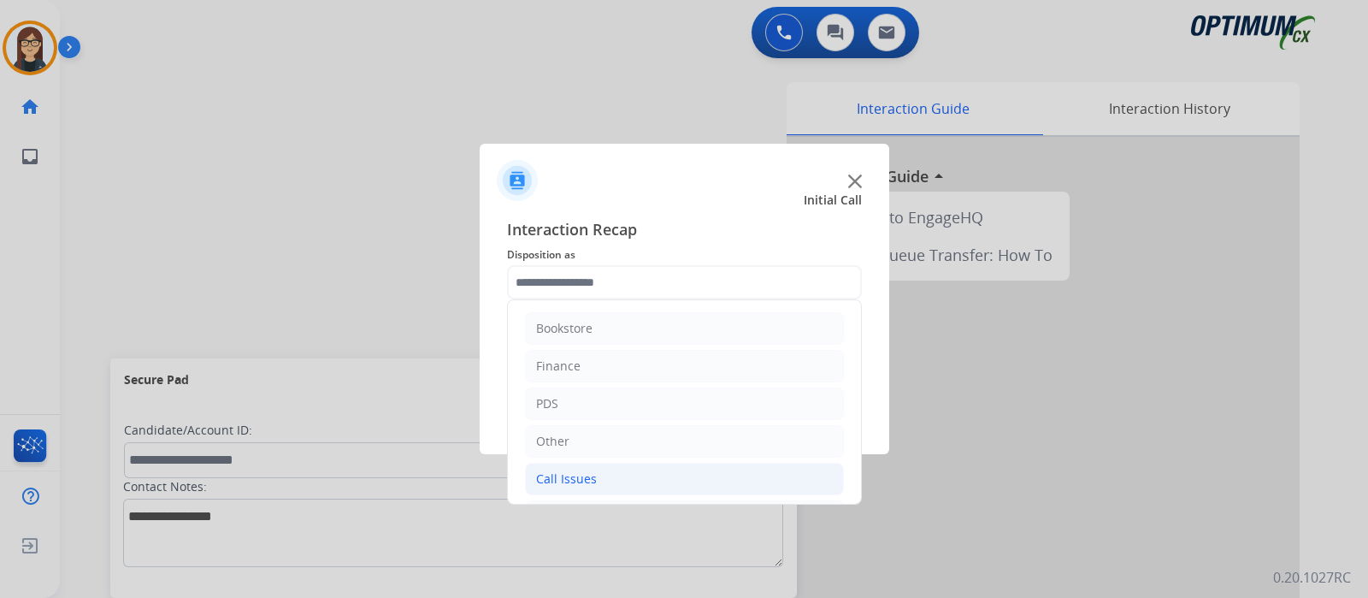
click at [569, 480] on div "Call Issues" at bounding box center [566, 478] width 61 height 17
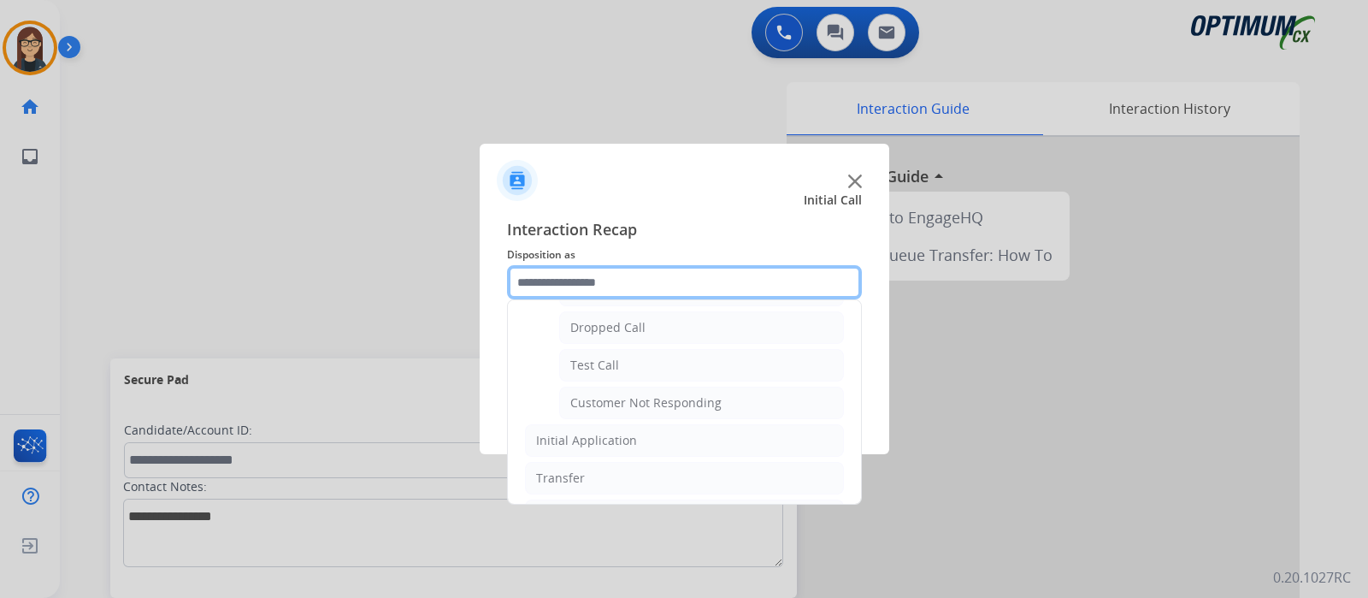
scroll to position [211, 0]
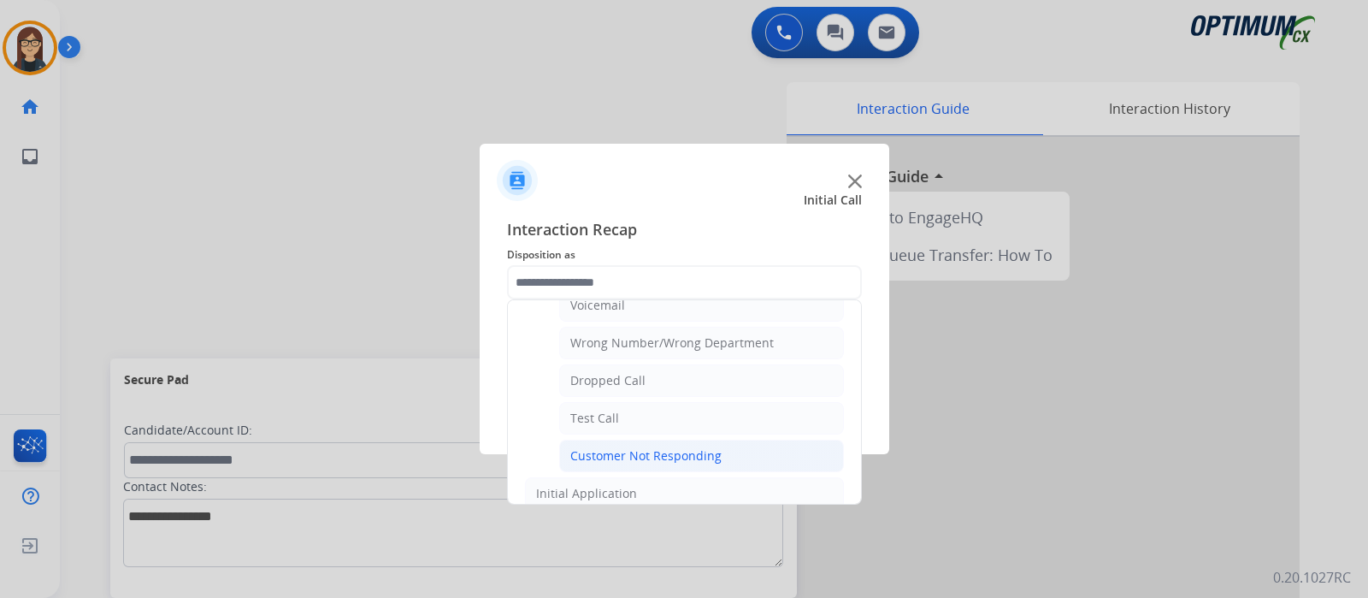
click at [736, 446] on li "Customer Not Responding" at bounding box center [701, 455] width 285 height 32
type input "**********"
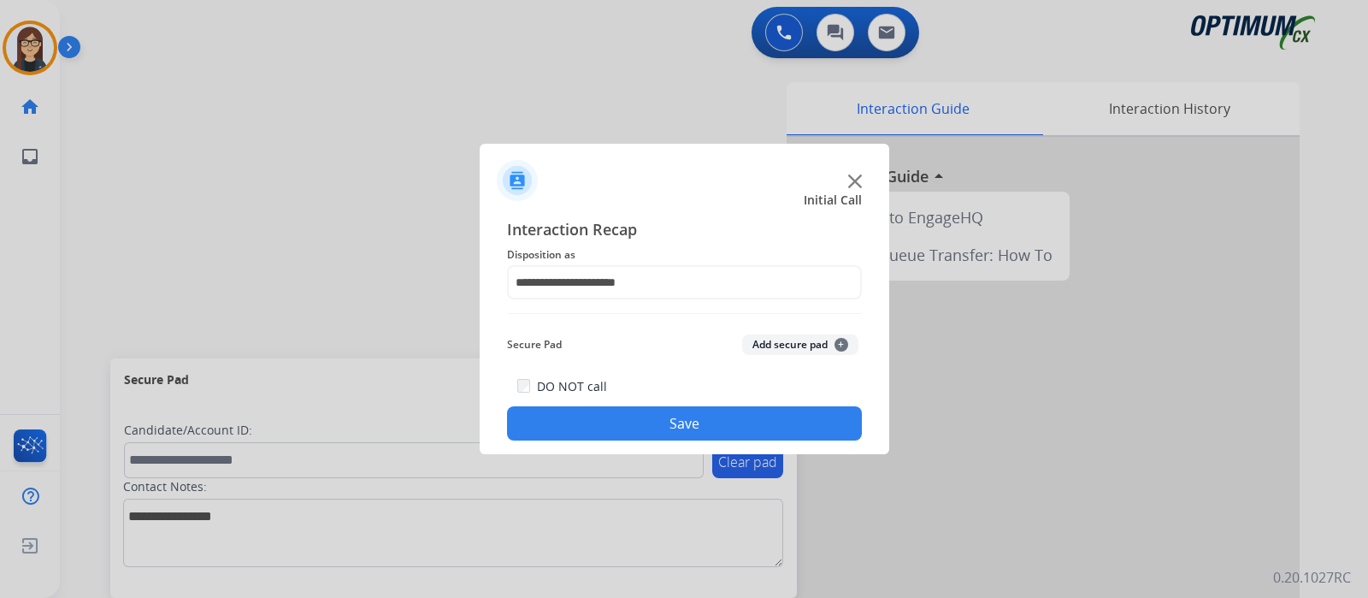
click at [704, 415] on button "Save" at bounding box center [684, 423] width 355 height 34
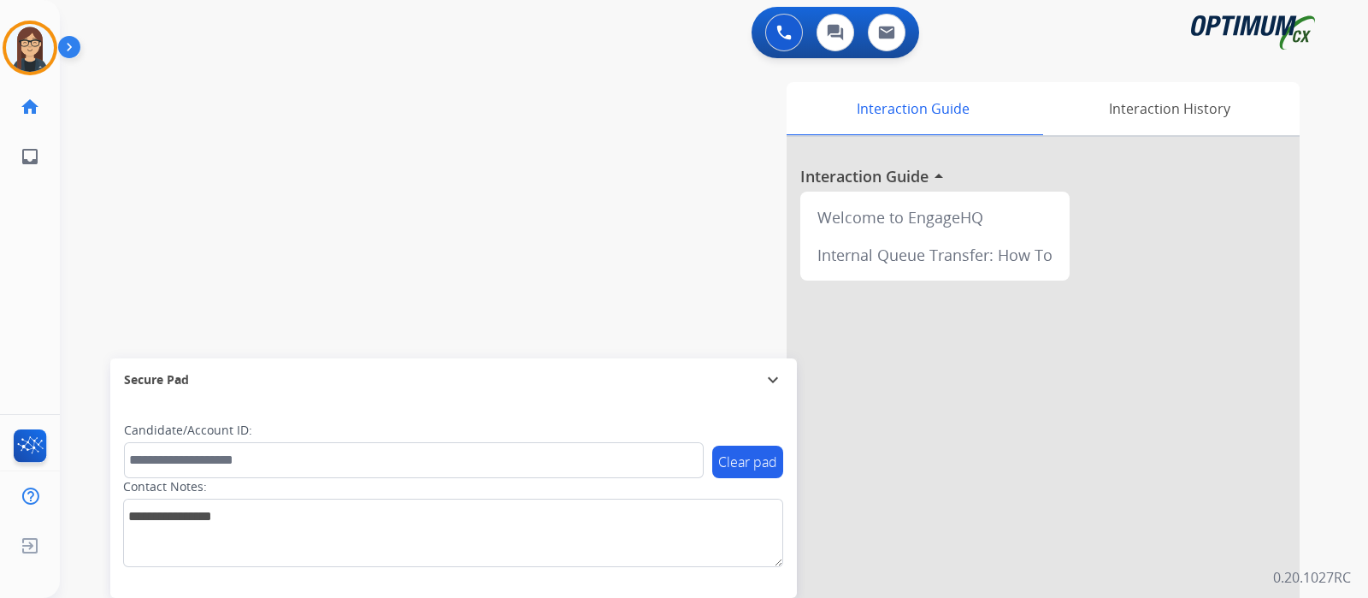
click at [457, 239] on div "swap_horiz Break voice bridge close_fullscreen Connect 3-Way Call merge_type Se…" at bounding box center [693, 418] width 1267 height 713
click at [26, 43] on img at bounding box center [30, 48] width 48 height 48
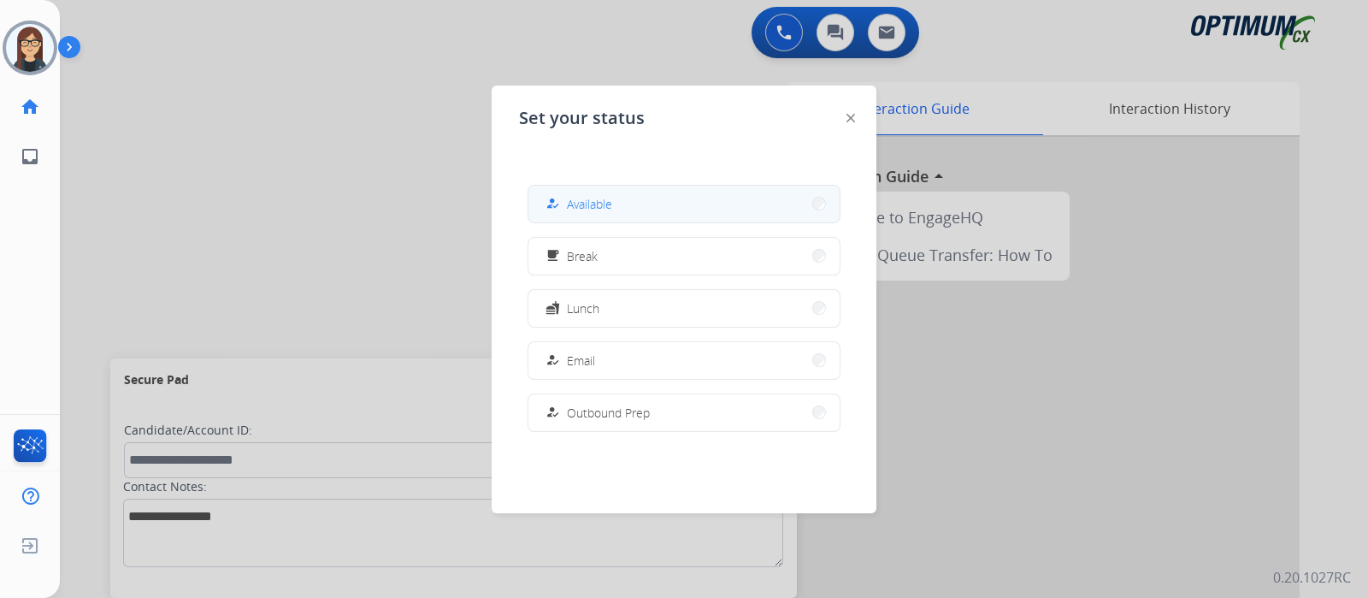
click at [650, 203] on button "how_to_reg Available" at bounding box center [683, 204] width 311 height 37
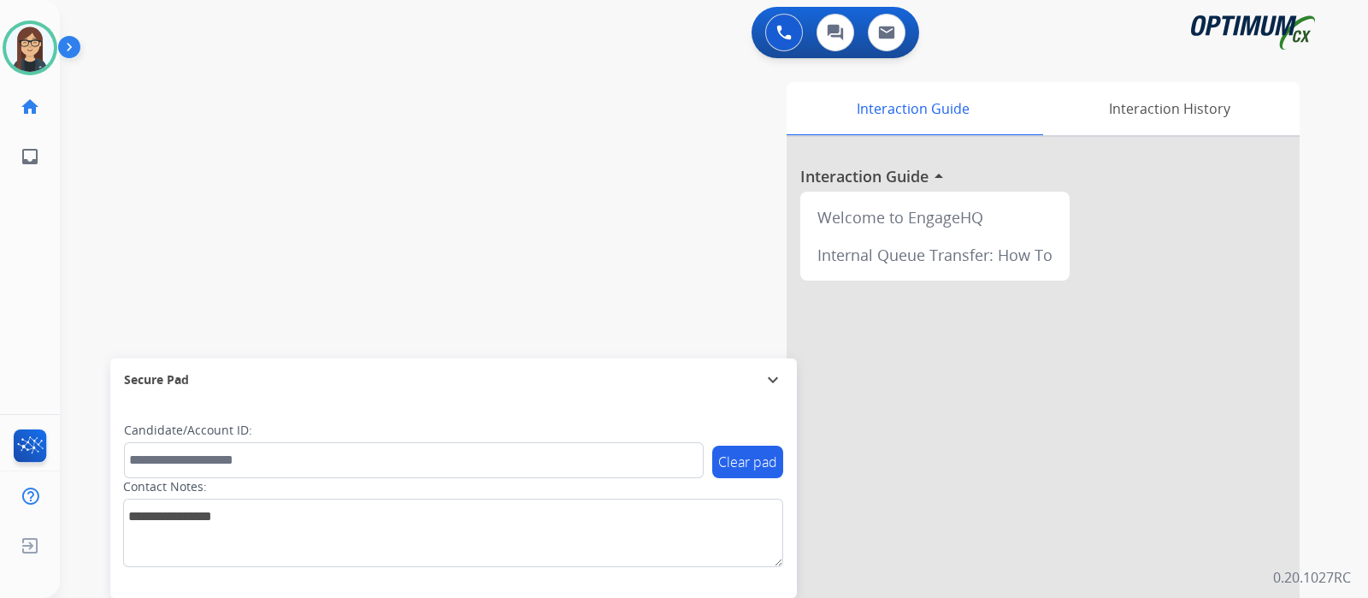
click at [280, 282] on div "swap_horiz Break voice bridge close_fullscreen Connect 3-Way Call merge_type Se…" at bounding box center [693, 418] width 1267 height 713
click at [36, 55] on img at bounding box center [30, 48] width 48 height 48
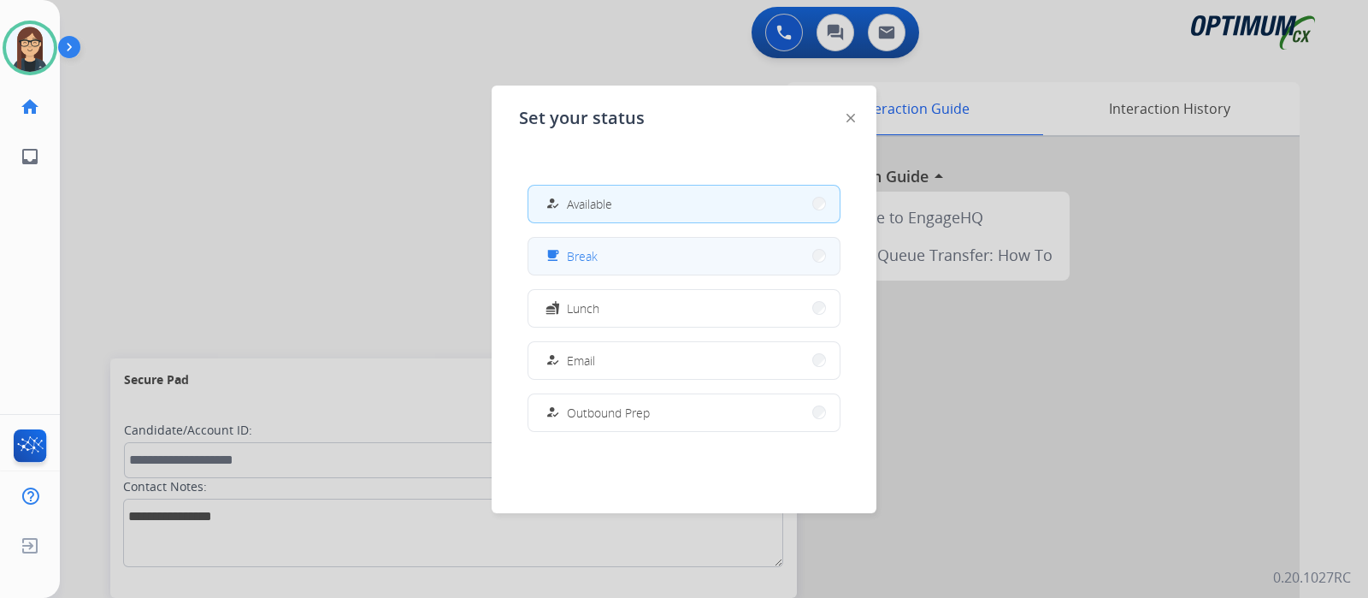
click at [657, 260] on button "free_breakfast Break" at bounding box center [683, 256] width 311 height 37
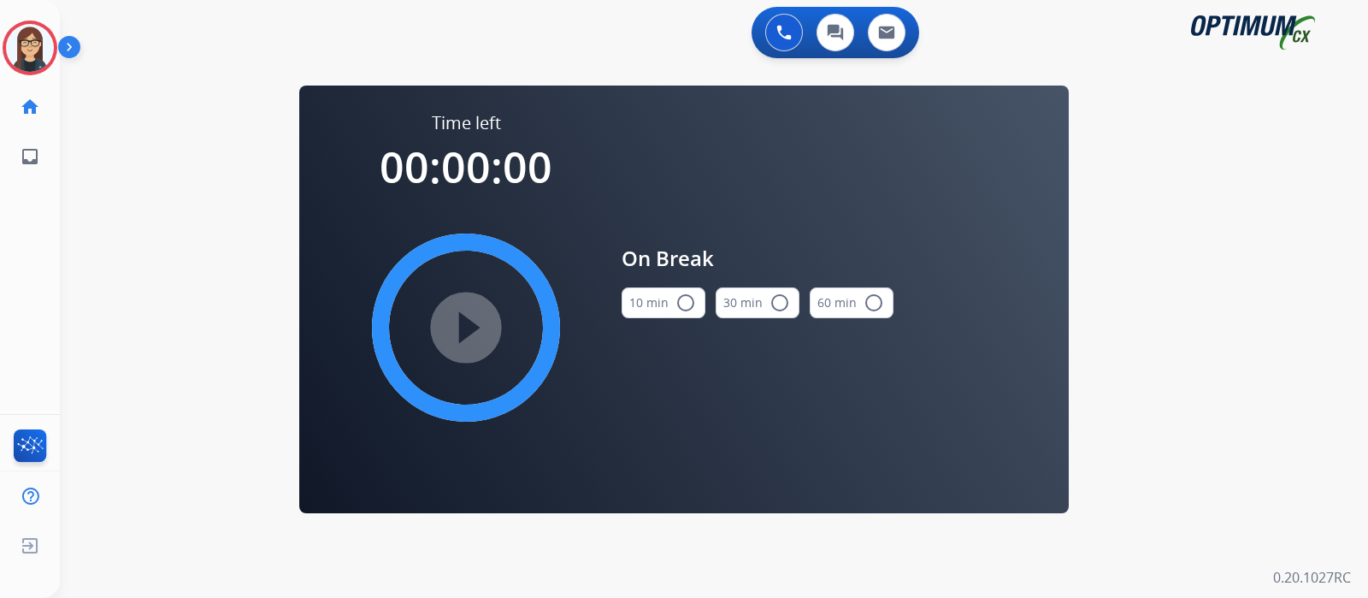
click at [686, 298] on mat-icon "radio_button_unchecked" at bounding box center [685, 302] width 21 height 21
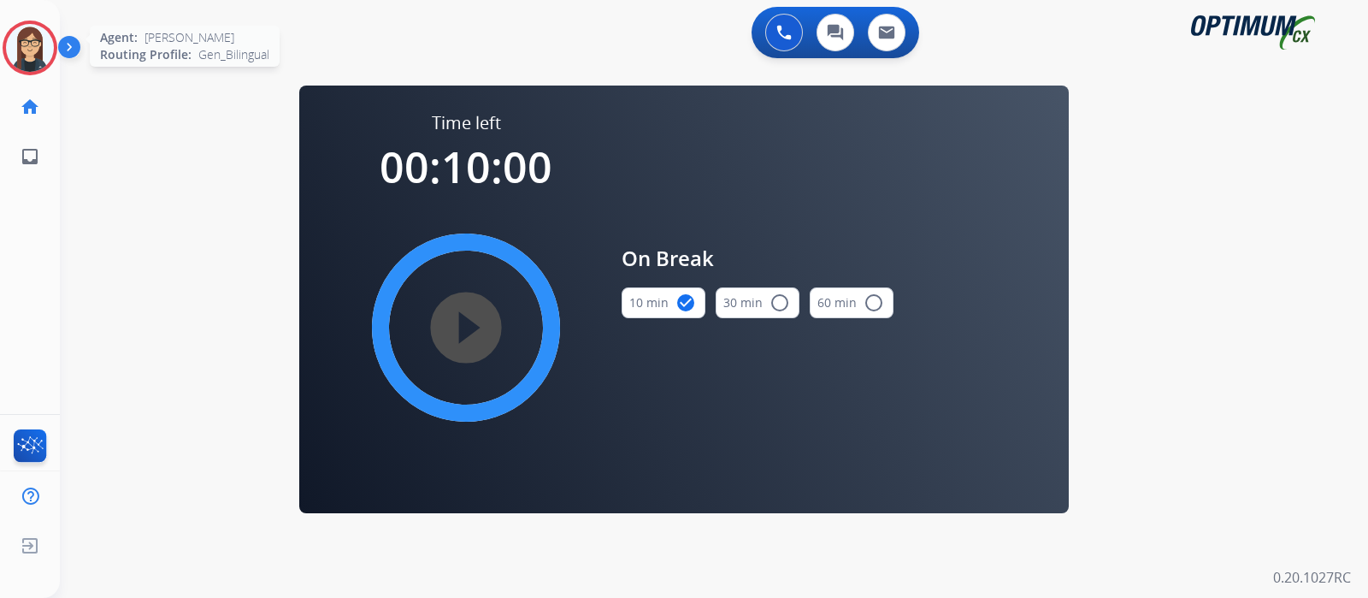
click at [13, 58] on img at bounding box center [30, 48] width 48 height 48
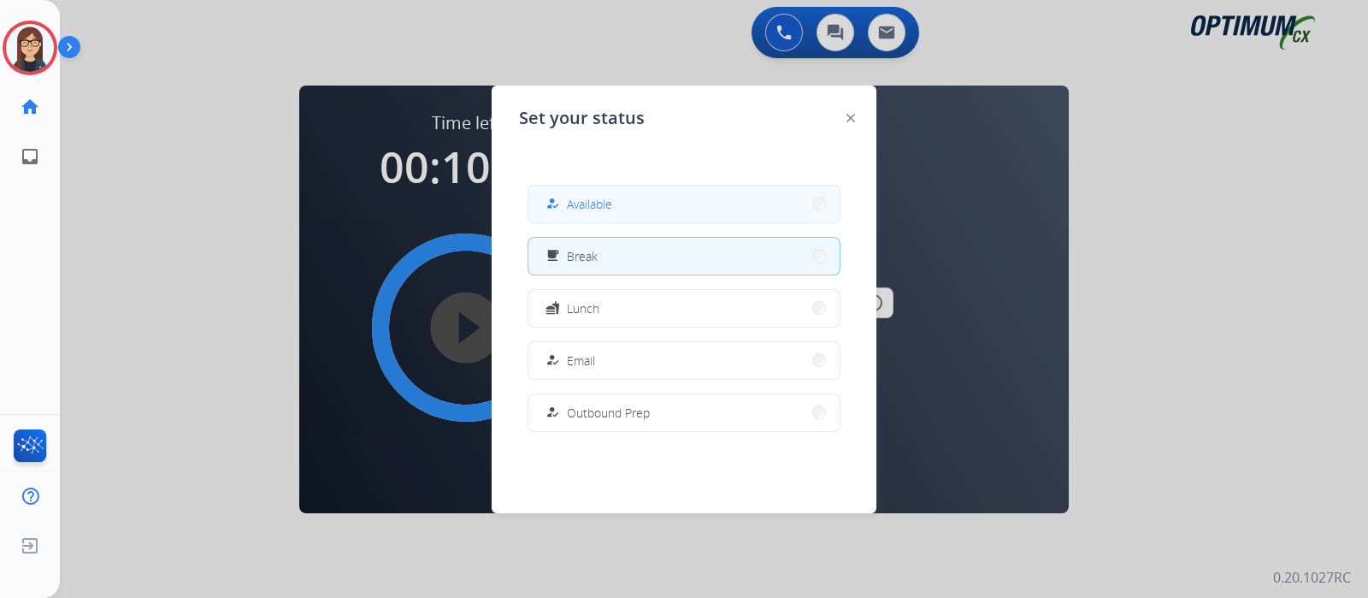
click at [614, 201] on button "how_to_reg Available" at bounding box center [683, 204] width 311 height 37
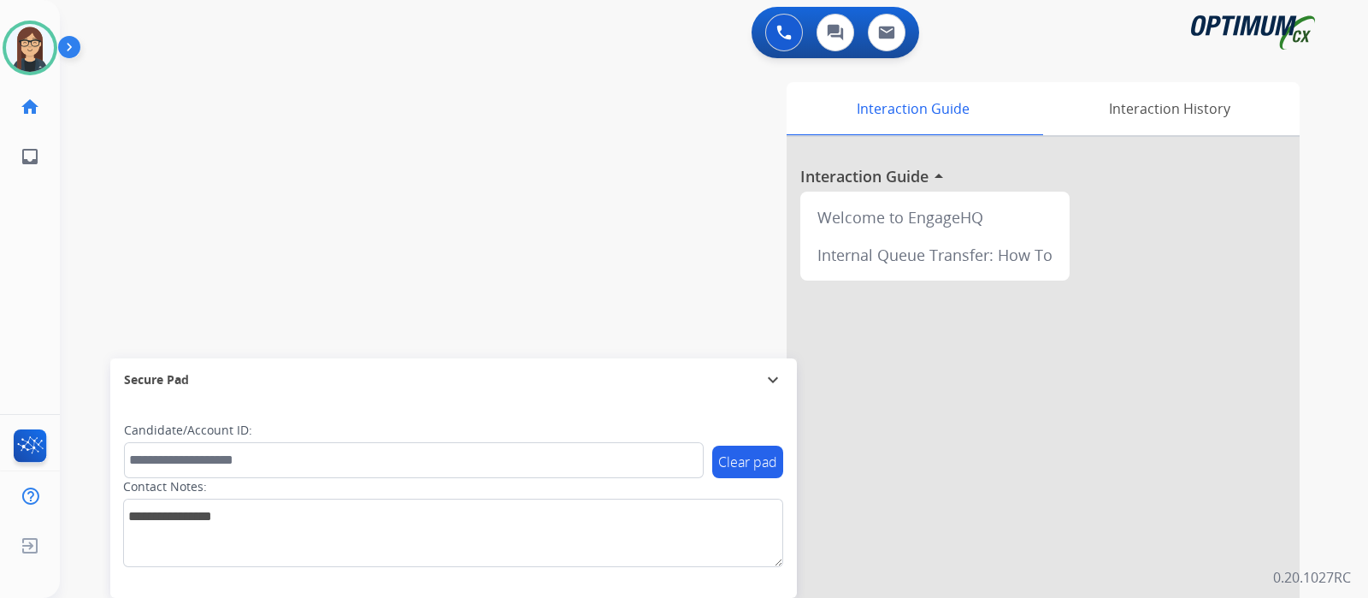
click at [359, 271] on div "swap_horiz Break voice bridge close_fullscreen Connect 3-Way Call merge_type Se…" at bounding box center [693, 418] width 1267 height 713
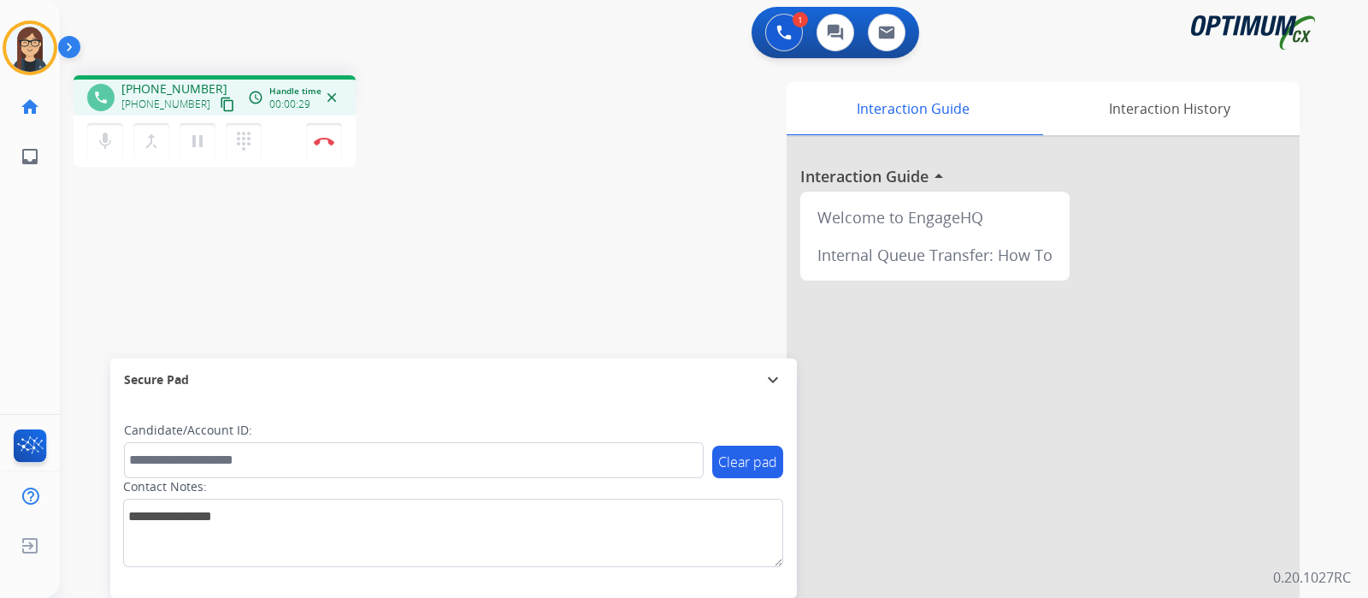
click at [220, 108] on mat-icon "content_copy" at bounding box center [227, 104] width 15 height 15
click at [333, 139] on img at bounding box center [324, 141] width 21 height 9
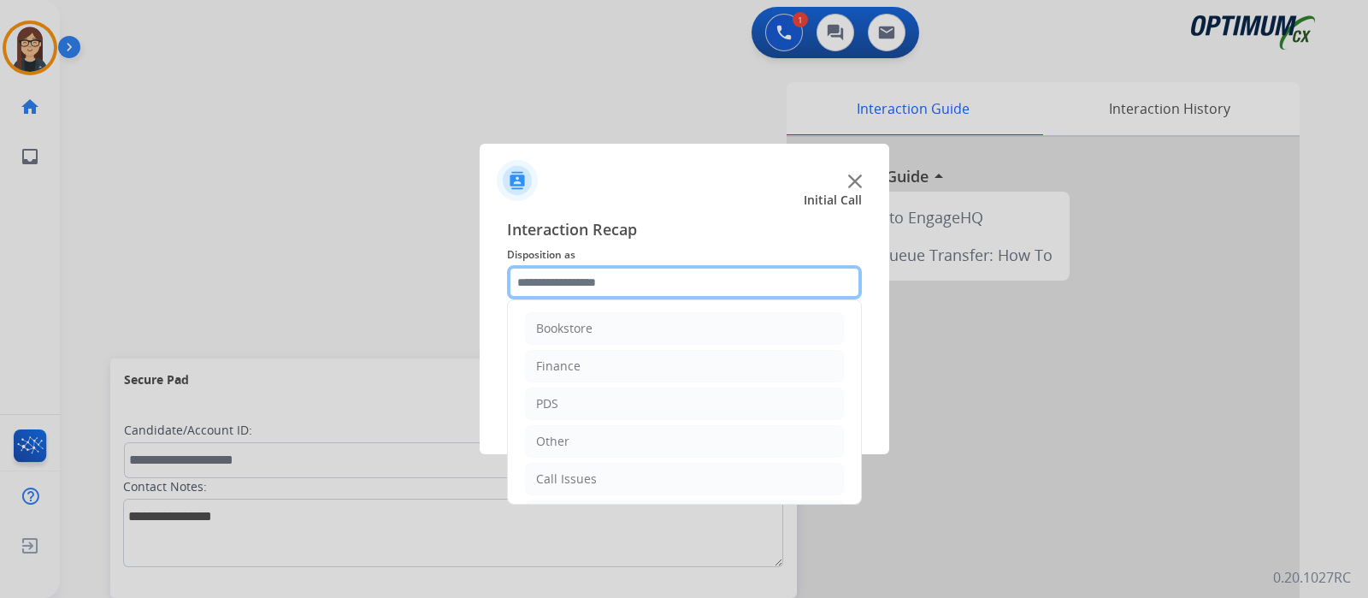
click at [586, 277] on input "text" at bounding box center [684, 282] width 355 height 34
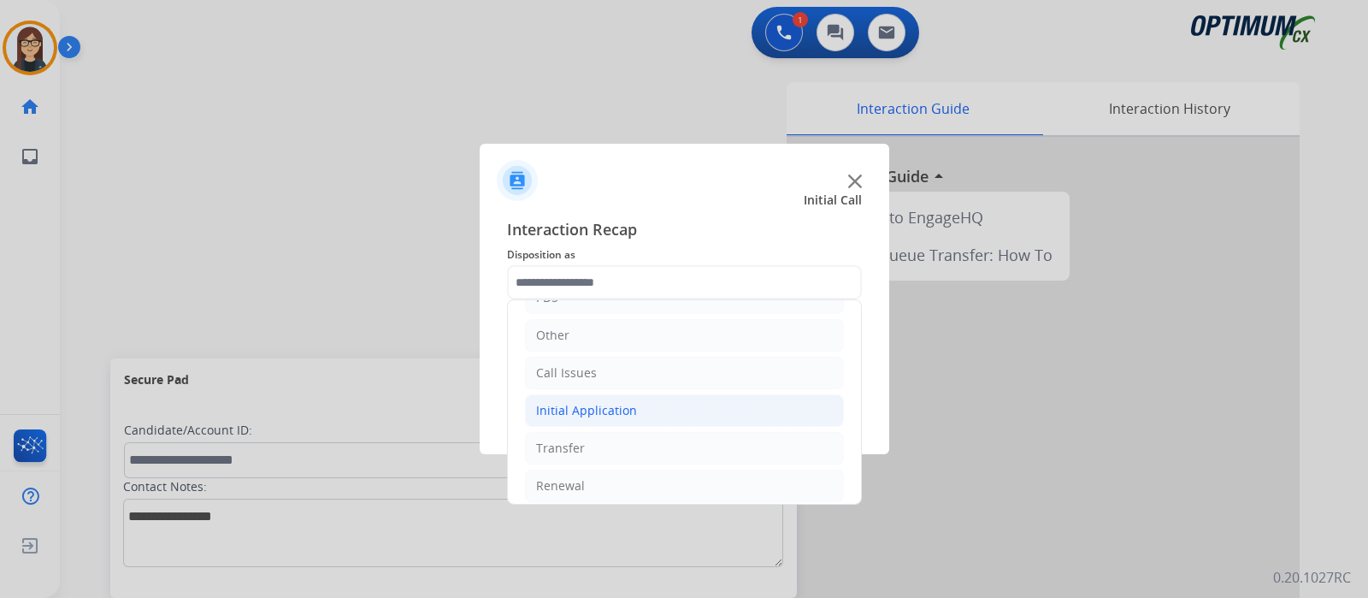
click at [758, 394] on li "Initial Application" at bounding box center [684, 410] width 319 height 32
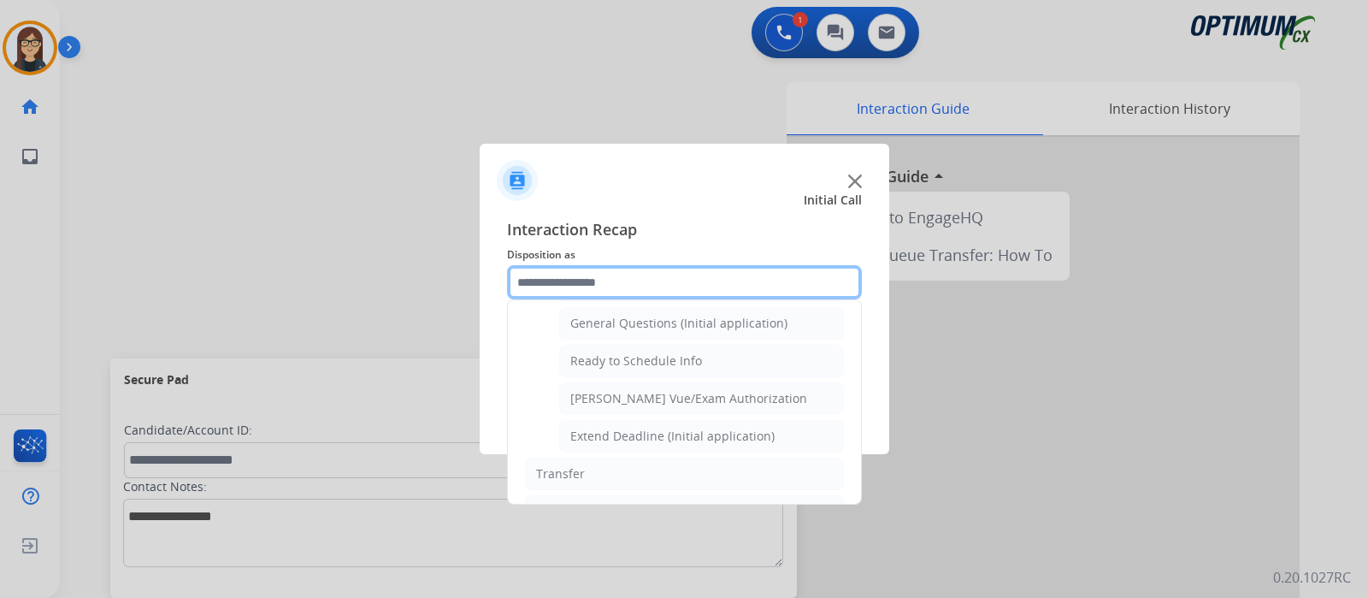
scroll to position [992, 0]
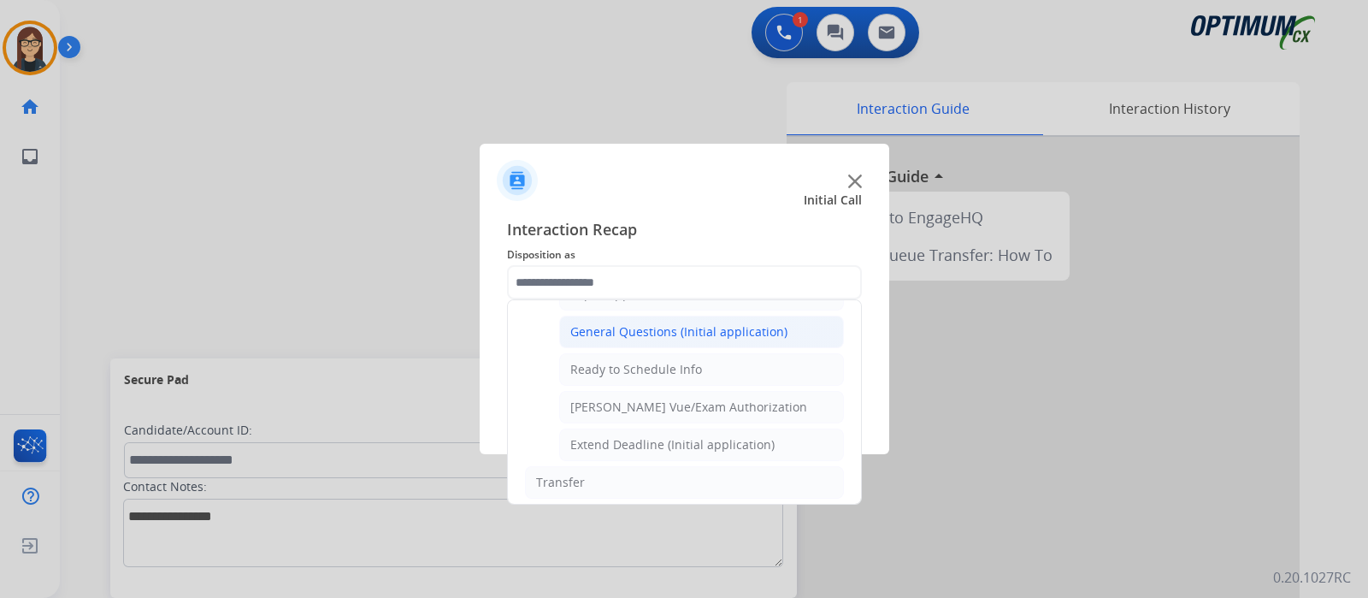
click at [716, 323] on div "General Questions (Initial application)" at bounding box center [678, 331] width 217 height 17
type input "**********"
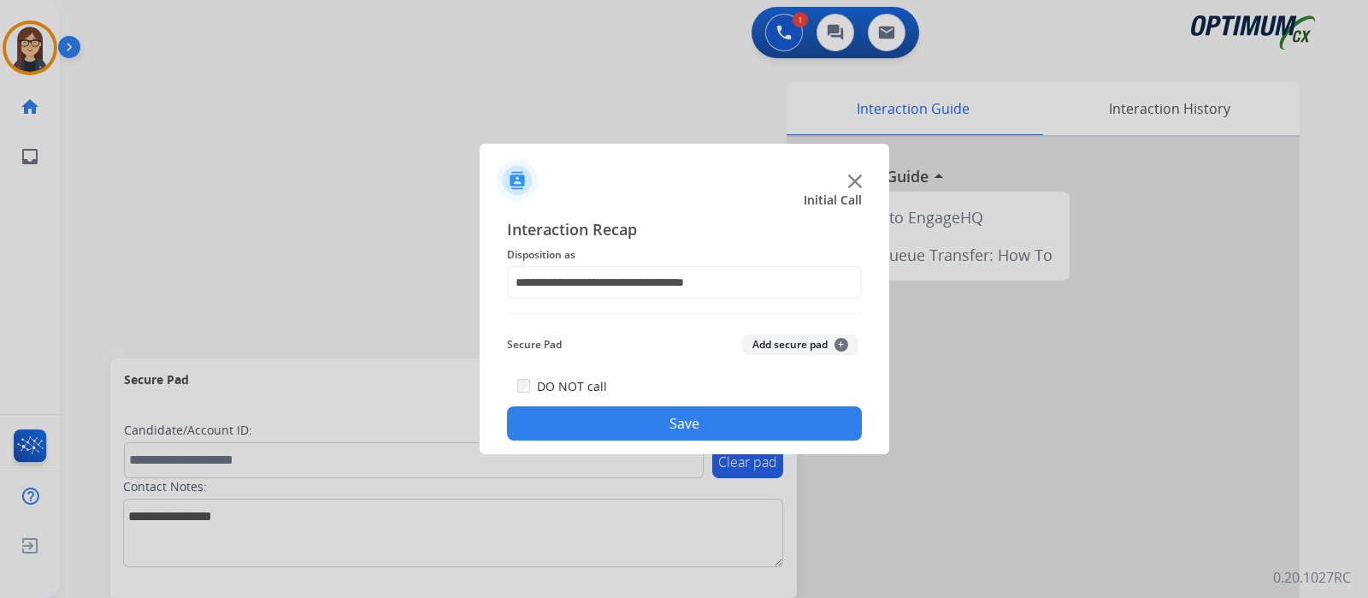
click at [681, 425] on button "Save" at bounding box center [684, 423] width 355 height 34
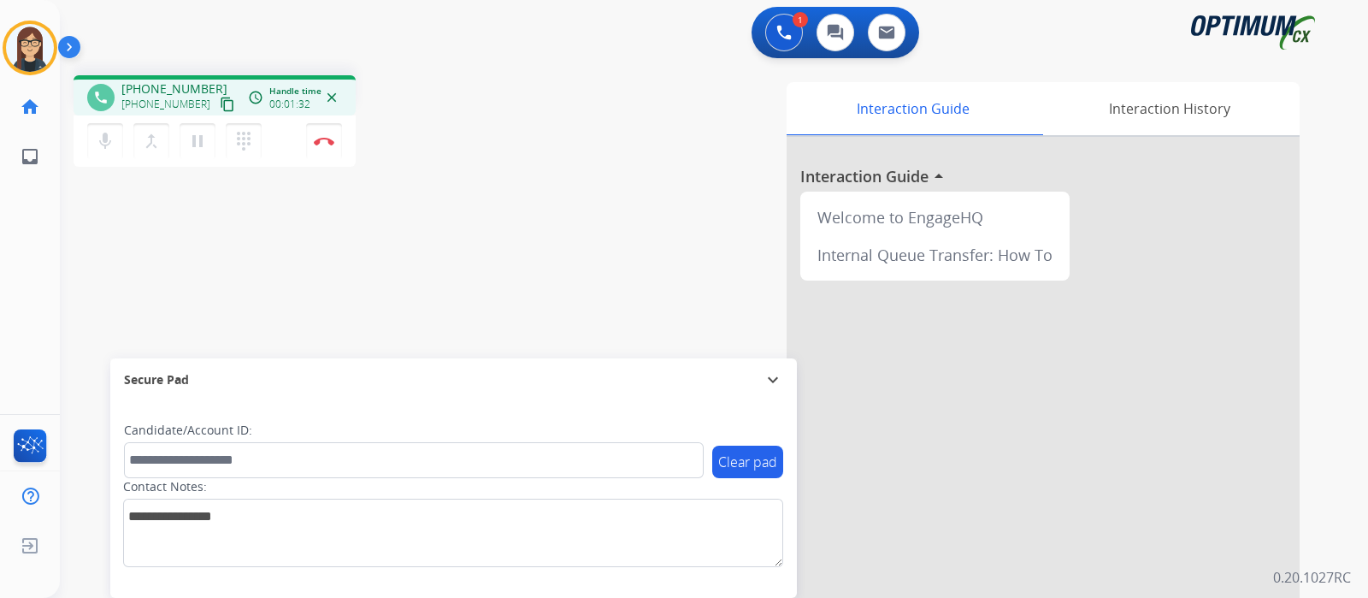
click at [220, 104] on mat-icon "content_copy" at bounding box center [227, 104] width 15 height 15
click at [111, 130] on button "mic Mute" at bounding box center [105, 141] width 36 height 36
click at [98, 149] on mat-icon "mic_off" at bounding box center [105, 141] width 21 height 21
click at [103, 142] on mat-icon "mic" at bounding box center [105, 141] width 21 height 21
click at [112, 145] on mat-icon "mic_off" at bounding box center [105, 141] width 21 height 21
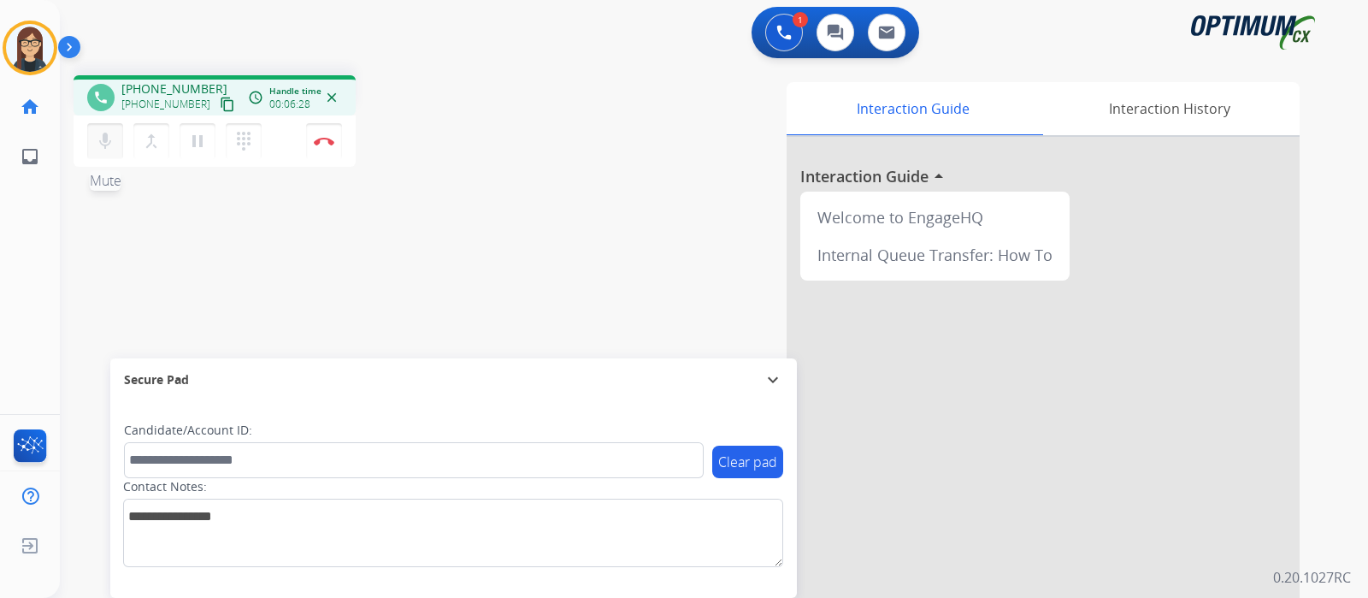
click at [112, 145] on mat-icon "mic" at bounding box center [105, 141] width 21 height 21
click at [111, 152] on button "mic_off Mute" at bounding box center [105, 141] width 36 height 36
click at [110, 145] on mat-icon "mic" at bounding box center [105, 141] width 21 height 21
click at [507, 165] on div "phone +15614757045 +15614757045 content_copy access_time Call metrics Queue 00:…" at bounding box center [300, 123] width 452 height 97
click at [557, 113] on div "Interaction Guide Interaction History Interaction Guide arrow_drop_up Welcome t…" at bounding box center [916, 428] width 767 height 693
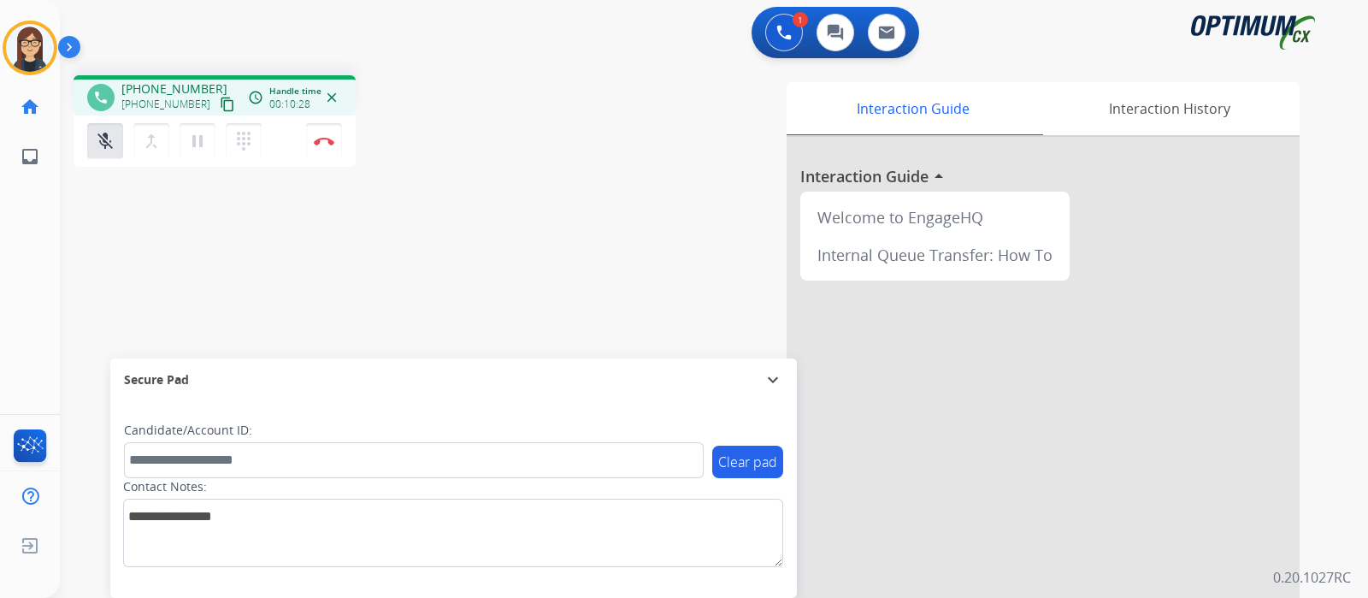
click at [542, 194] on div "Interaction Guide Interaction History Interaction Guide arrow_drop_up Welcome t…" at bounding box center [916, 428] width 767 height 693
click at [564, 190] on div "Interaction Guide Interaction History Interaction Guide arrow_drop_up Welcome t…" at bounding box center [916, 428] width 767 height 693
click at [484, 200] on div "phone +15614757045 +15614757045 content_copy access_time Call metrics Queue 00:…" at bounding box center [693, 418] width 1267 height 713
click at [464, 247] on div "phone +15614757045 +15614757045 content_copy access_time Call metrics Queue 00:…" at bounding box center [693, 418] width 1267 height 713
click at [293, 255] on div "phone +15614757045 +15614757045 content_copy access_time Call metrics Queue 00:…" at bounding box center [693, 418] width 1267 height 713
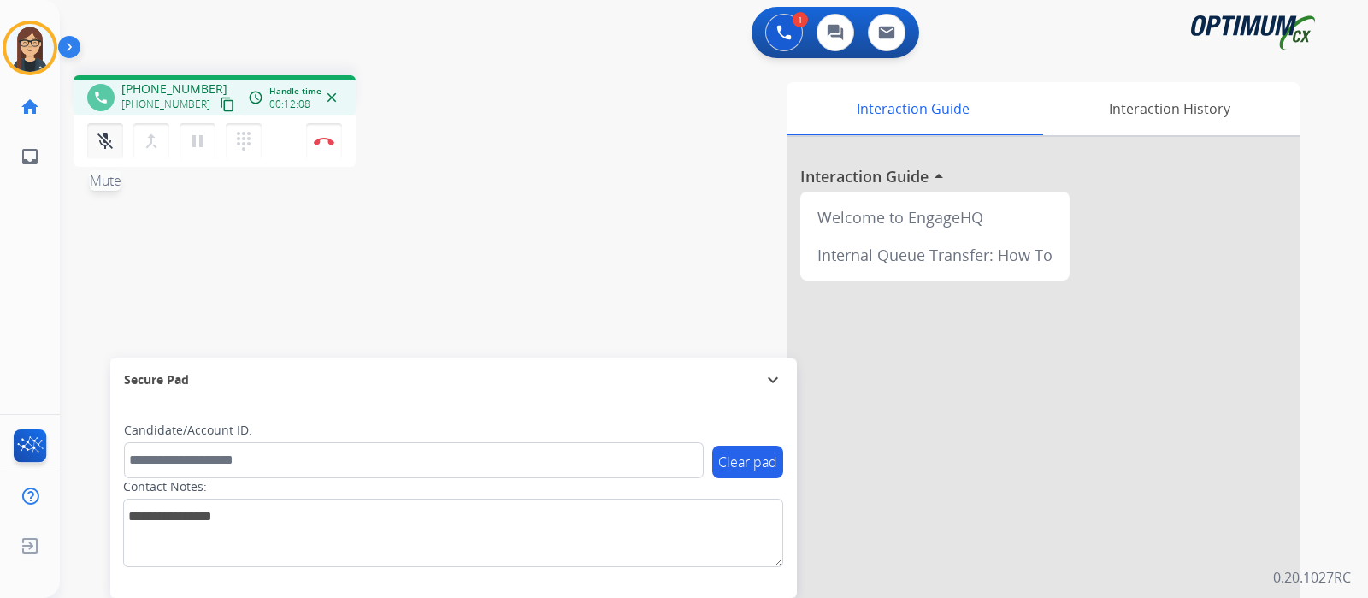
click at [95, 142] on mat-icon "mic_off" at bounding box center [105, 141] width 21 height 21
click at [477, 237] on div "phone +15614757045 +15614757045 content_copy access_time Call metrics Queue 00:…" at bounding box center [693, 418] width 1267 height 713
click at [561, 190] on div "Interaction Guide Interaction History Interaction Guide arrow_drop_up Welcome t…" at bounding box center [916, 428] width 767 height 693
click at [474, 203] on div "phone +15614757045 +15614757045 content_copy access_time Call metrics Queue 00:…" at bounding box center [693, 418] width 1267 height 713
click at [540, 172] on div "Interaction Guide Interaction History Interaction Guide arrow_drop_up Welcome t…" at bounding box center [916, 428] width 767 height 693
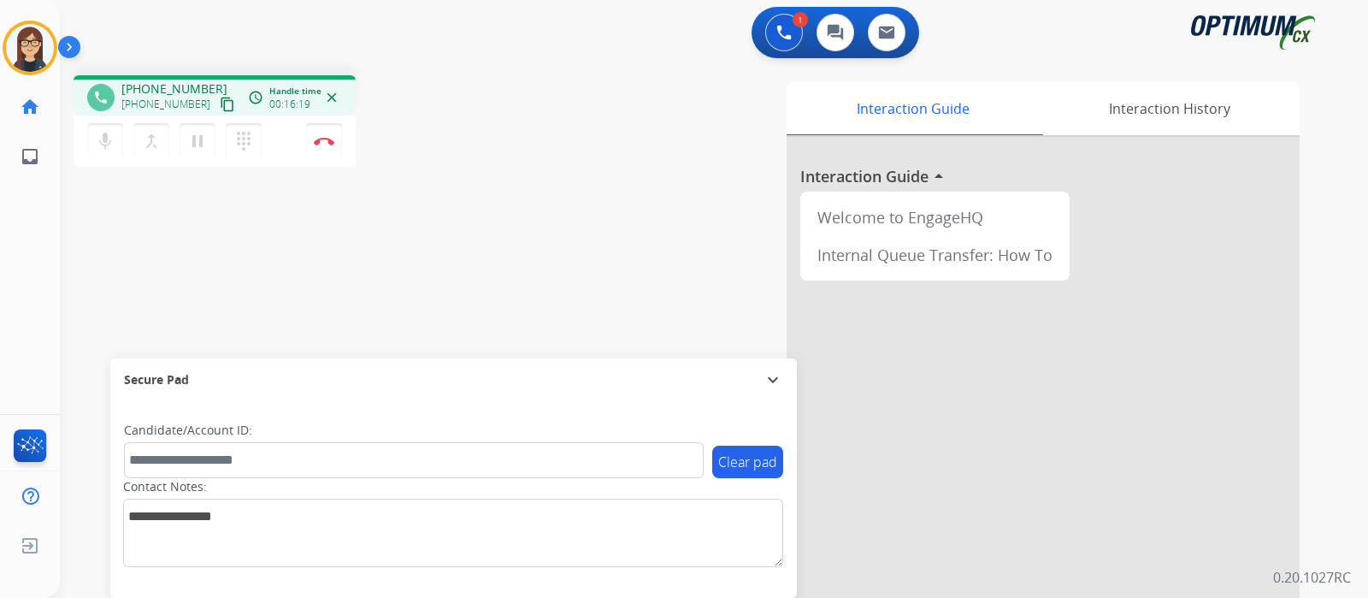
click at [479, 238] on div "phone +15614757045 +15614757045 content_copy access_time Call metrics Queue 00:…" at bounding box center [693, 418] width 1267 height 713
click at [316, 145] on button "Disconnect" at bounding box center [324, 141] width 36 height 36
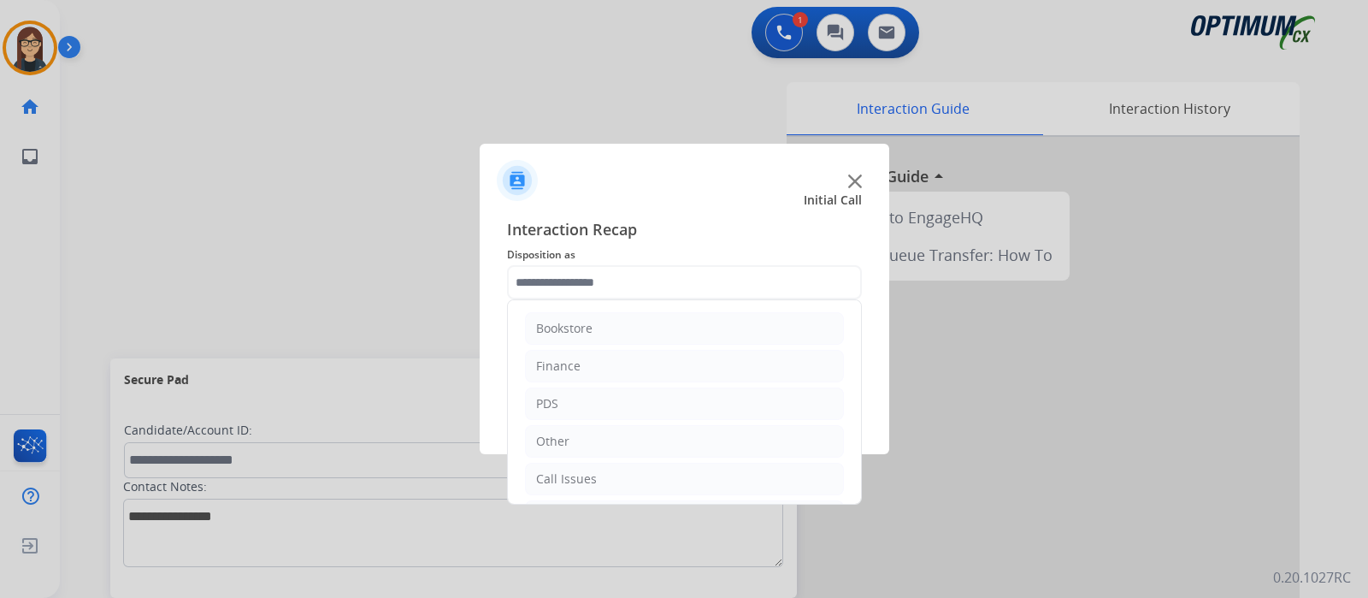
click at [546, 282] on input "text" at bounding box center [684, 282] width 355 height 34
click at [564, 406] on li "PDS" at bounding box center [684, 403] width 319 height 32
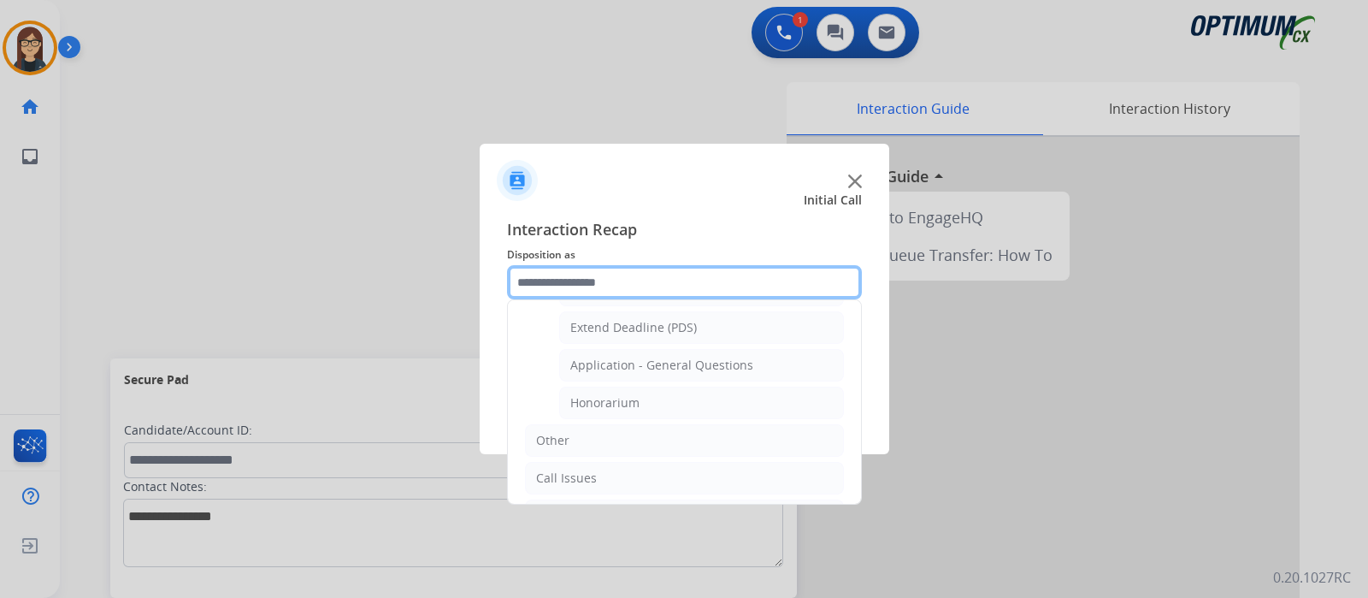
scroll to position [483, 0]
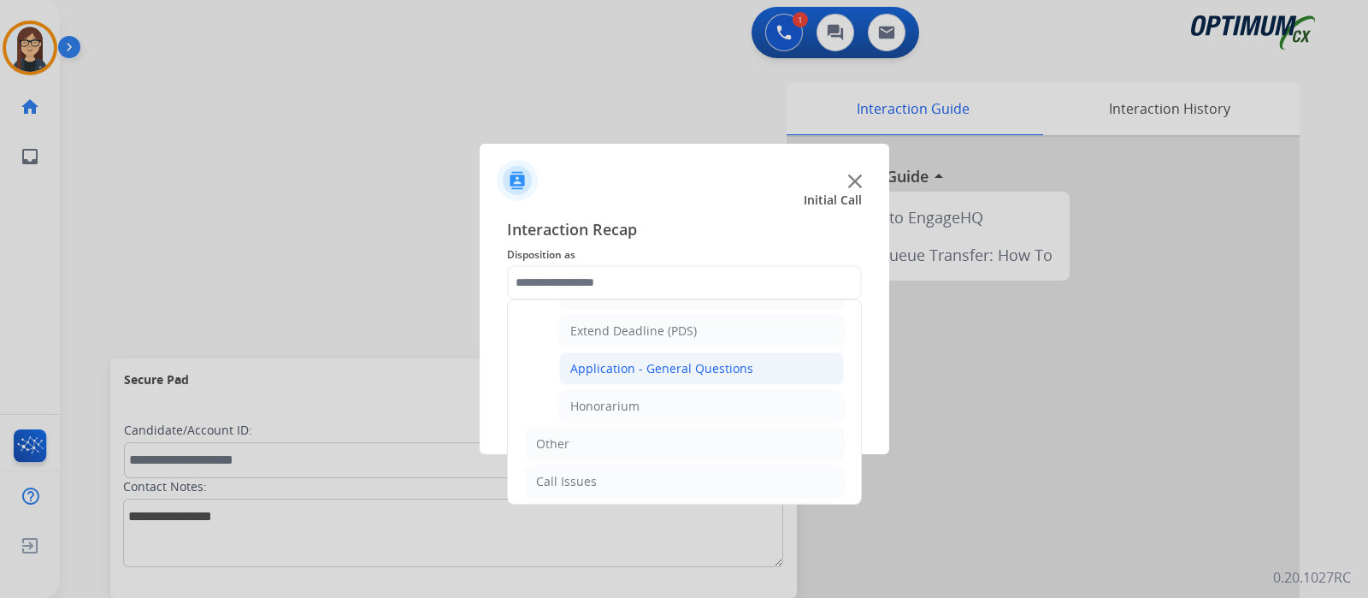
click at [761, 364] on li "Application - General Questions" at bounding box center [701, 368] width 285 height 32
type input "**********"
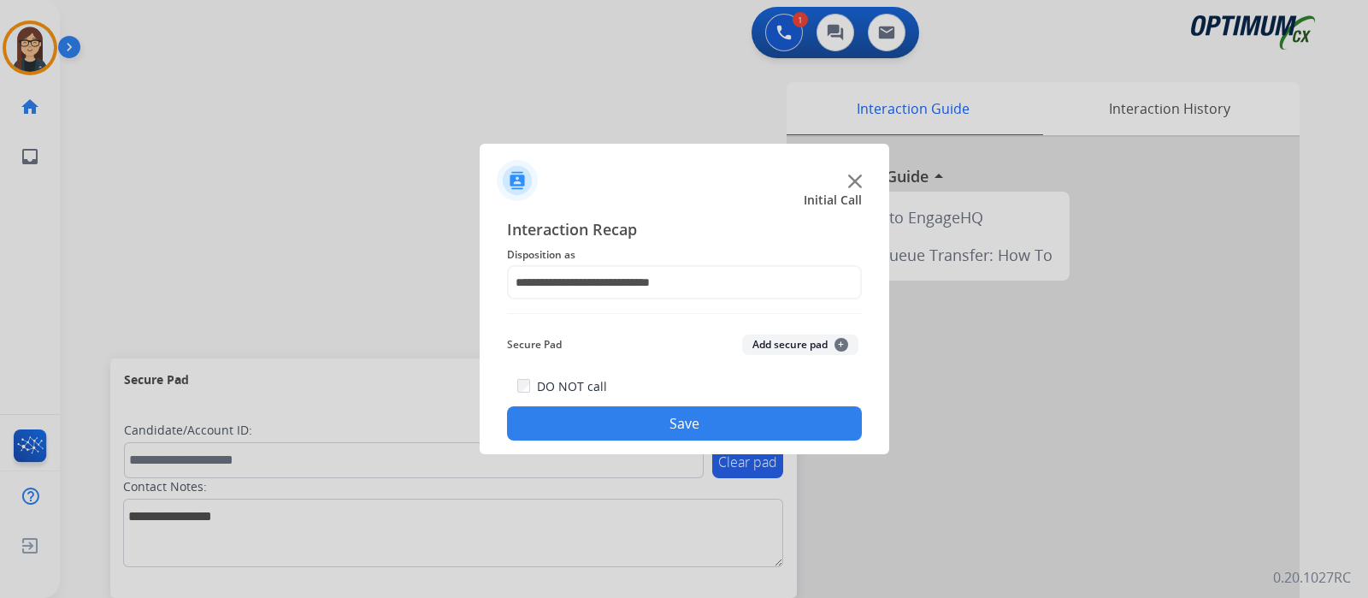
click at [769, 418] on button "Save" at bounding box center [684, 423] width 355 height 34
